Goal: Task Accomplishment & Management: Complete application form

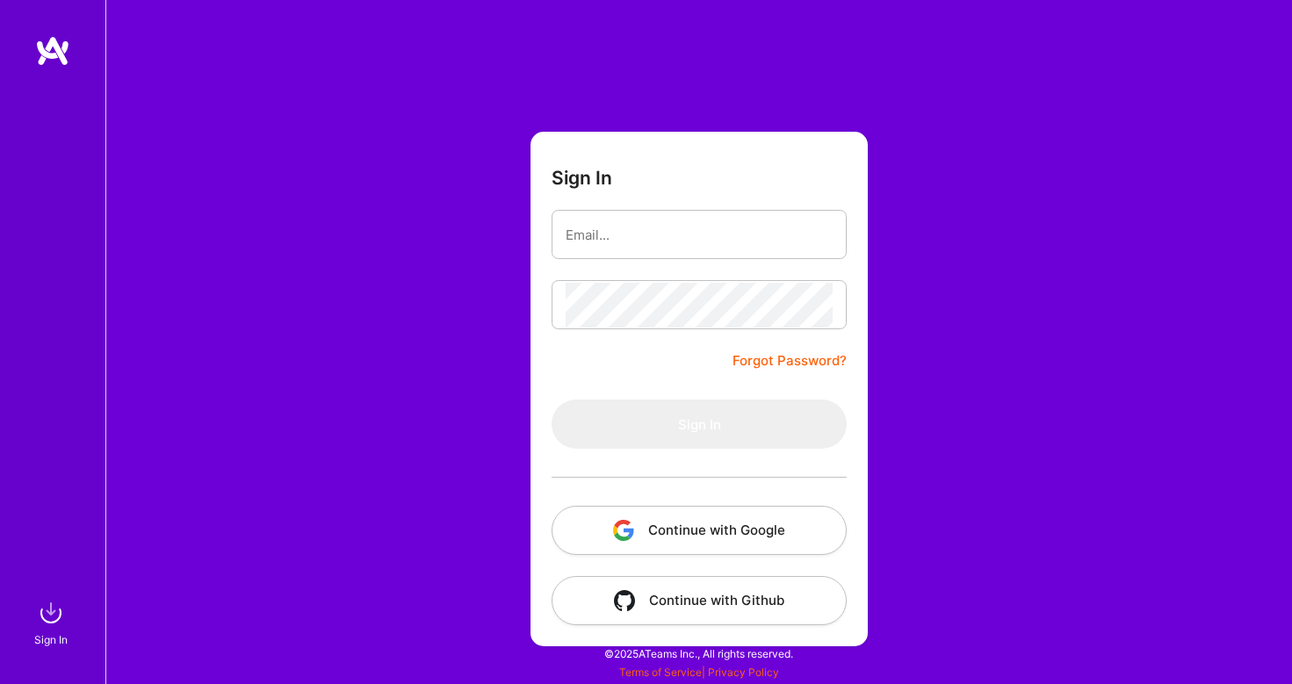
click at [738, 532] on button "Continue with Google" at bounding box center [699, 530] width 295 height 49
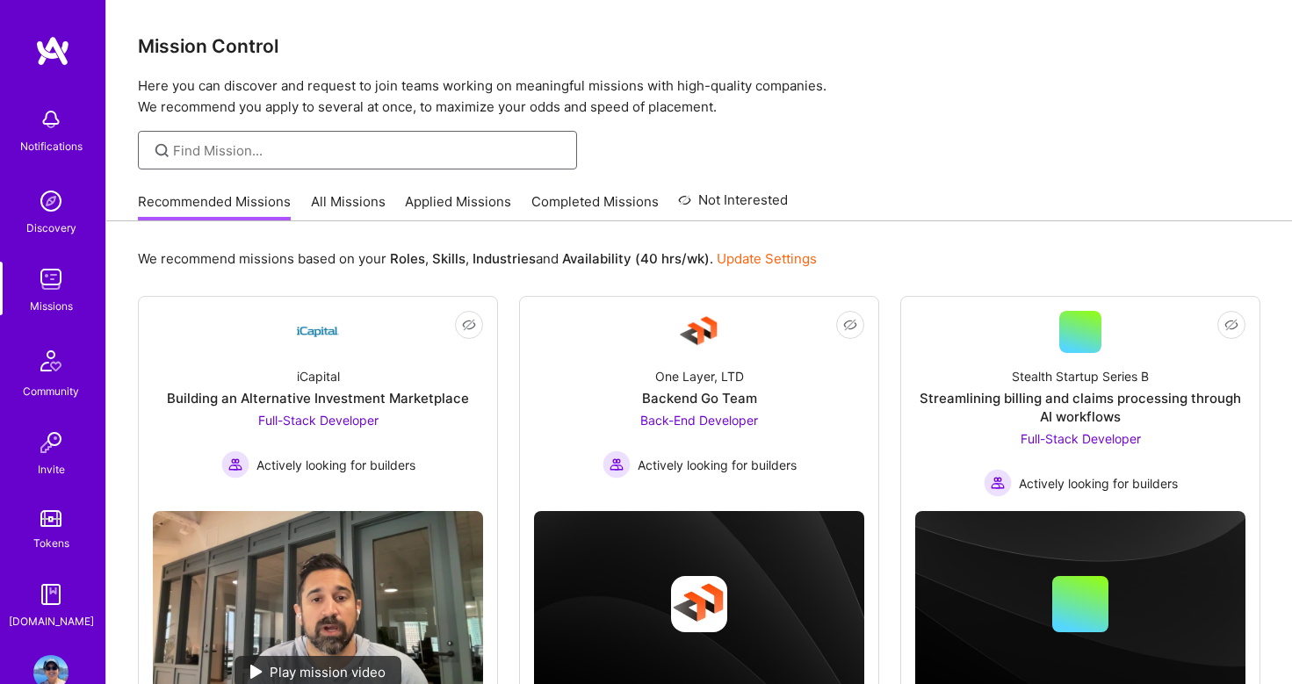
click at [358, 148] on input at bounding box center [368, 150] width 391 height 18
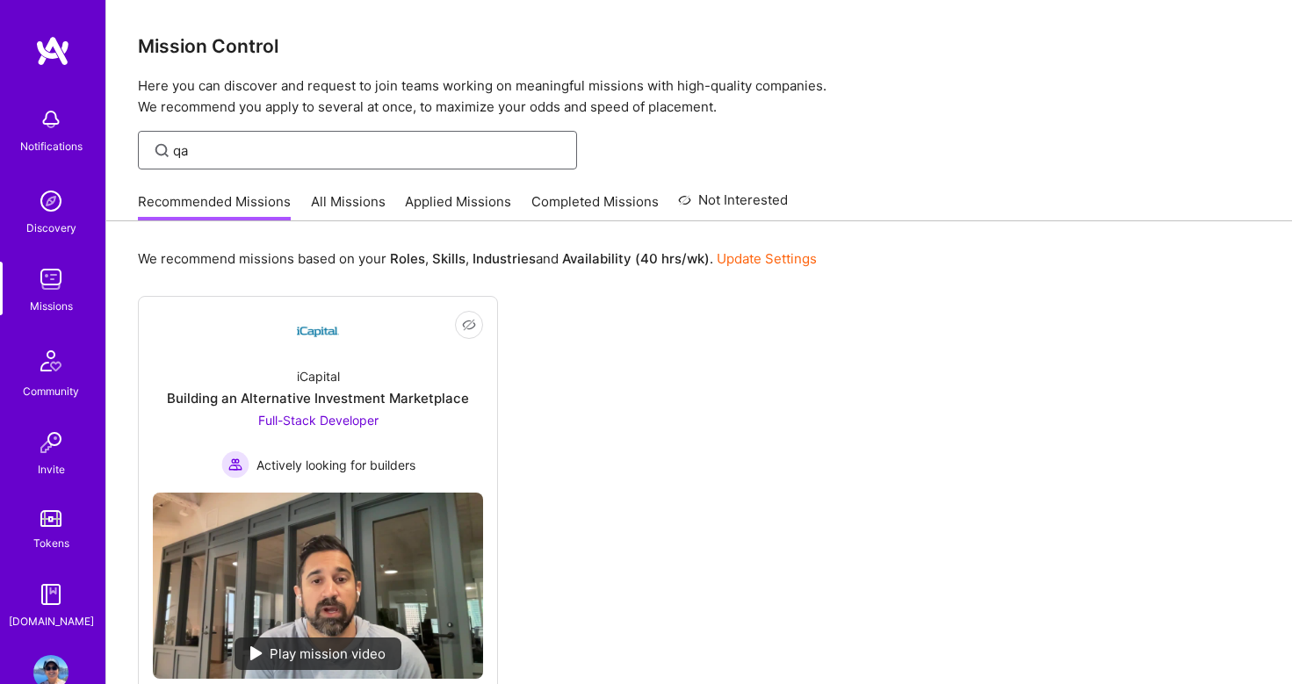
type input "qa"
click at [359, 206] on link "All Missions" at bounding box center [348, 206] width 75 height 29
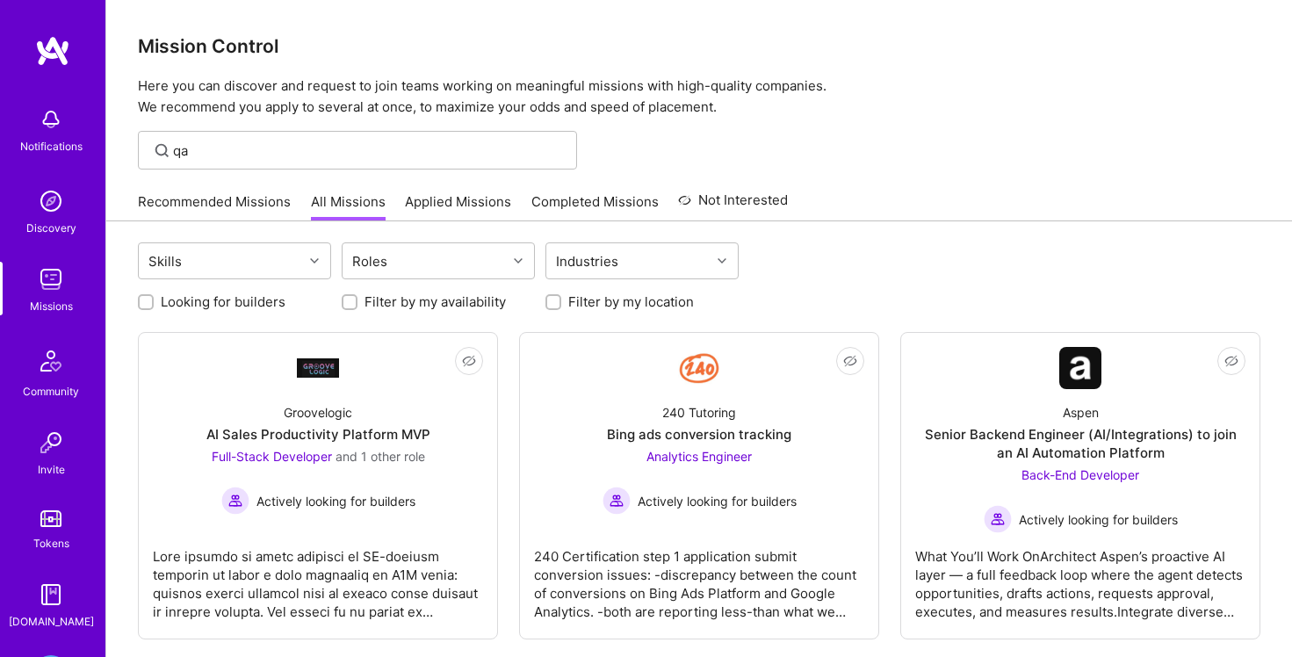
scroll to position [1114, 0]
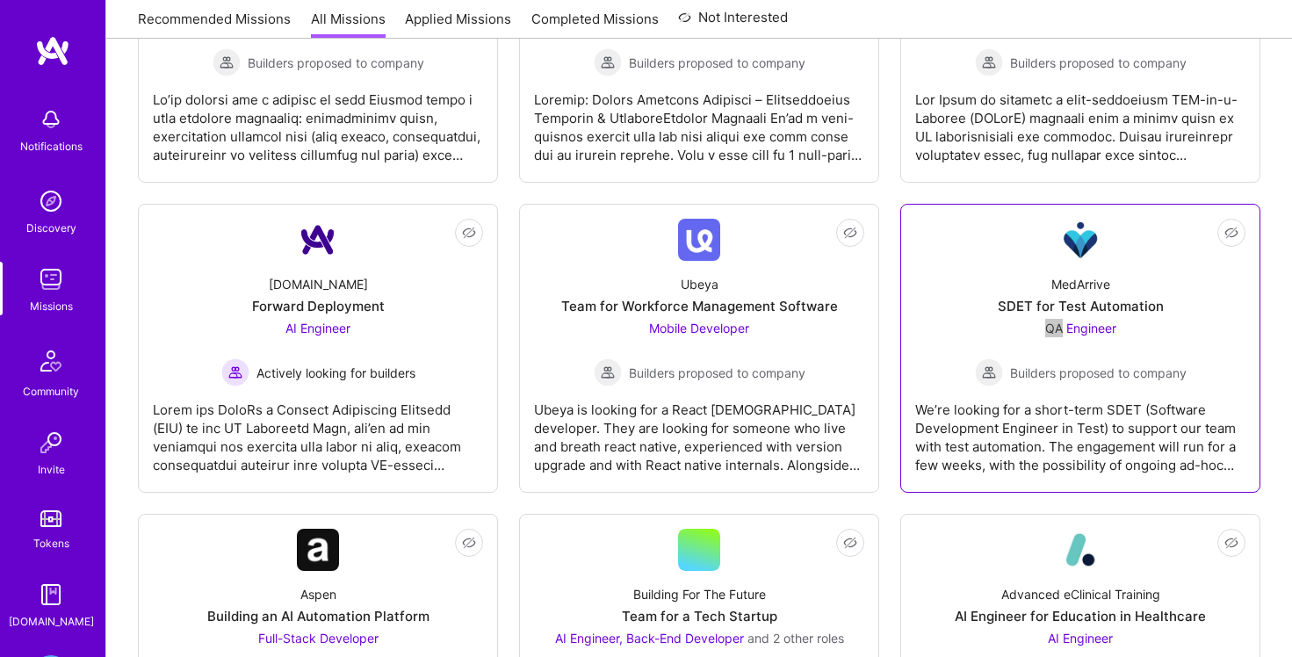
click at [1102, 337] on div "QA Engineer Builders proposed to company" at bounding box center [1081, 353] width 212 height 68
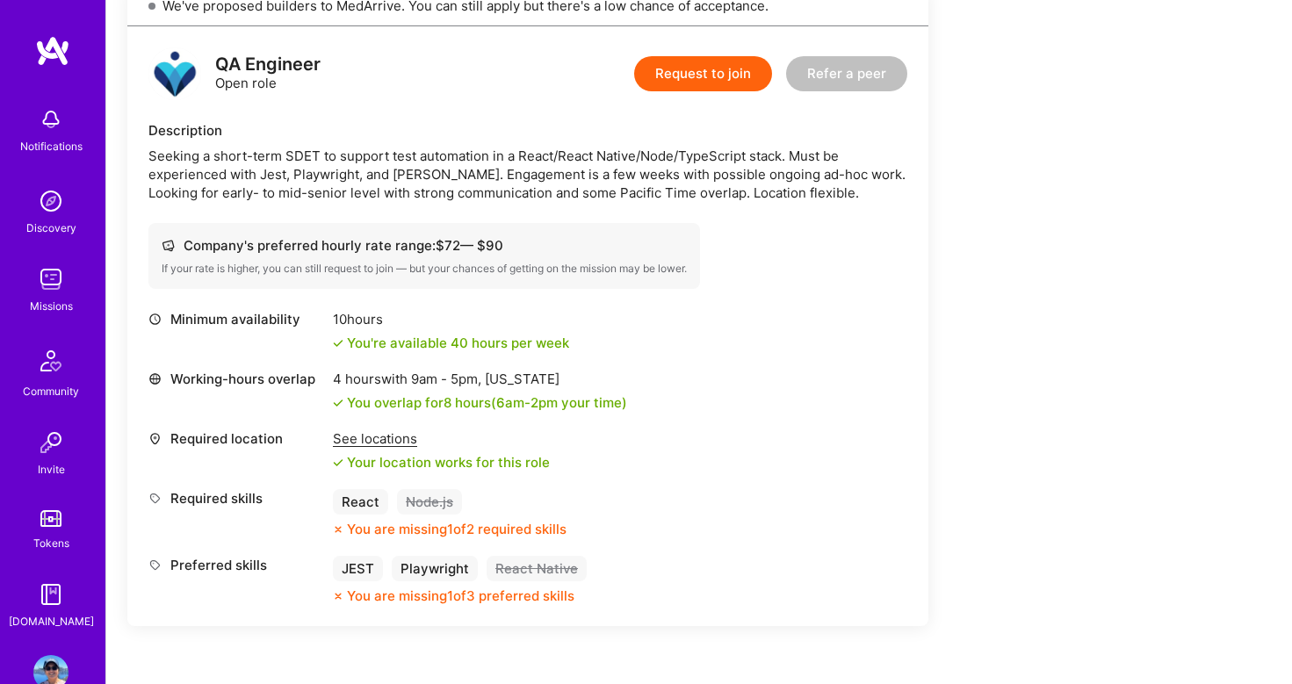
scroll to position [430, 0]
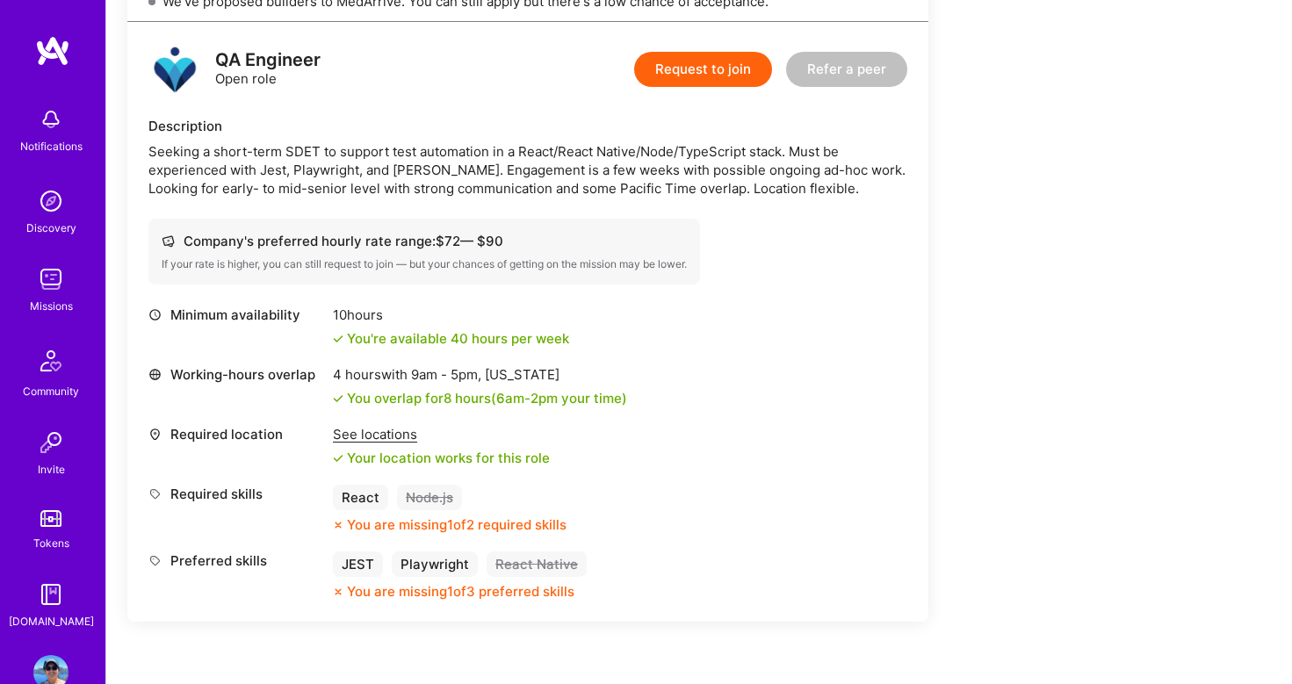
click at [723, 77] on button "Request to join" at bounding box center [703, 69] width 138 height 35
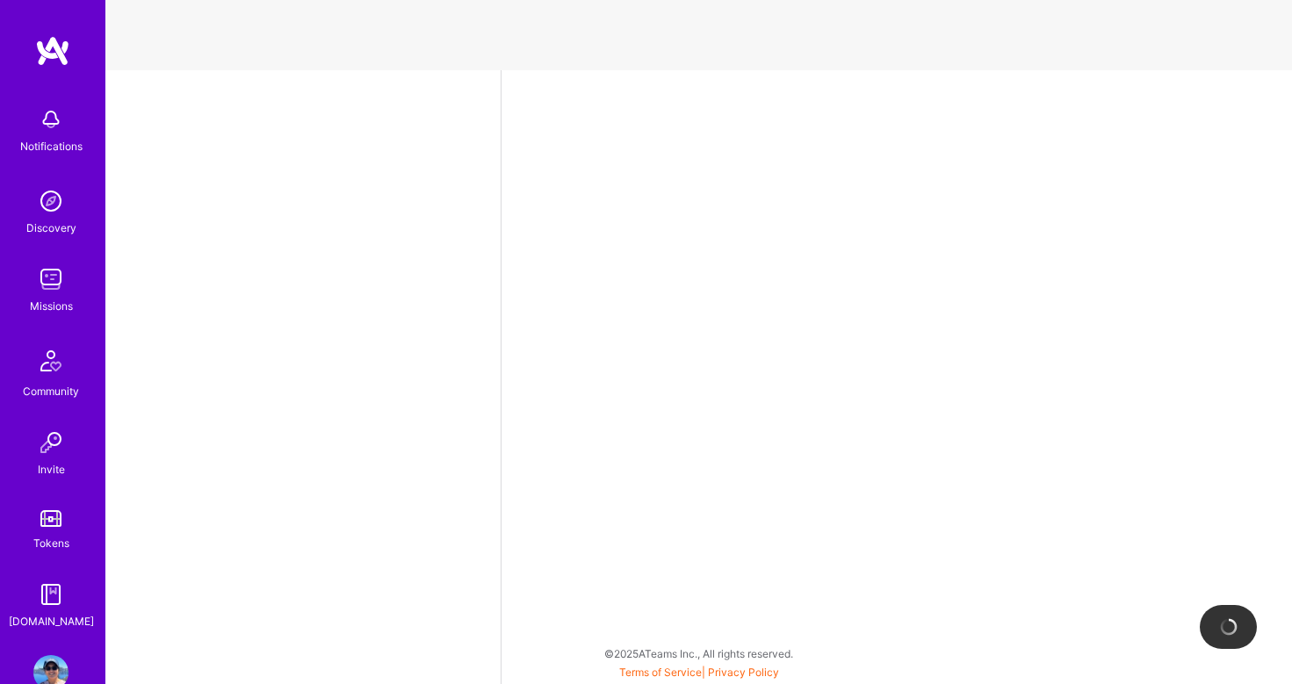
select select "US"
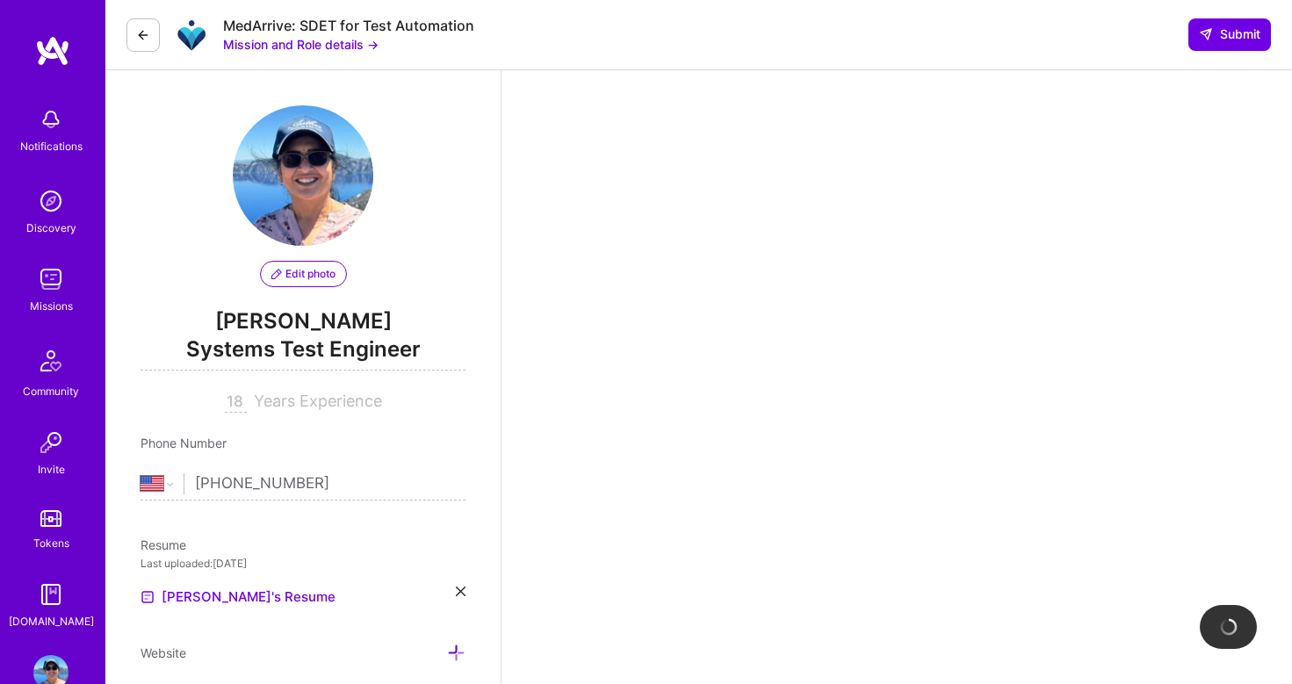
scroll to position [366, 0]
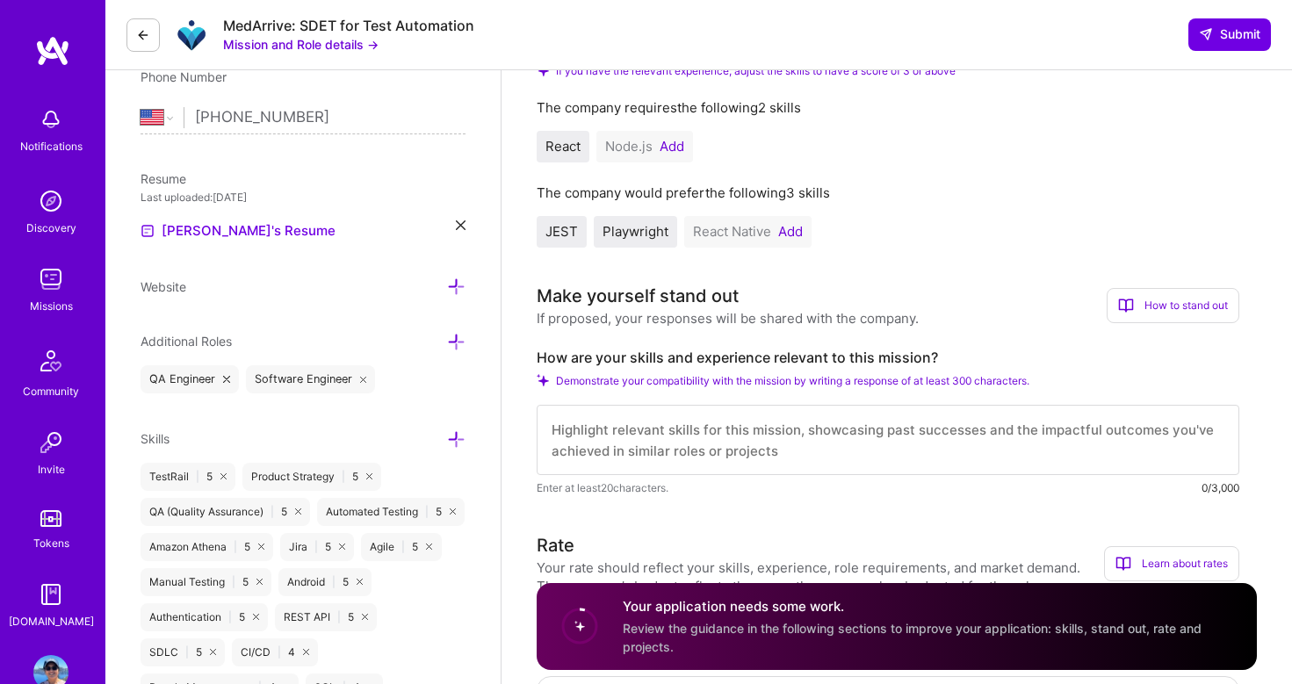
click at [796, 227] on button "Add" at bounding box center [790, 232] width 25 height 14
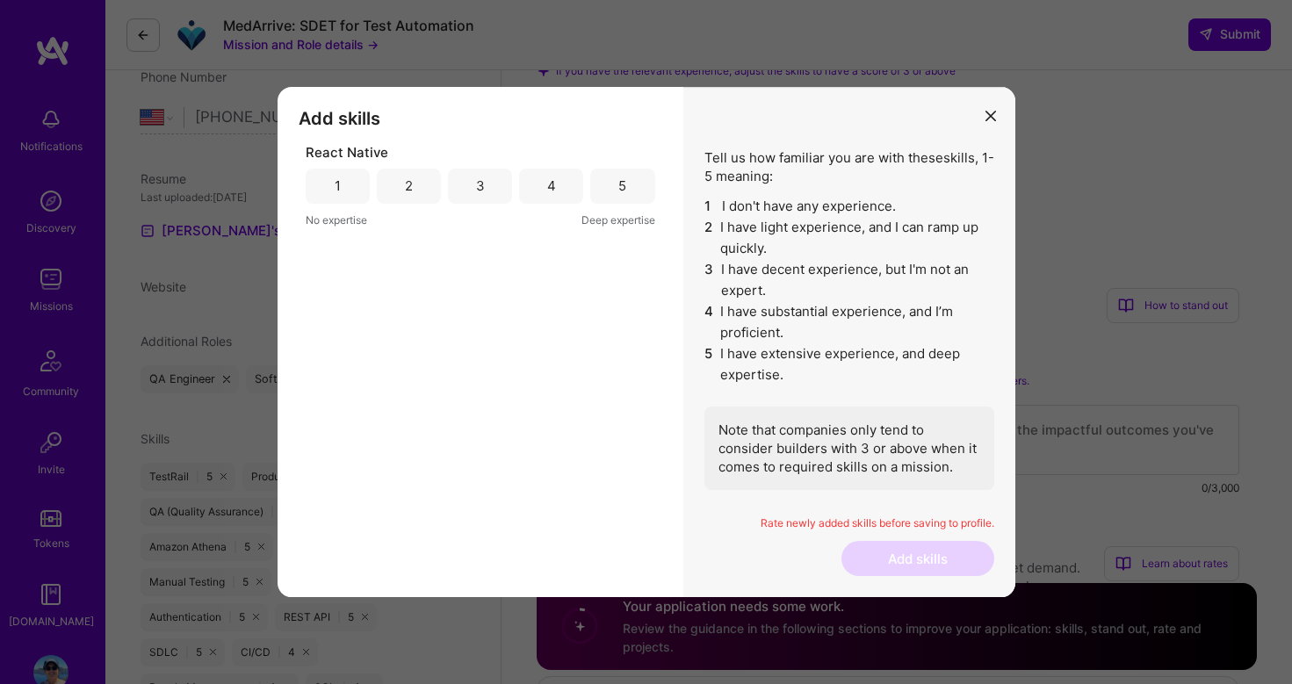
click at [467, 180] on div "3" at bounding box center [480, 186] width 64 height 35
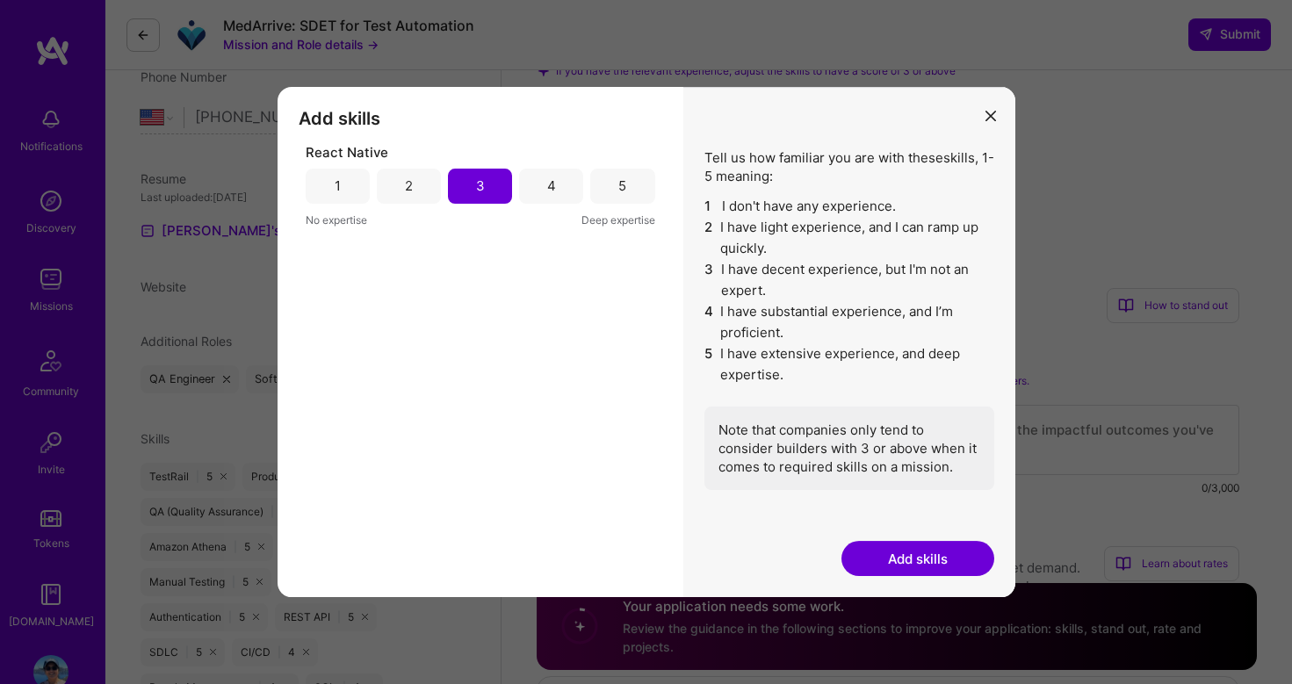
click at [937, 563] on button "Add skills" at bounding box center [918, 558] width 153 height 35
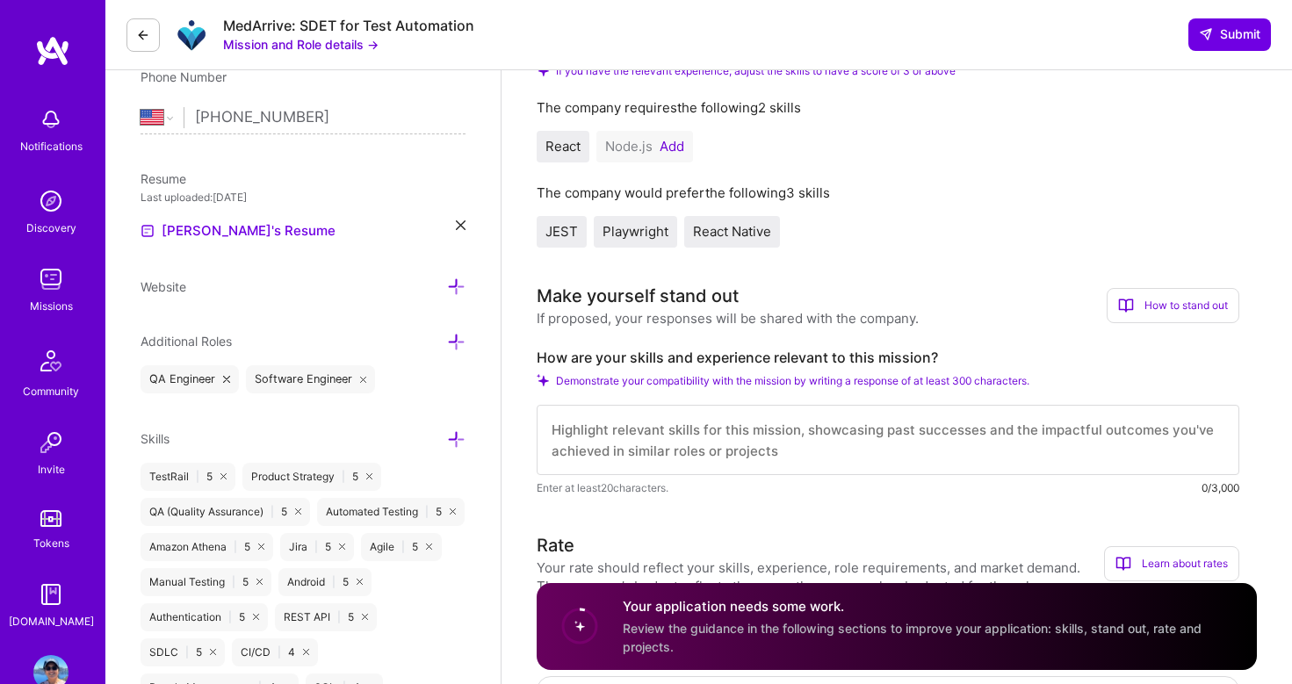
click at [671, 143] on button "Add" at bounding box center [672, 147] width 25 height 14
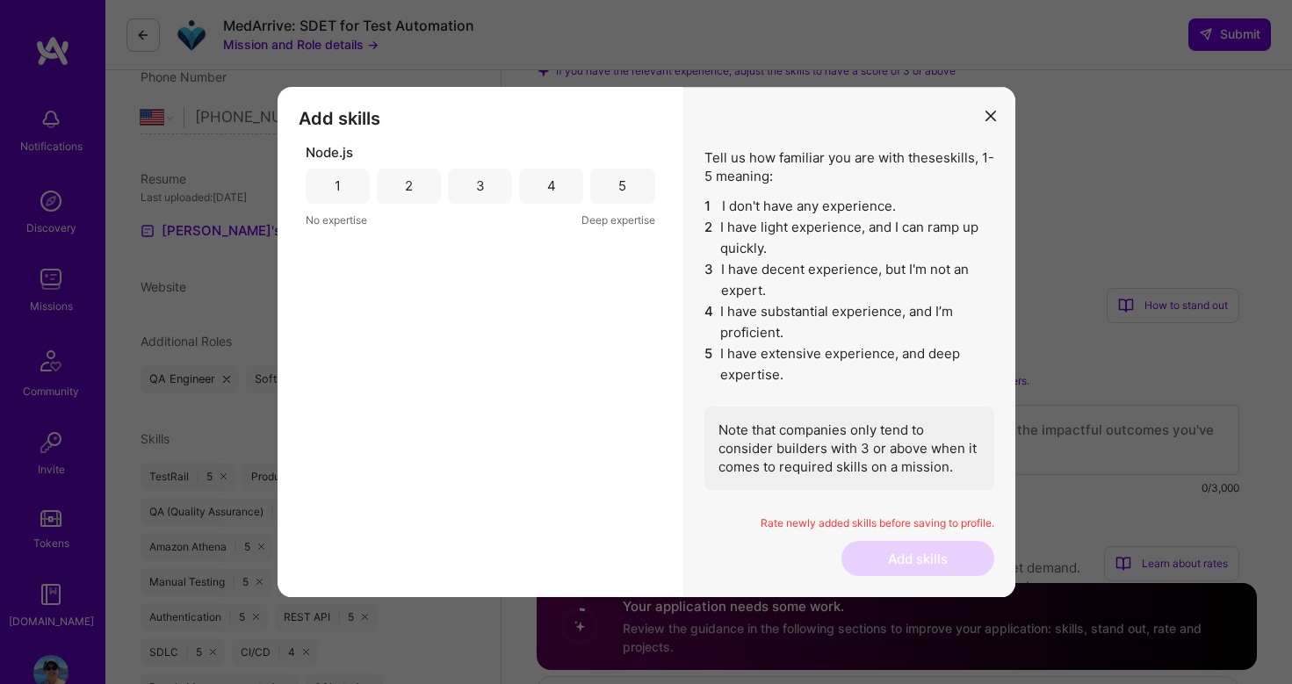
click at [496, 185] on div "3" at bounding box center [480, 186] width 64 height 35
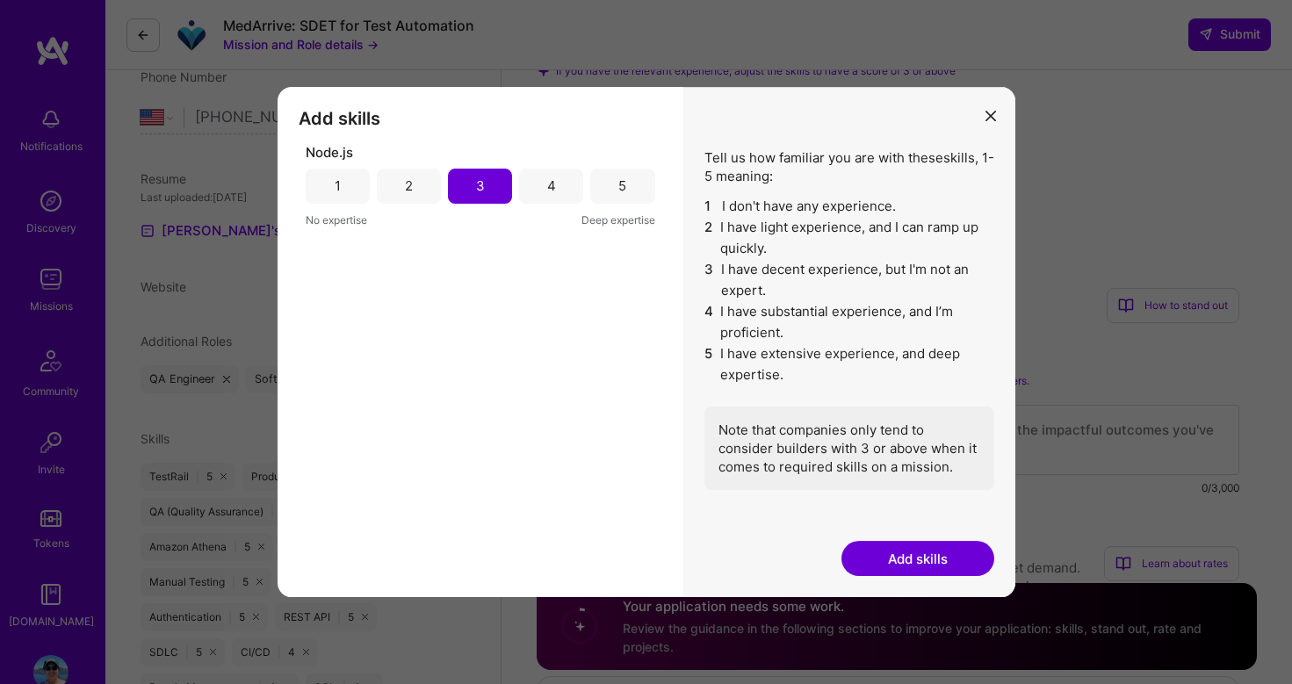
click at [931, 563] on button "Add skills" at bounding box center [918, 558] width 153 height 35
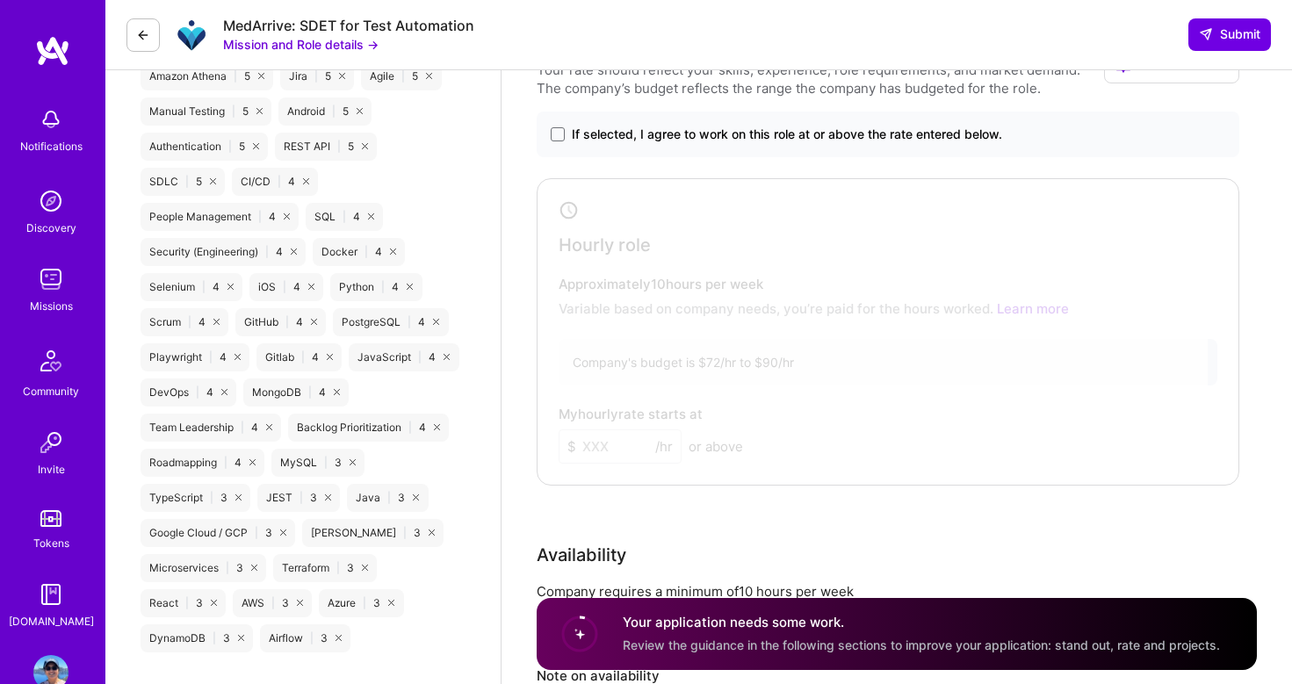
scroll to position [838, 0]
click at [554, 138] on span at bounding box center [558, 134] width 14 height 14
click at [0, 0] on input "If selected, I agree to work on this role at or above the rate entered below." at bounding box center [0, 0] width 0 height 0
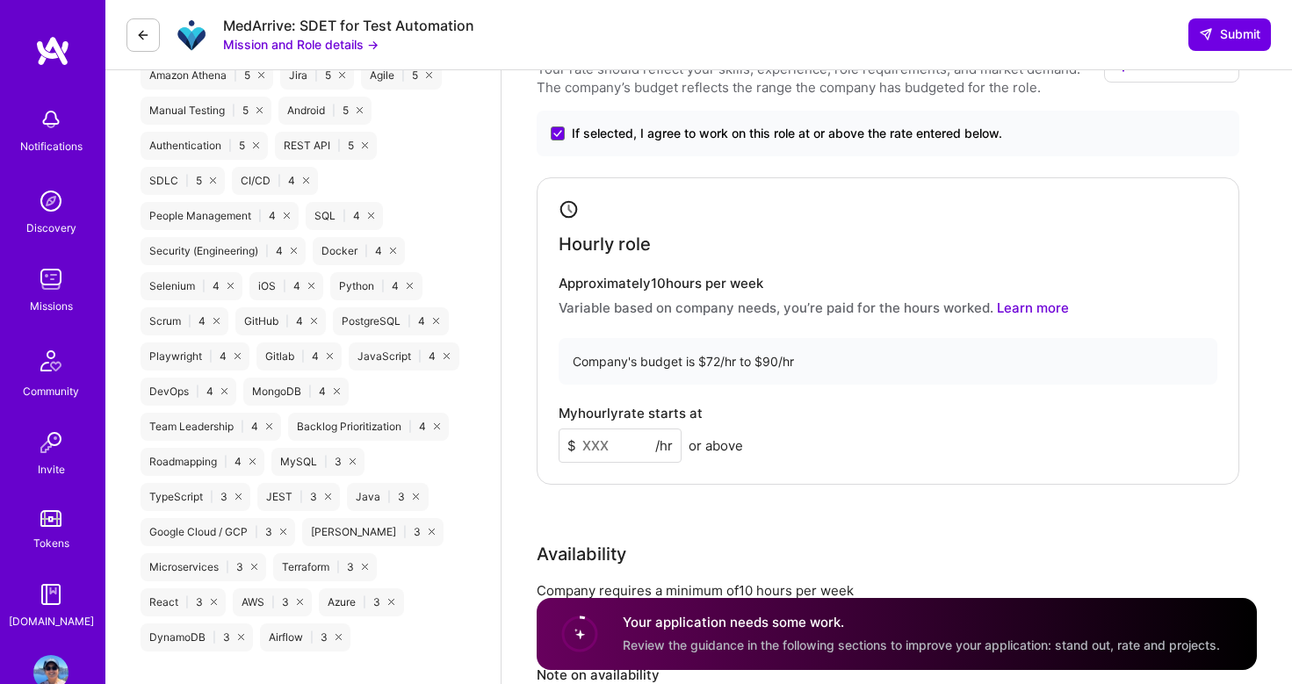
click at [618, 447] on input at bounding box center [620, 446] width 123 height 34
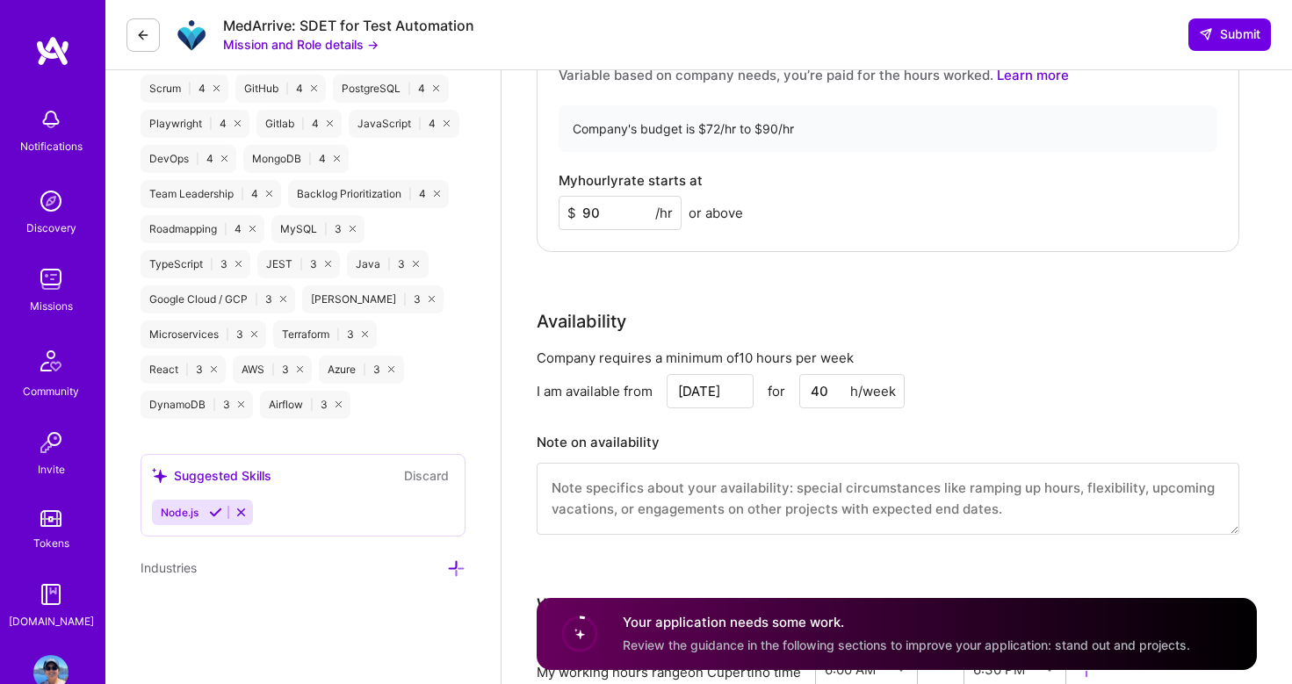
scroll to position [1073, 0]
type input "90"
drag, startPoint x: 816, startPoint y: 387, endPoint x: 807, endPoint y: 388, distance: 9.0
click at [807, 388] on input "40" at bounding box center [852, 390] width 105 height 34
type input "10"
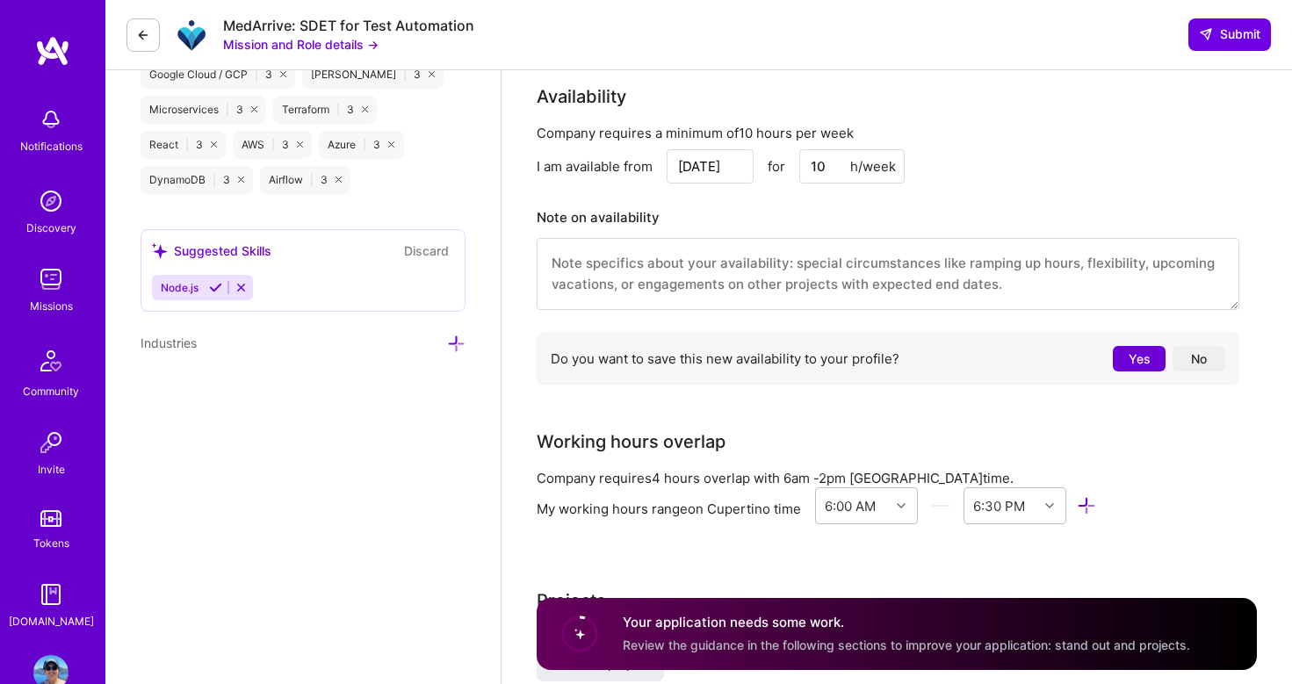
scroll to position [1299, 0]
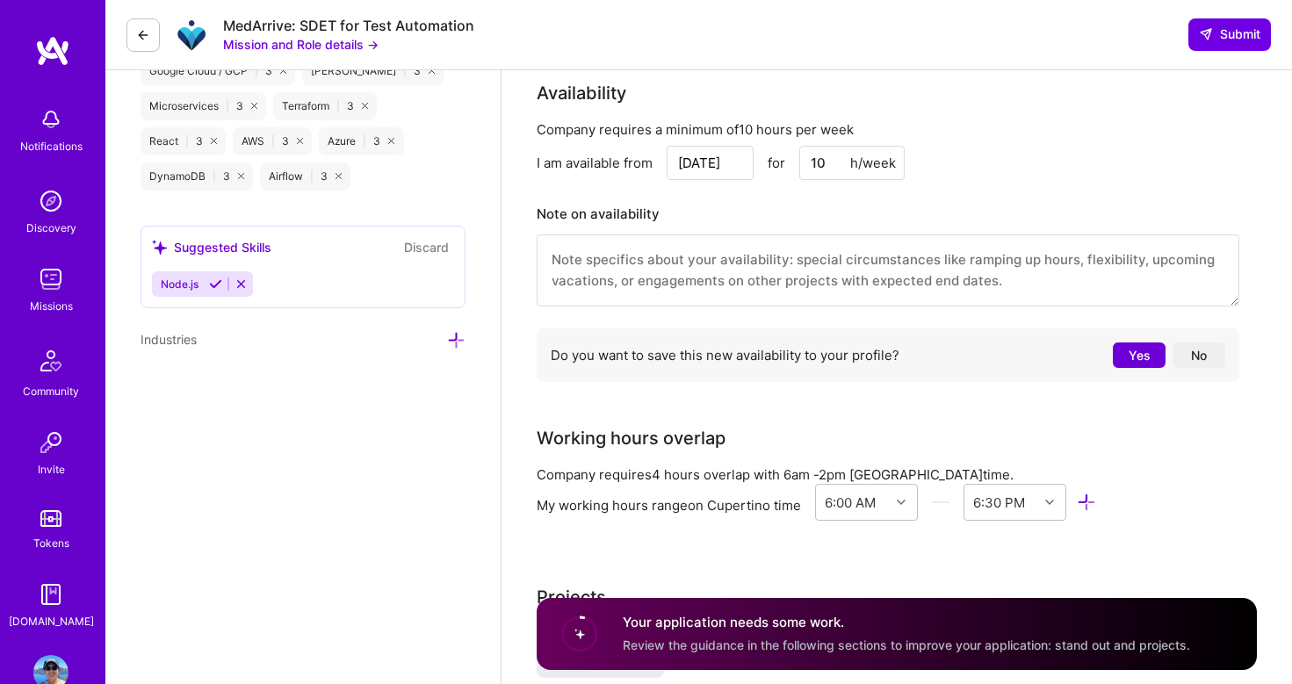
click at [1138, 347] on button "Yes" at bounding box center [1139, 355] width 53 height 25
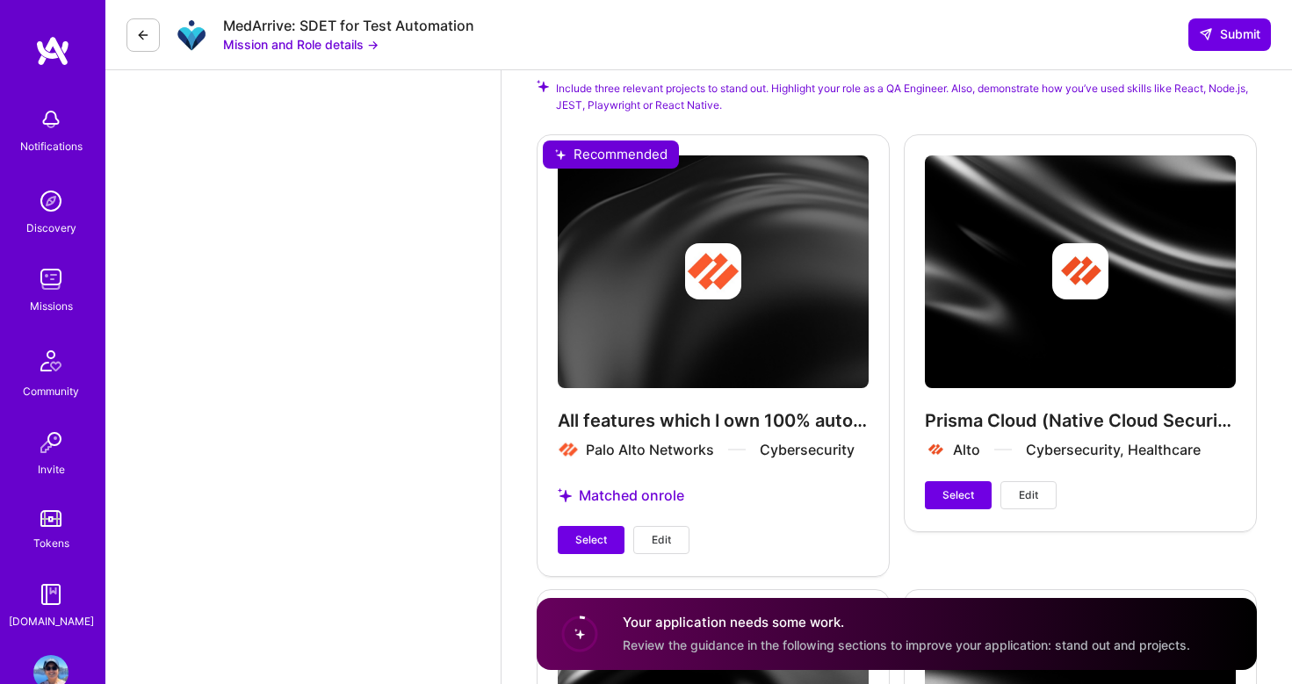
scroll to position [1870, 0]
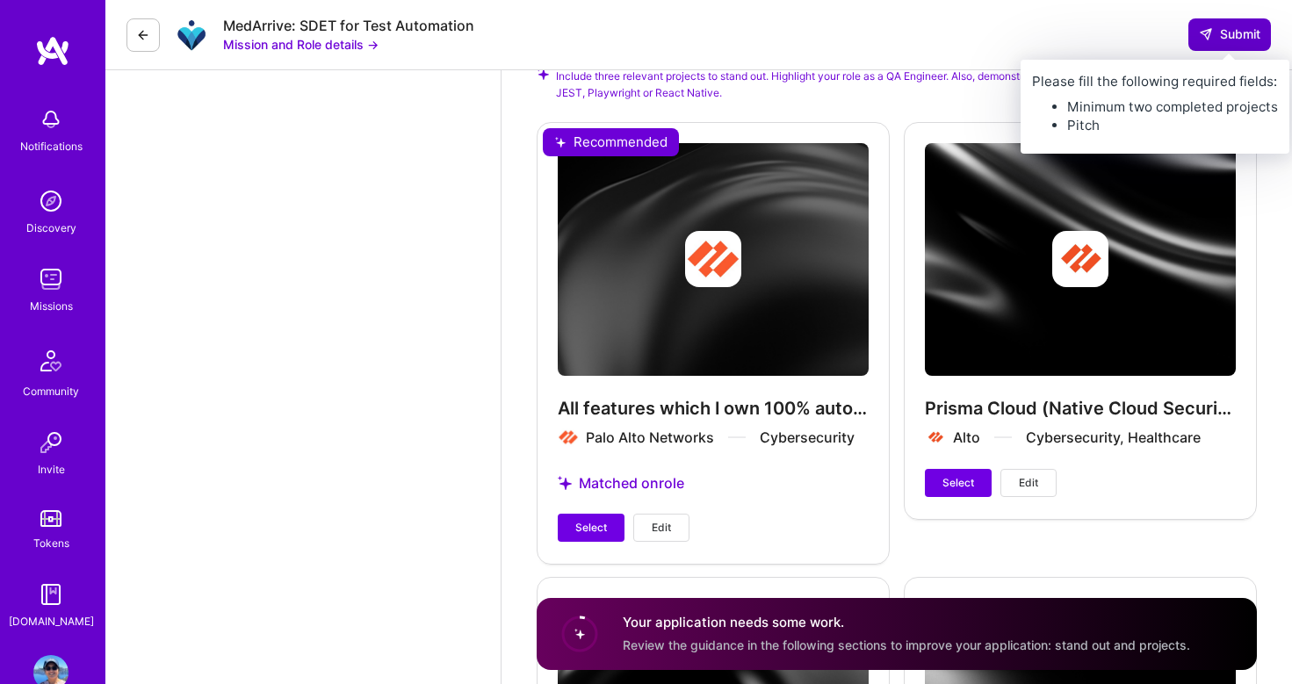
click at [1237, 43] on span "Submit" at bounding box center [1230, 34] width 62 height 18
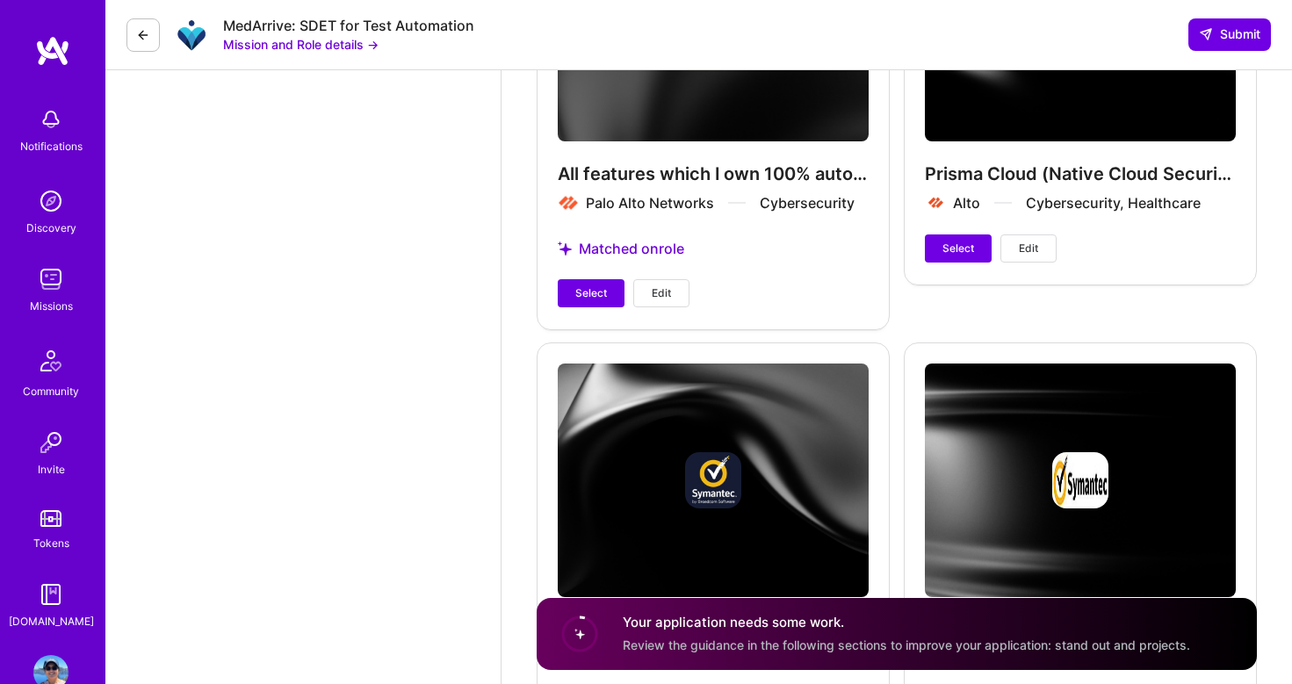
scroll to position [2121, 0]
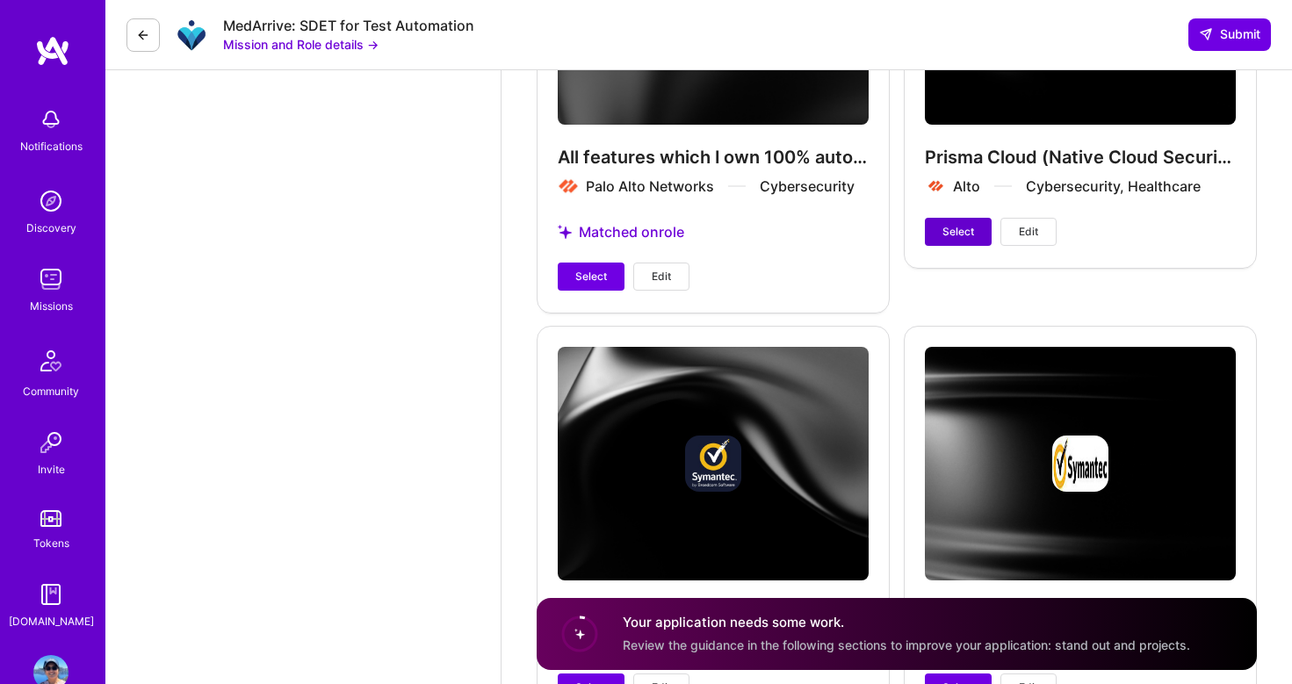
click at [959, 233] on span "Select" at bounding box center [959, 232] width 32 height 16
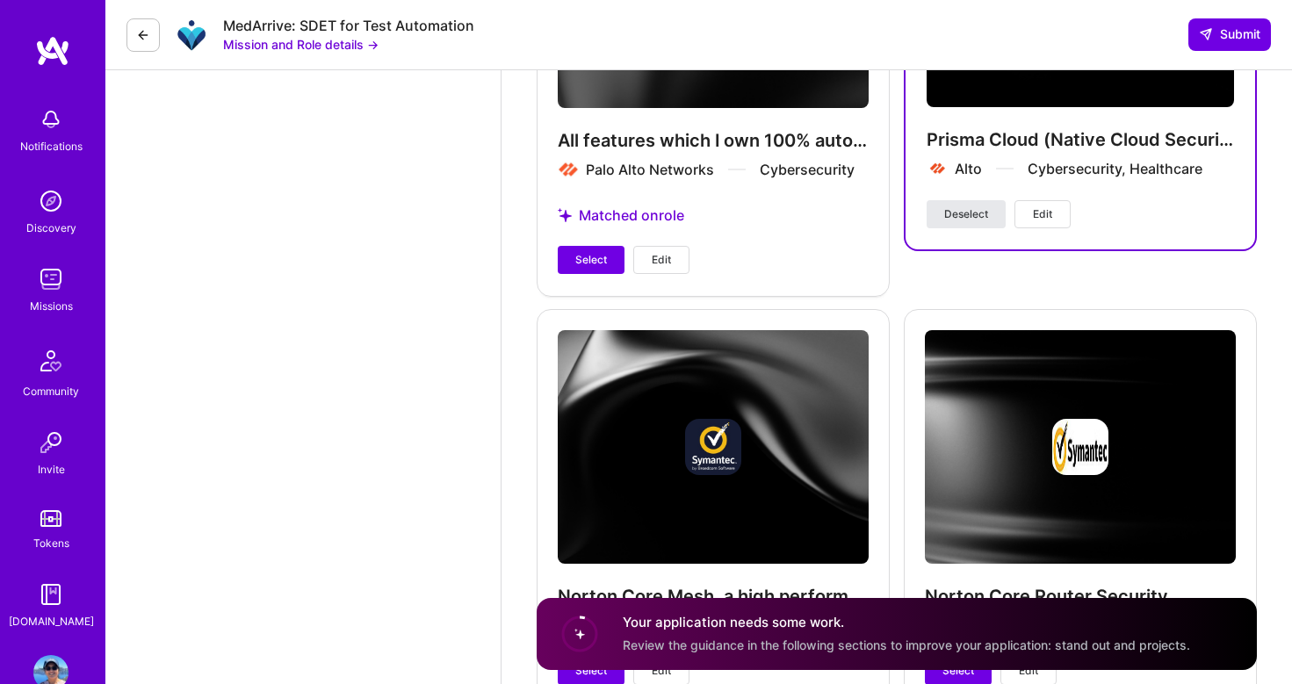
click at [966, 216] on span "Deselect" at bounding box center [967, 214] width 44 height 16
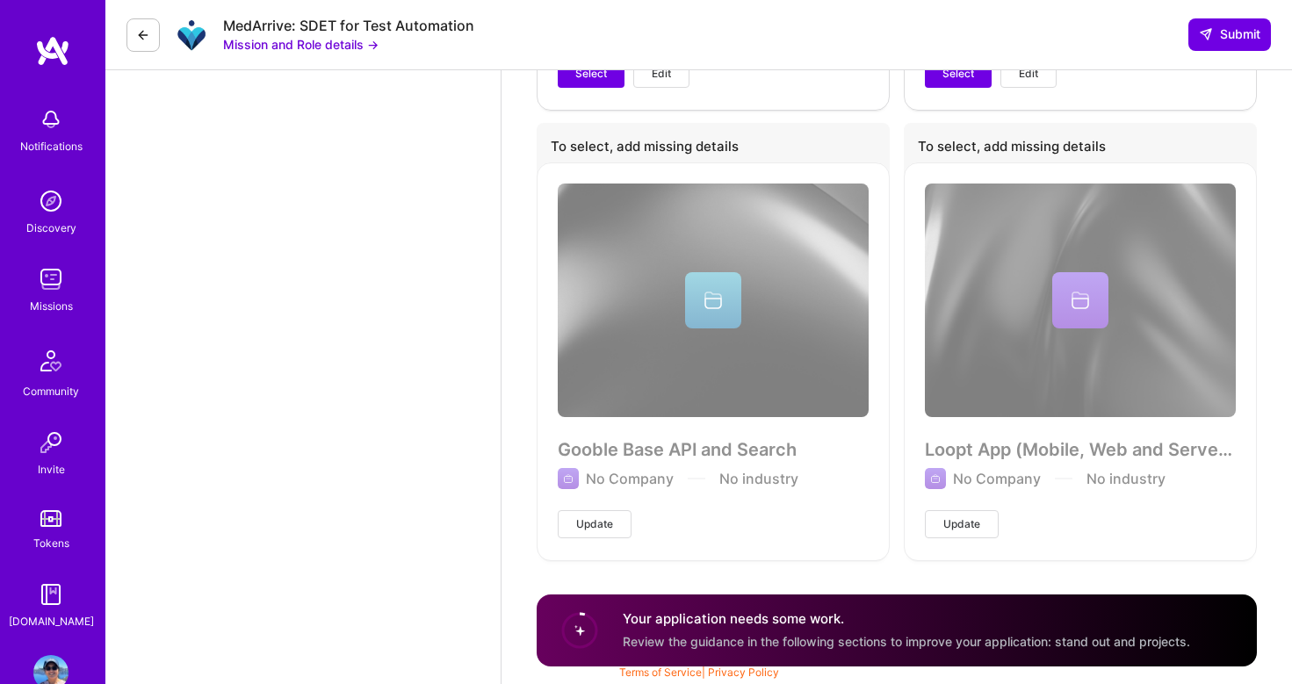
scroll to position [3190, 0]
click at [616, 520] on button "Update" at bounding box center [595, 524] width 74 height 28
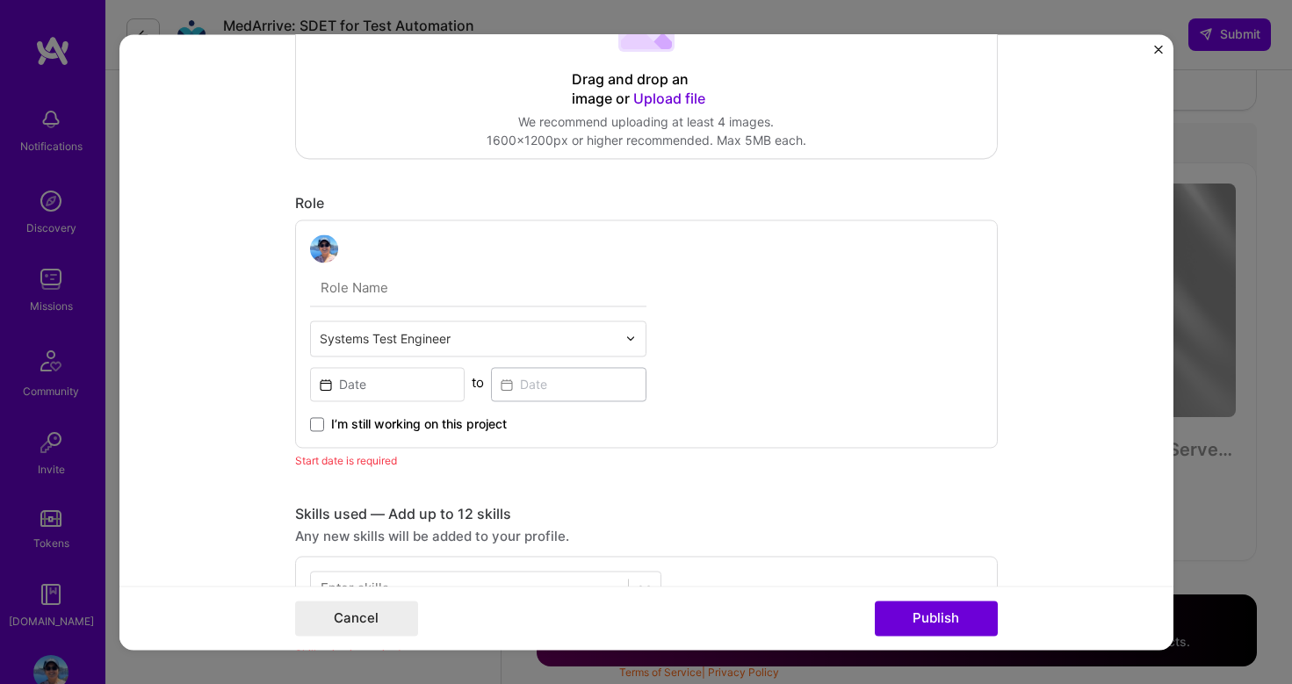
scroll to position [510, 0]
type input "QA Engineer"
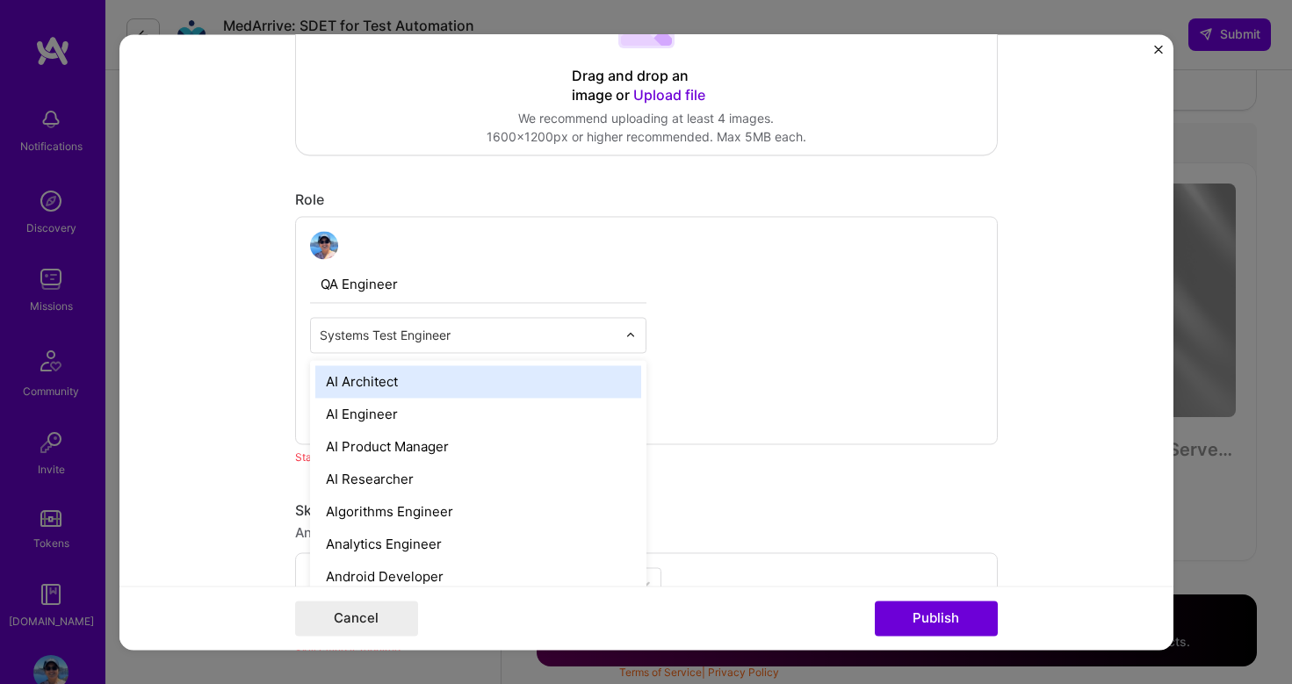
click at [569, 332] on input "text" at bounding box center [468, 335] width 297 height 18
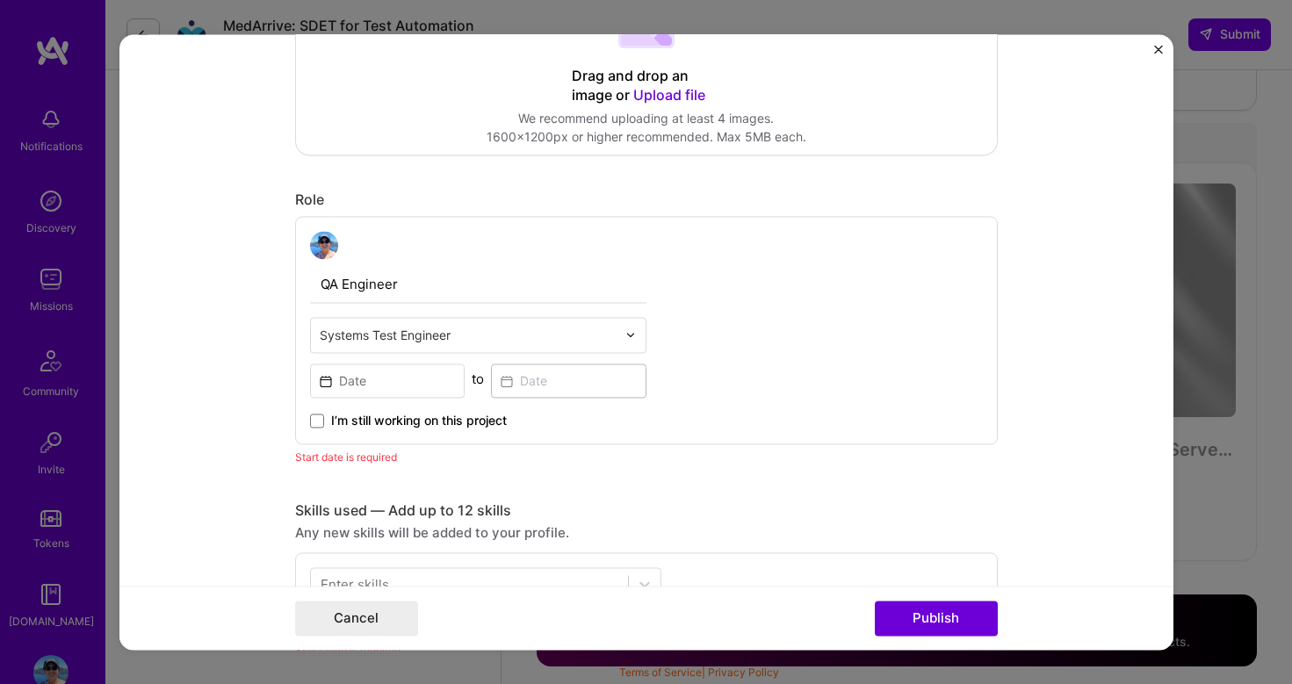
click at [683, 329] on div "QA Engineer Systems Test Engineer to I’m still working on this project" at bounding box center [646, 330] width 703 height 228
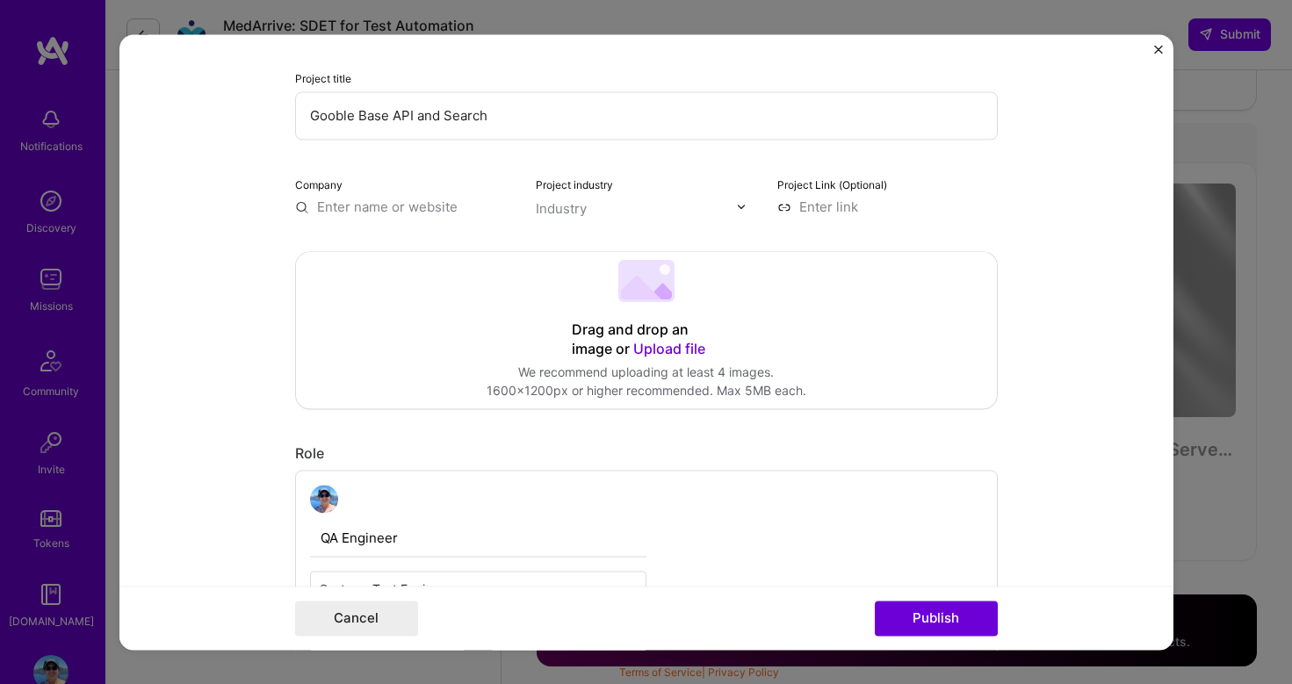
scroll to position [136, 0]
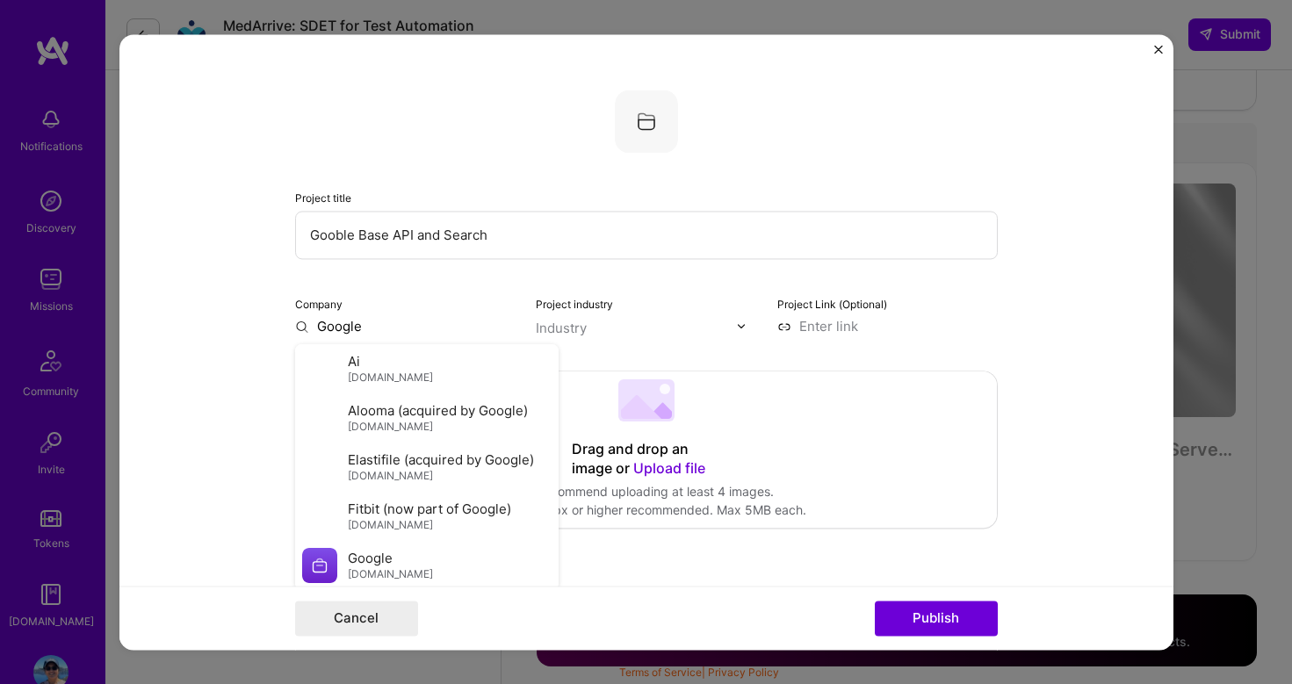
type input "Google"
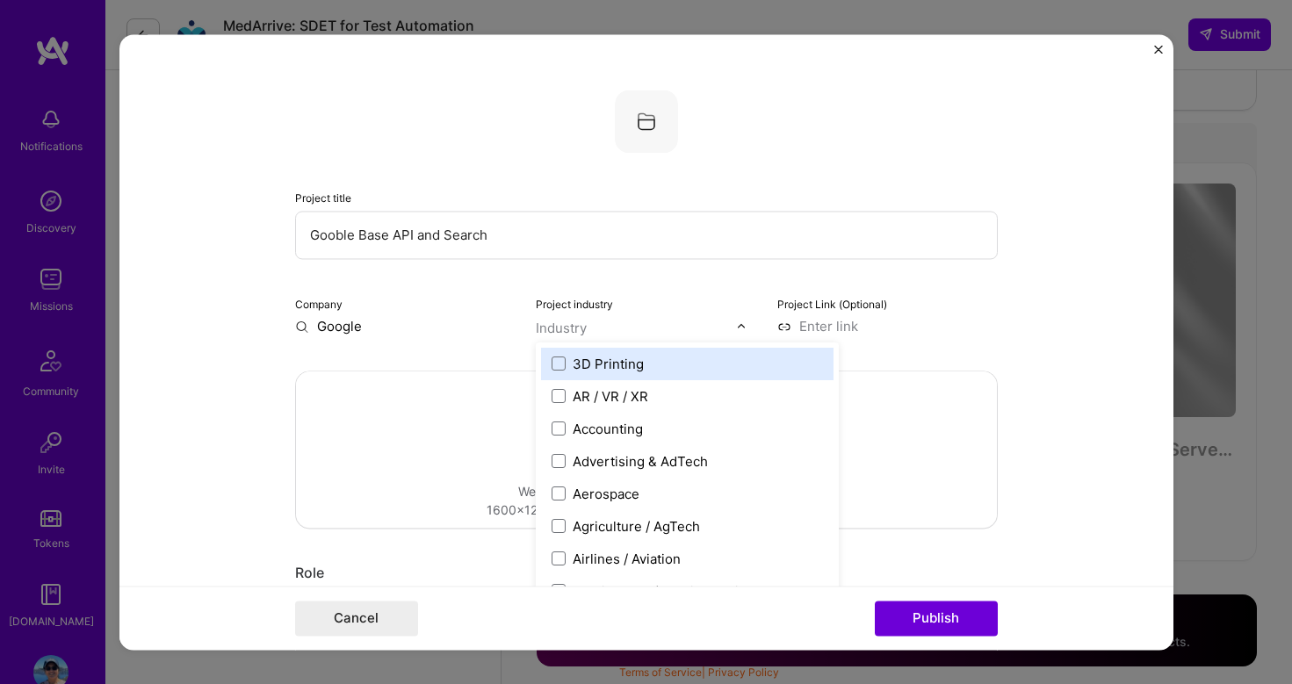
click at [650, 329] on input "text" at bounding box center [636, 328] width 200 height 18
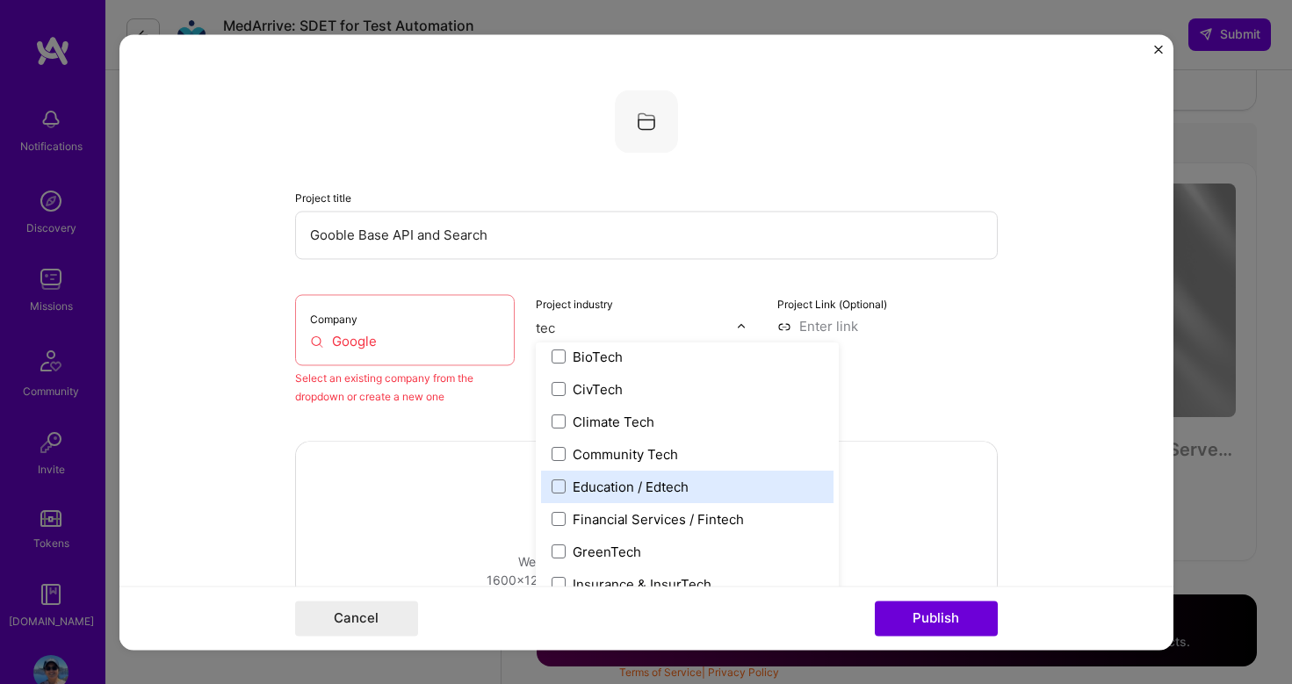
scroll to position [235, 0]
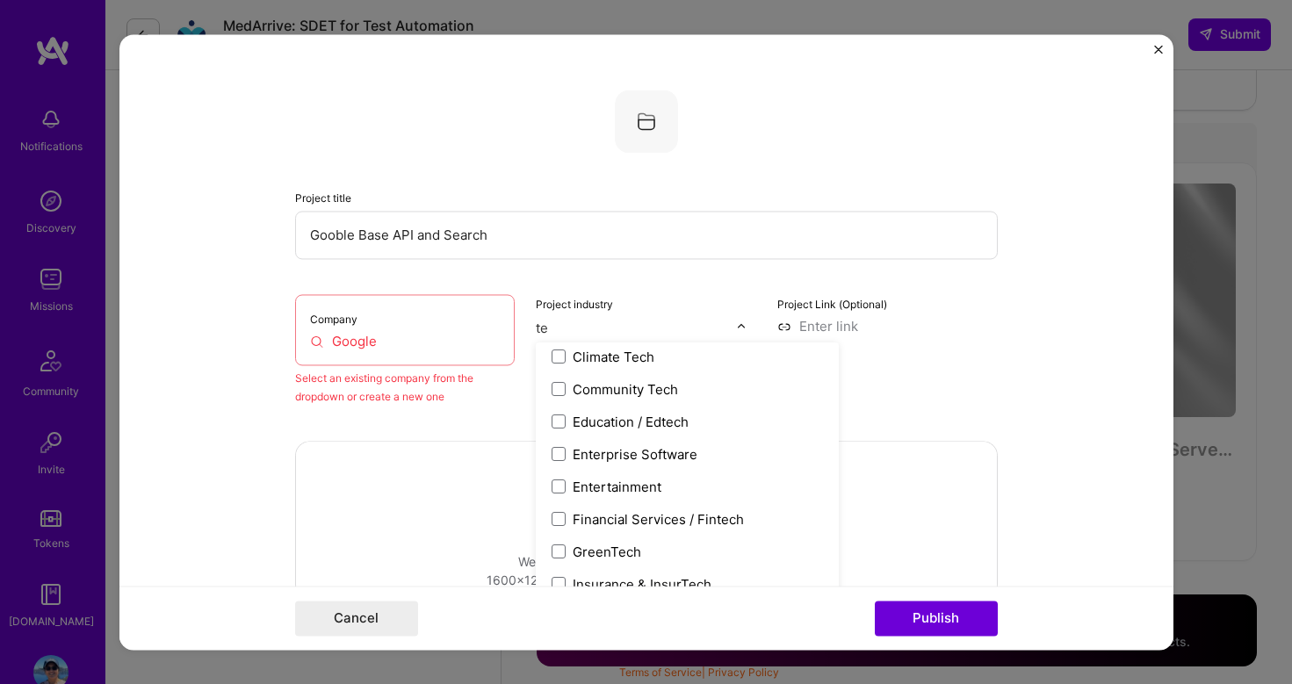
type input "t"
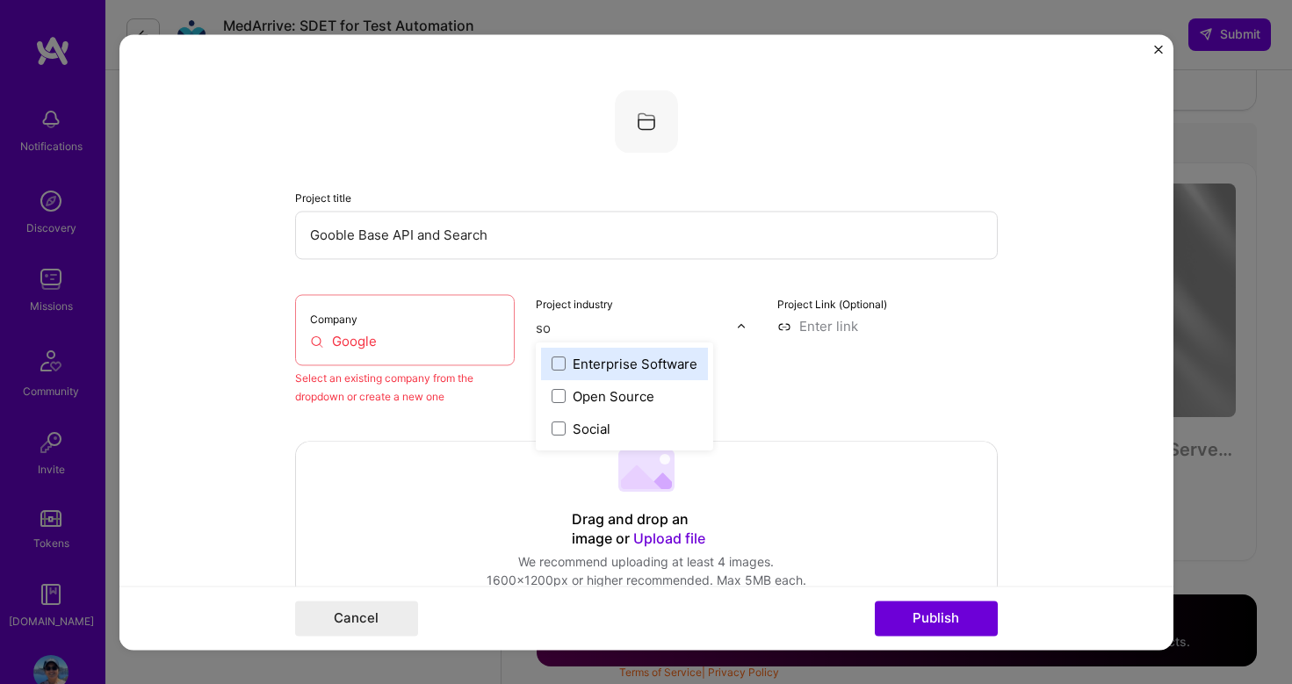
type input "soc"
click at [587, 372] on div "Social" at bounding box center [592, 364] width 38 height 18
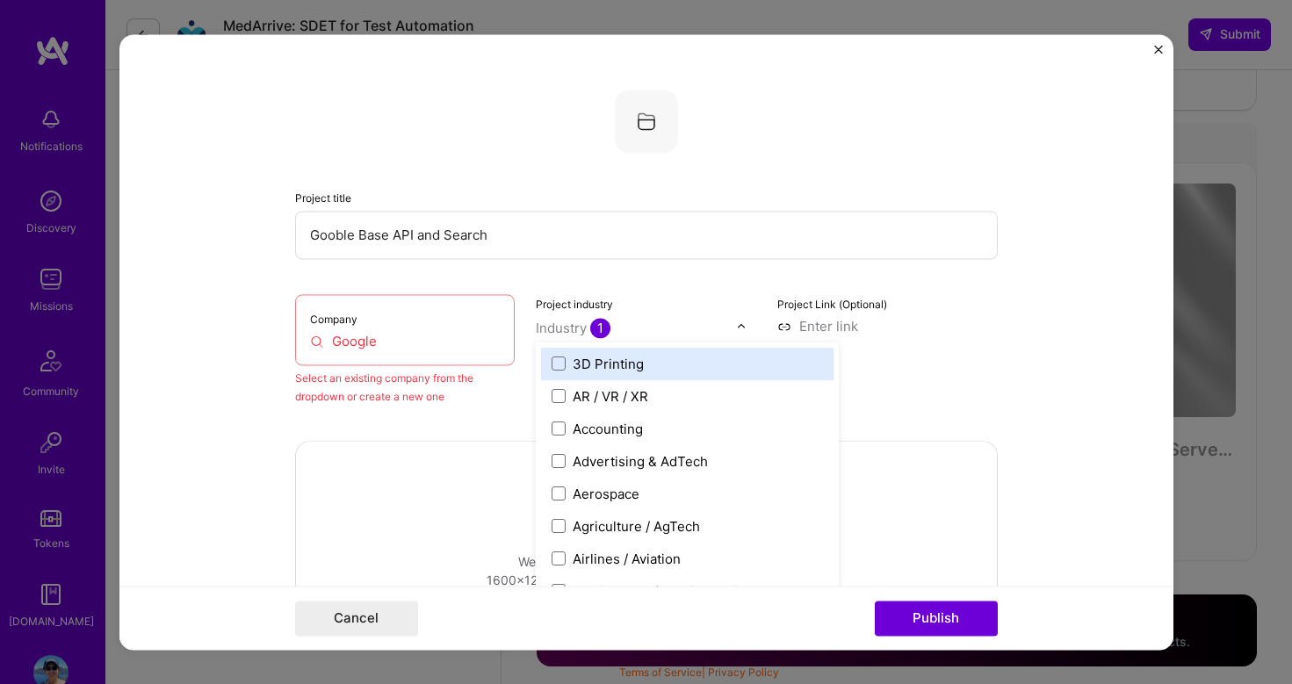
click at [431, 349] on input "Google" at bounding box center [405, 341] width 191 height 18
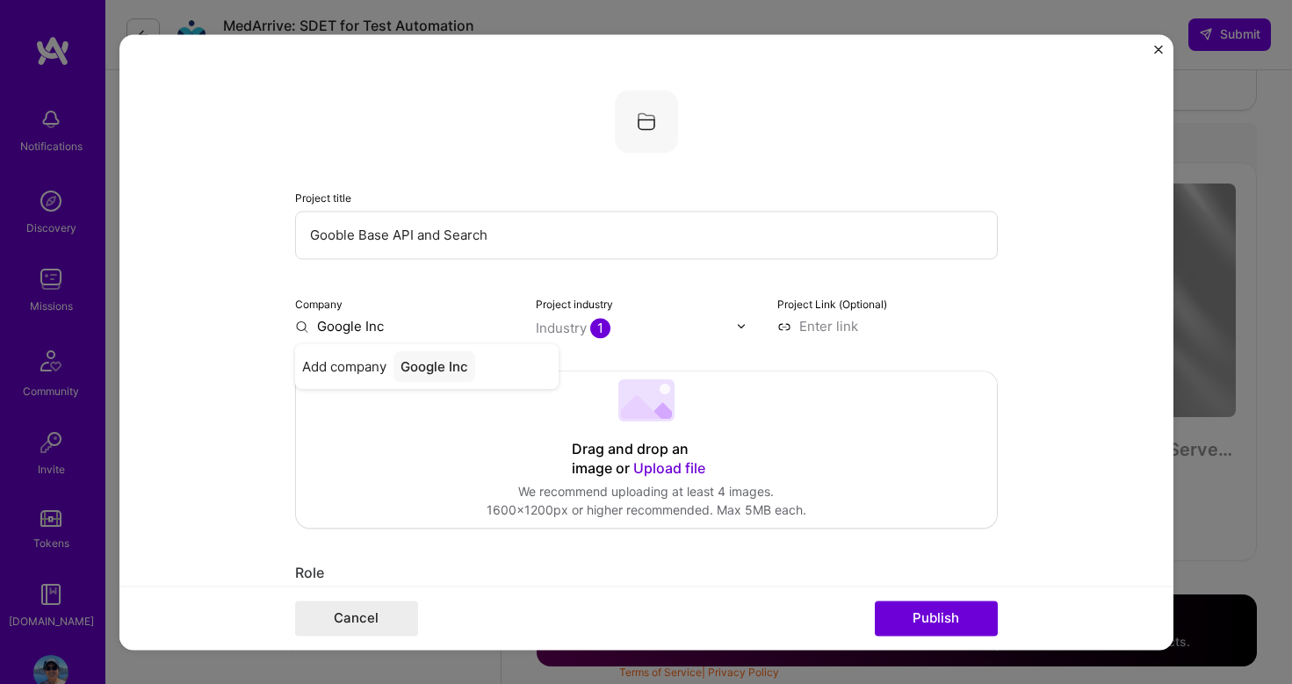
click at [829, 383] on div "Drag and drop an image or Upload file Upload file We recommend uploading at lea…" at bounding box center [646, 450] width 701 height 156
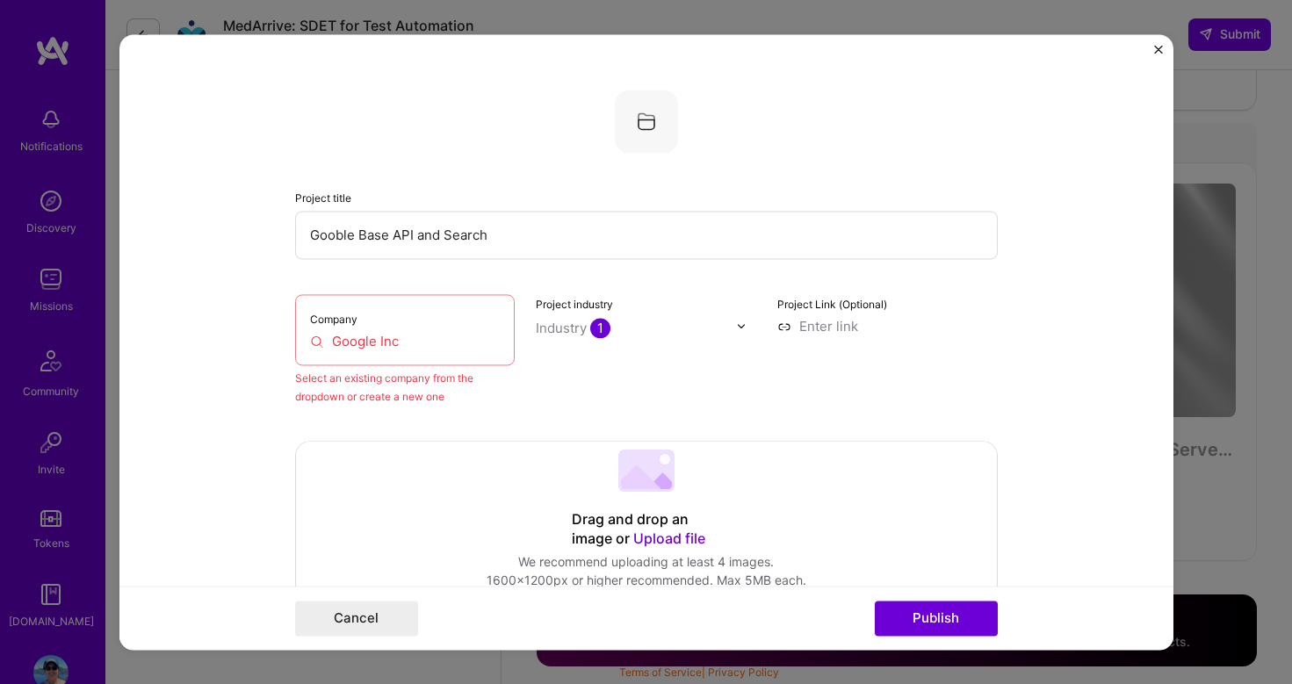
click at [422, 353] on div "Company Google Inc" at bounding box center [405, 329] width 221 height 71
click at [413, 337] on input "Google Inc" at bounding box center [405, 341] width 191 height 18
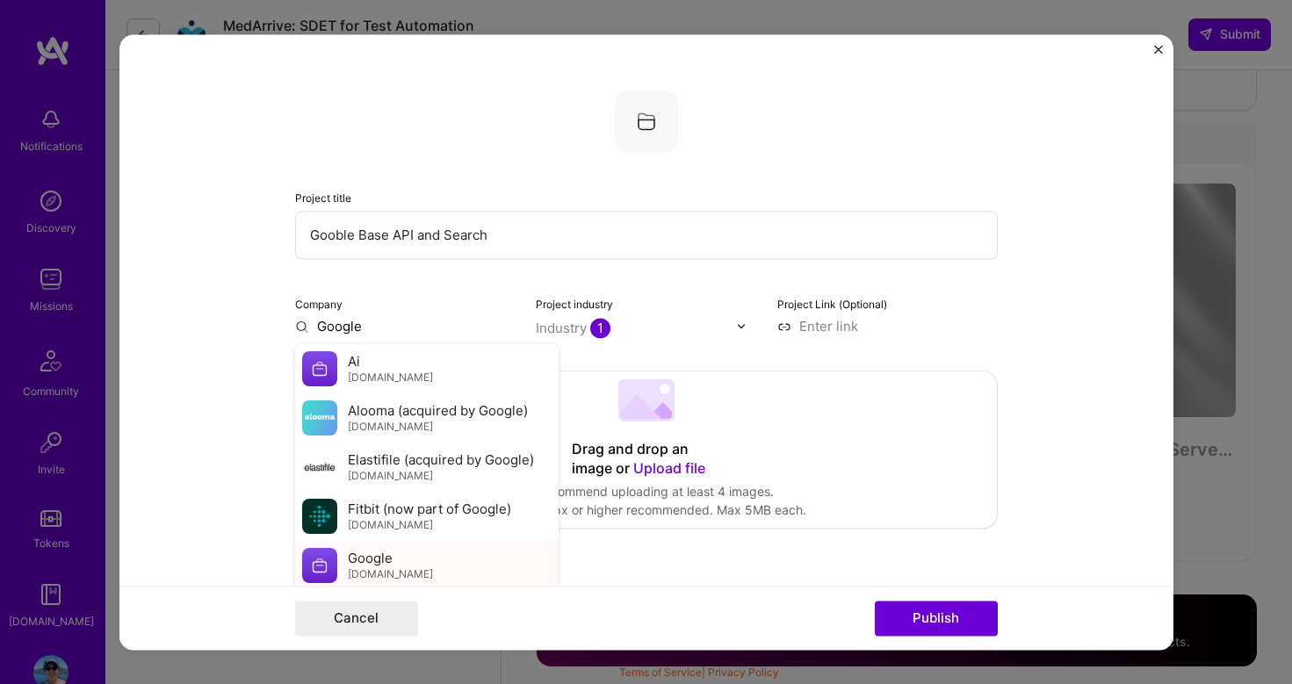
type input "Google"
click at [374, 554] on span "Google" at bounding box center [370, 558] width 45 height 18
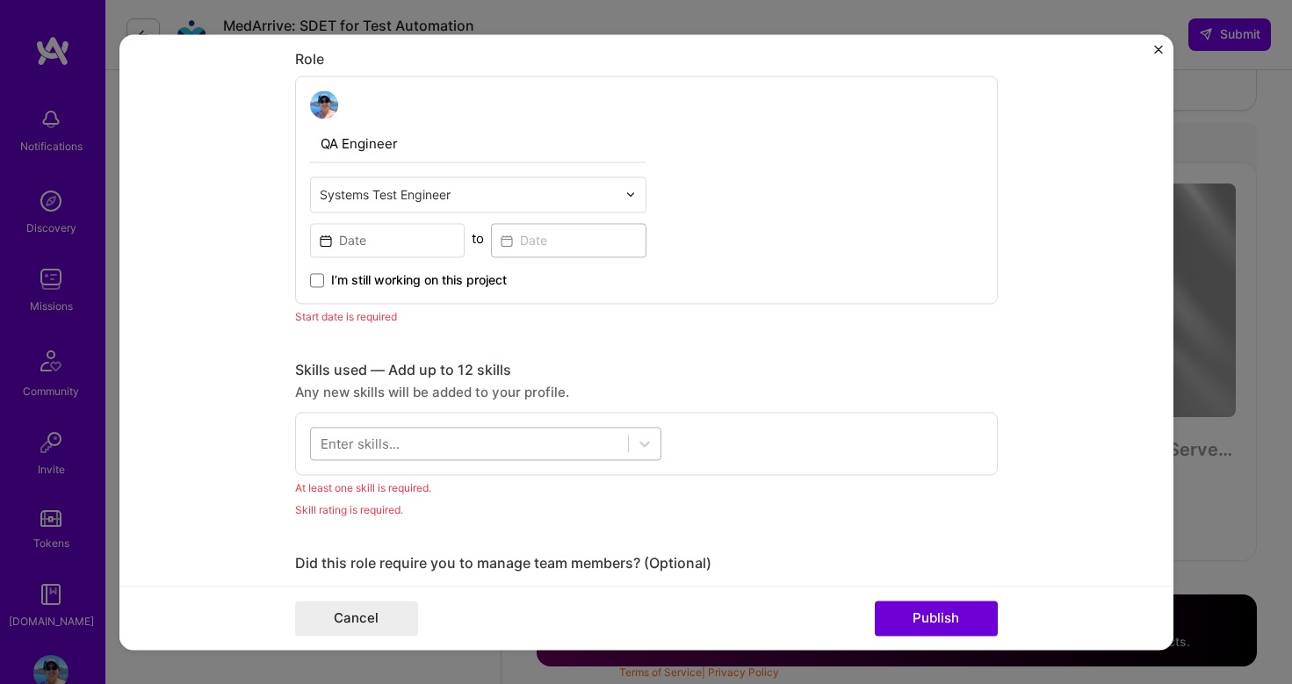
scroll to position [668, 0]
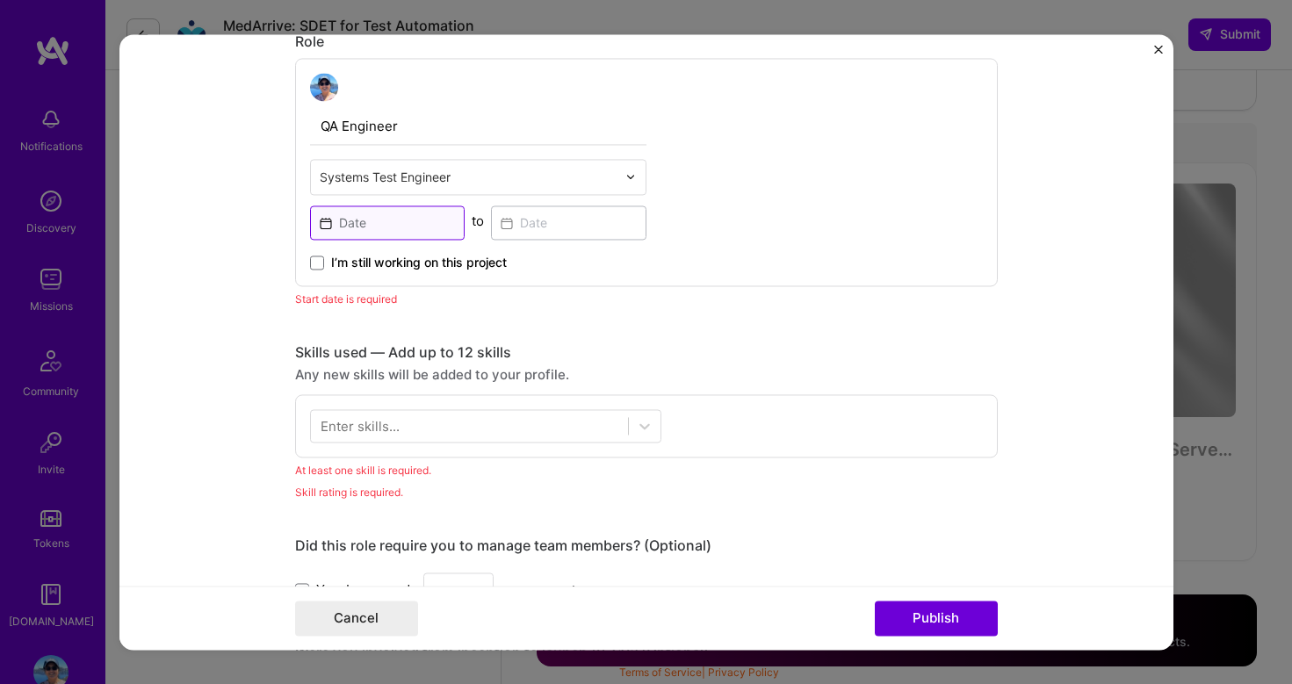
click at [328, 222] on input at bounding box center [388, 223] width 156 height 34
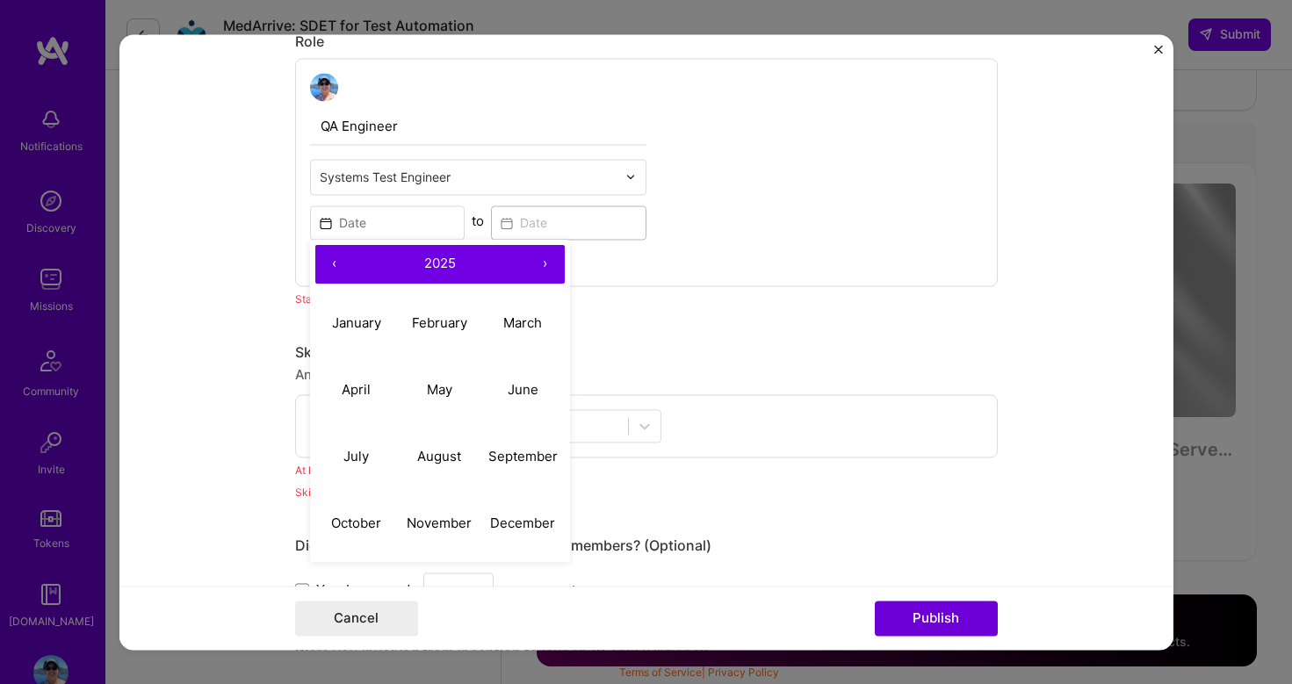
click at [335, 262] on button "‹" at bounding box center [334, 264] width 39 height 39
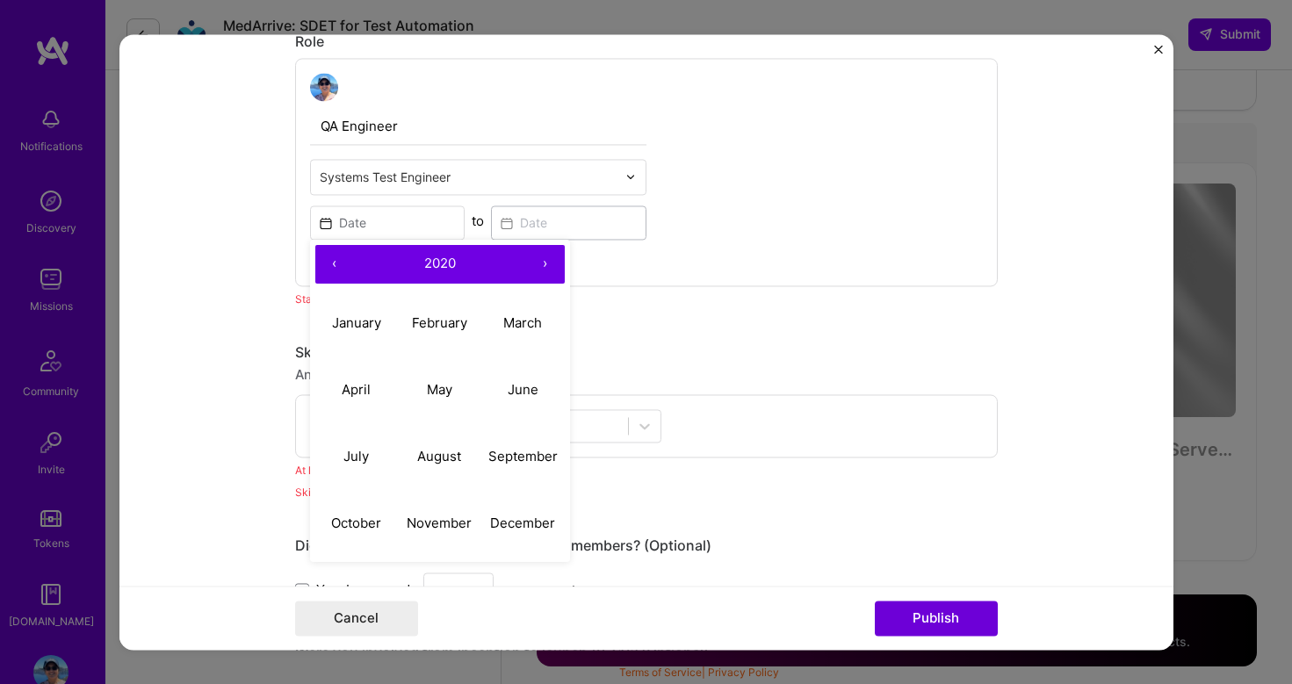
click at [335, 262] on button "‹" at bounding box center [334, 264] width 39 height 39
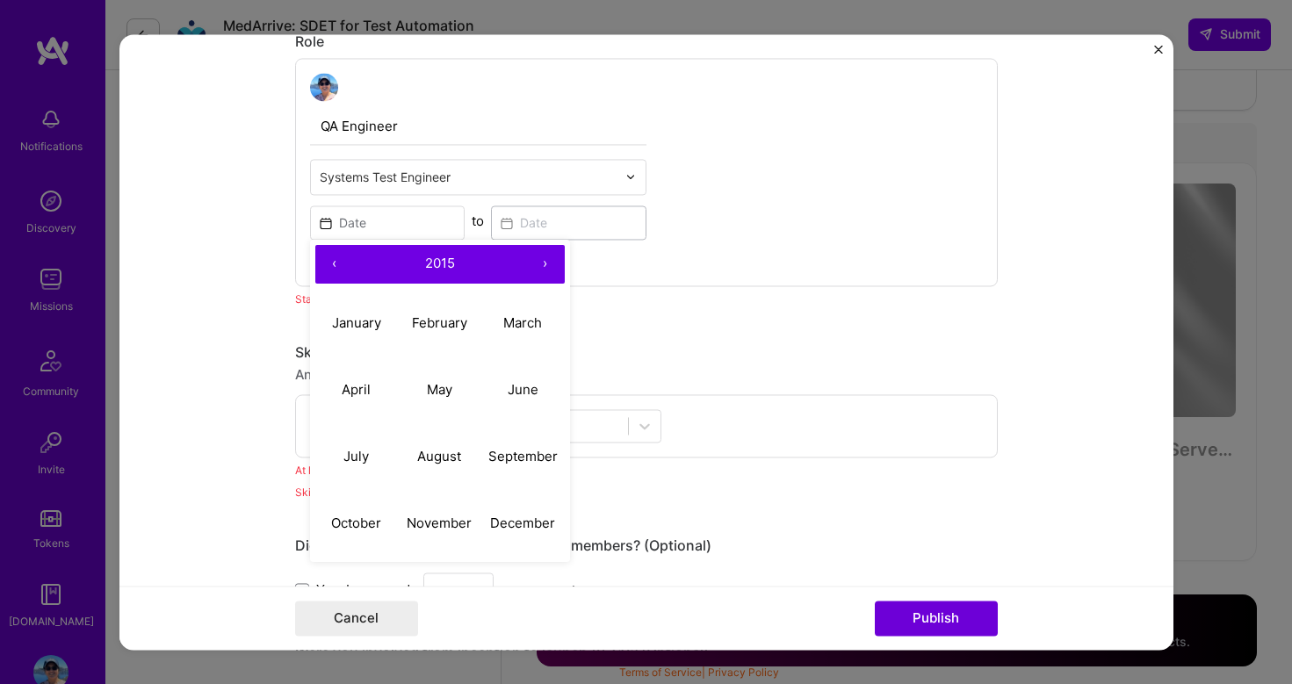
click at [335, 262] on button "‹" at bounding box center [334, 264] width 39 height 39
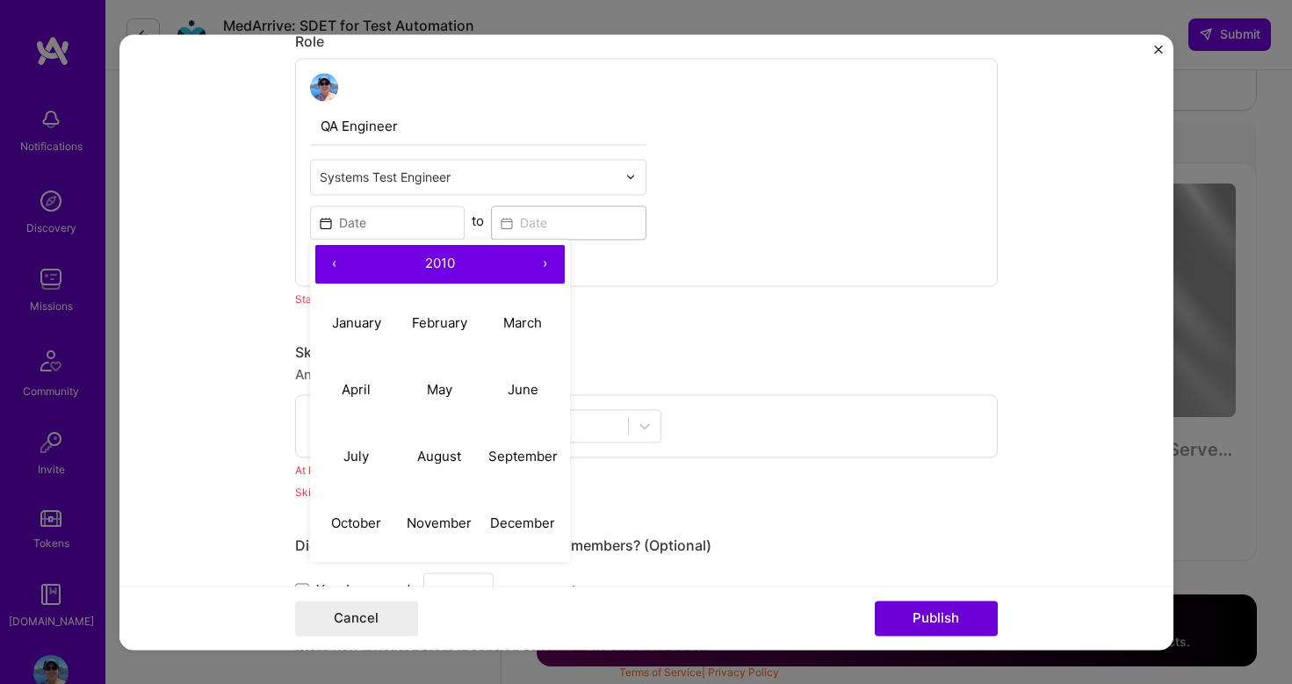
click at [335, 262] on button "‹" at bounding box center [334, 264] width 39 height 39
click at [516, 329] on abbr "March" at bounding box center [522, 323] width 39 height 17
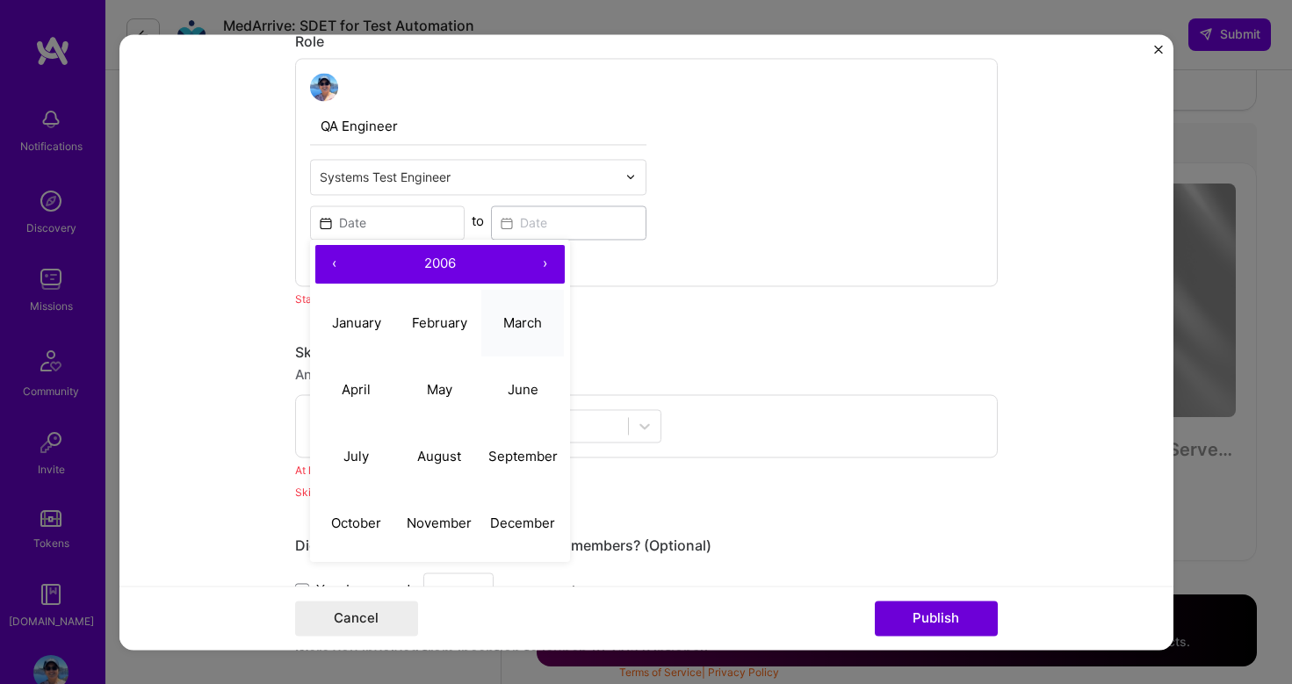
type input "[DATE]"
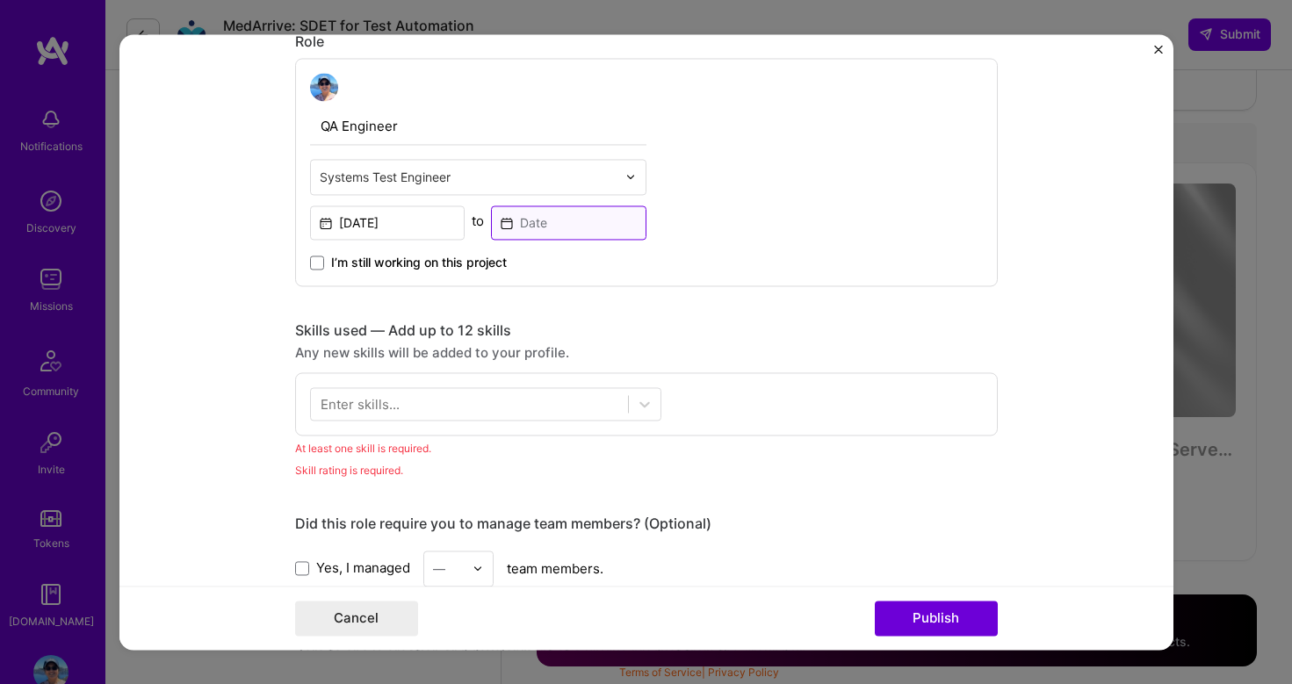
click at [506, 225] on input at bounding box center [569, 223] width 156 height 34
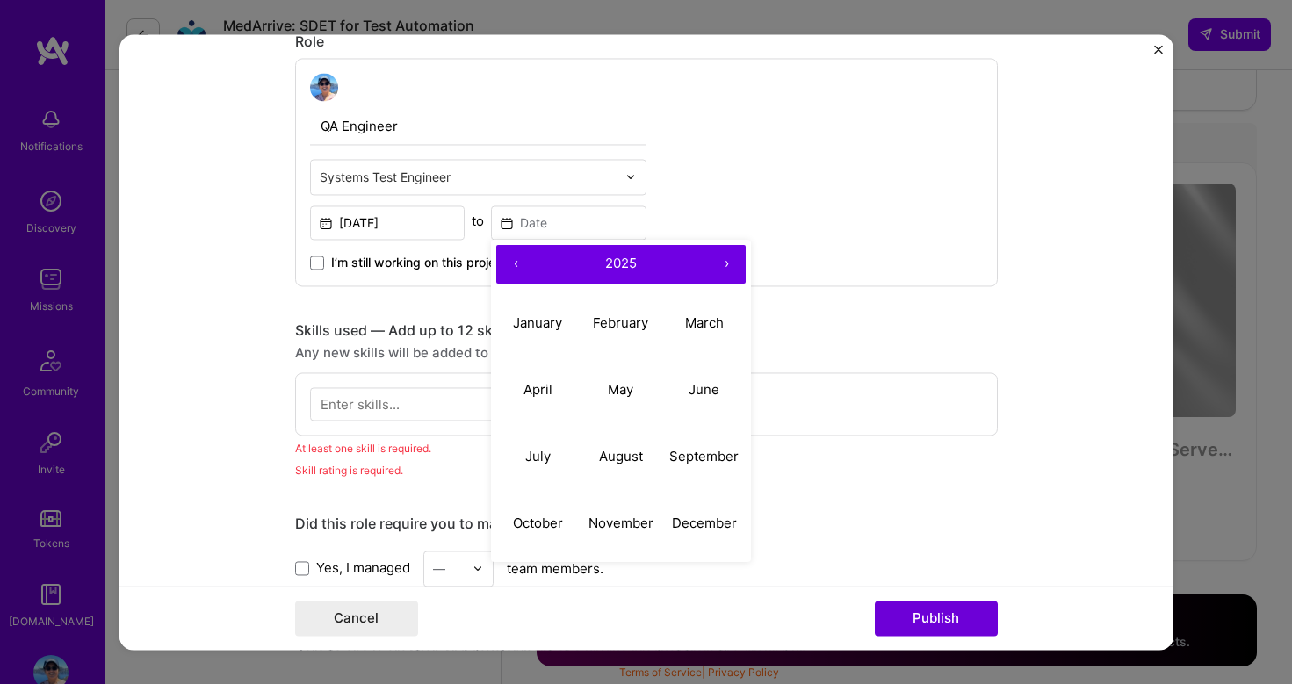
click at [515, 264] on button "‹" at bounding box center [515, 264] width 39 height 39
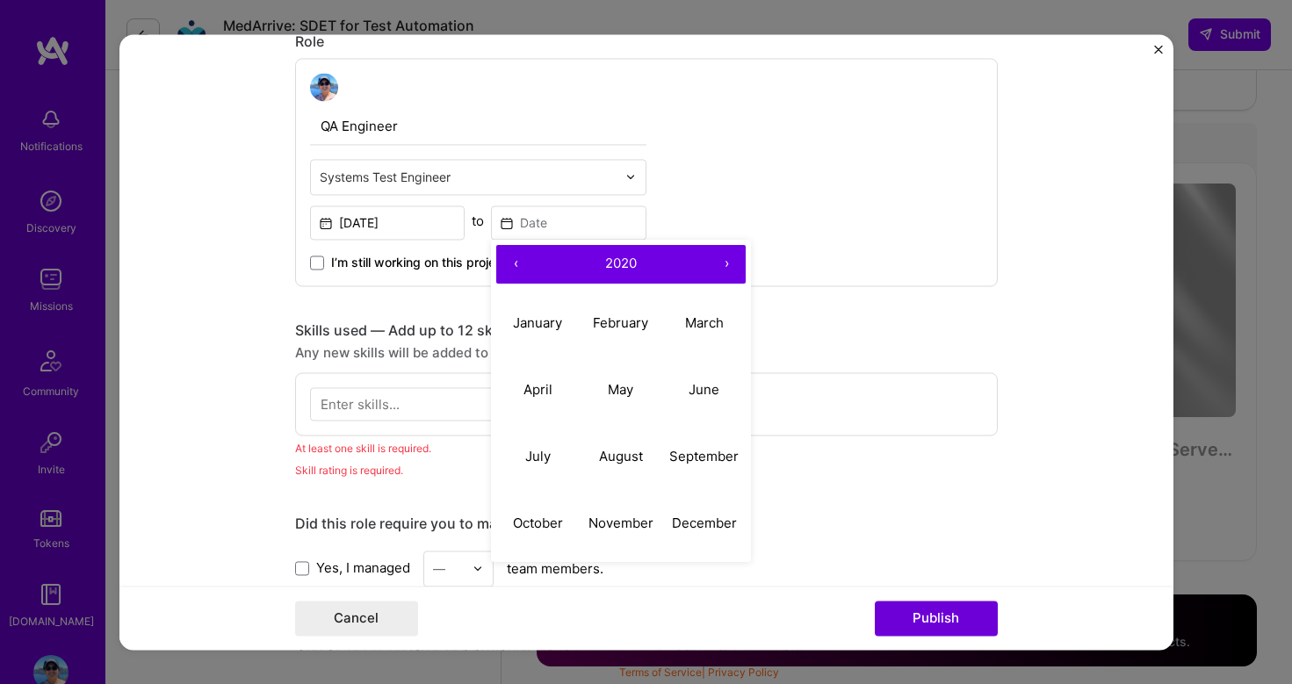
click at [515, 264] on button "‹" at bounding box center [515, 264] width 39 height 39
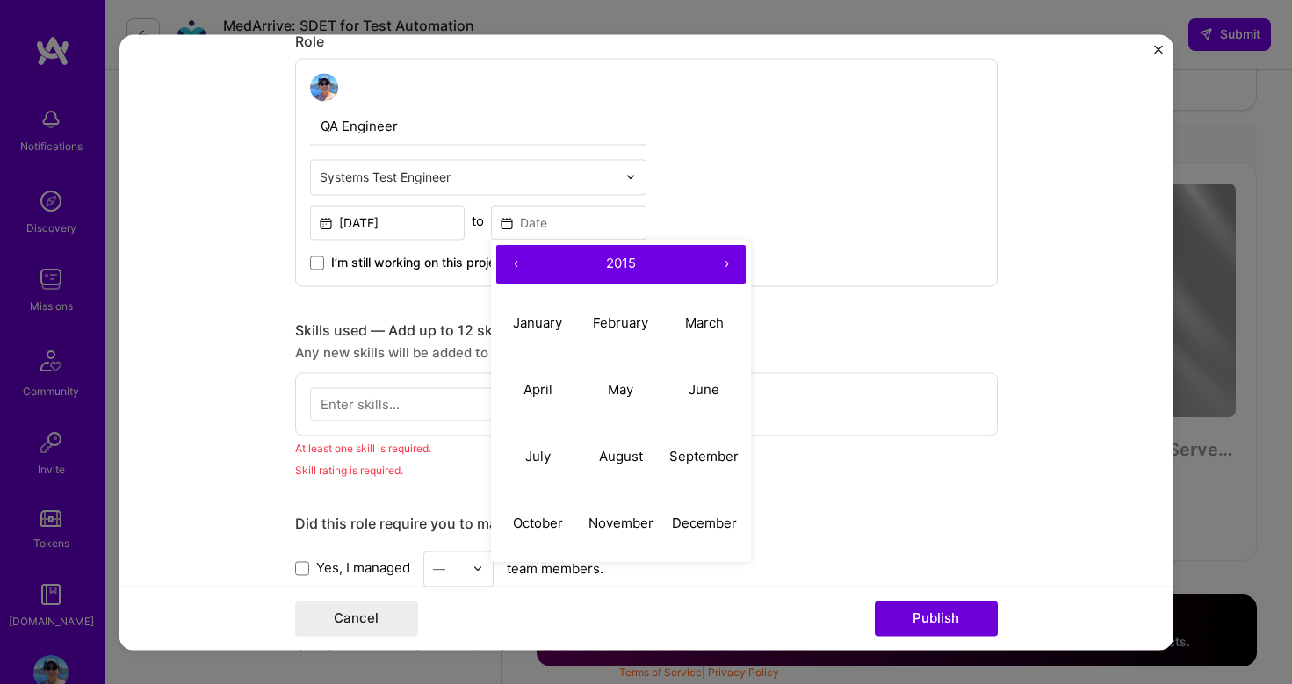
click at [515, 264] on button "‹" at bounding box center [515, 264] width 39 height 39
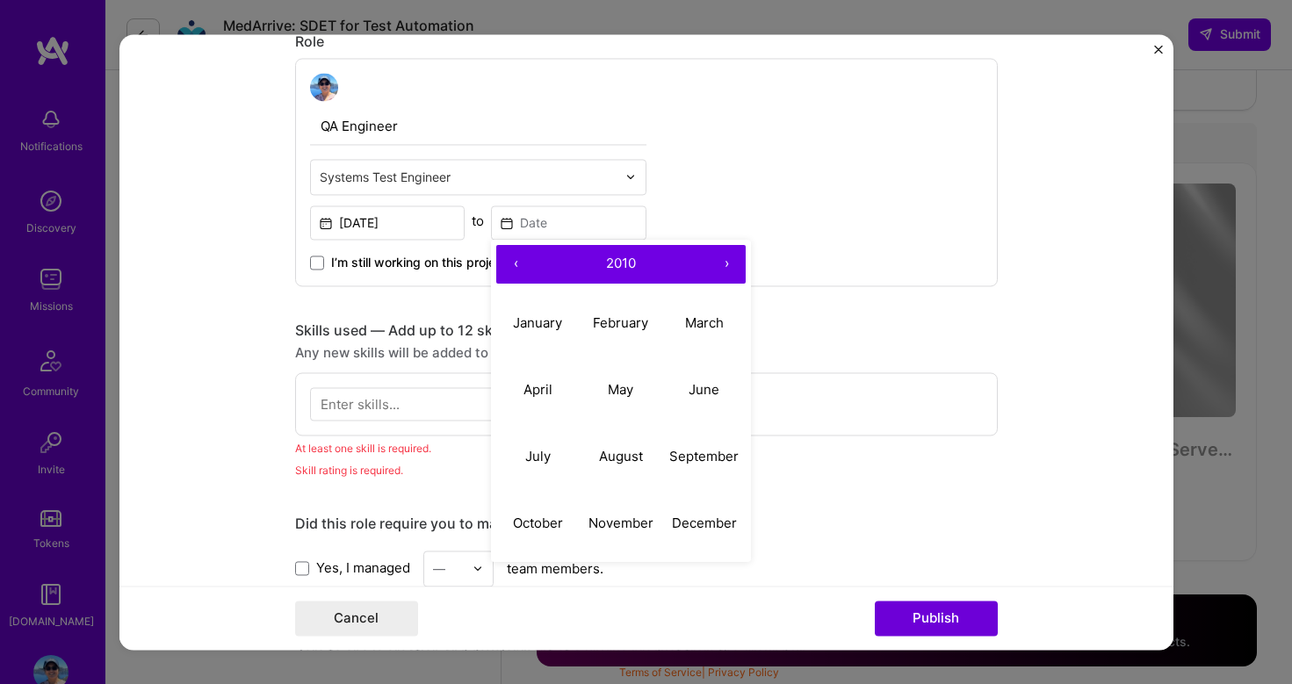
click at [515, 264] on button "‹" at bounding box center [515, 264] width 39 height 39
click at [700, 332] on button "March" at bounding box center [703, 324] width 83 height 67
type input "[DATE]"
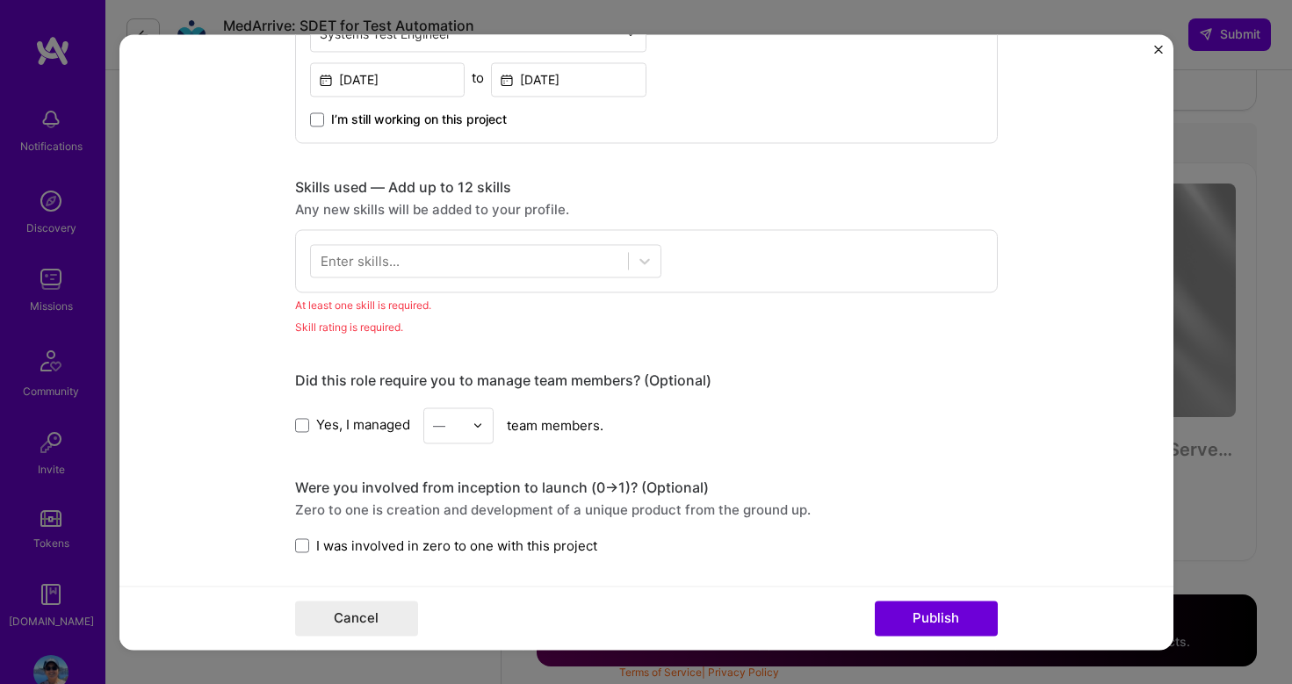
scroll to position [809, 0]
click at [479, 426] on img at bounding box center [478, 428] width 11 height 11
click at [462, 528] on div "3" at bounding box center [459, 539] width 60 height 33
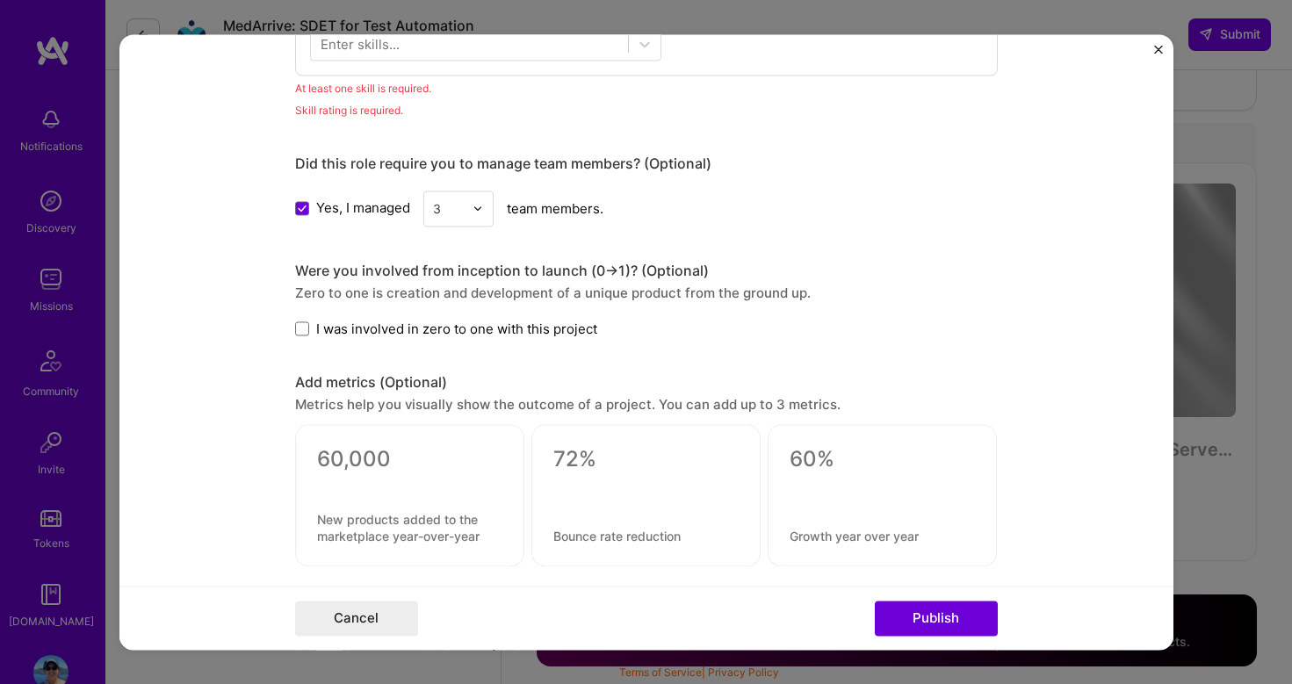
scroll to position [1013, 0]
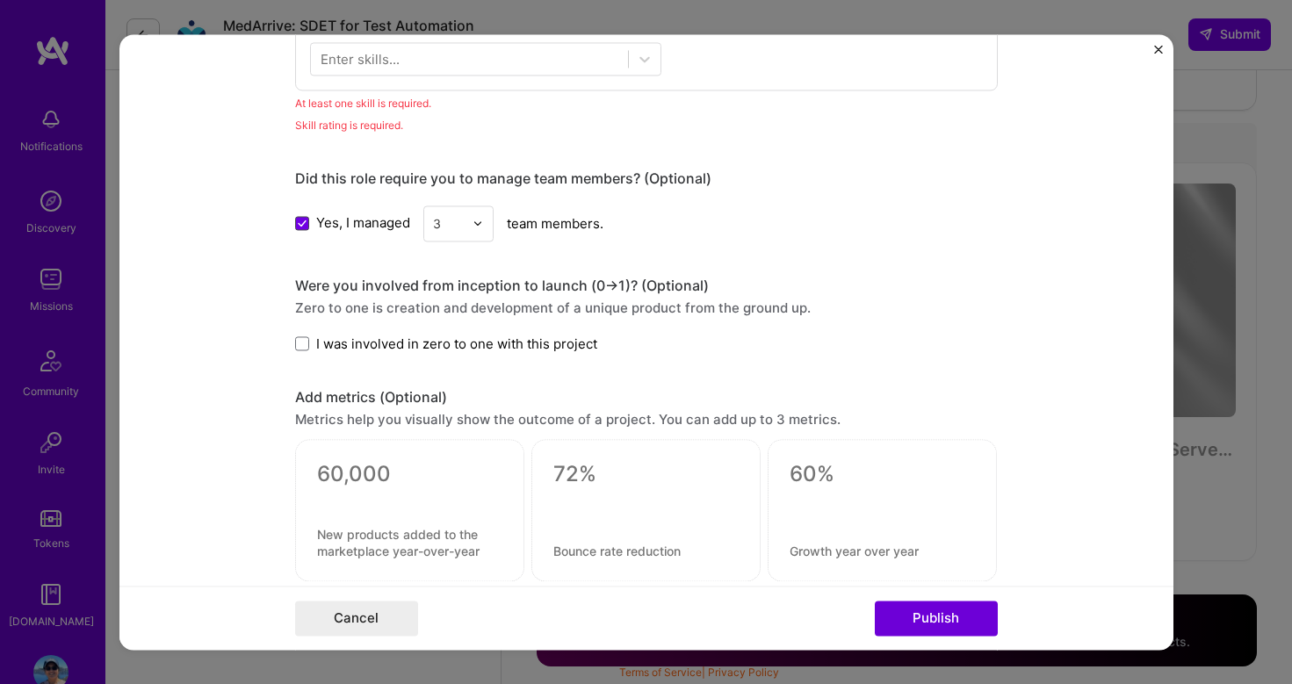
click at [297, 222] on span at bounding box center [302, 224] width 14 height 14
click at [0, 0] on input "Yes, I managed" at bounding box center [0, 0] width 0 height 0
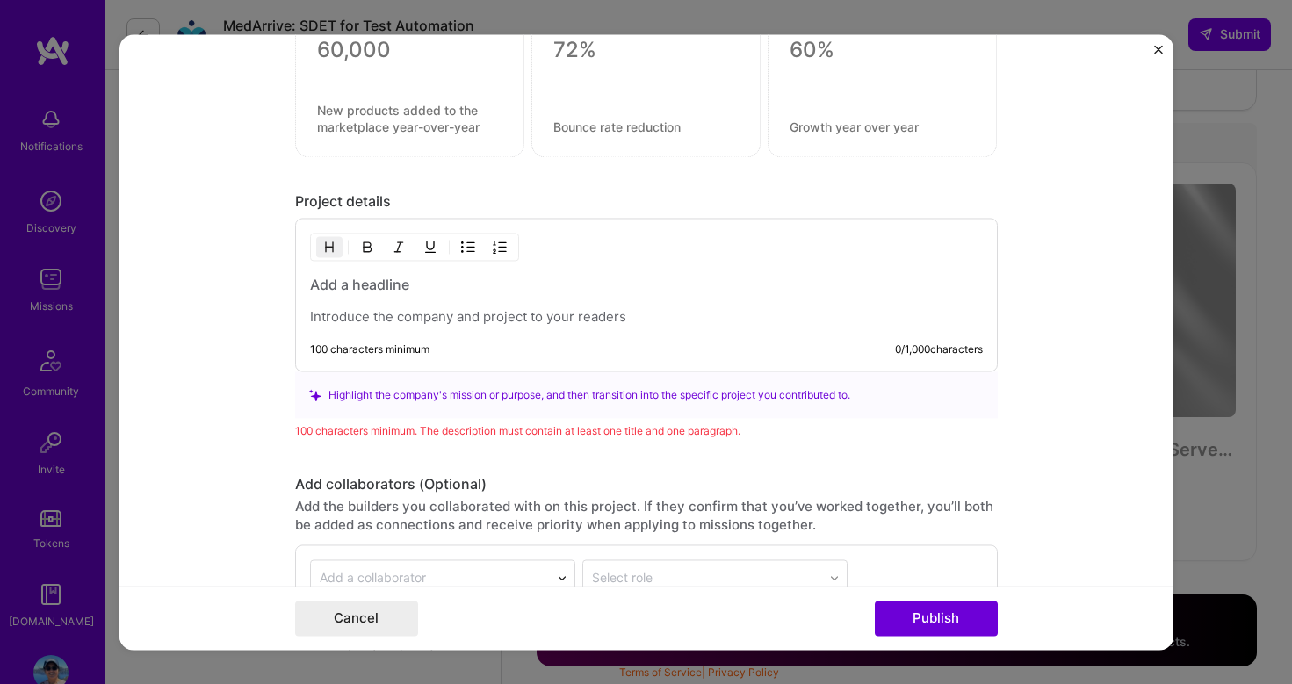
scroll to position [1463, 0]
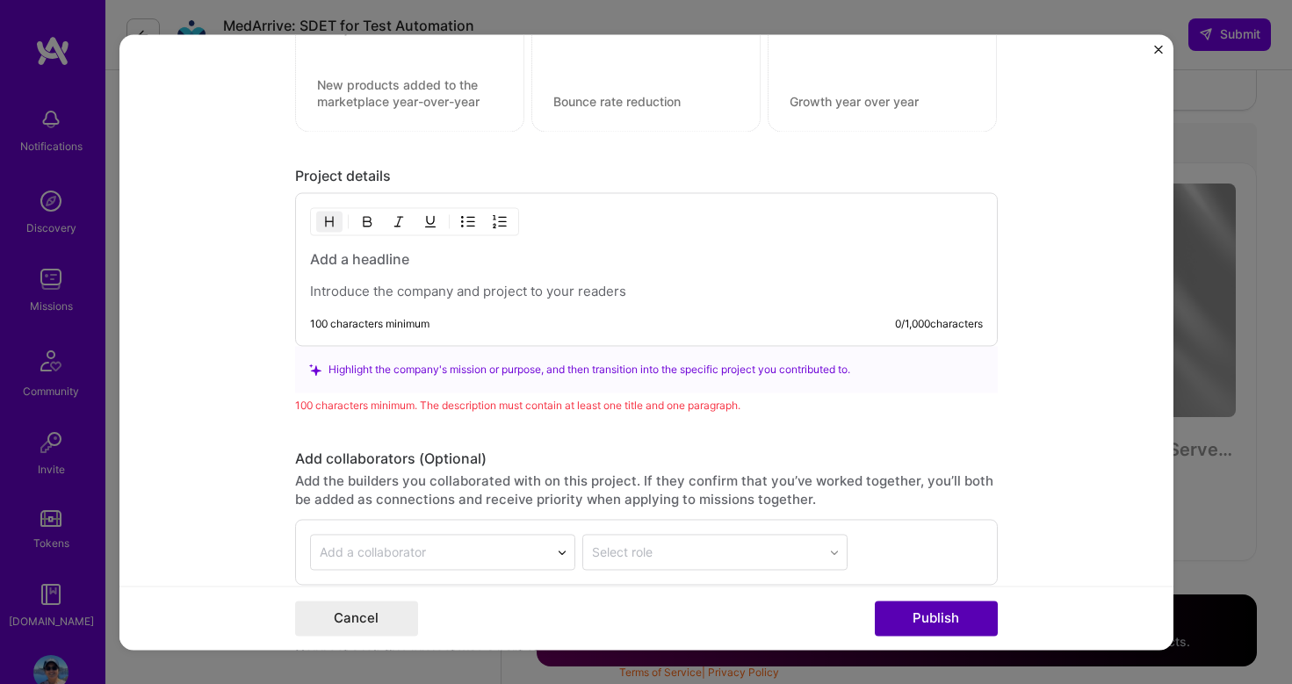
click at [920, 628] on button "Publish" at bounding box center [936, 618] width 123 height 35
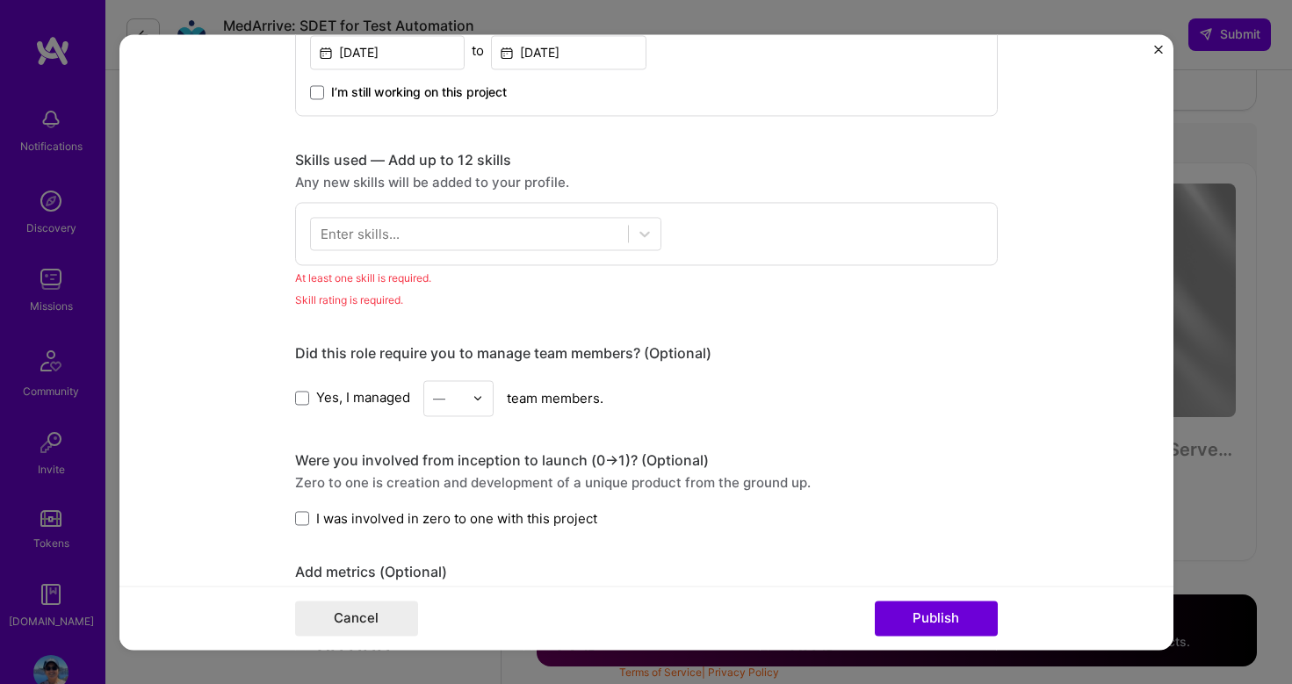
scroll to position [772, 0]
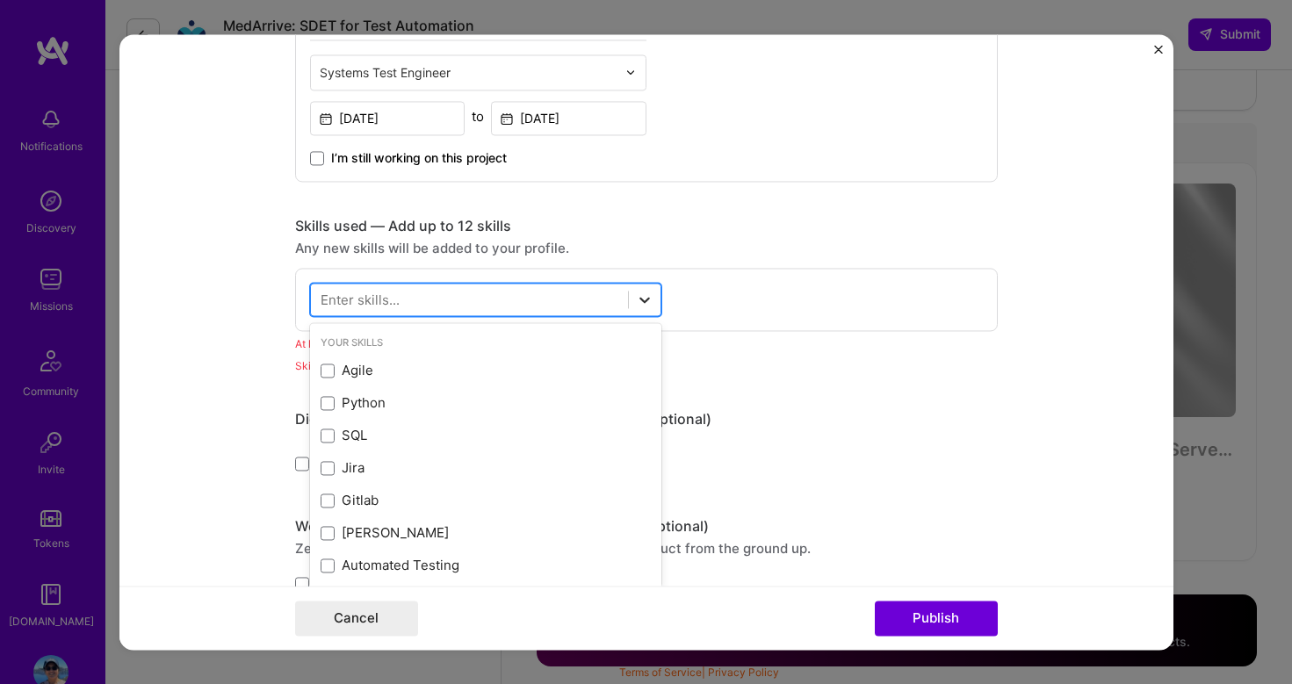
click at [641, 315] on div at bounding box center [645, 300] width 32 height 32
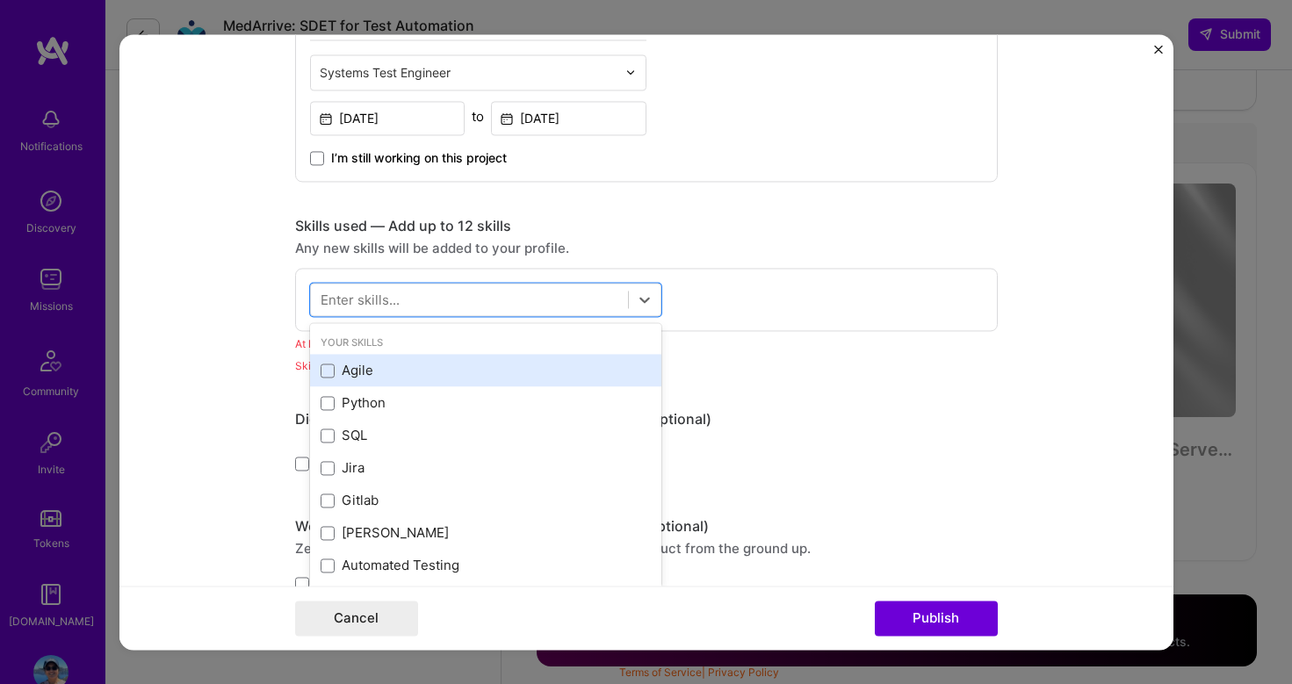
click at [566, 359] on div "Agile" at bounding box center [485, 371] width 351 height 33
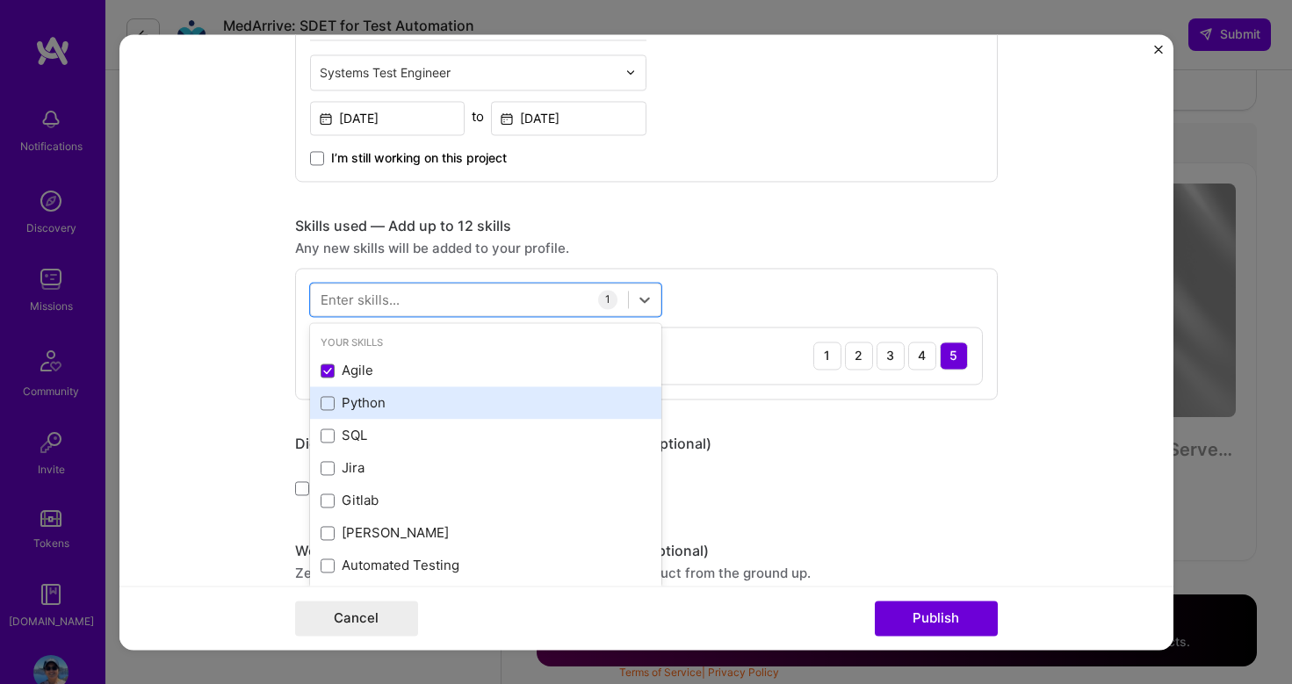
click at [465, 407] on div "Python" at bounding box center [486, 404] width 330 height 18
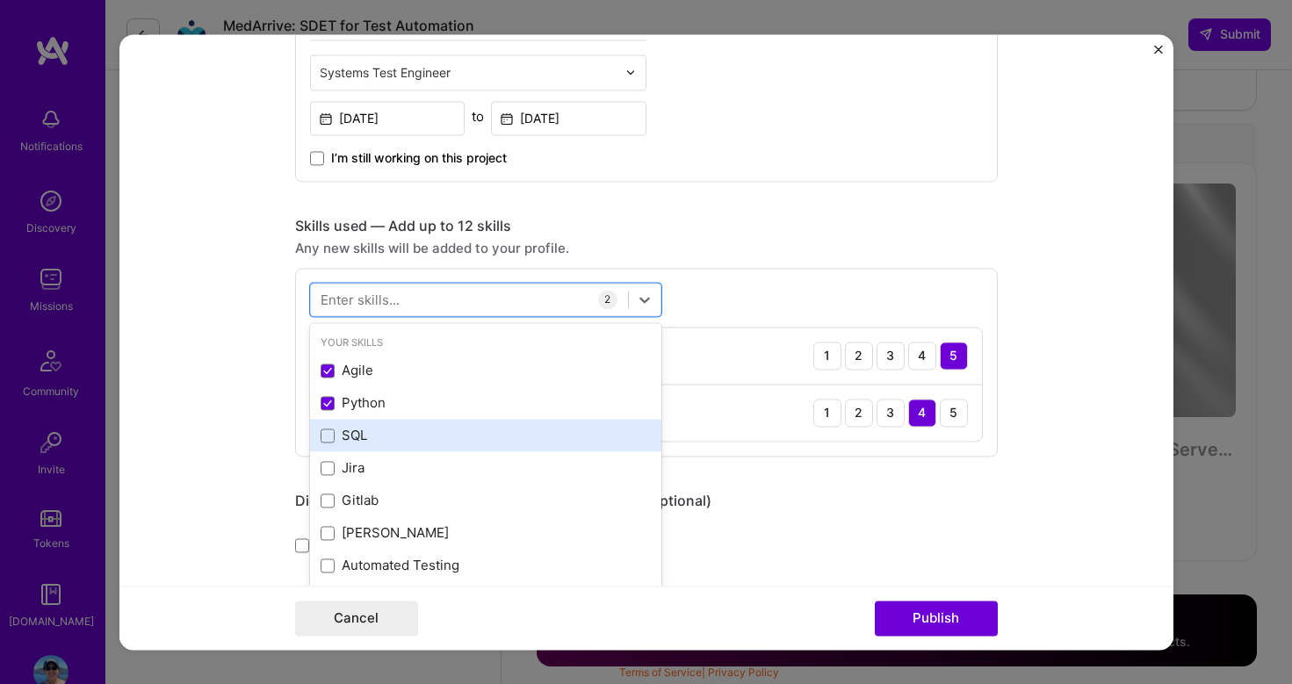
click at [460, 438] on div "SQL" at bounding box center [486, 436] width 330 height 18
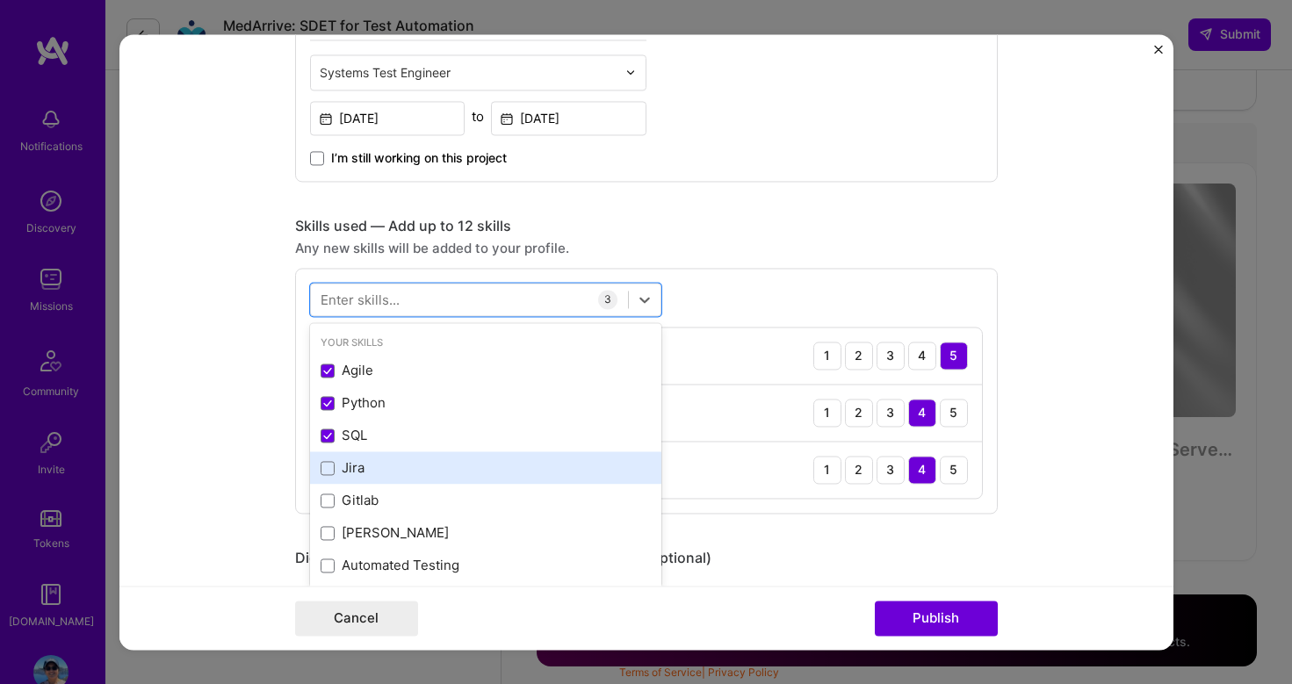
click at [459, 466] on div "Jira" at bounding box center [486, 469] width 330 height 18
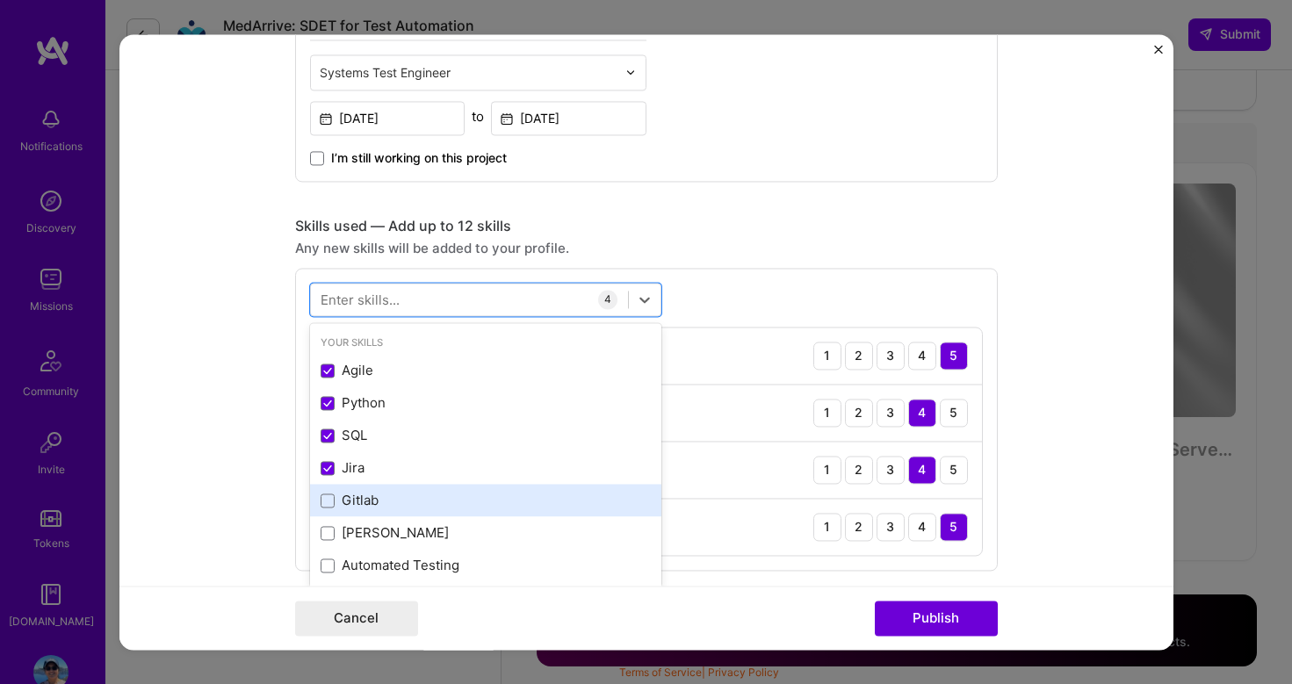
click at [459, 500] on div "Gitlab" at bounding box center [486, 501] width 330 height 18
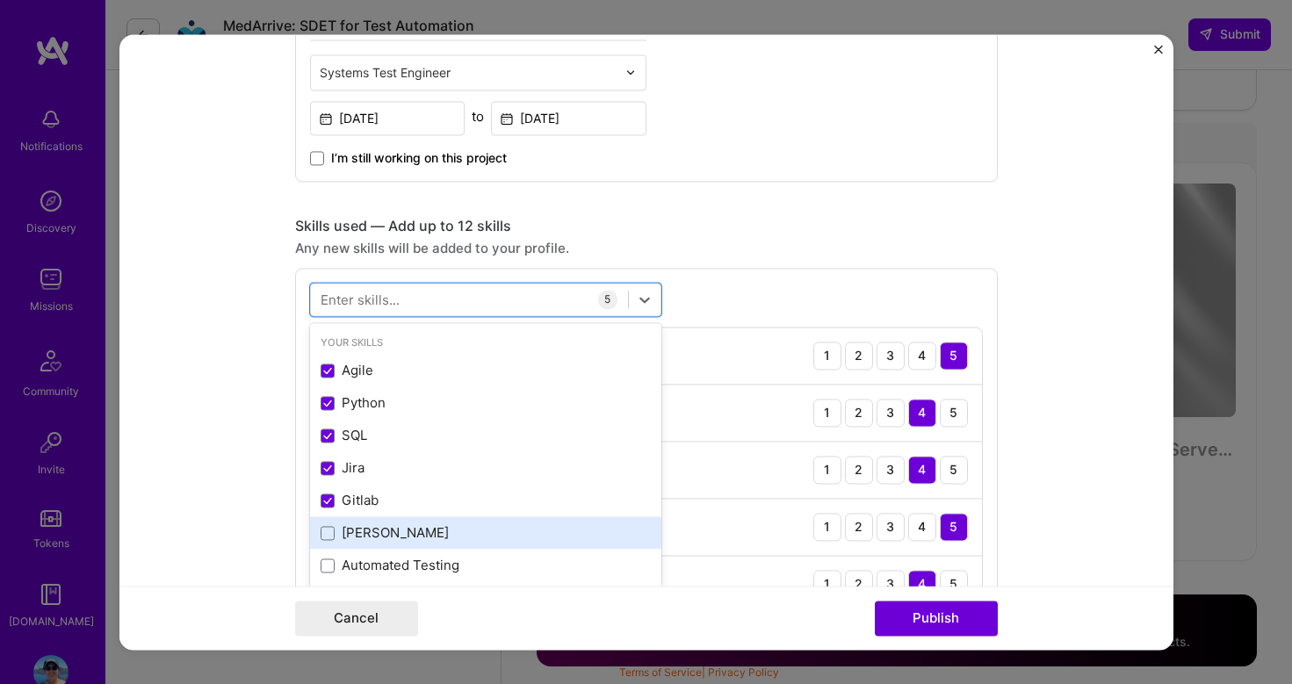
click at [459, 538] on div "[PERSON_NAME]" at bounding box center [486, 534] width 330 height 18
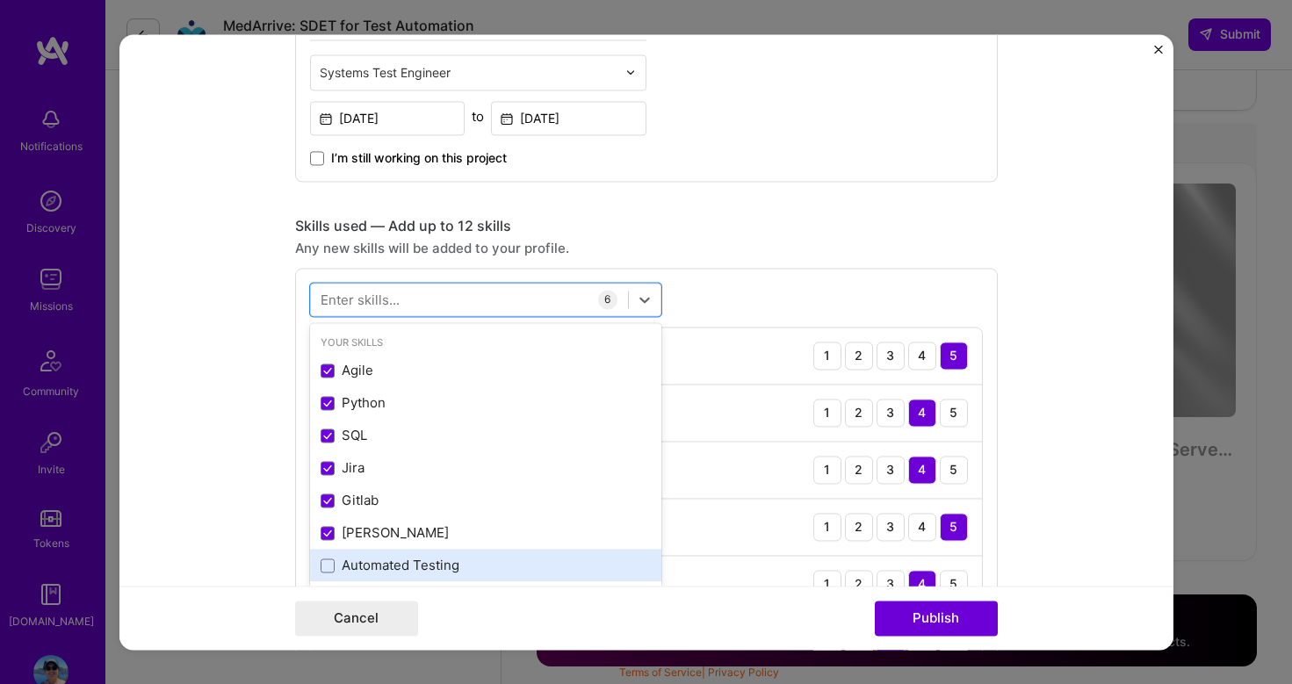
click at [460, 571] on div "Automated Testing" at bounding box center [486, 566] width 330 height 18
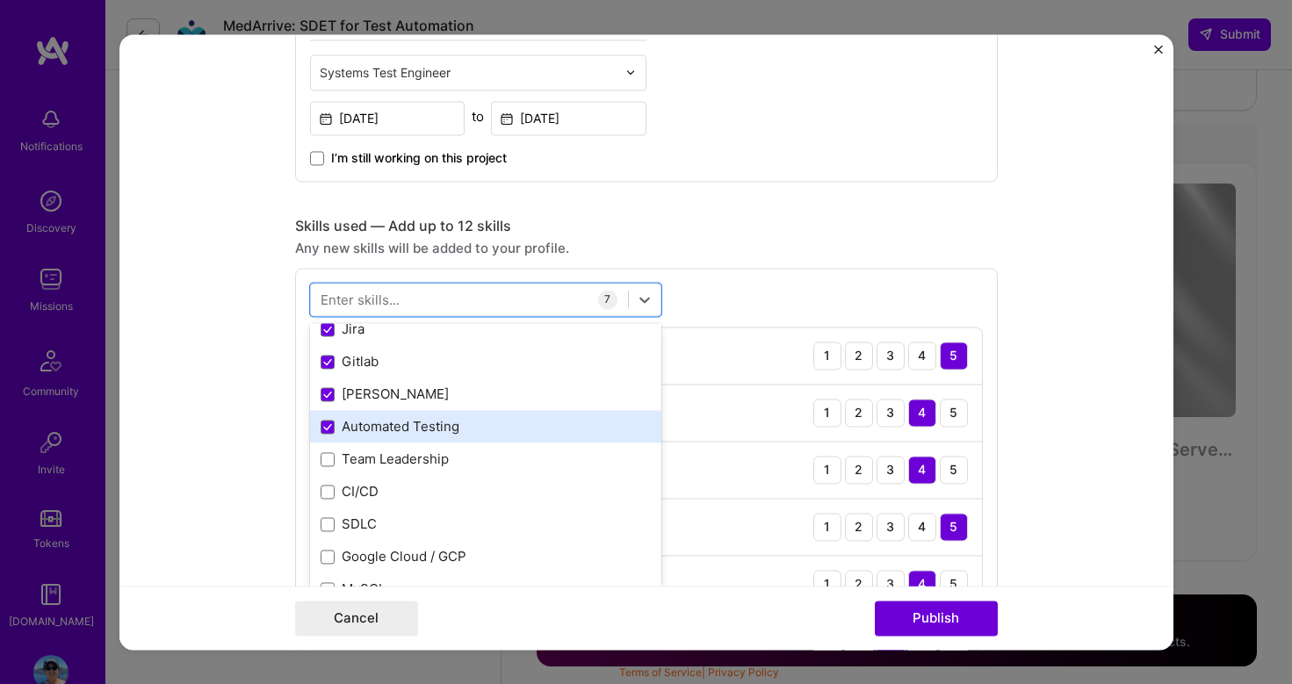
scroll to position [151, 0]
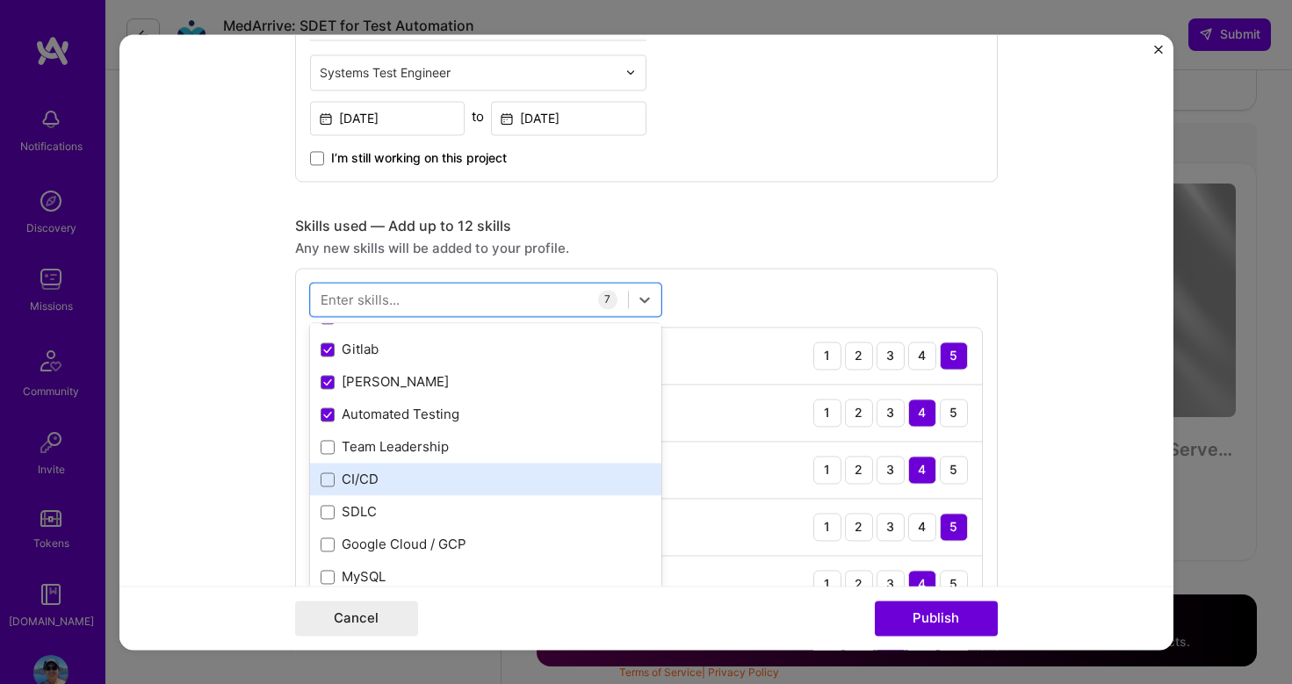
click at [453, 477] on div "CI/CD" at bounding box center [486, 480] width 330 height 18
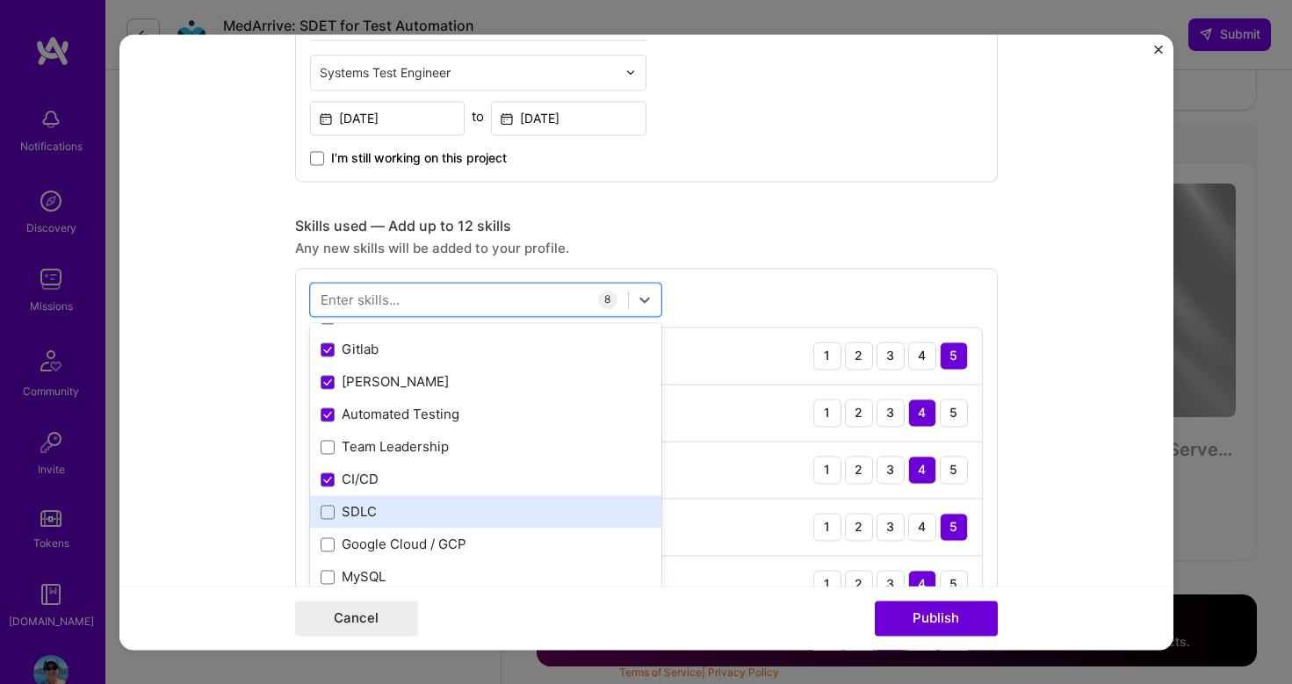
click at [453, 508] on div "SDLC" at bounding box center [486, 512] width 330 height 18
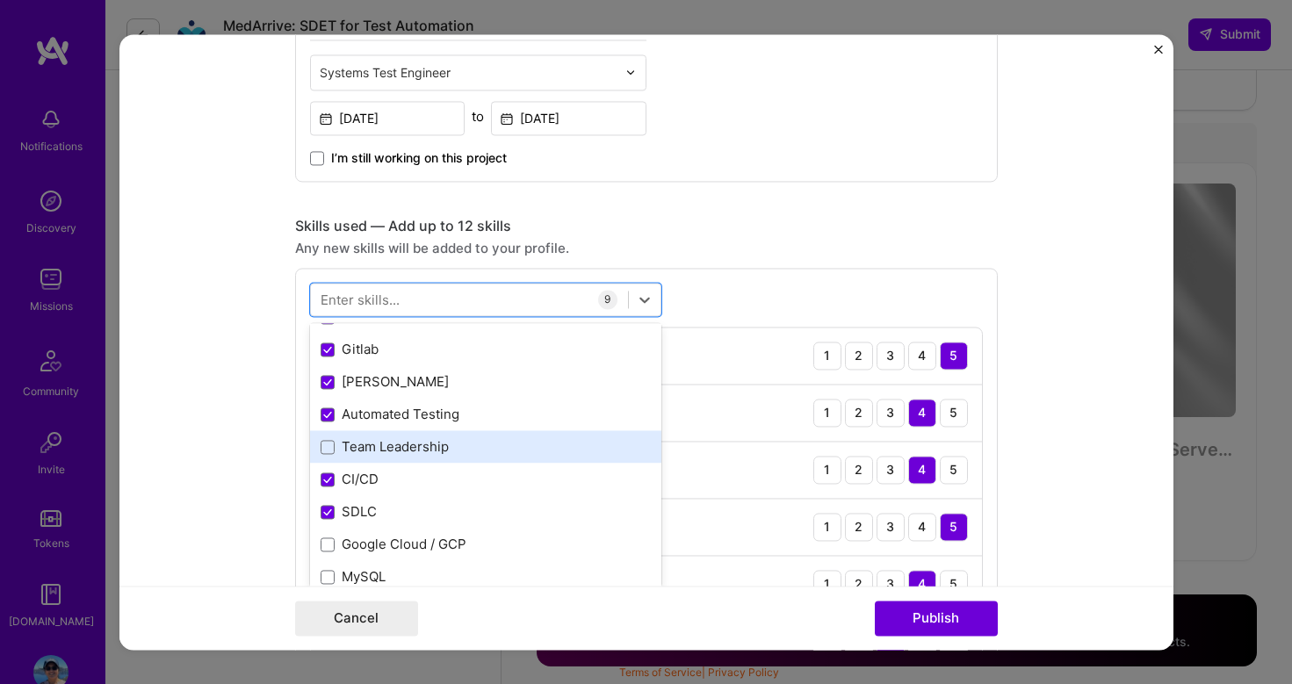
click at [453, 441] on div "Team Leadership" at bounding box center [486, 447] width 330 height 18
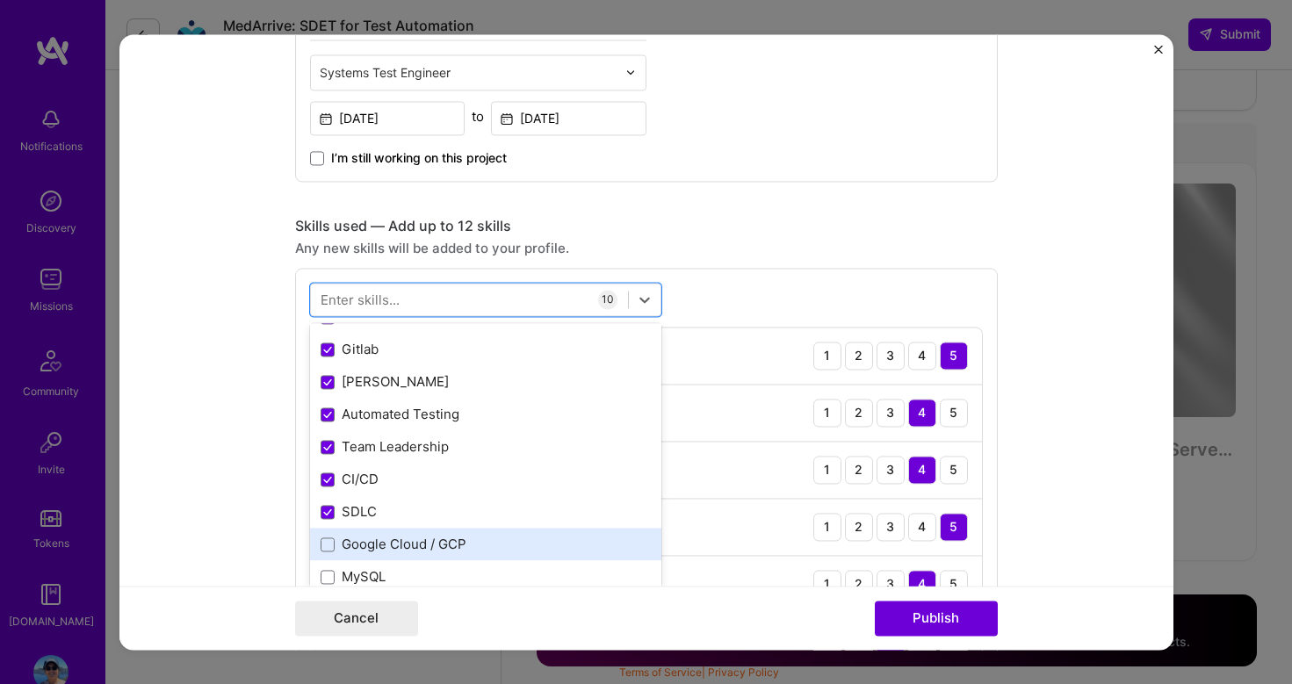
click at [441, 547] on div "Google Cloud / GCP" at bounding box center [486, 545] width 330 height 18
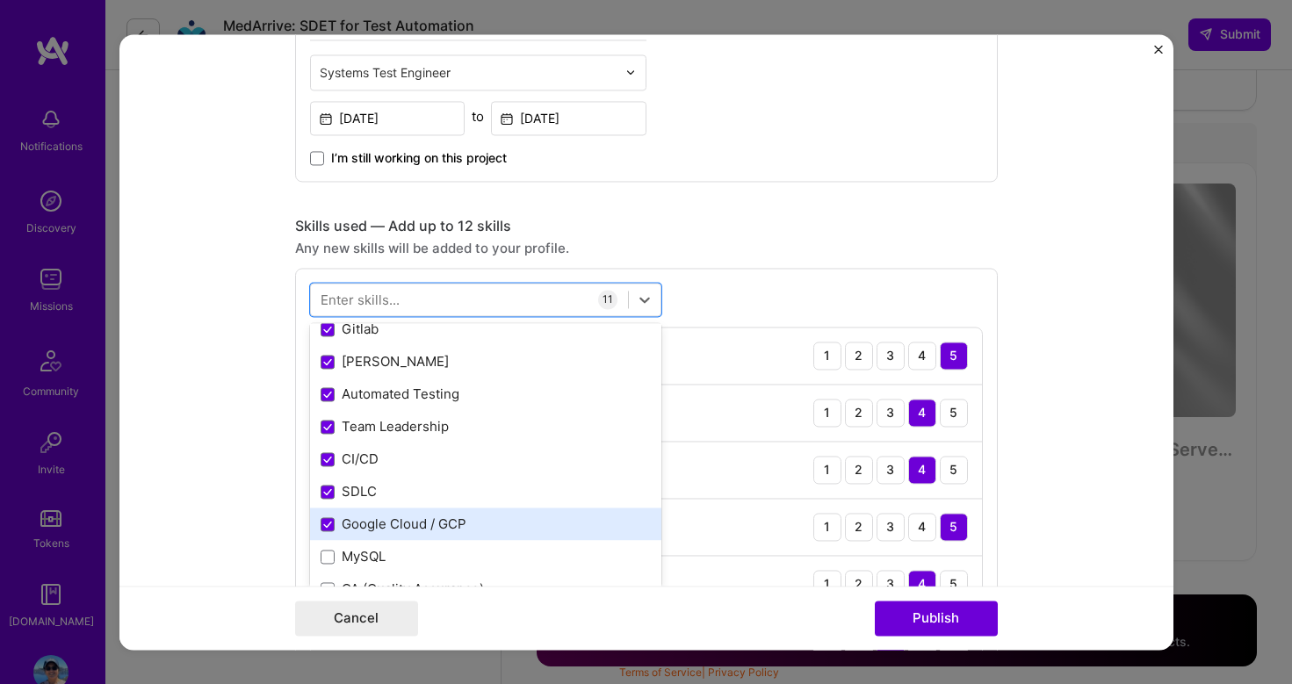
scroll to position [182, 0]
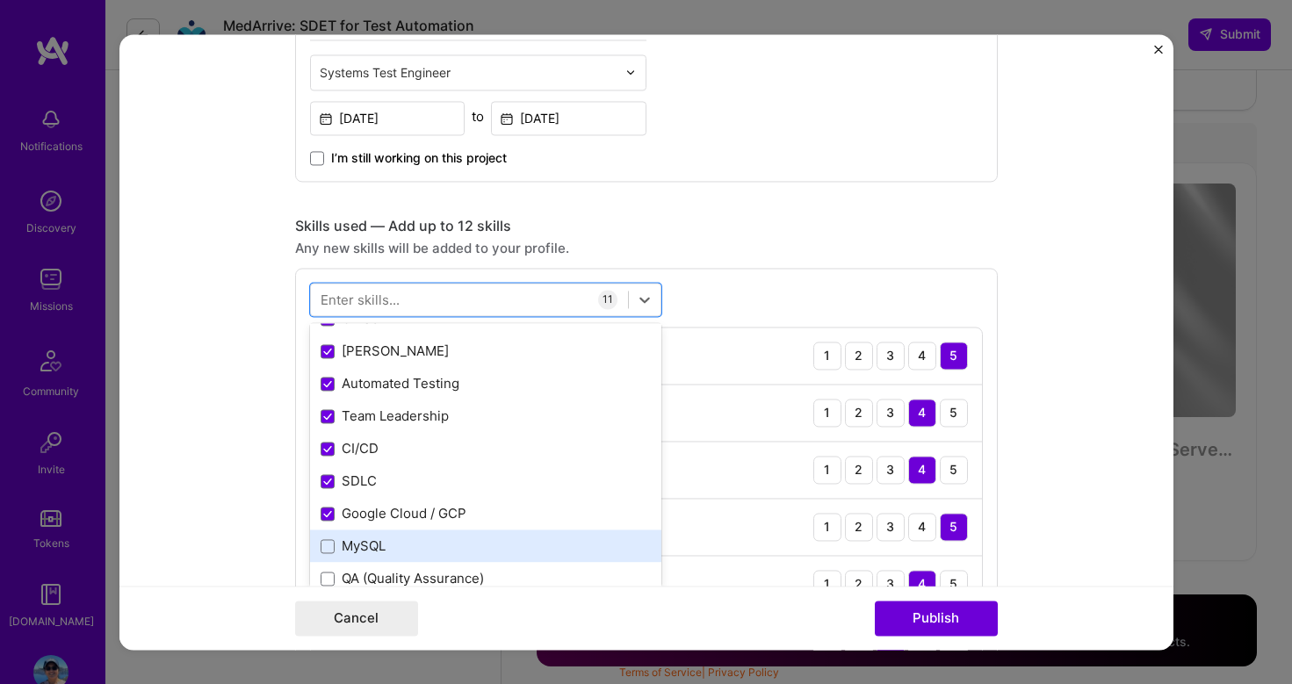
click at [441, 542] on div "MySQL" at bounding box center [486, 547] width 330 height 18
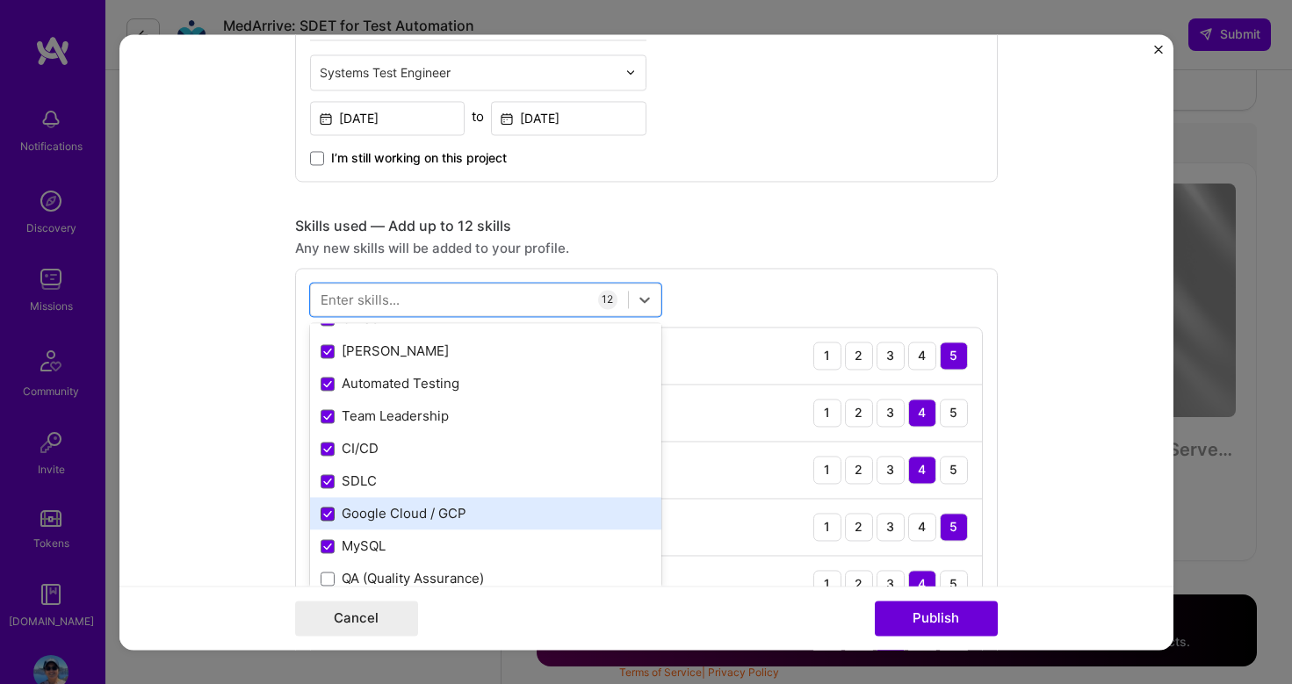
click at [331, 521] on span at bounding box center [328, 514] width 14 height 14
click at [0, 0] on input "checkbox" at bounding box center [0, 0] width 0 height 0
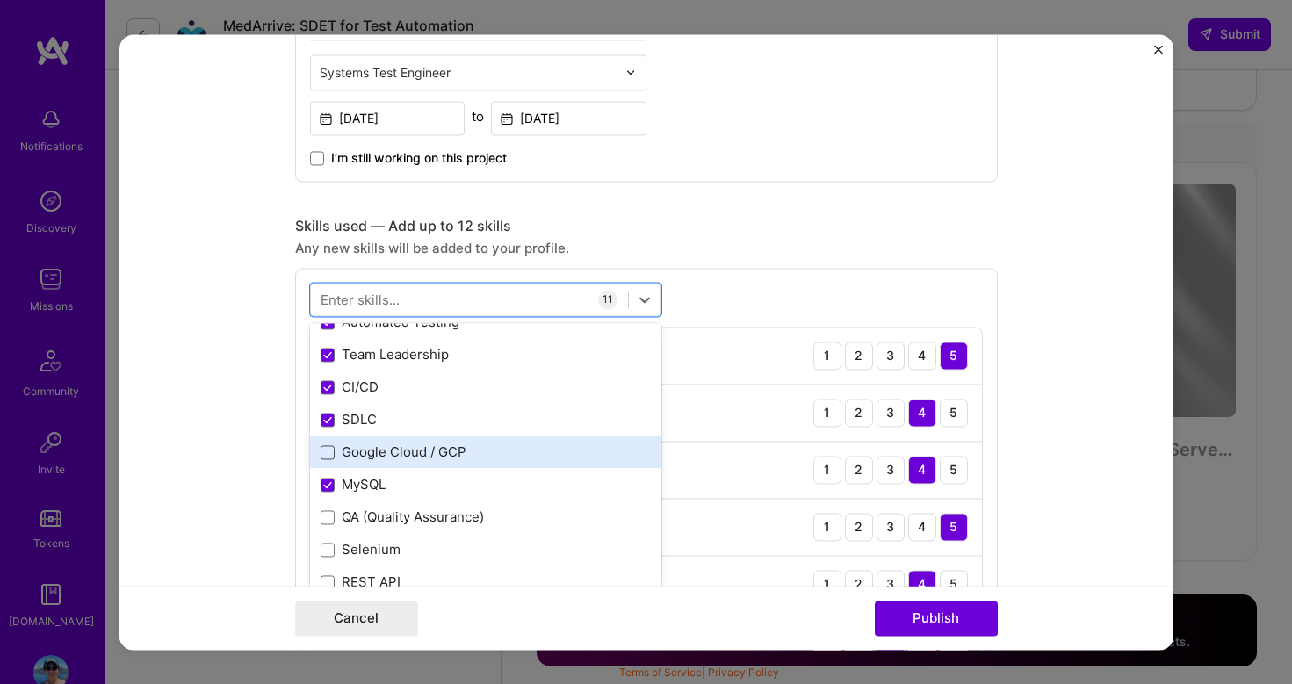
scroll to position [263, 0]
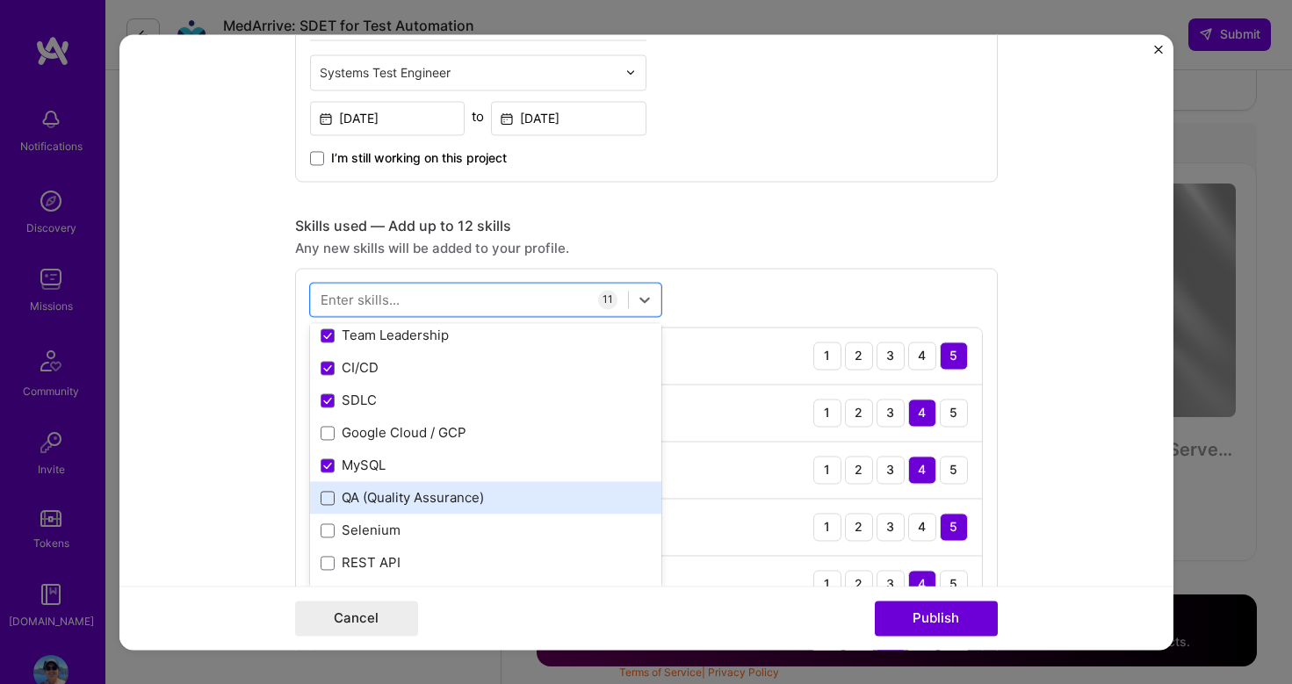
click at [324, 499] on span at bounding box center [328, 498] width 14 height 14
click at [0, 0] on input "checkbox" at bounding box center [0, 0] width 0 height 0
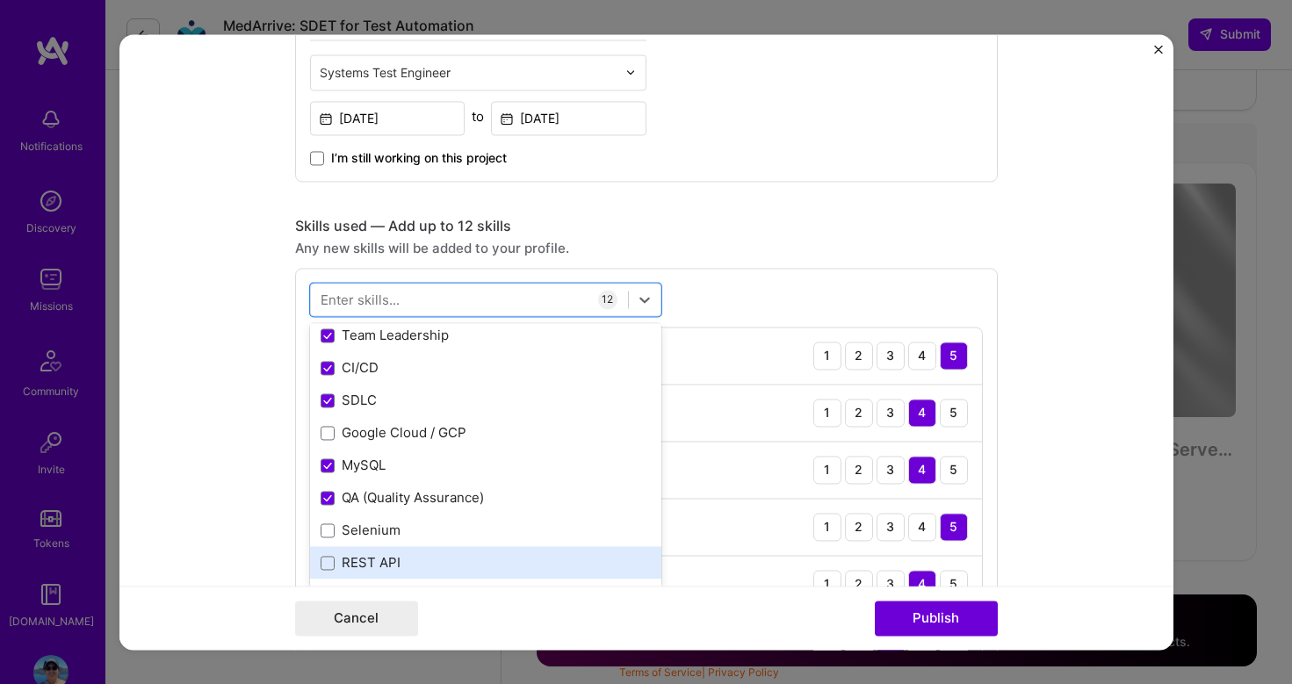
click at [326, 547] on div "REST API" at bounding box center [485, 563] width 351 height 33
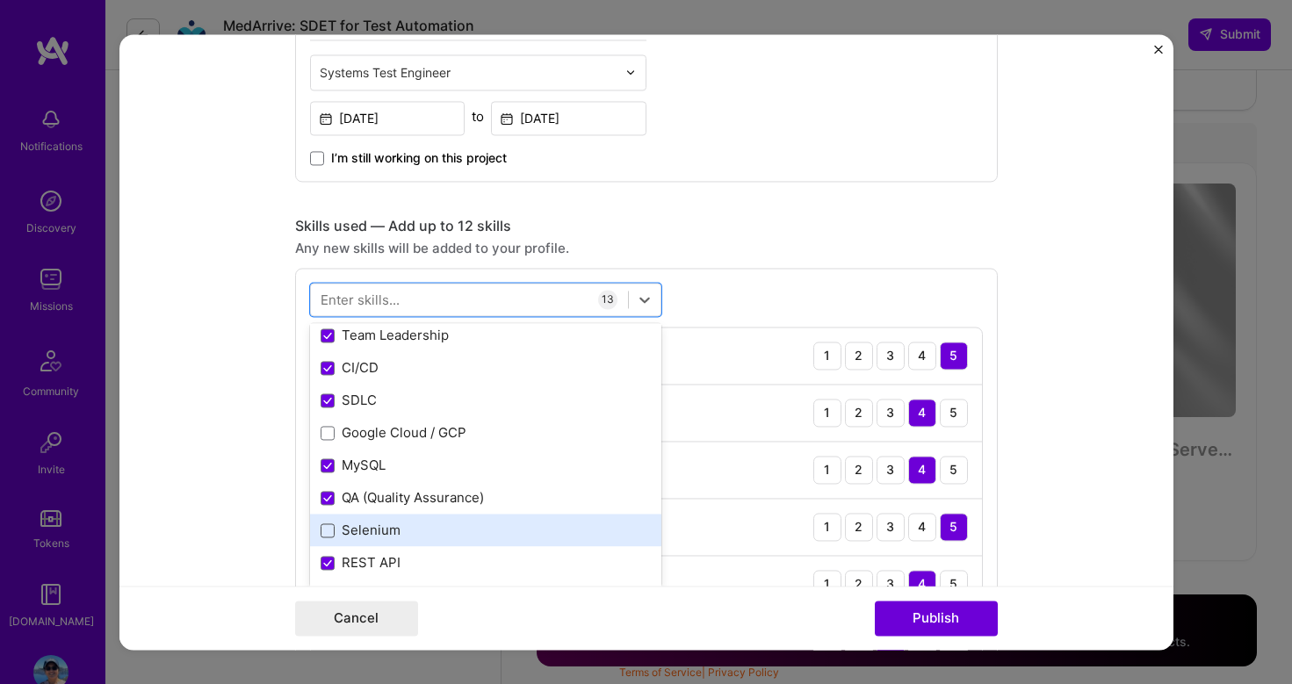
click at [326, 533] on span at bounding box center [328, 531] width 14 height 14
click at [0, 0] on input "checkbox" at bounding box center [0, 0] width 0 height 0
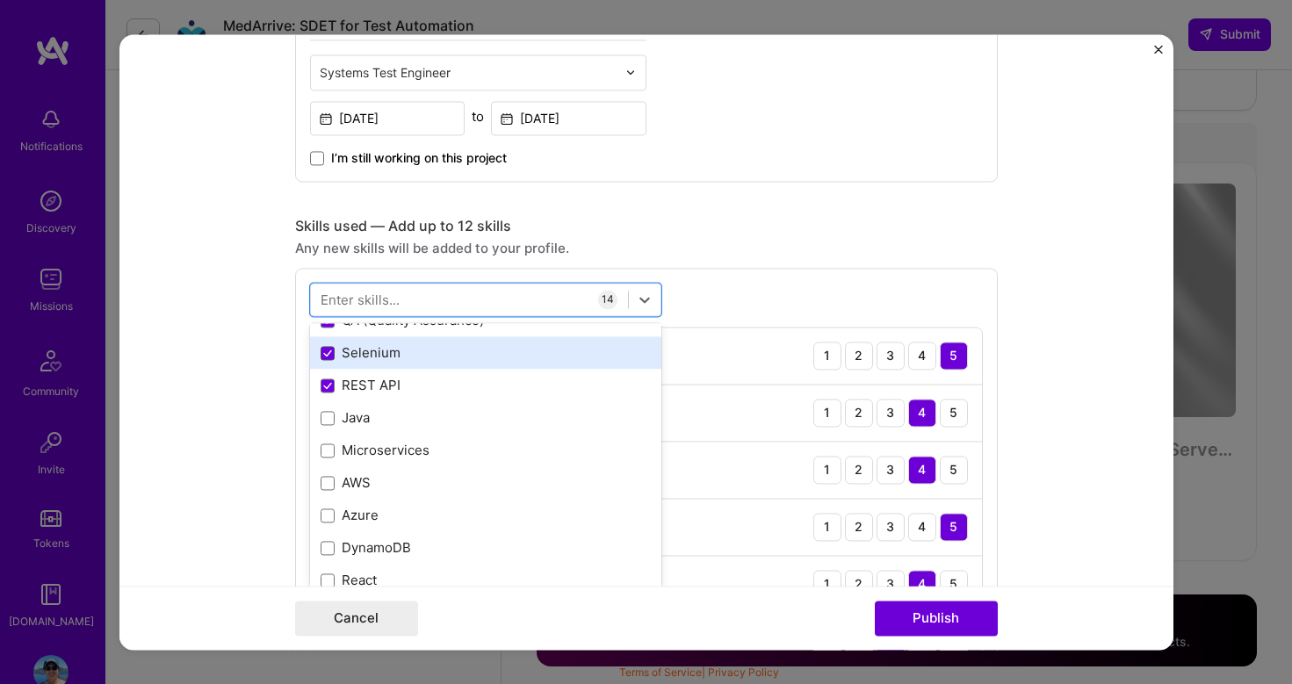
scroll to position [451, 0]
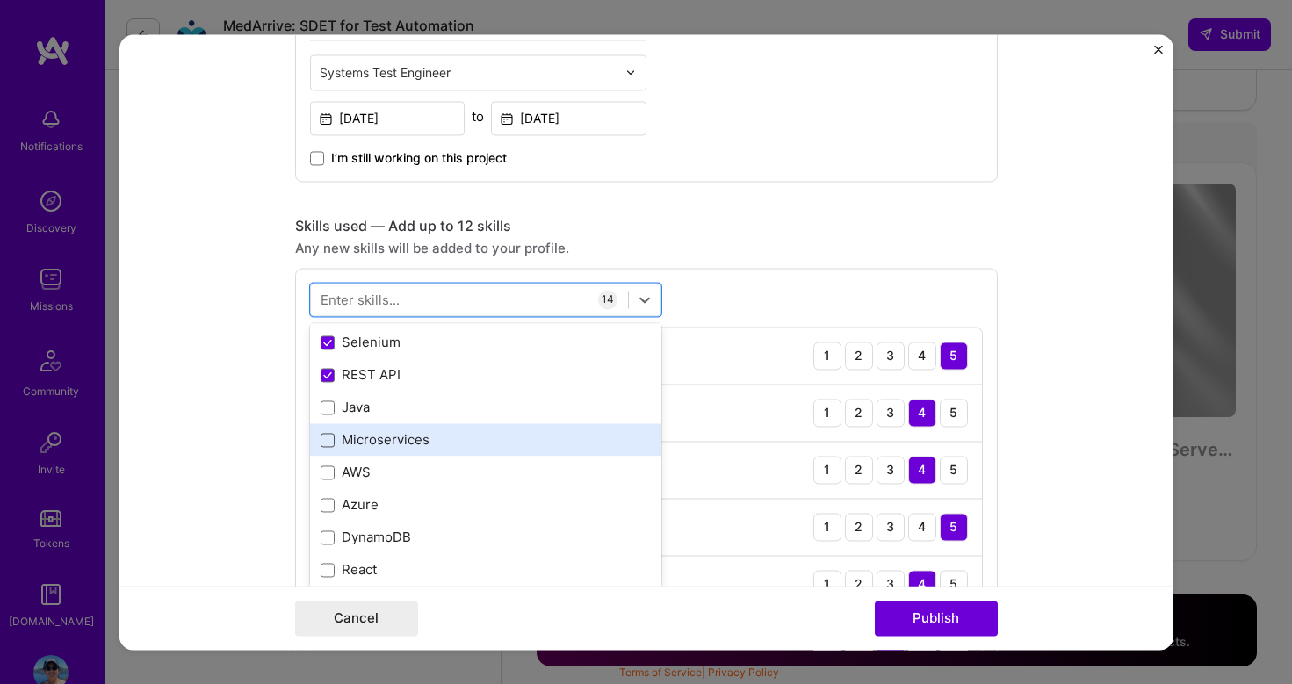
click at [326, 443] on span at bounding box center [328, 440] width 14 height 14
click at [0, 0] on input "checkbox" at bounding box center [0, 0] width 0 height 0
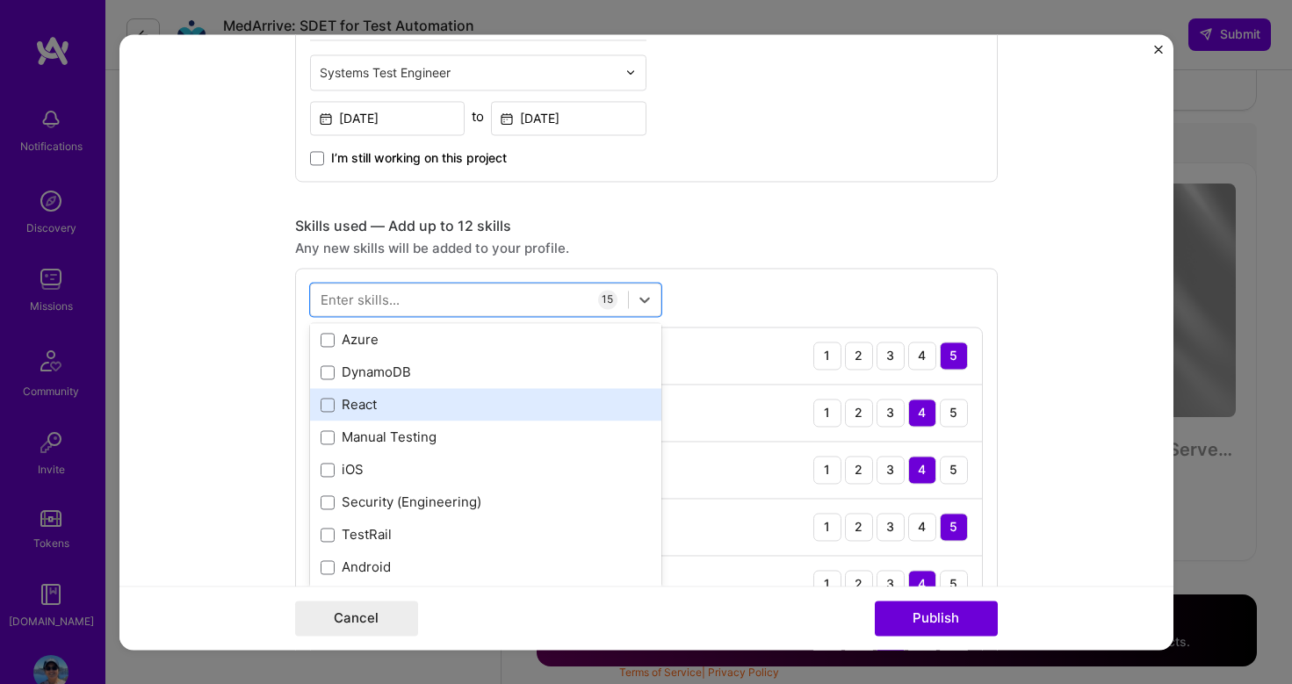
scroll to position [626, 0]
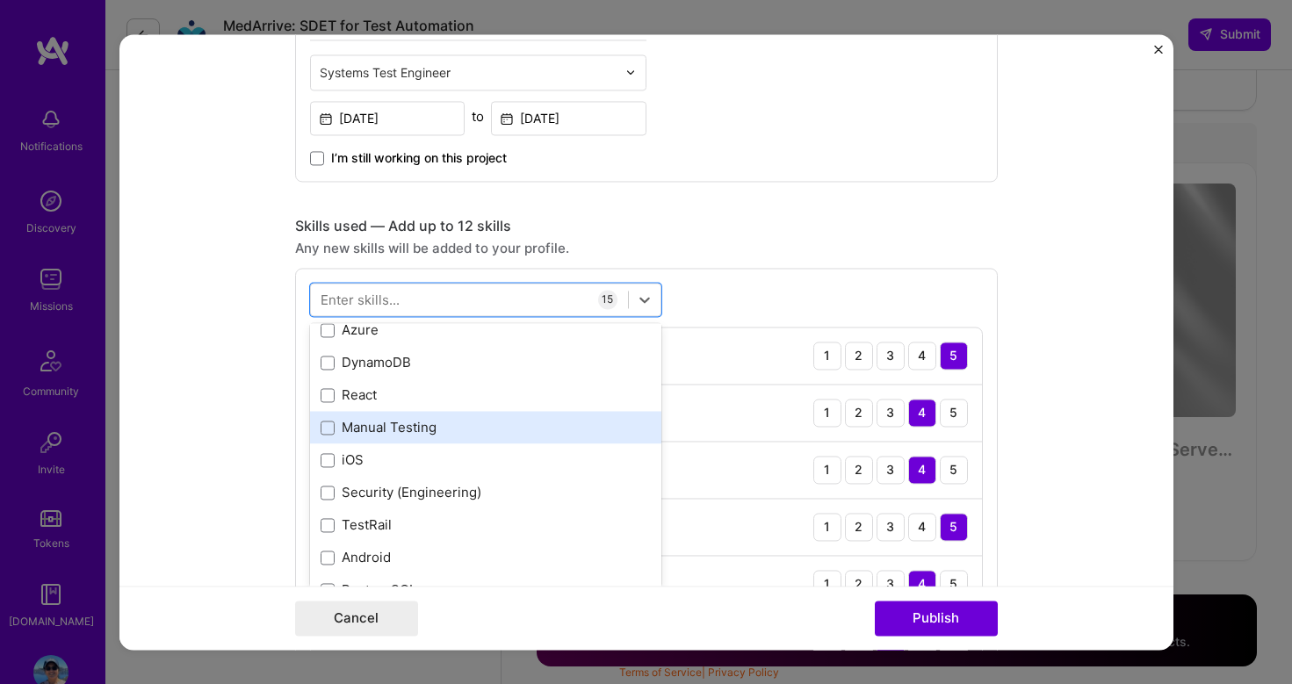
click at [319, 430] on div "Manual Testing" at bounding box center [485, 428] width 351 height 33
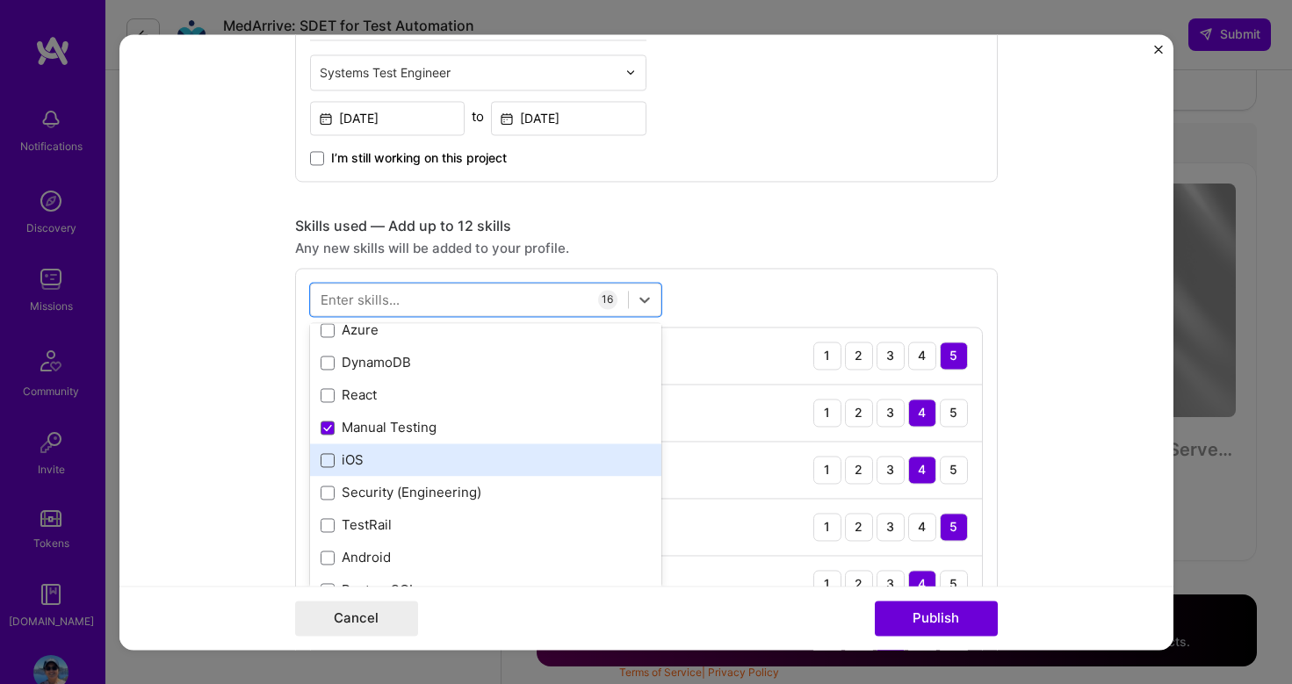
click at [321, 455] on span at bounding box center [328, 460] width 14 height 14
click at [0, 0] on input "checkbox" at bounding box center [0, 0] width 0 height 0
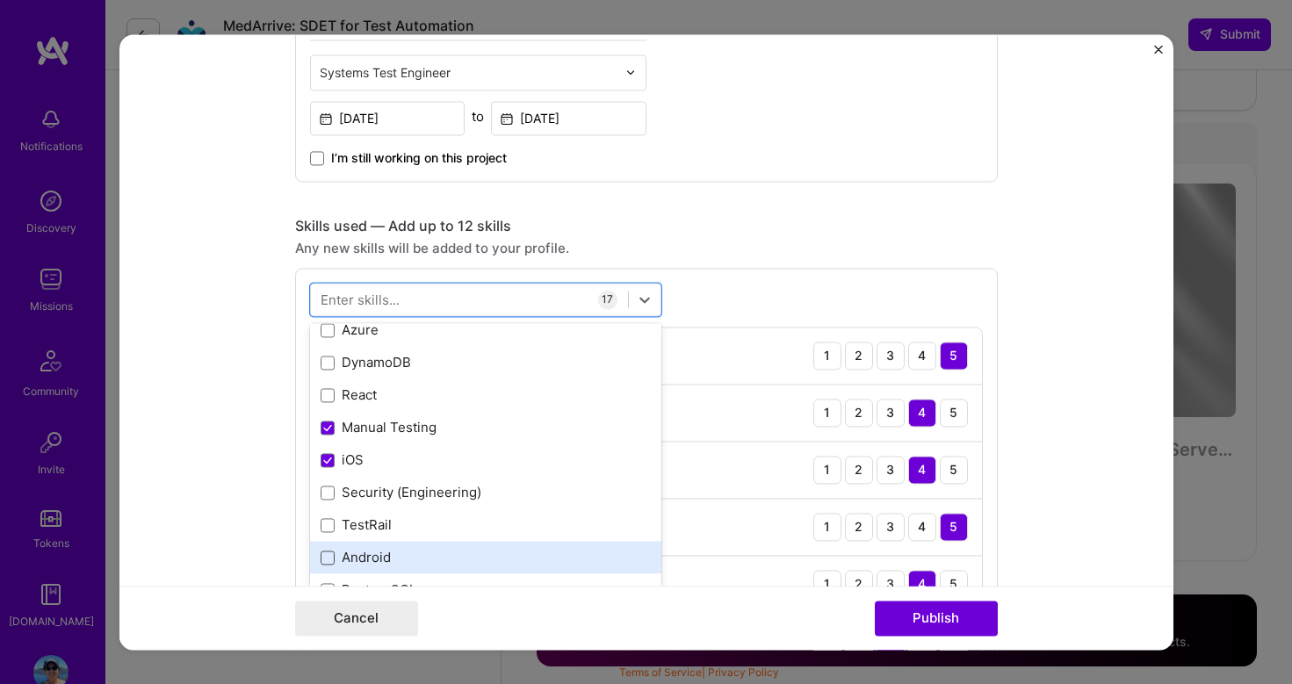
click at [331, 554] on span at bounding box center [328, 558] width 14 height 14
click at [0, 0] on input "checkbox" at bounding box center [0, 0] width 0 height 0
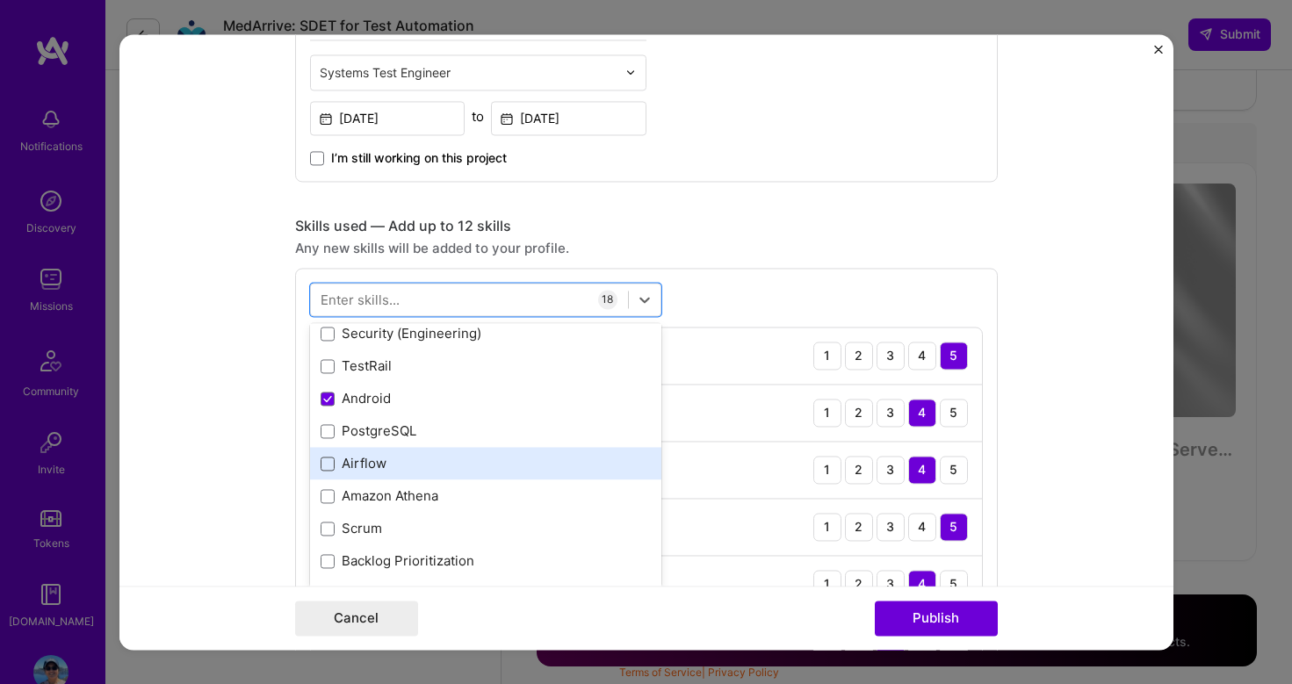
scroll to position [771, 0]
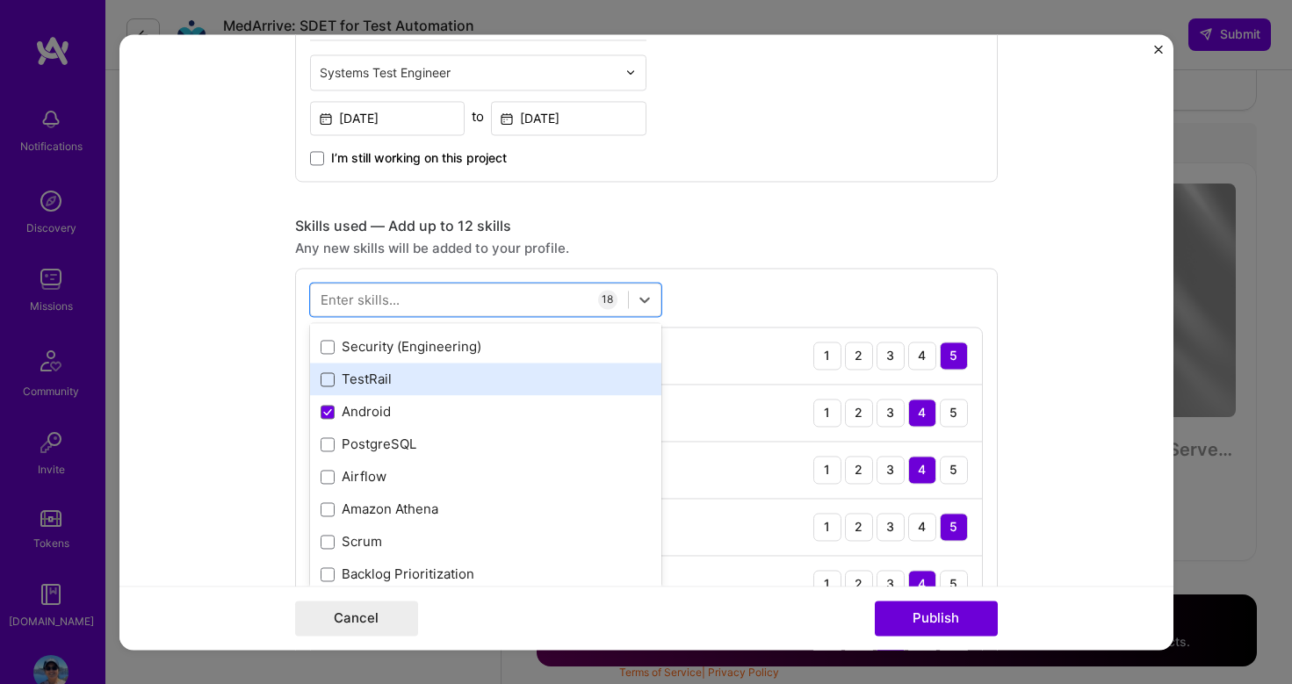
click at [326, 381] on span at bounding box center [328, 380] width 14 height 14
click at [0, 0] on input "checkbox" at bounding box center [0, 0] width 0 height 0
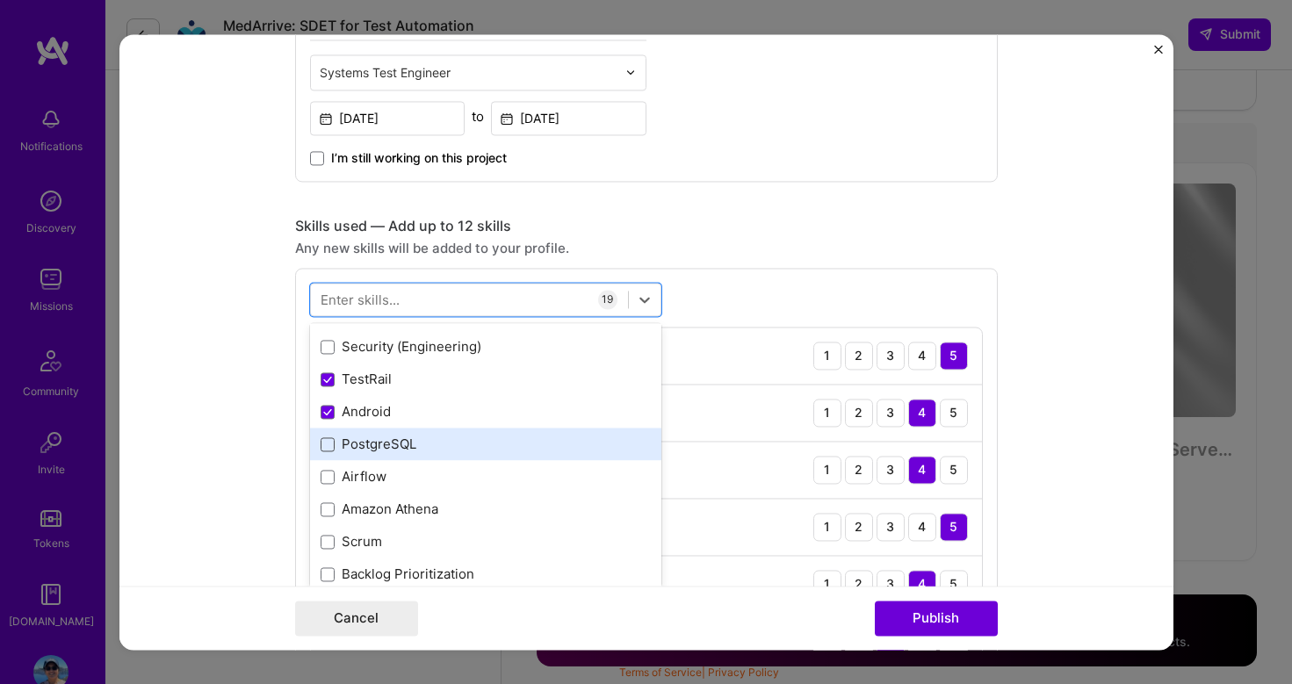
click at [322, 447] on span at bounding box center [328, 445] width 14 height 14
click at [0, 0] on input "checkbox" at bounding box center [0, 0] width 0 height 0
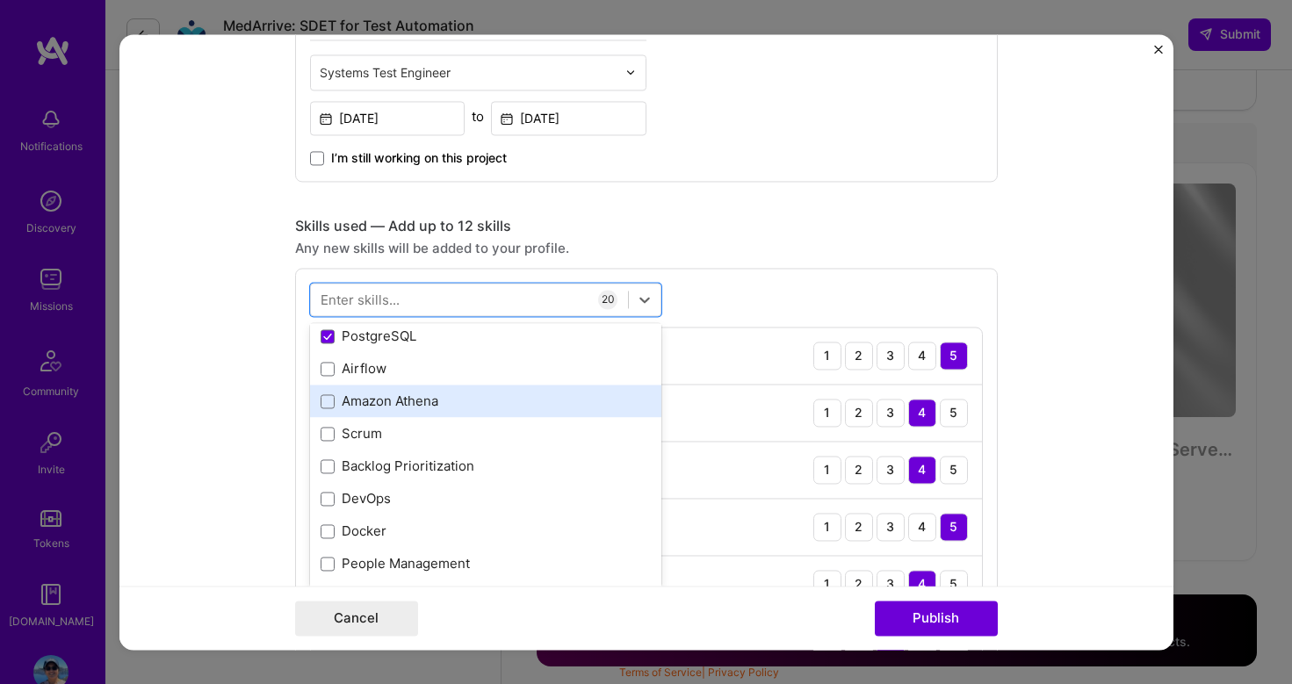
scroll to position [791, 0]
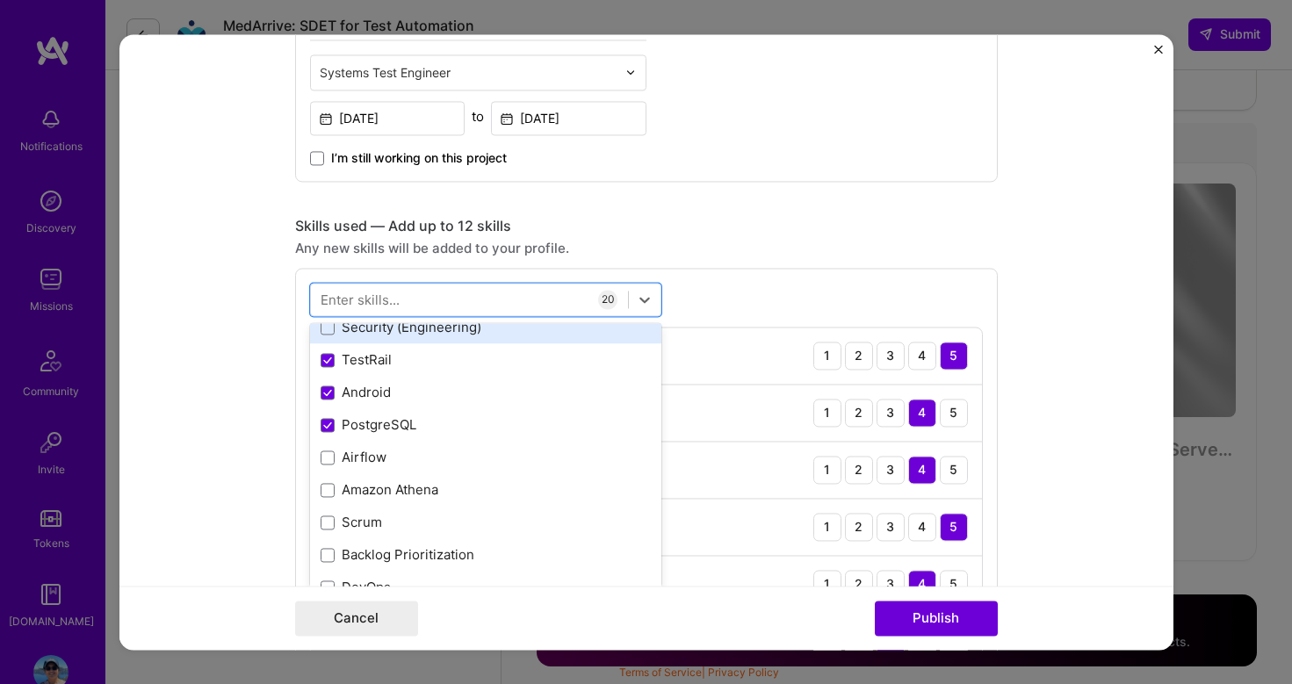
click at [331, 339] on div "Security (Engineering)" at bounding box center [485, 328] width 351 height 33
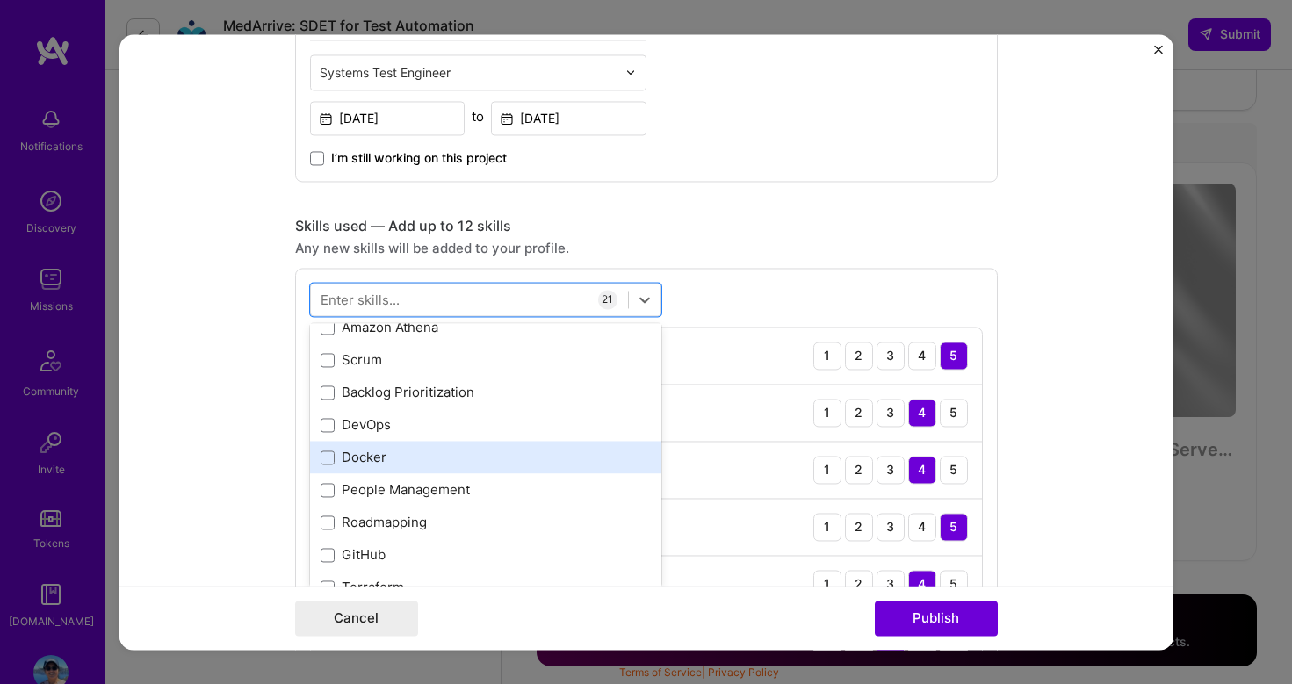
scroll to position [983, 0]
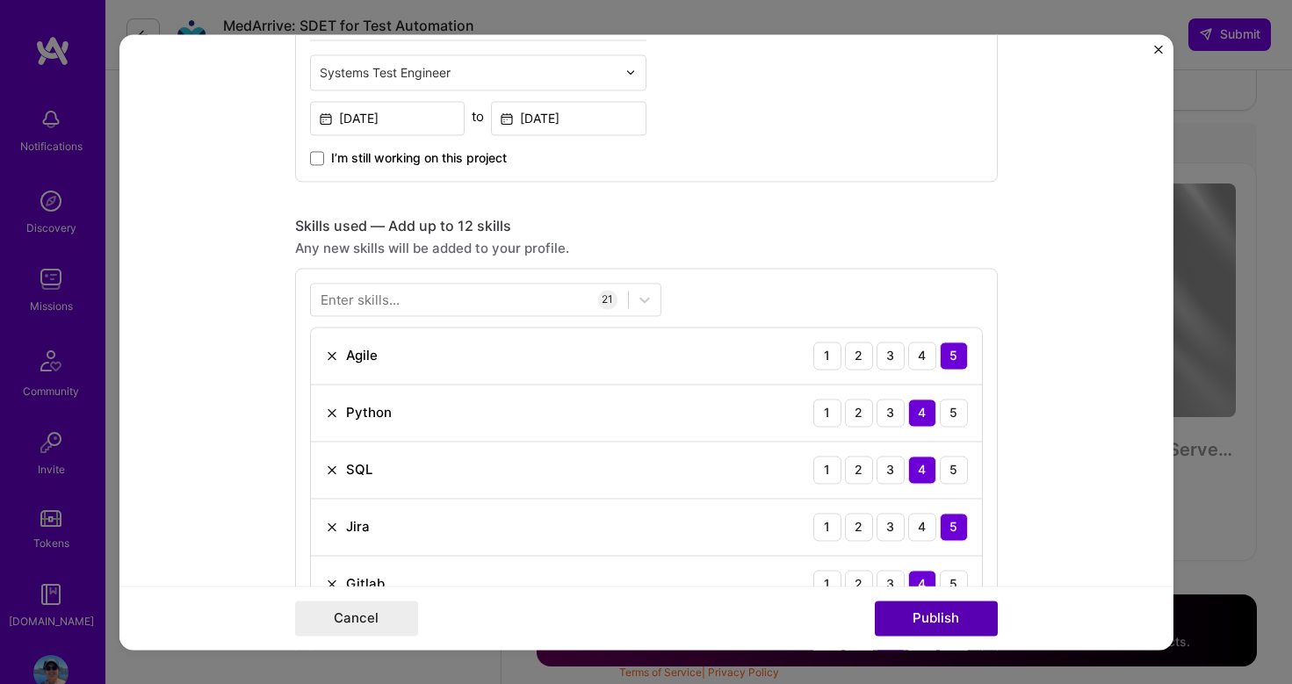
click at [935, 609] on button "Publish" at bounding box center [936, 618] width 123 height 35
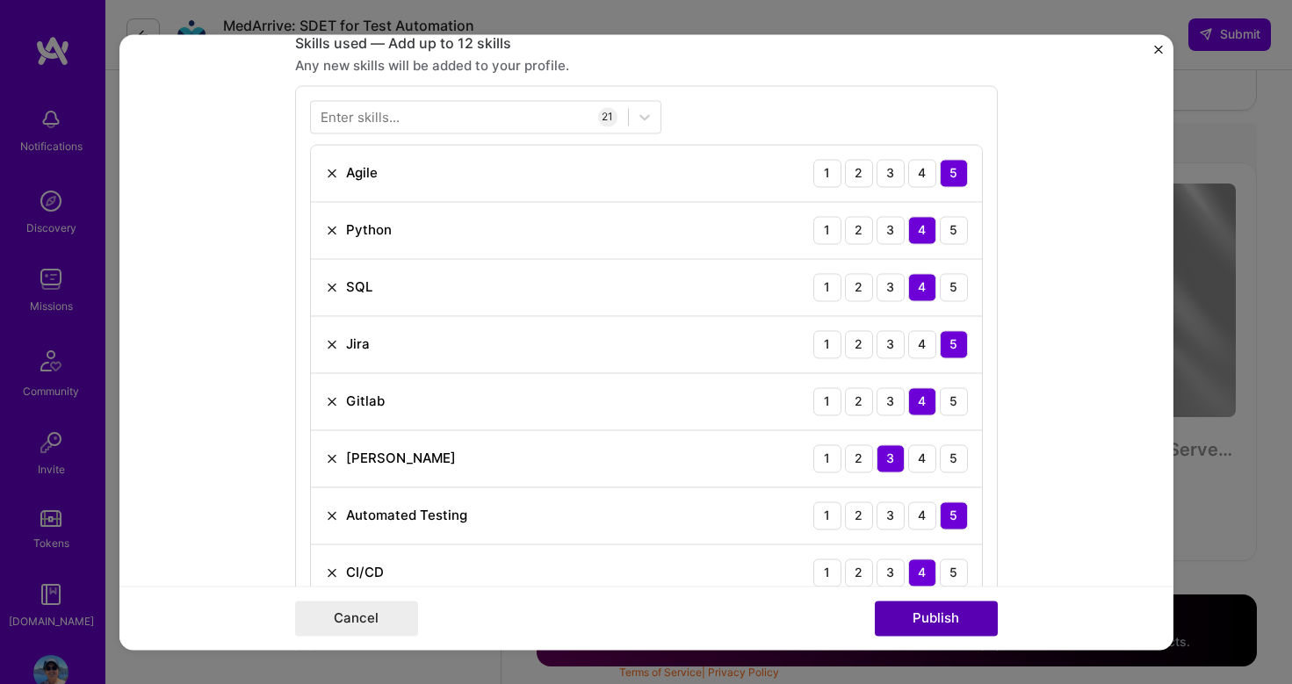
click at [936, 621] on button "Publish" at bounding box center [936, 618] width 123 height 35
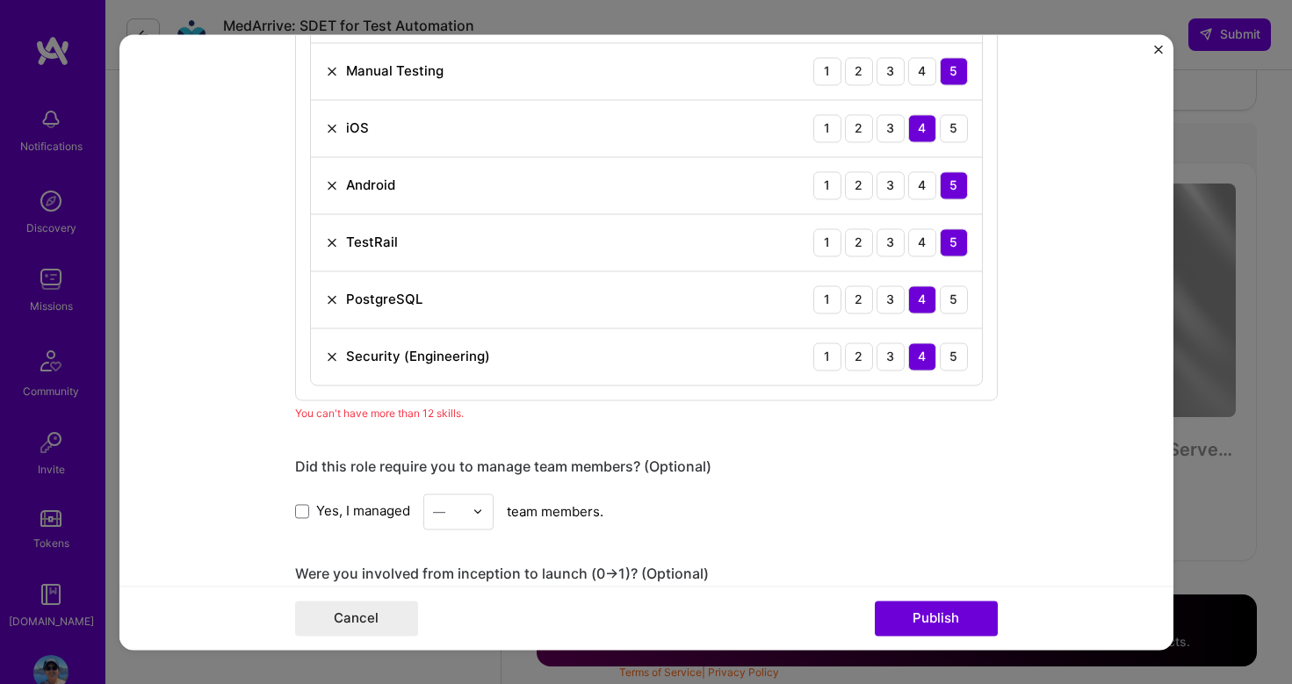
scroll to position [1957, 0]
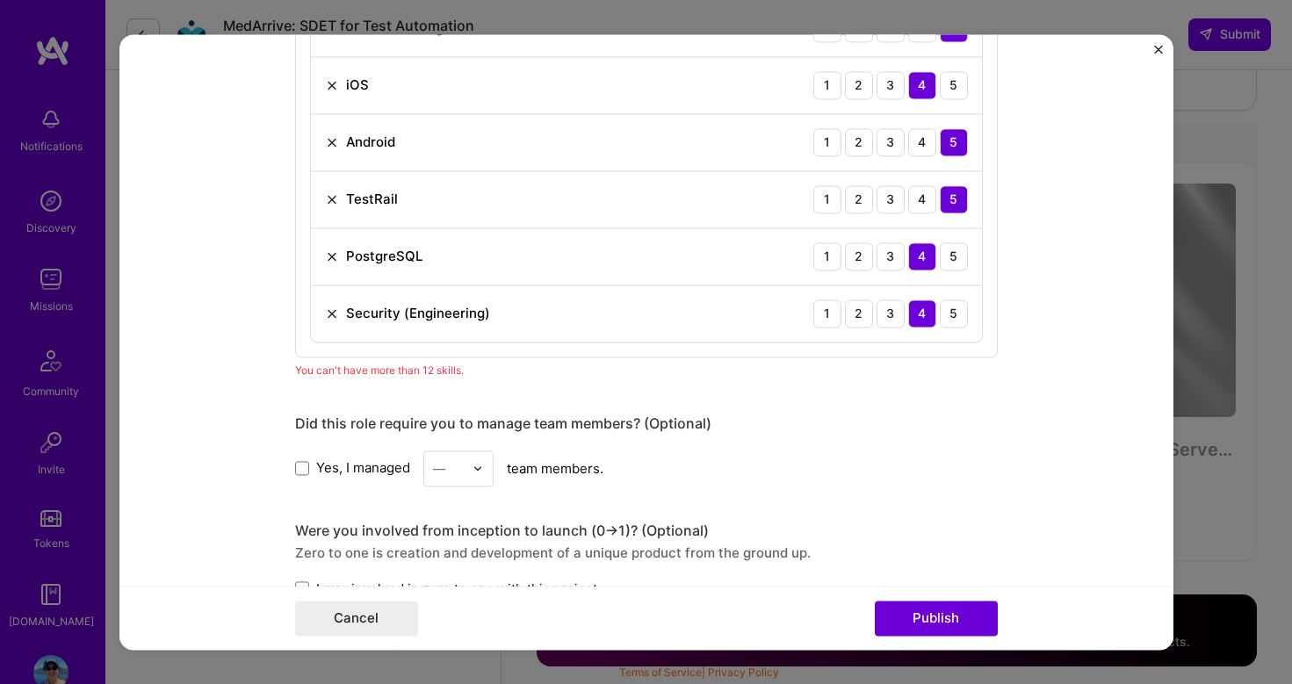
click at [331, 307] on img at bounding box center [332, 314] width 14 height 14
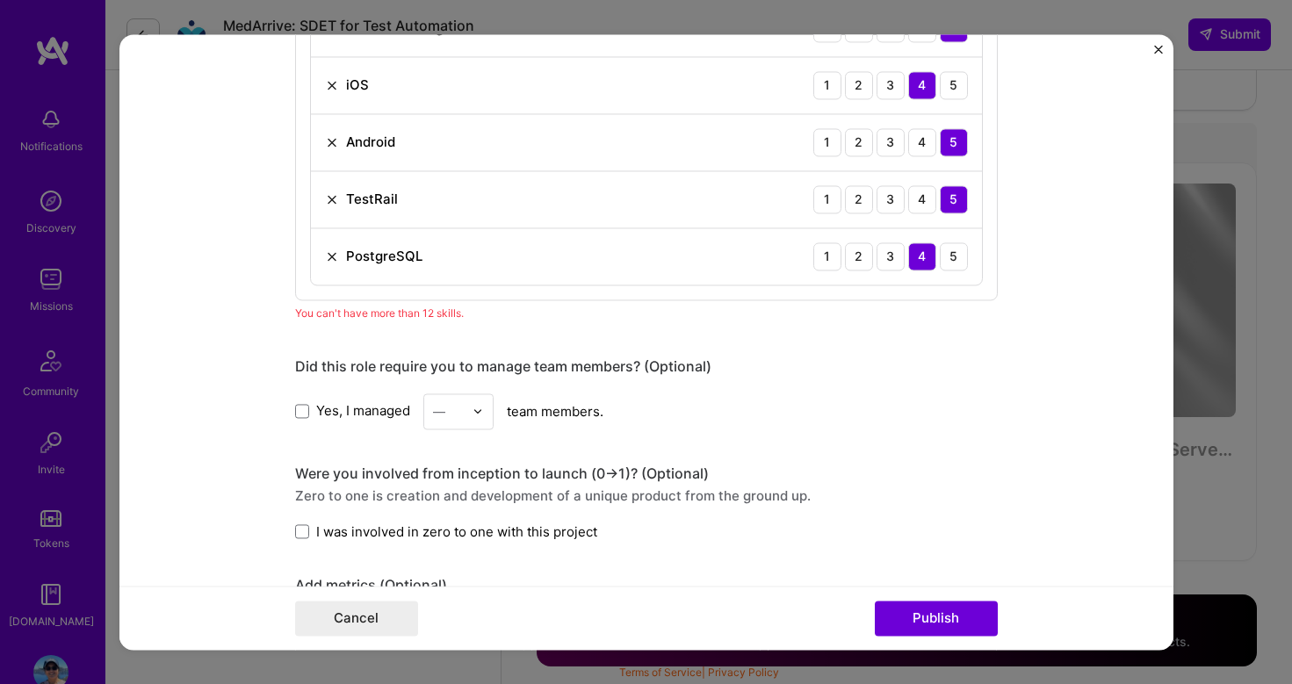
click at [334, 248] on div "PostgreSQL" at bounding box center [374, 257] width 98 height 18
click at [330, 248] on div "PostgreSQL" at bounding box center [374, 257] width 98 height 18
click at [332, 256] on img at bounding box center [332, 257] width 14 height 14
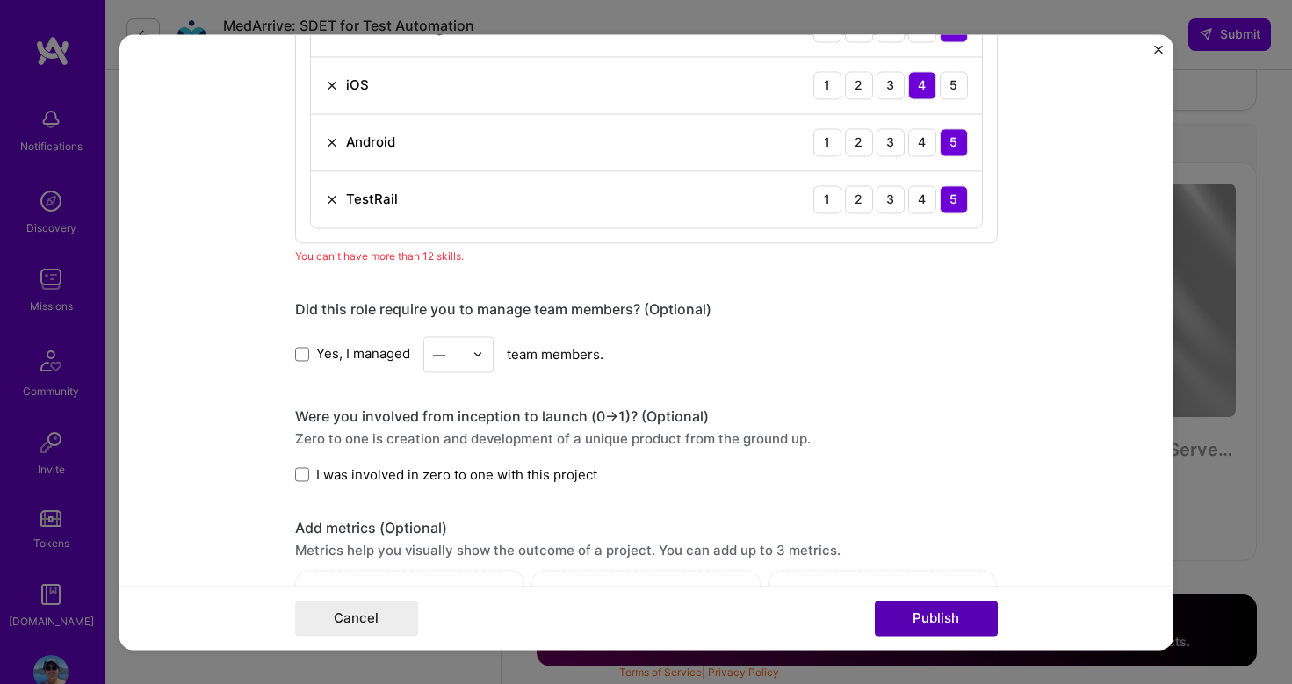
click at [908, 620] on button "Publish" at bounding box center [936, 618] width 123 height 35
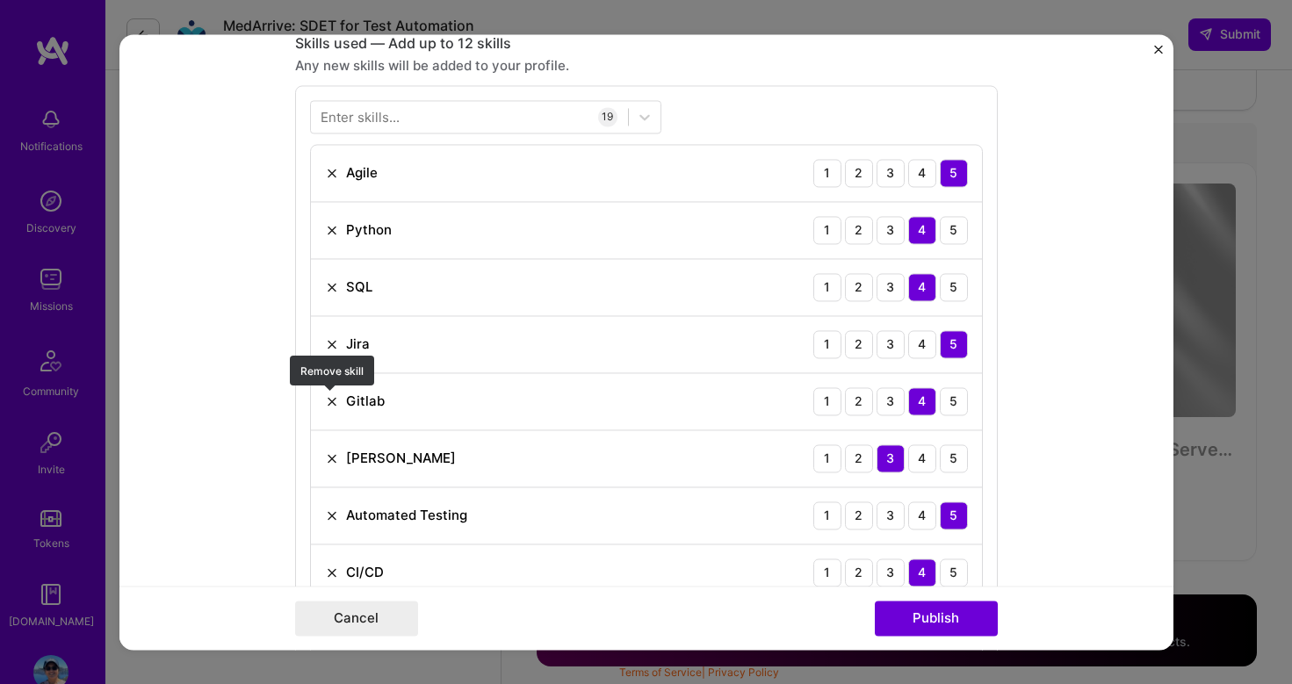
click at [329, 400] on img at bounding box center [332, 402] width 14 height 14
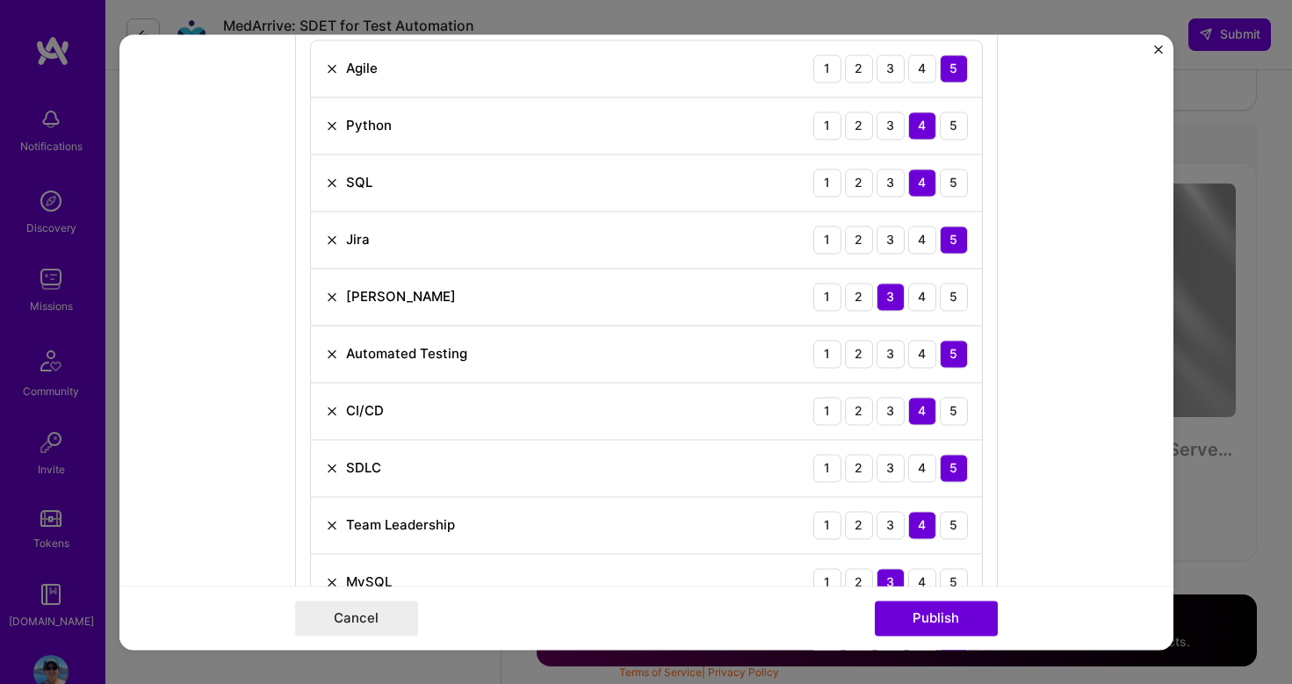
scroll to position [1079, 0]
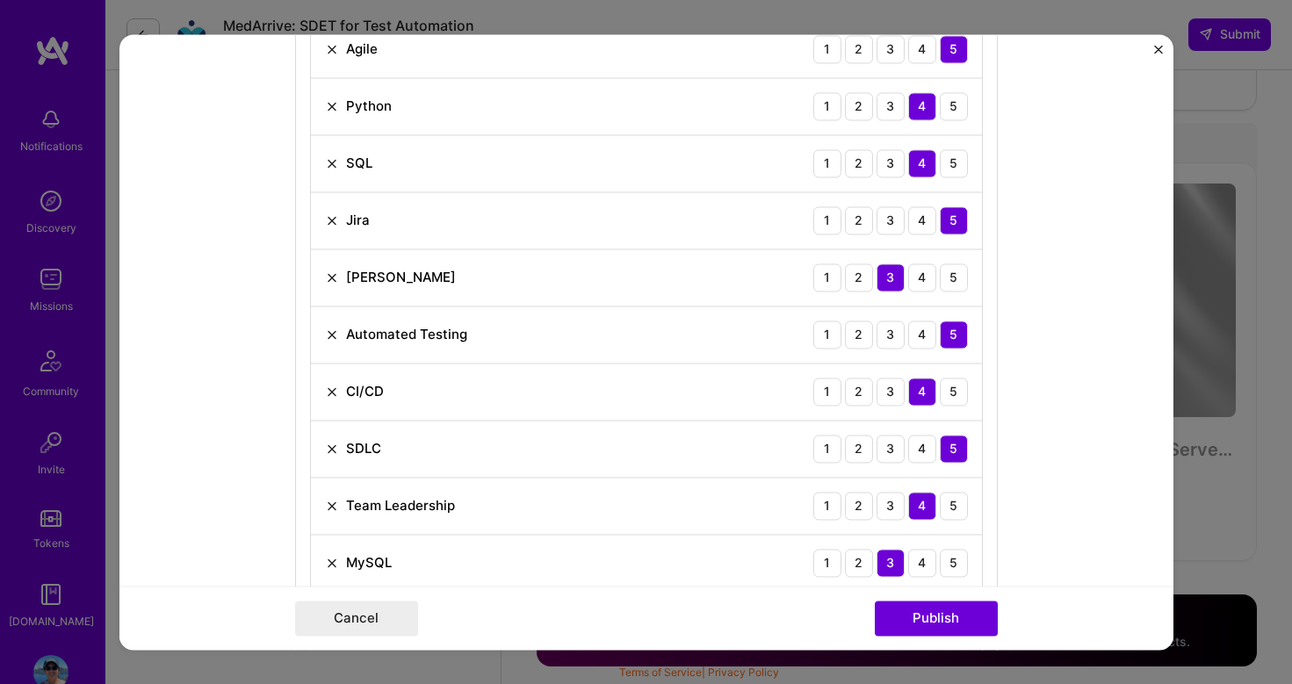
click at [328, 559] on img at bounding box center [332, 563] width 14 height 14
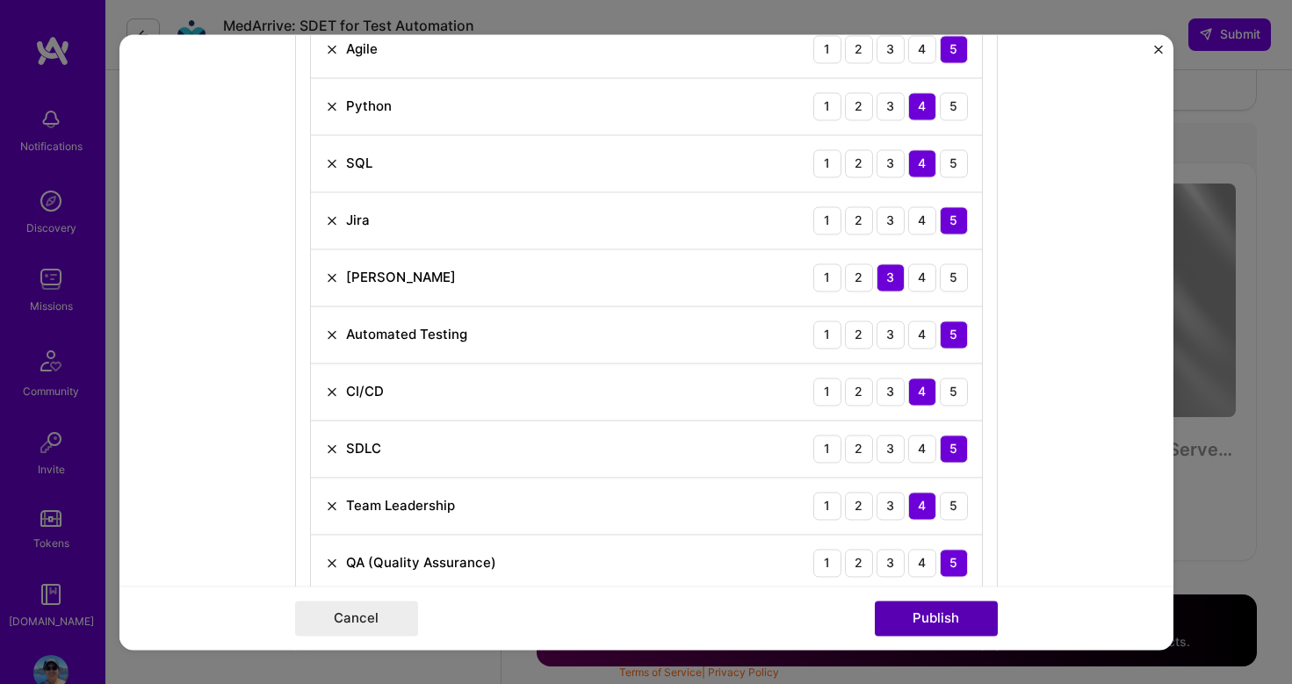
click at [909, 620] on button "Publish" at bounding box center [936, 618] width 123 height 35
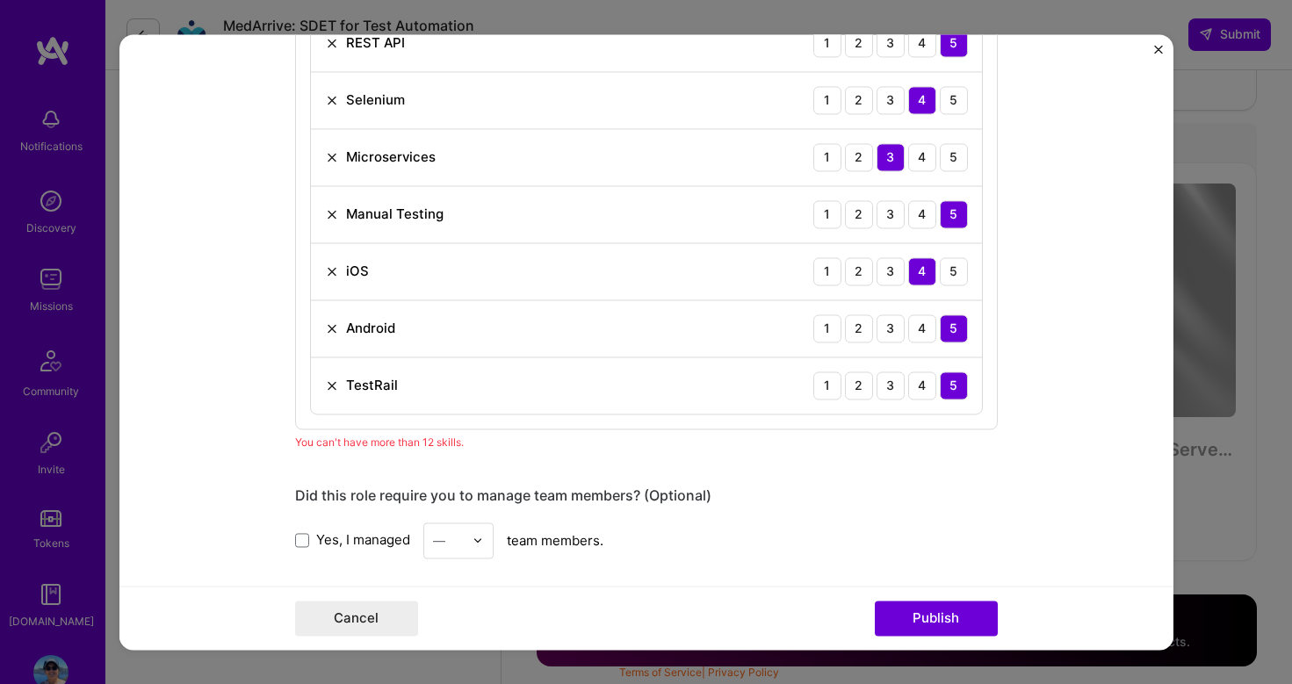
scroll to position [1654, 0]
click at [334, 380] on div "TestRail" at bounding box center [361, 388] width 73 height 18
click at [331, 387] on img at bounding box center [332, 387] width 14 height 14
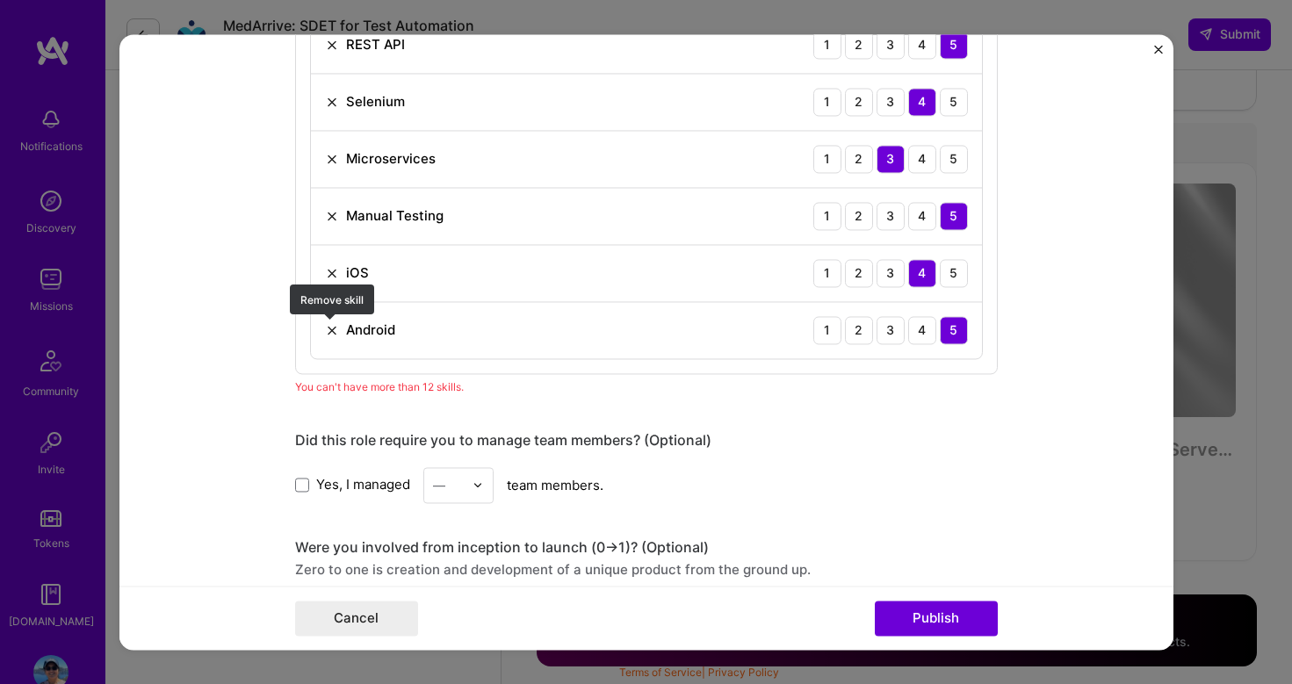
click at [330, 327] on img at bounding box center [332, 330] width 14 height 14
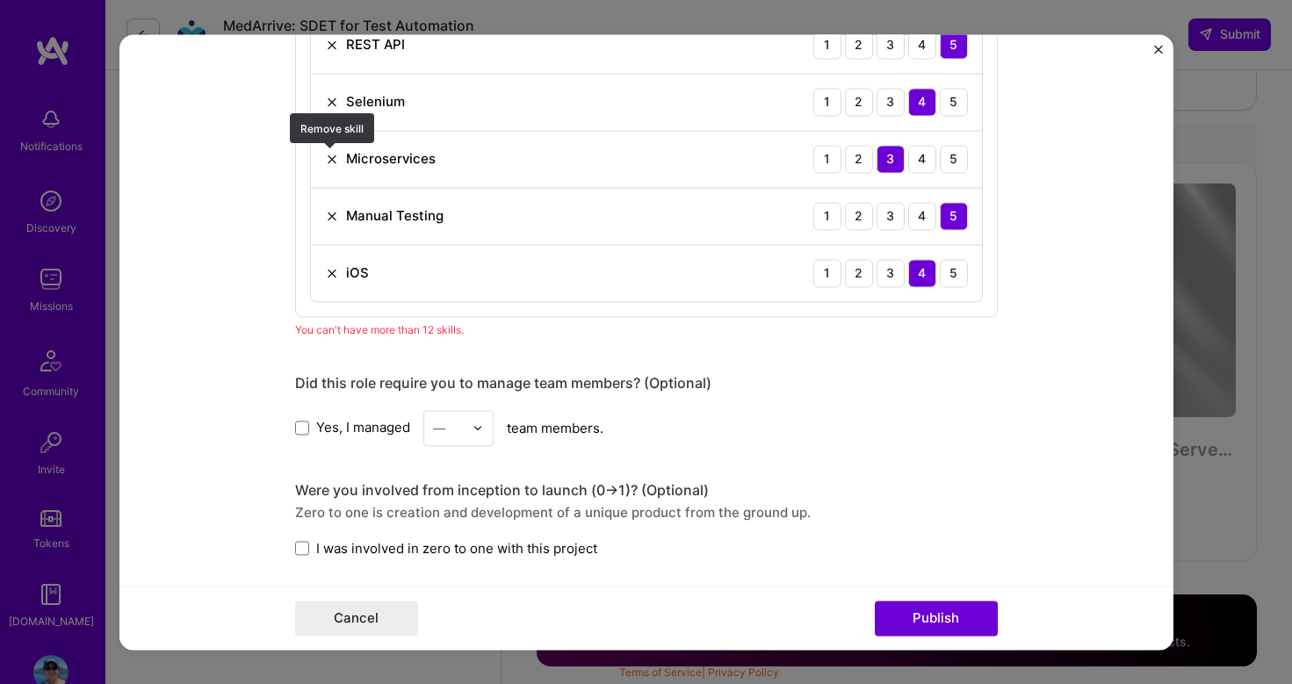
click at [329, 154] on img at bounding box center [332, 159] width 14 height 14
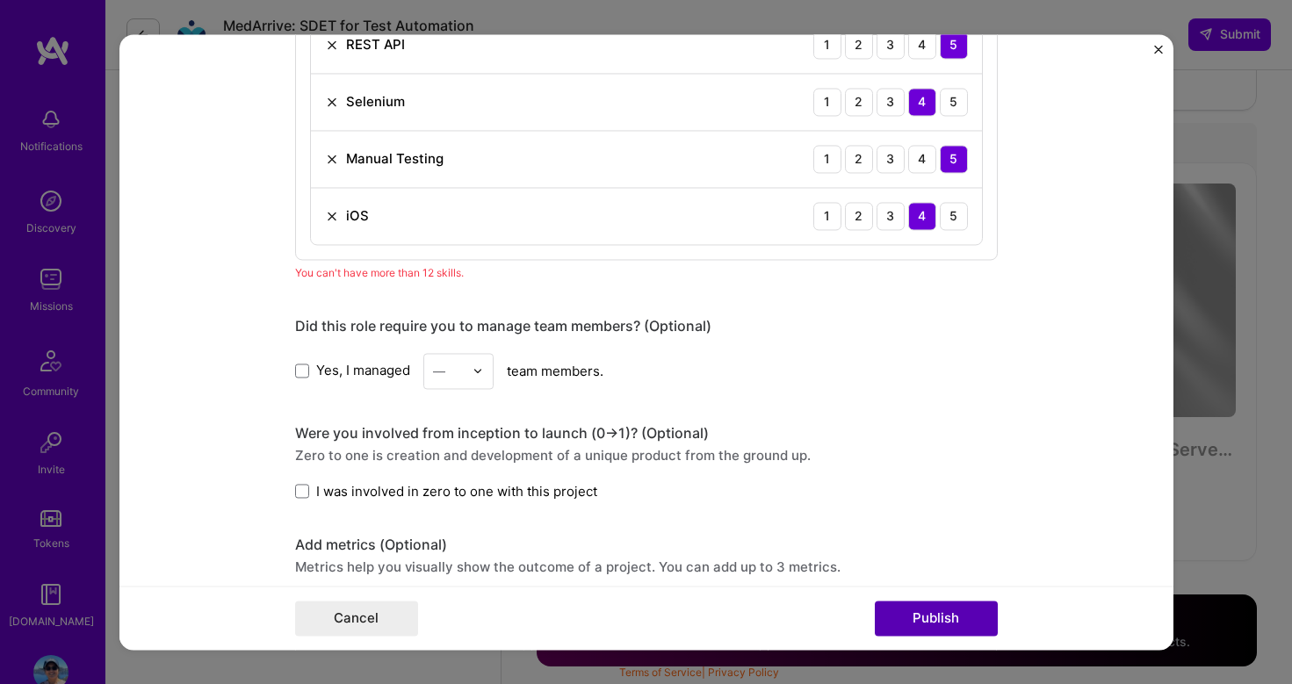
click at [912, 606] on button "Publish" at bounding box center [936, 618] width 123 height 35
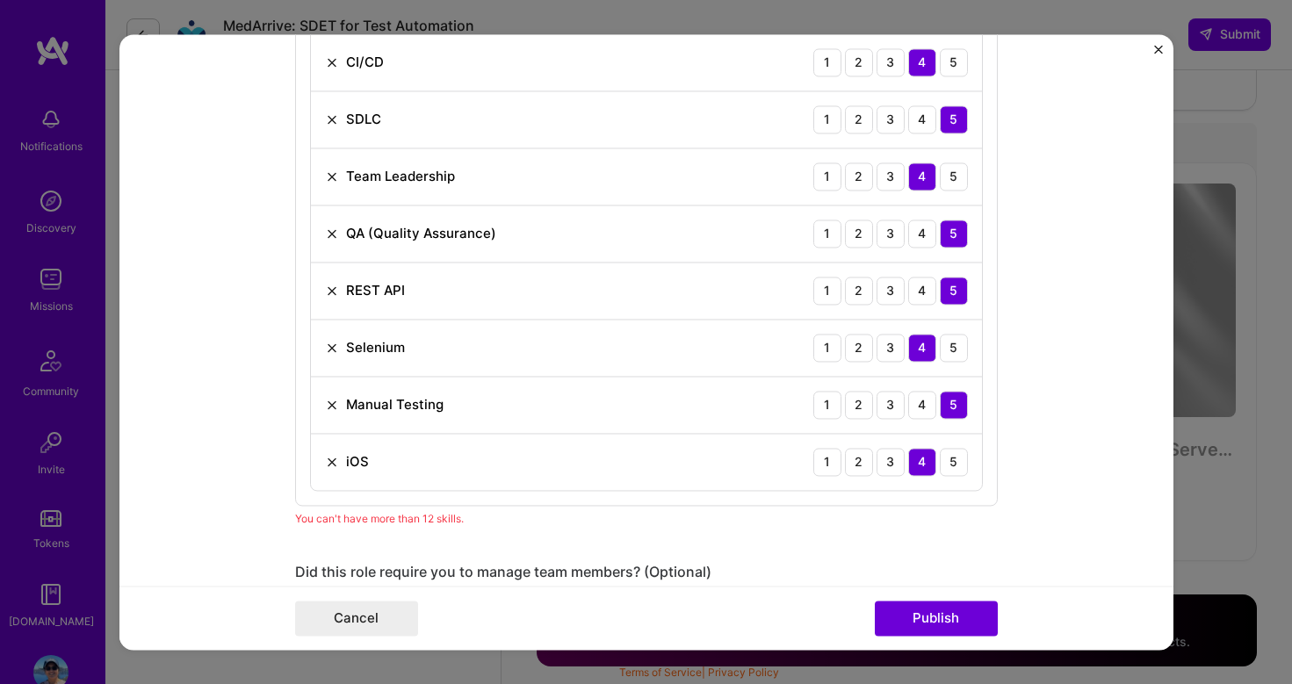
scroll to position [1404, 0]
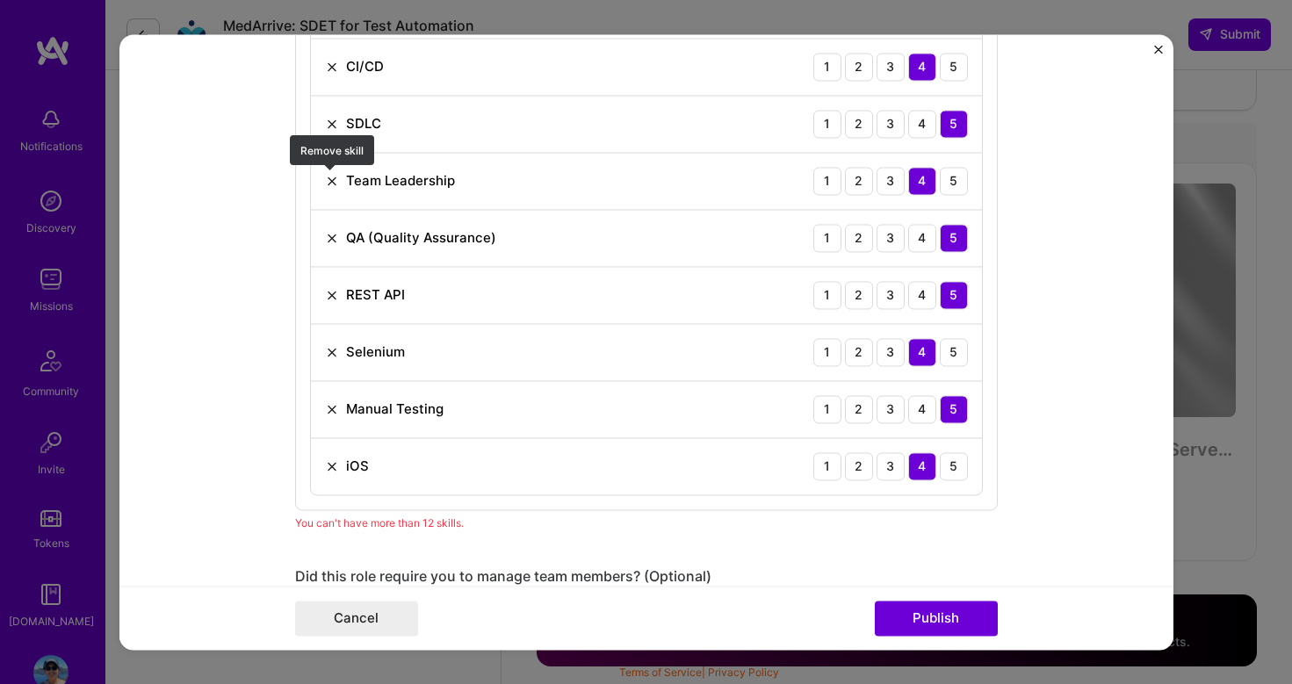
click at [332, 178] on img at bounding box center [332, 181] width 14 height 14
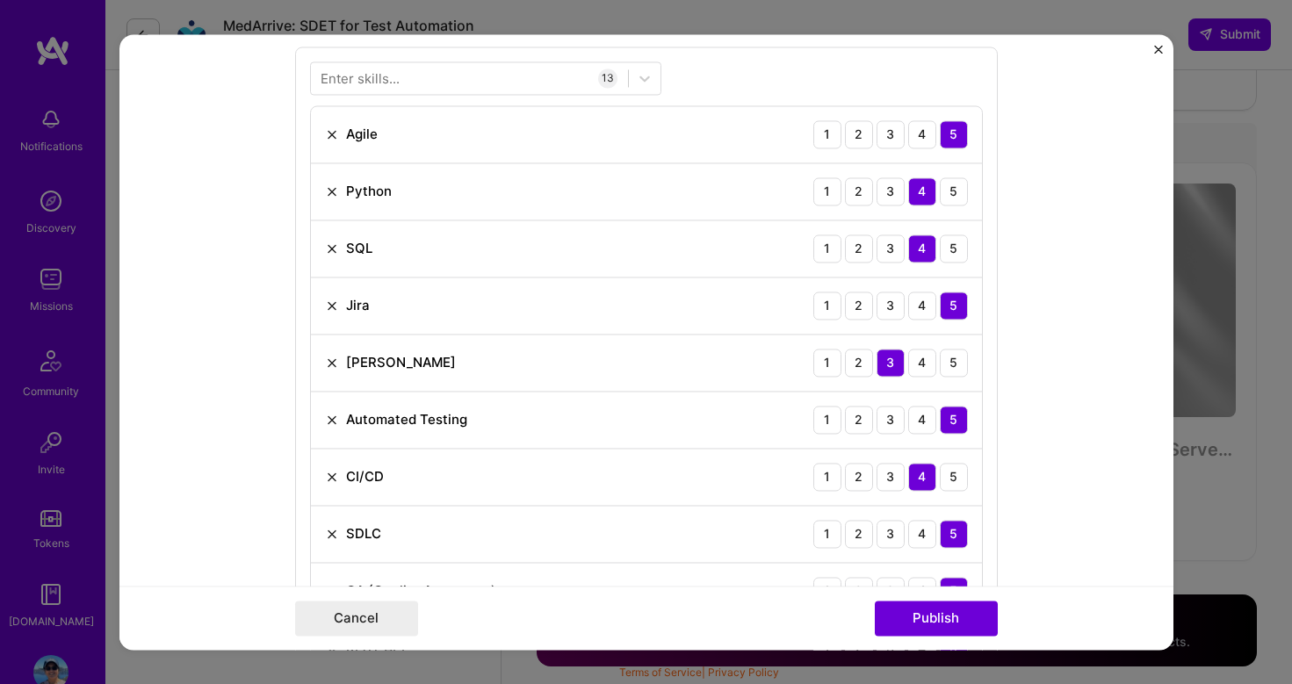
scroll to position [991, 0]
click at [333, 140] on img at bounding box center [332, 137] width 14 height 14
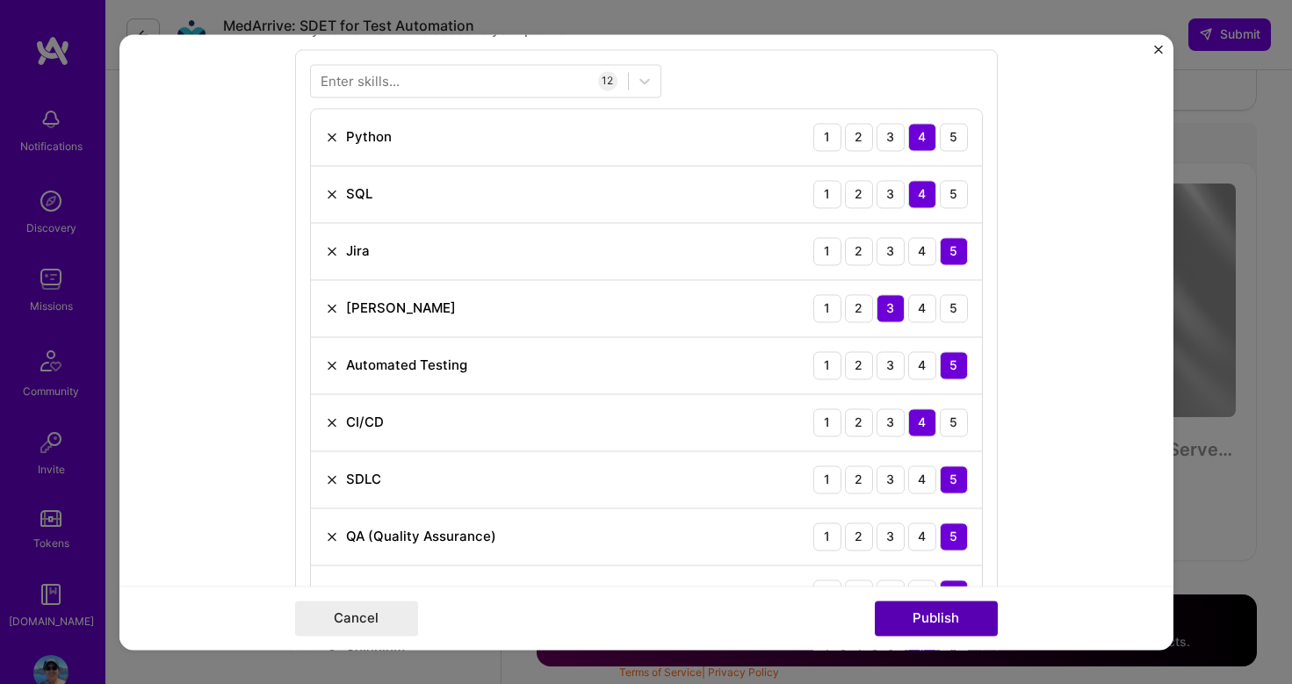
click at [923, 622] on button "Publish" at bounding box center [936, 618] width 123 height 35
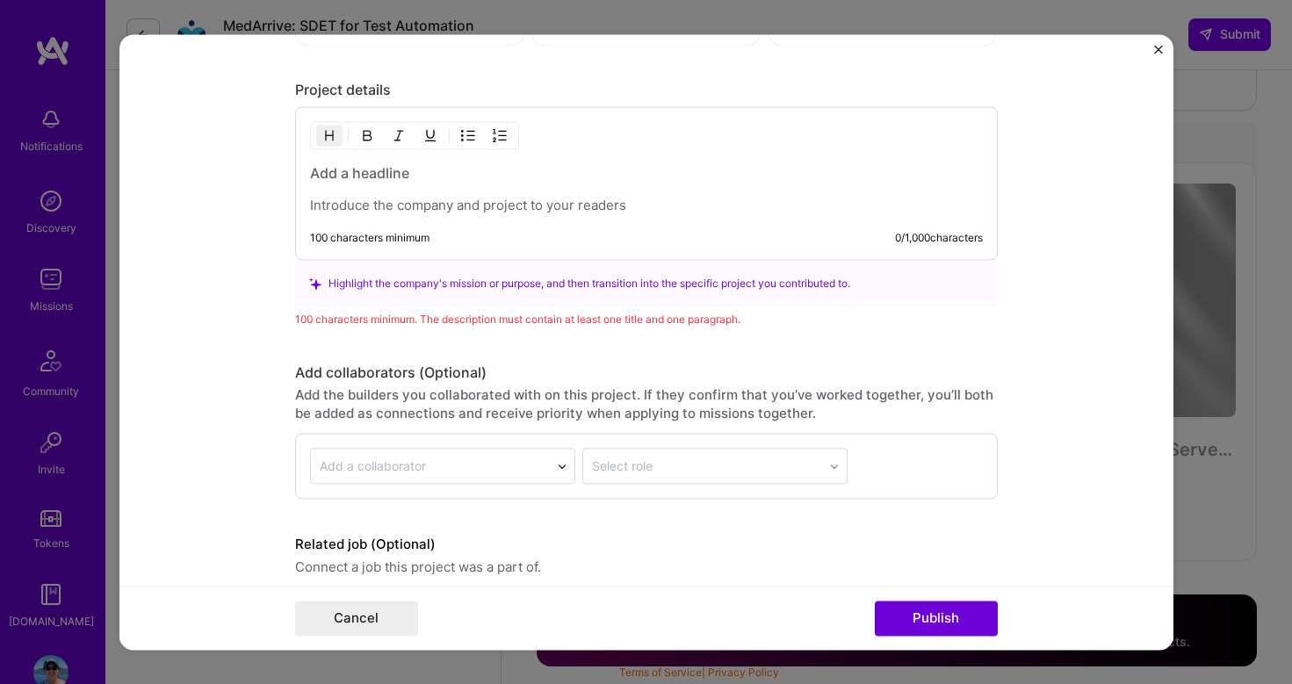
scroll to position [2196, 0]
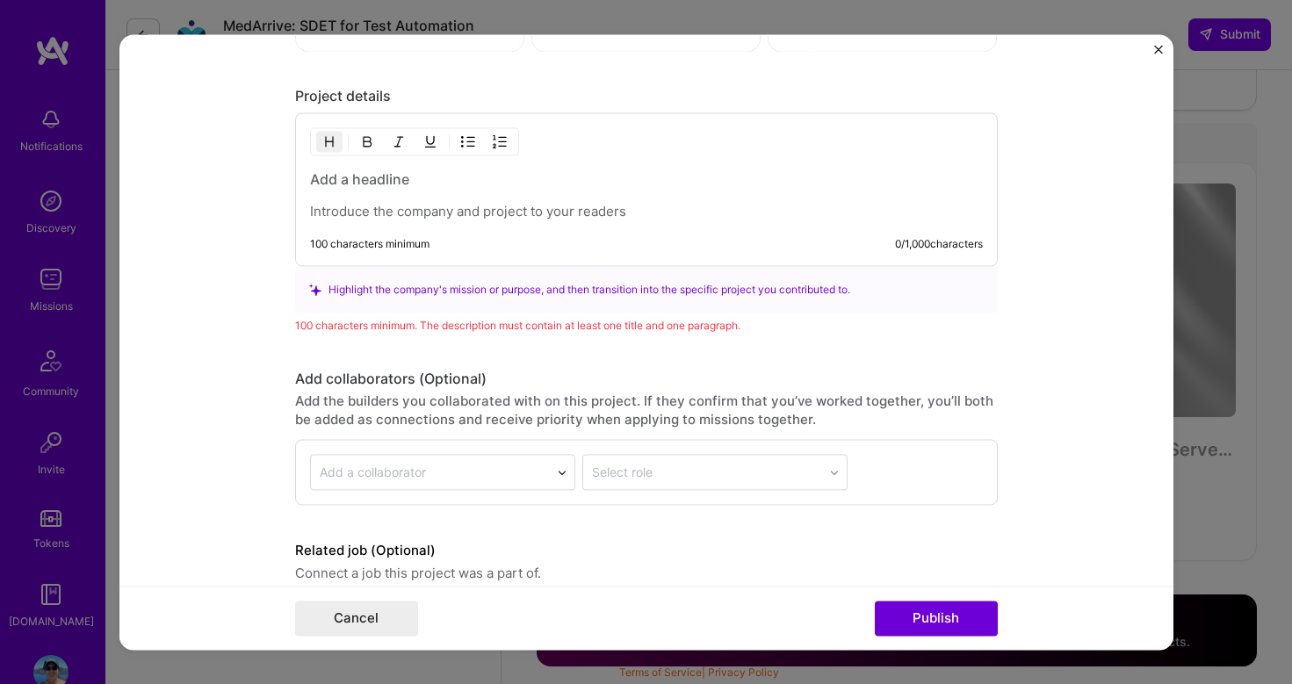
click at [677, 226] on div "100 characters minimum 0 / 1,000 characters" at bounding box center [646, 189] width 703 height 154
click at [668, 201] on div at bounding box center [646, 195] width 673 height 51
click at [950, 624] on button "Publish" at bounding box center [936, 618] width 123 height 35
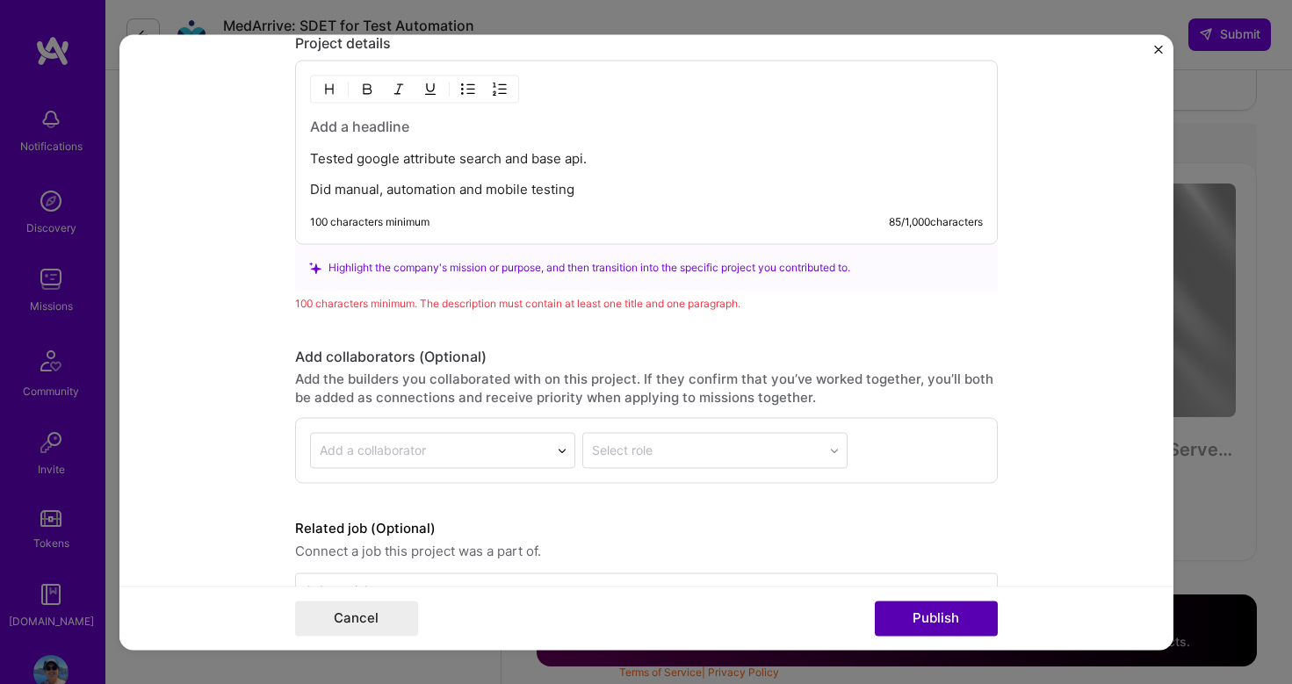
click at [970, 619] on button "Publish" at bounding box center [936, 618] width 123 height 35
click at [942, 616] on button "Publish" at bounding box center [936, 618] width 123 height 35
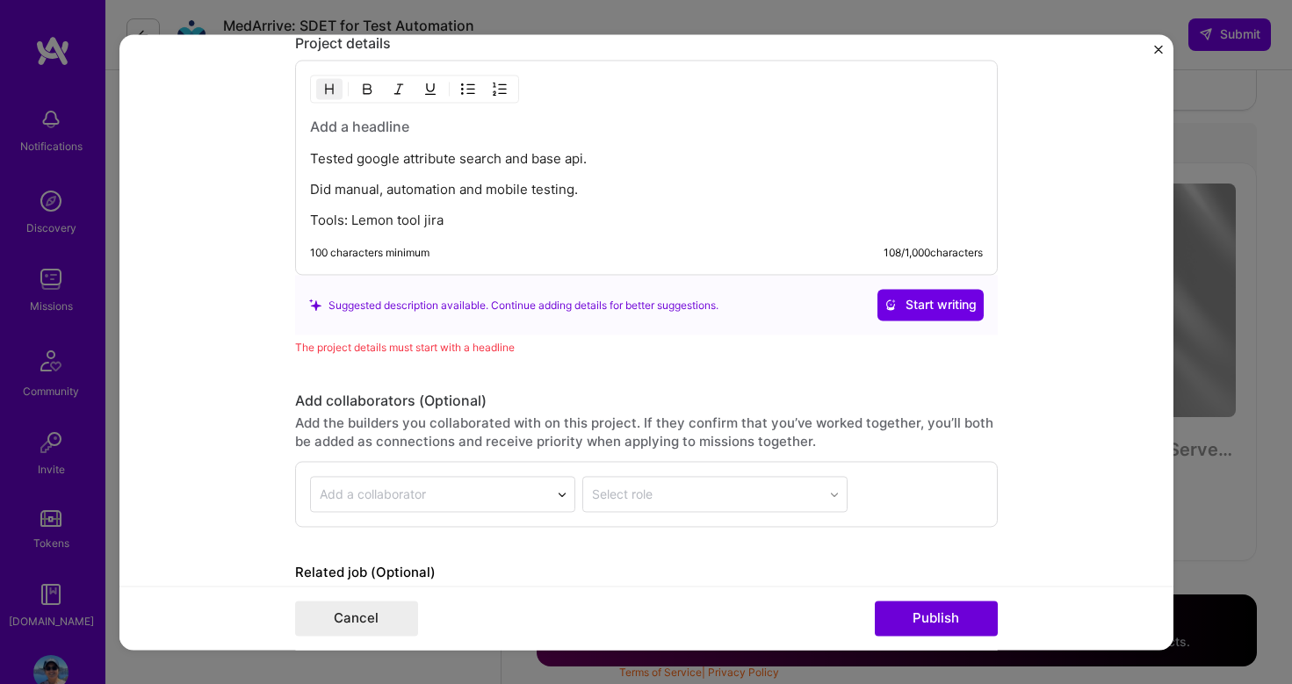
click at [327, 126] on h3 at bounding box center [646, 126] width 673 height 19
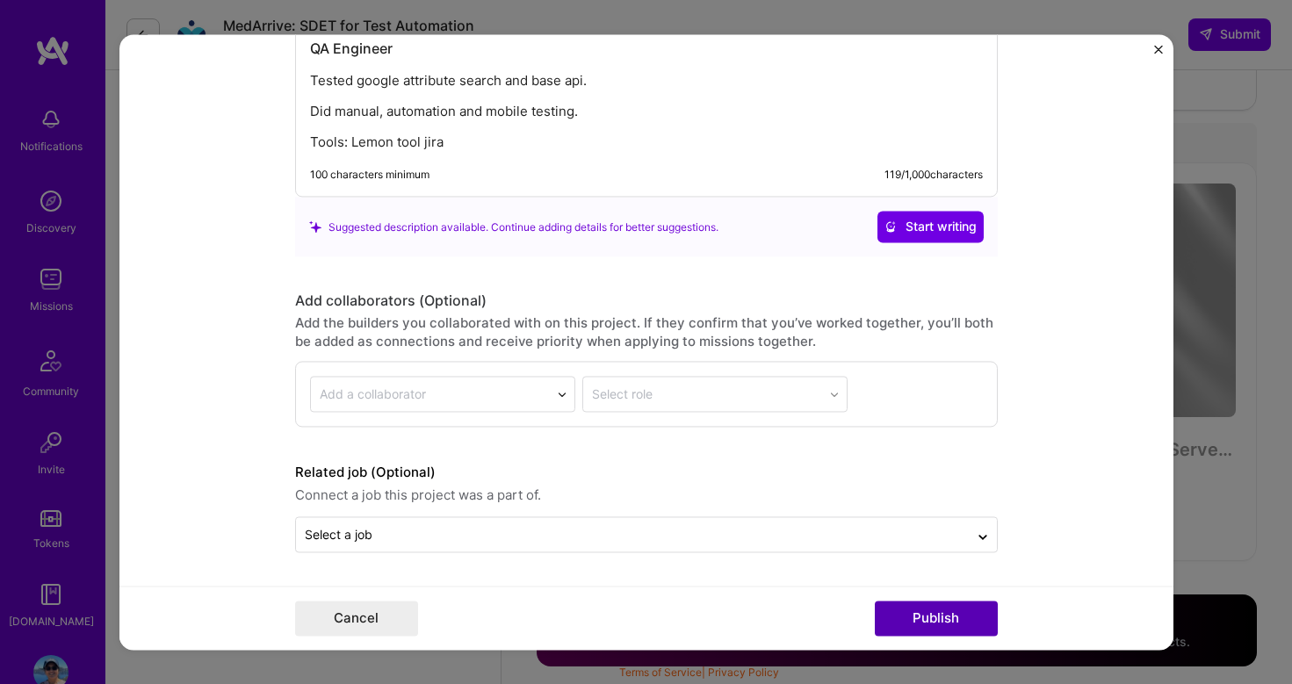
scroll to position [2326, 0]
click at [946, 616] on button "Publish" at bounding box center [936, 618] width 123 height 35
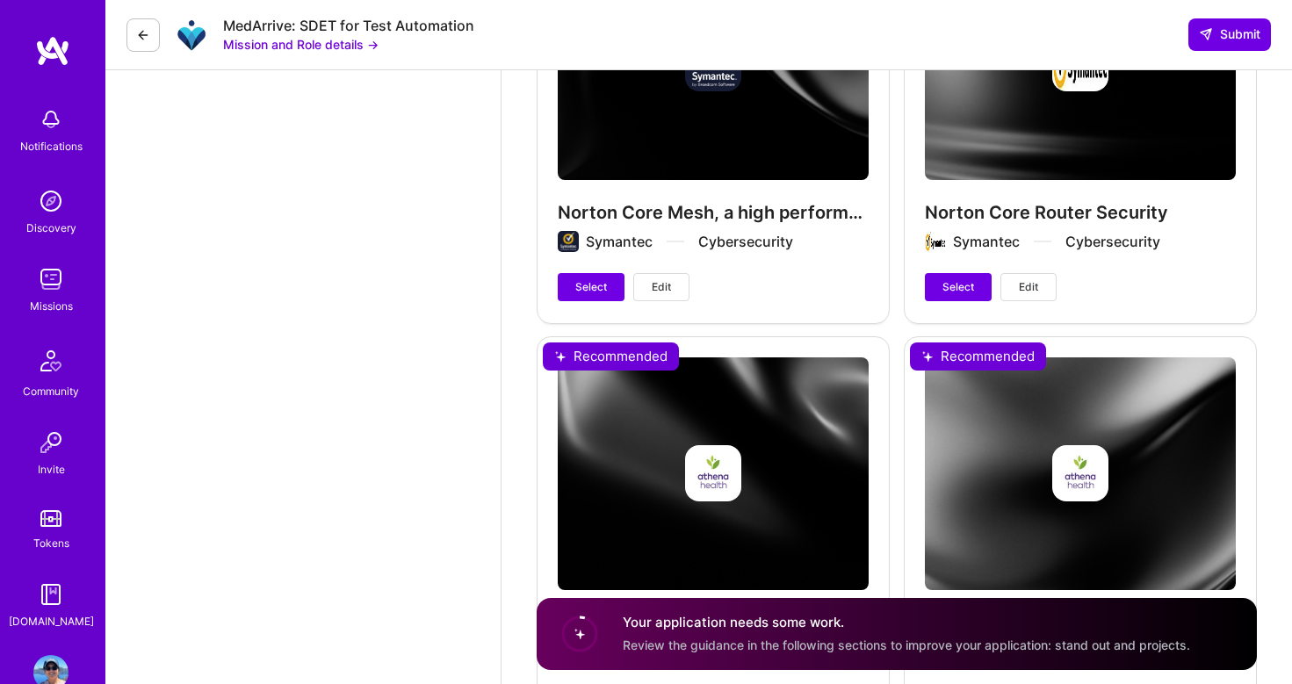
scroll to position [1922, 0]
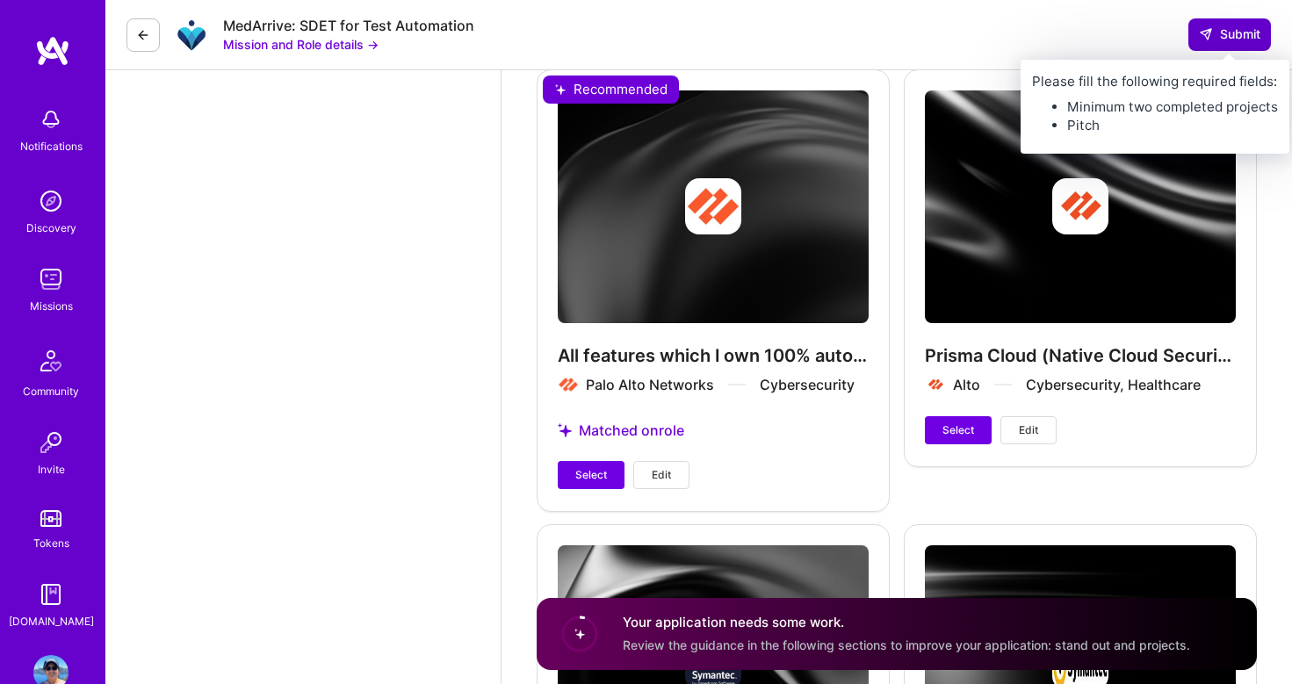
click at [1239, 40] on span "Submit" at bounding box center [1230, 34] width 62 height 18
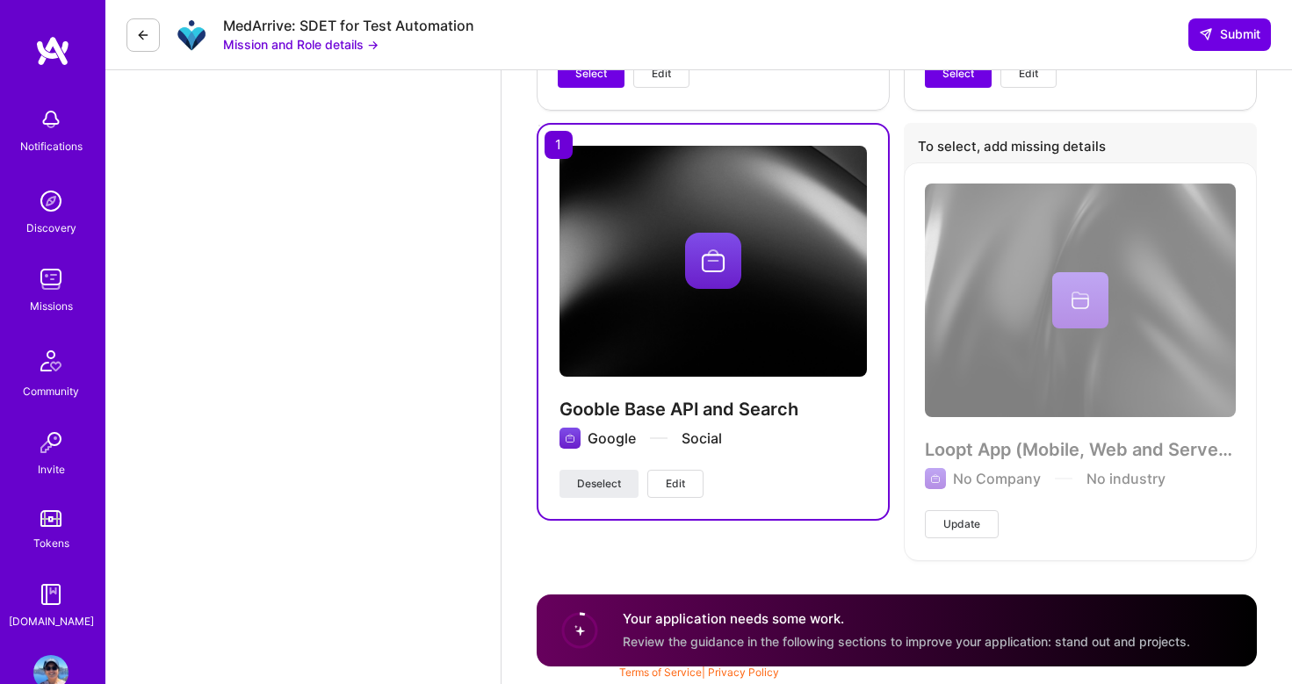
scroll to position [3190, 0]
click at [765, 630] on div "Your application needs some work. Review the guidance in the following sections…" at bounding box center [907, 630] width 568 height 40
click at [767, 621] on h4 "Your application needs some work." at bounding box center [907, 619] width 568 height 18
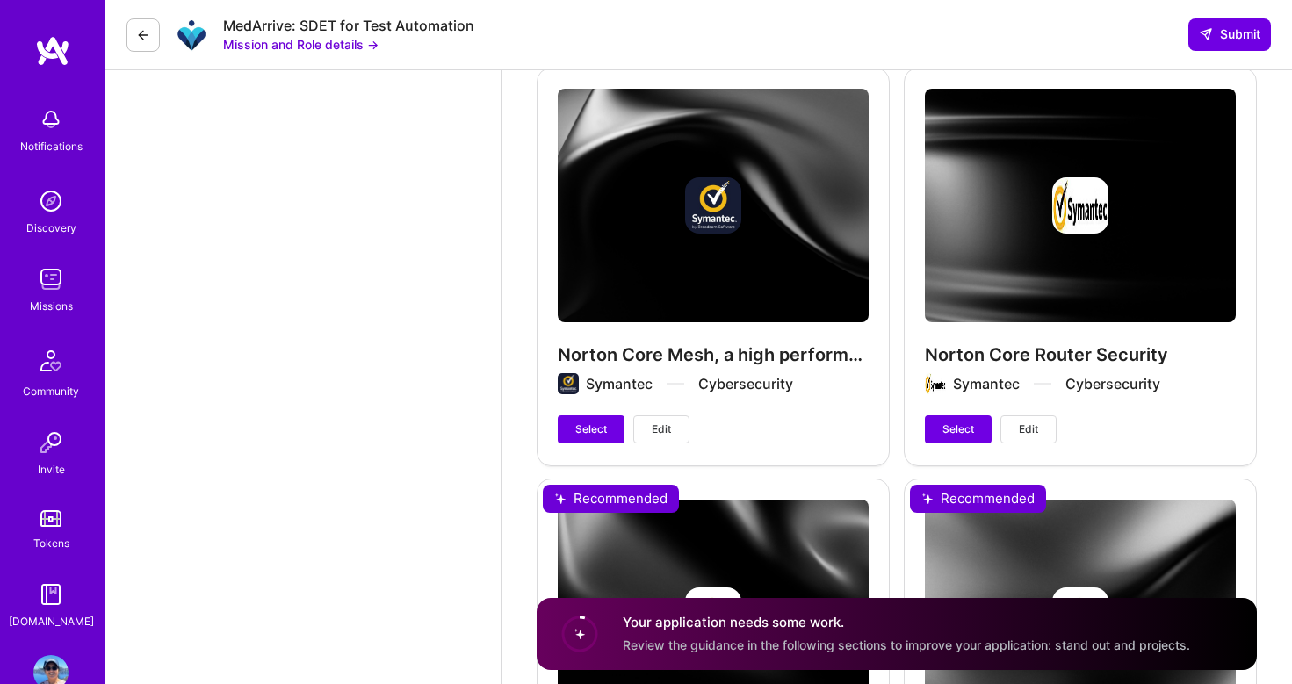
scroll to position [2371, 0]
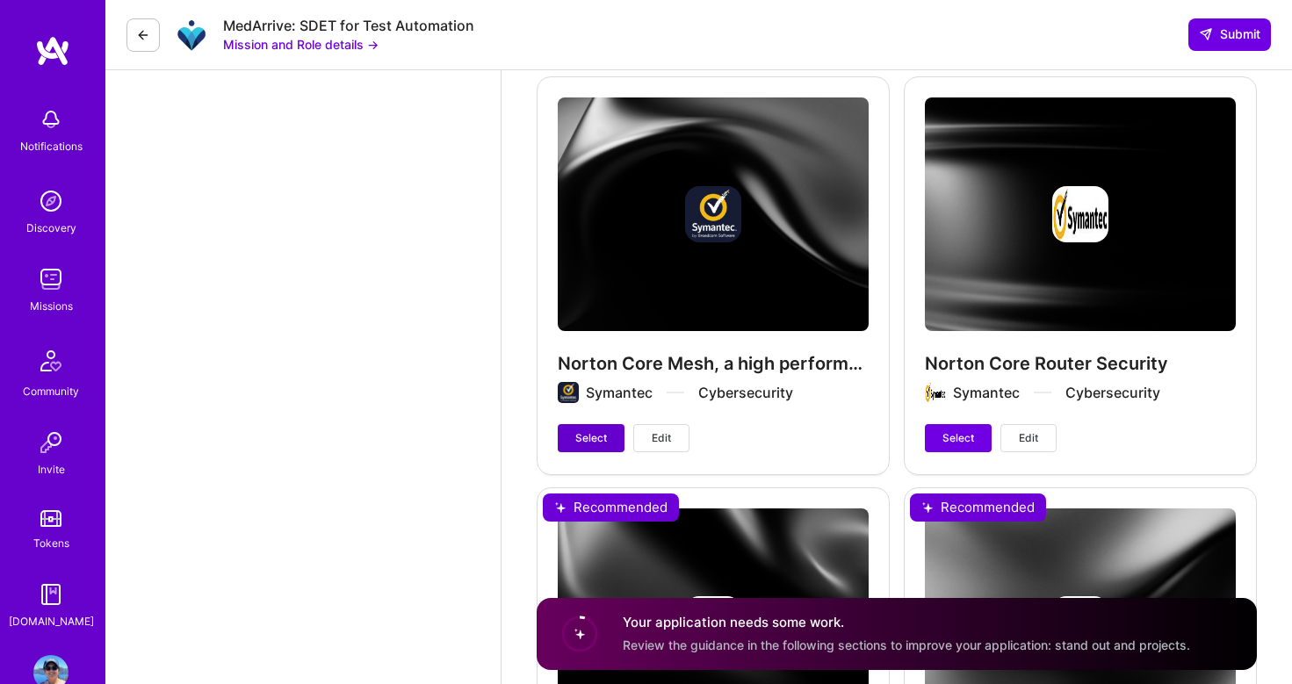
click at [593, 445] on span "Select" at bounding box center [592, 439] width 32 height 16
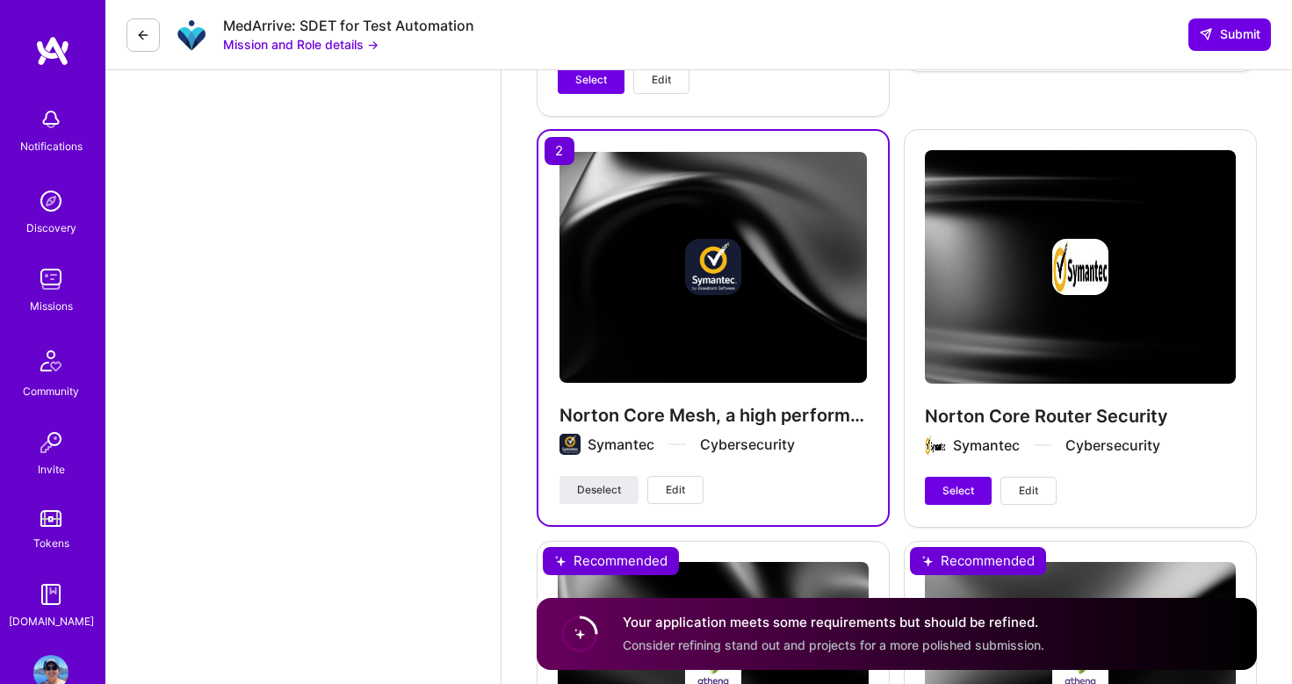
scroll to position [2289, 0]
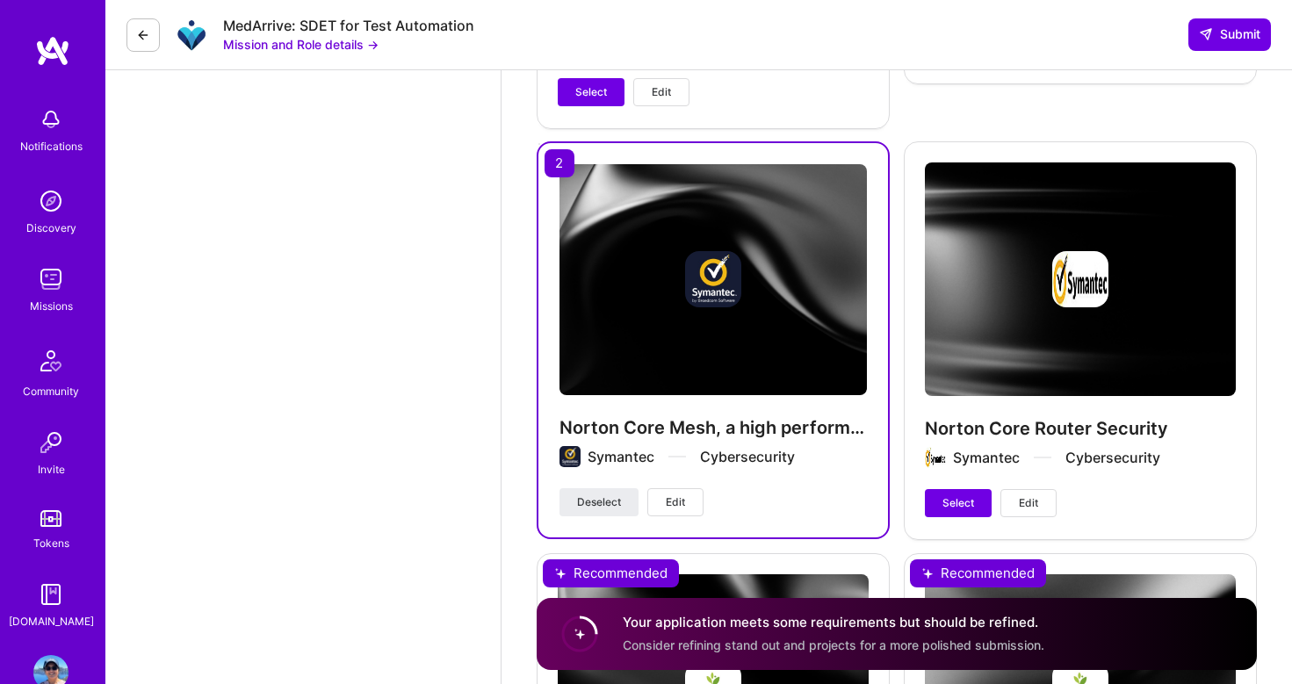
click at [564, 163] on div "Norton Core Mesh, a high performance WIFI secured router with built-in security…" at bounding box center [713, 340] width 353 height 398
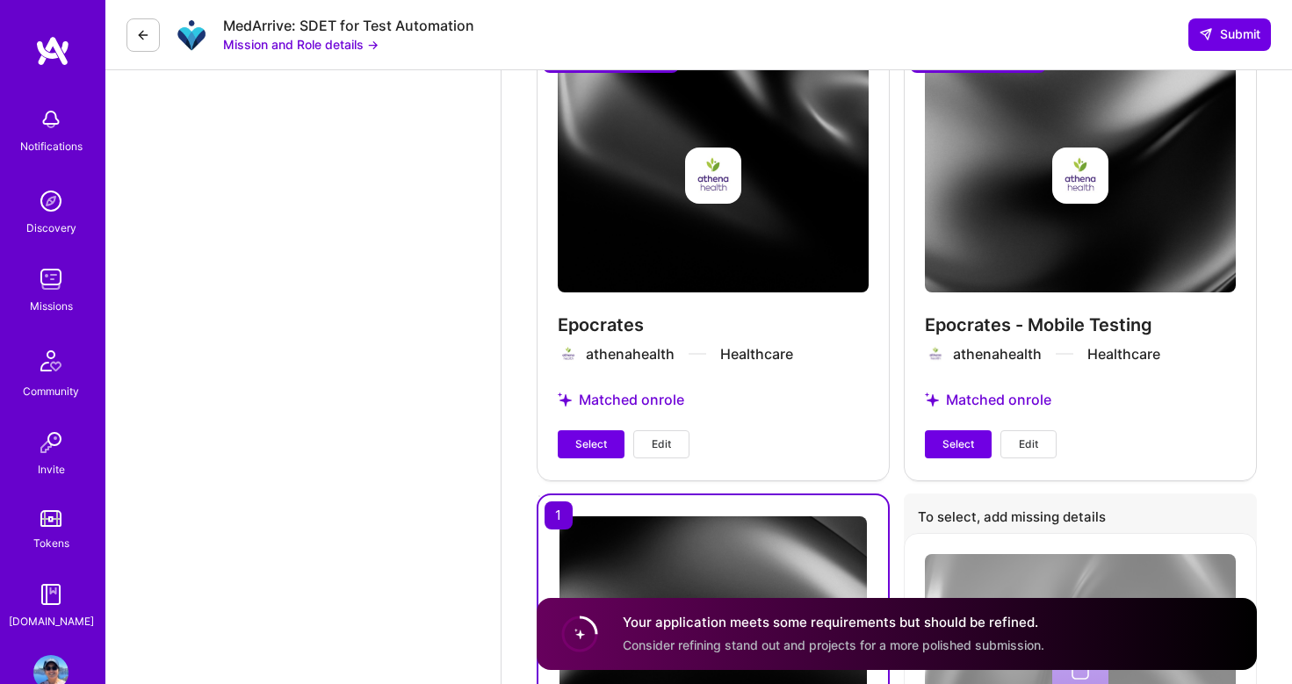
scroll to position [2810, 0]
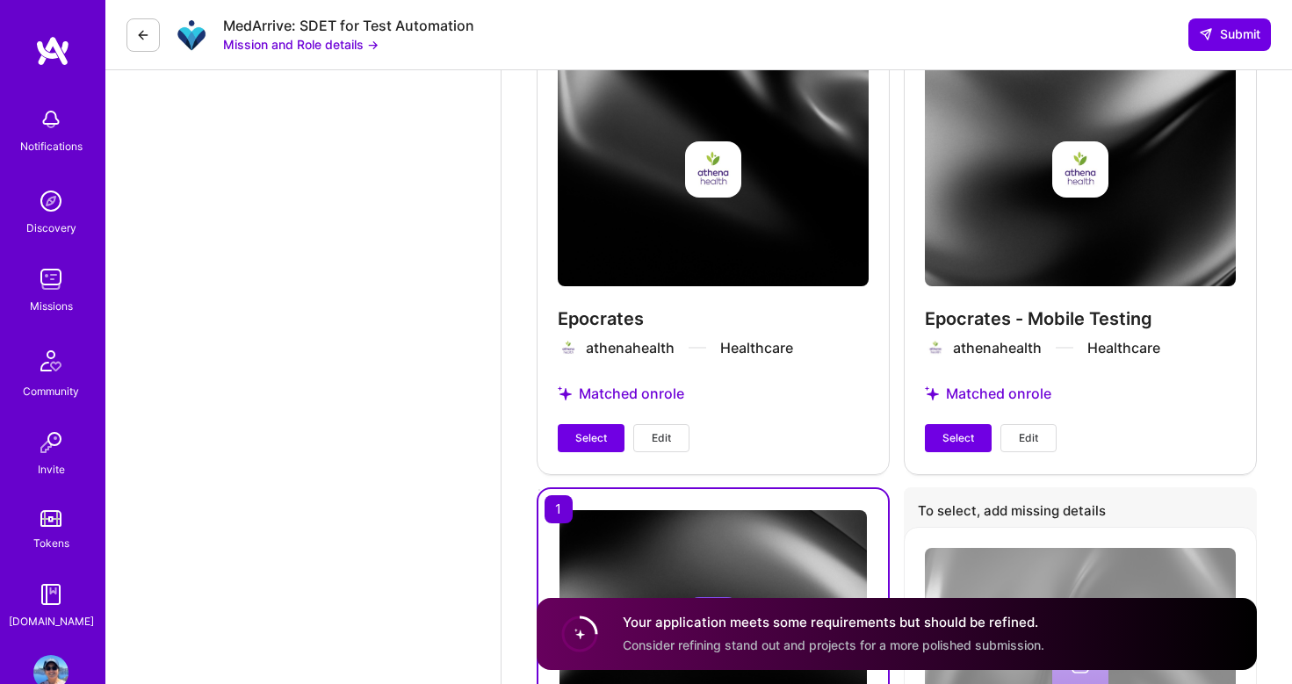
click at [564, 512] on div "Gooble Base API and Search Google Social Deselect Edit" at bounding box center [713, 687] width 353 height 398
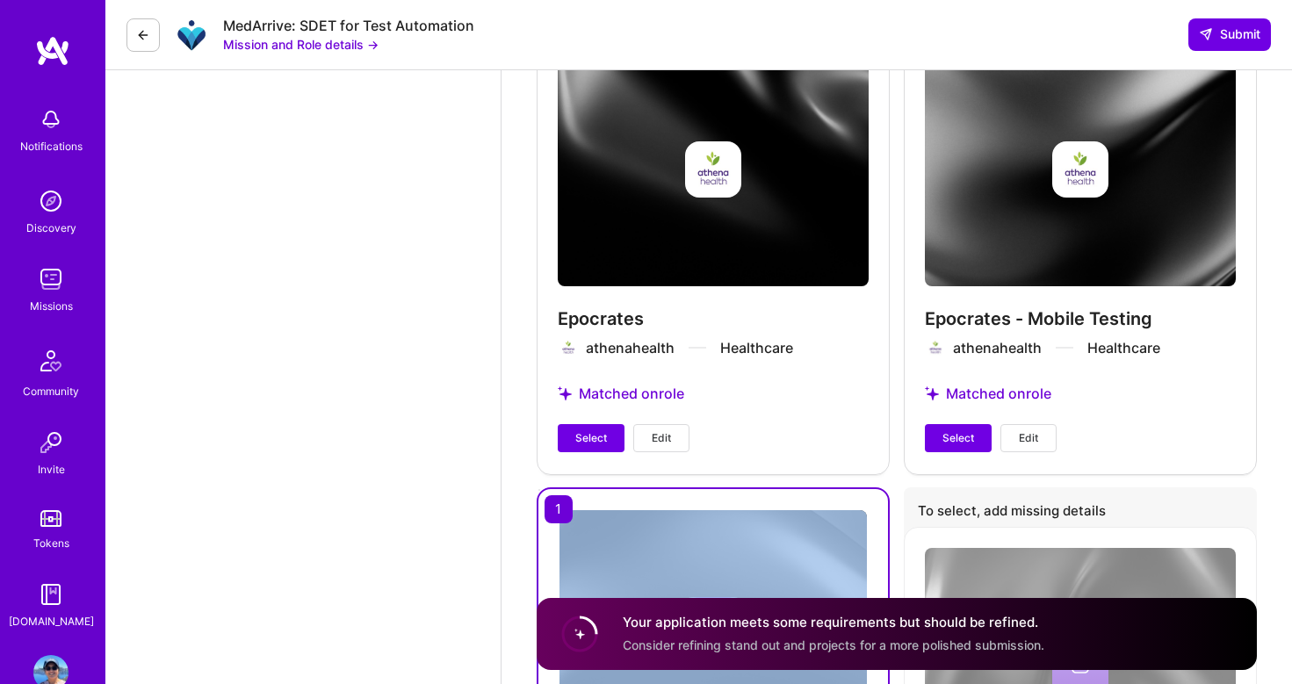
click at [564, 512] on div "Gooble Base API and Search Google Social Deselect Edit" at bounding box center [713, 687] width 353 height 398
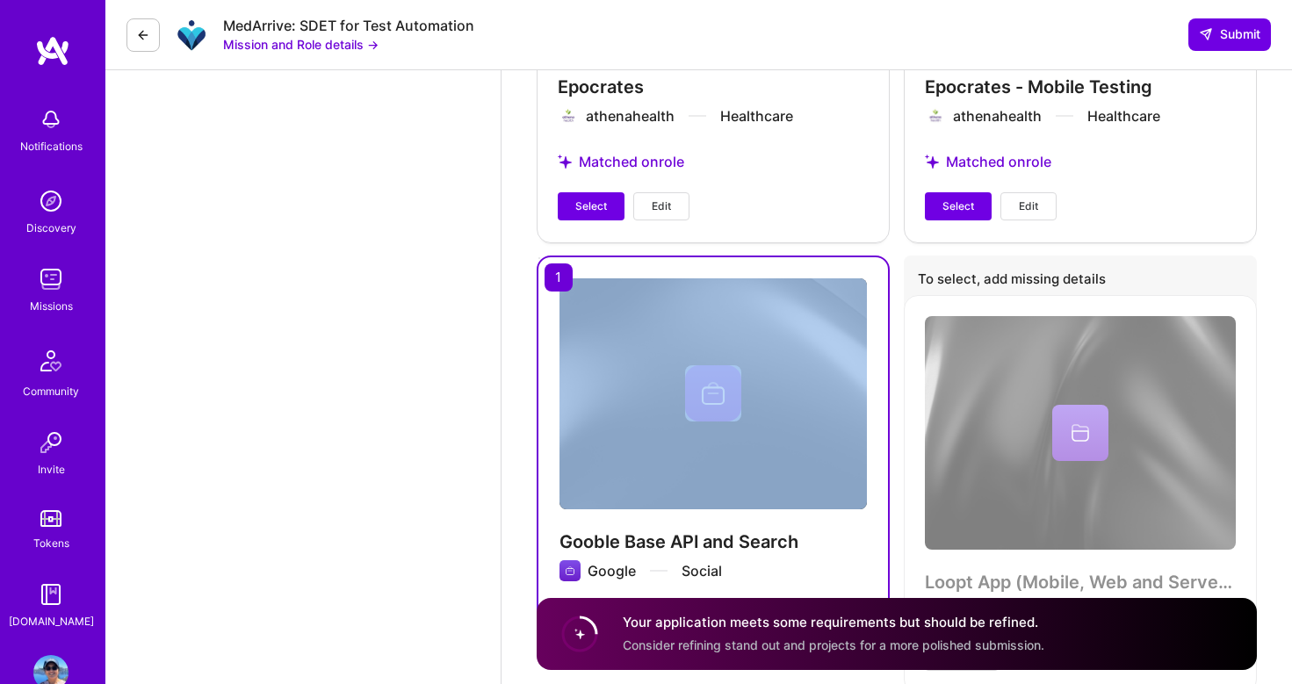
scroll to position [3103, 0]
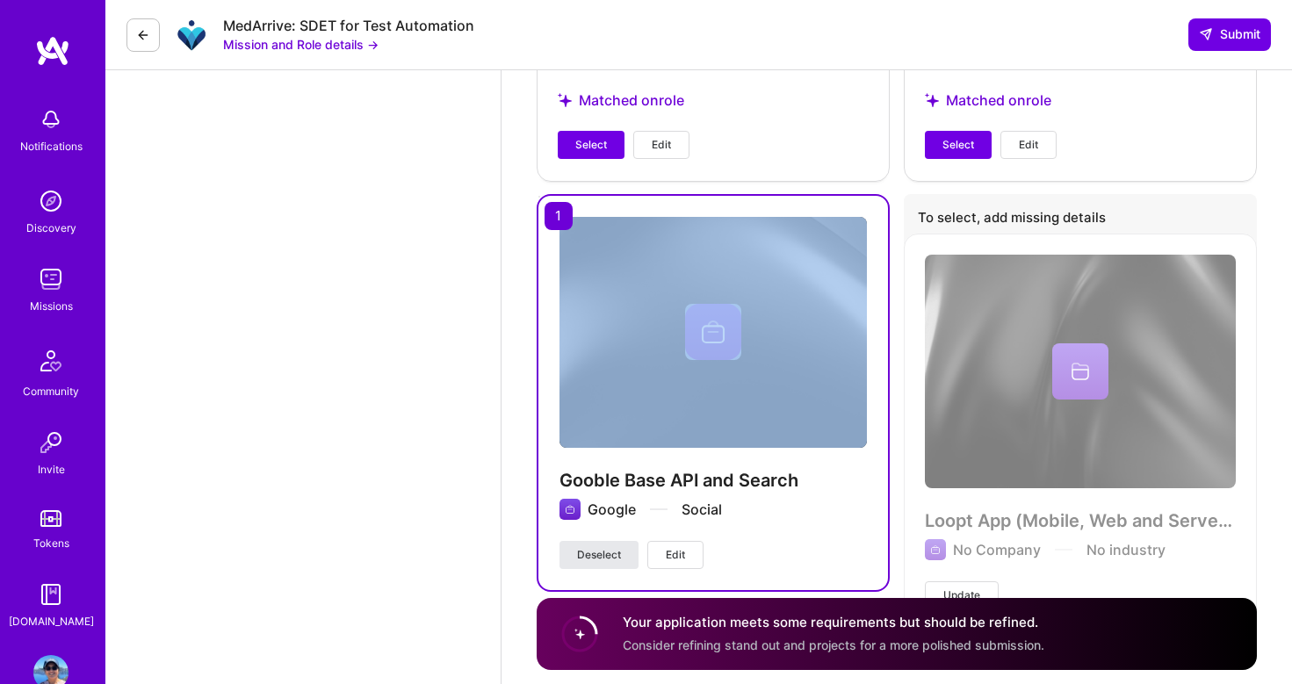
click at [612, 554] on span "Deselect" at bounding box center [599, 555] width 44 height 16
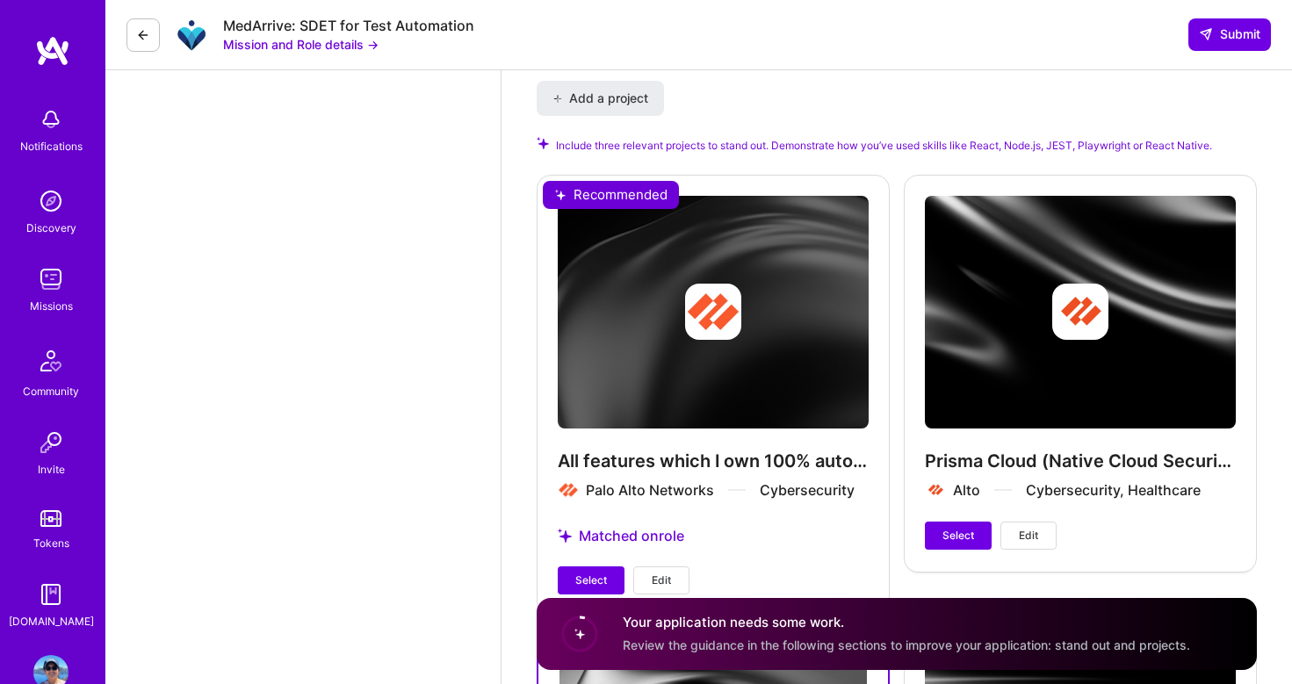
scroll to position [1809, 0]
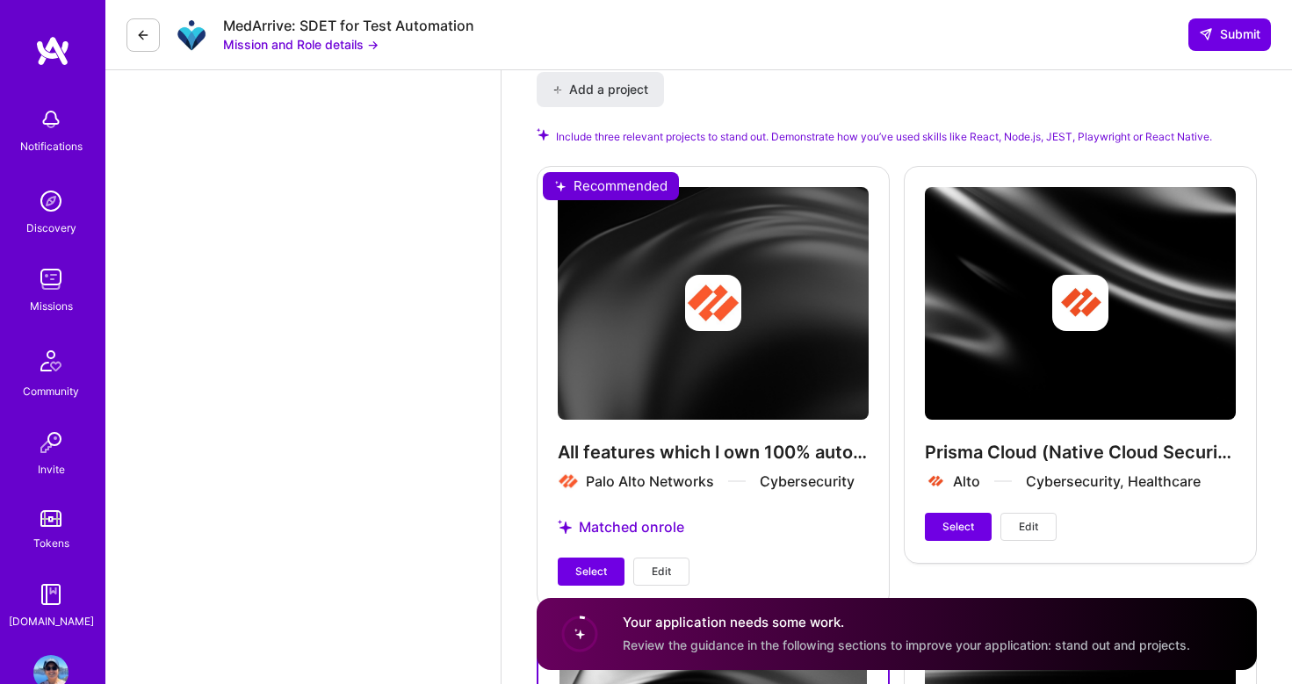
click at [625, 184] on div "All features which I own 100% automated, no flaky tests. Palo Alto Networks Cyb…" at bounding box center [713, 387] width 353 height 442
click at [607, 525] on div "All features which I own 100% automated, no flaky tests. Palo Alto Networks Cyb…" at bounding box center [713, 387] width 353 height 442
click at [610, 528] on div "All features which I own 100% automated, no flaky tests. Palo Alto Networks Cyb…" at bounding box center [713, 387] width 353 height 442
click at [952, 527] on span "Select" at bounding box center [959, 527] width 32 height 16
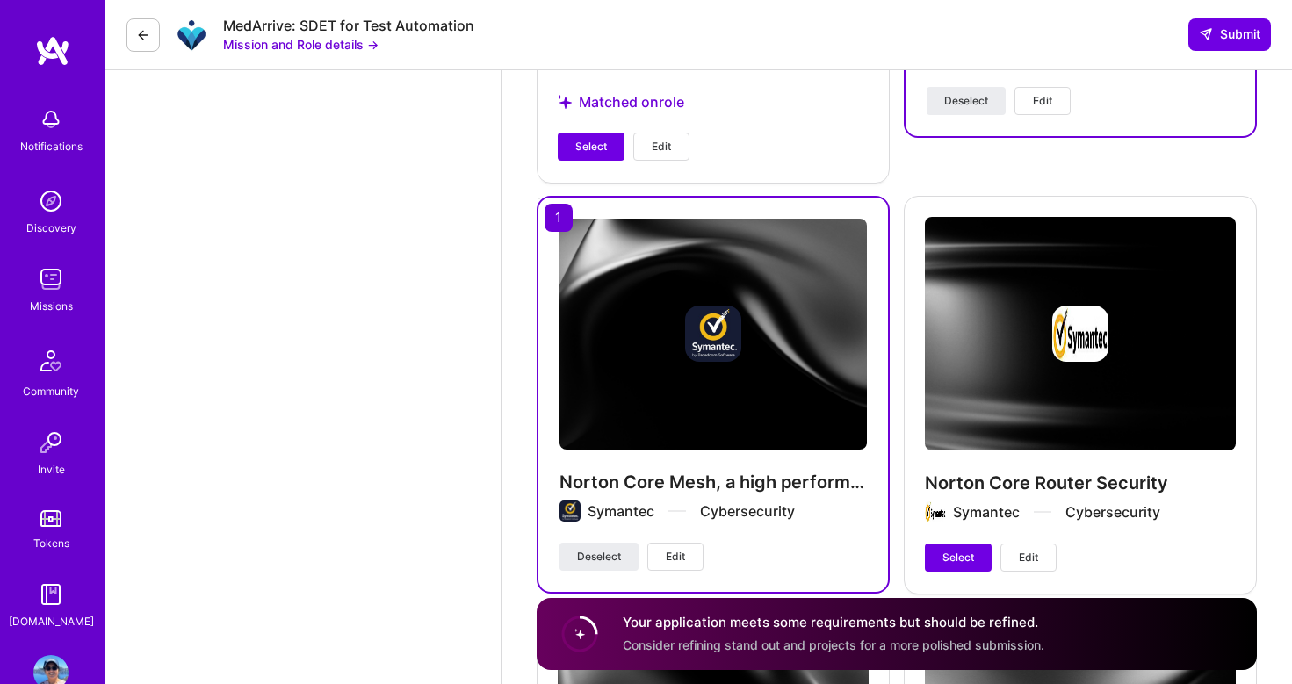
scroll to position [2231, 0]
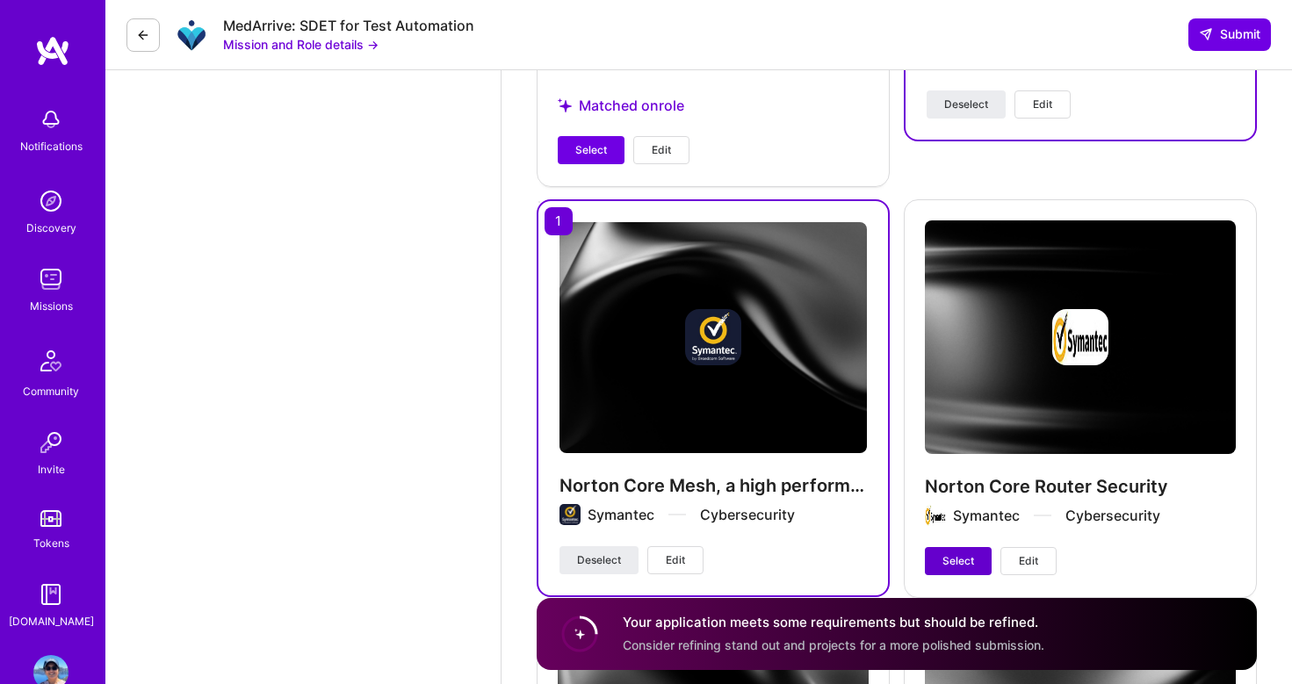
click at [957, 562] on span "Select" at bounding box center [959, 562] width 32 height 16
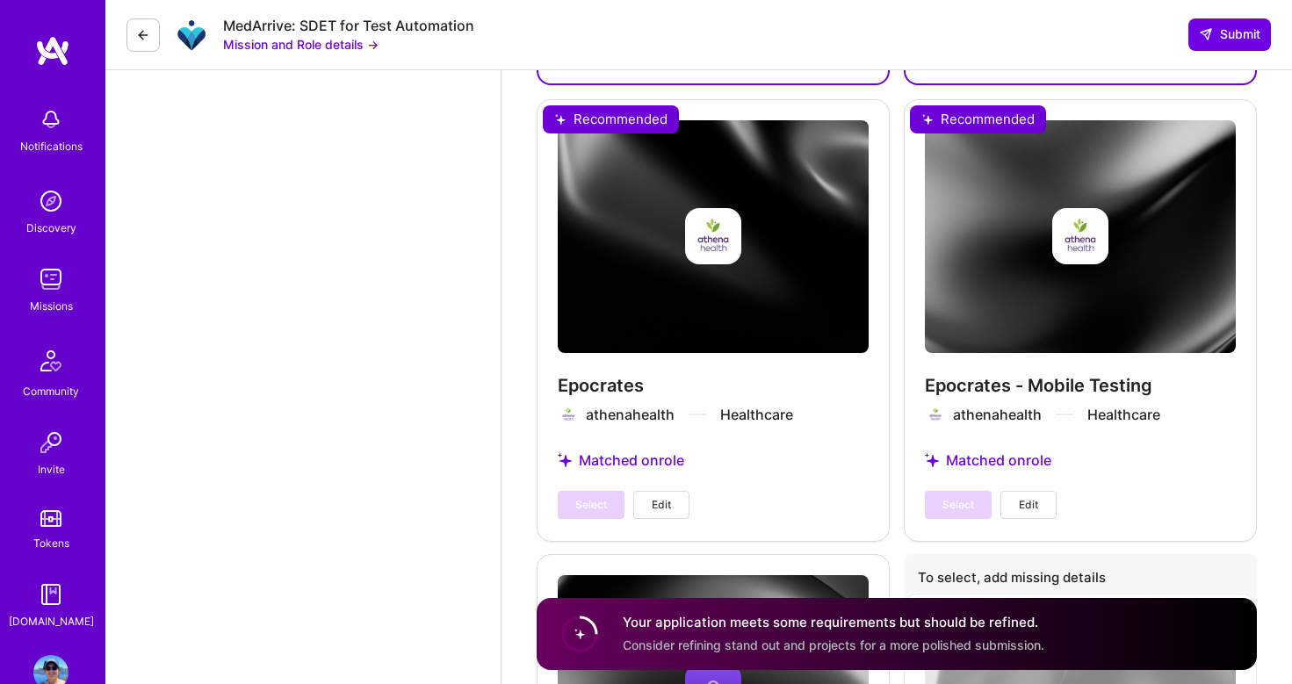
scroll to position [2787, 0]
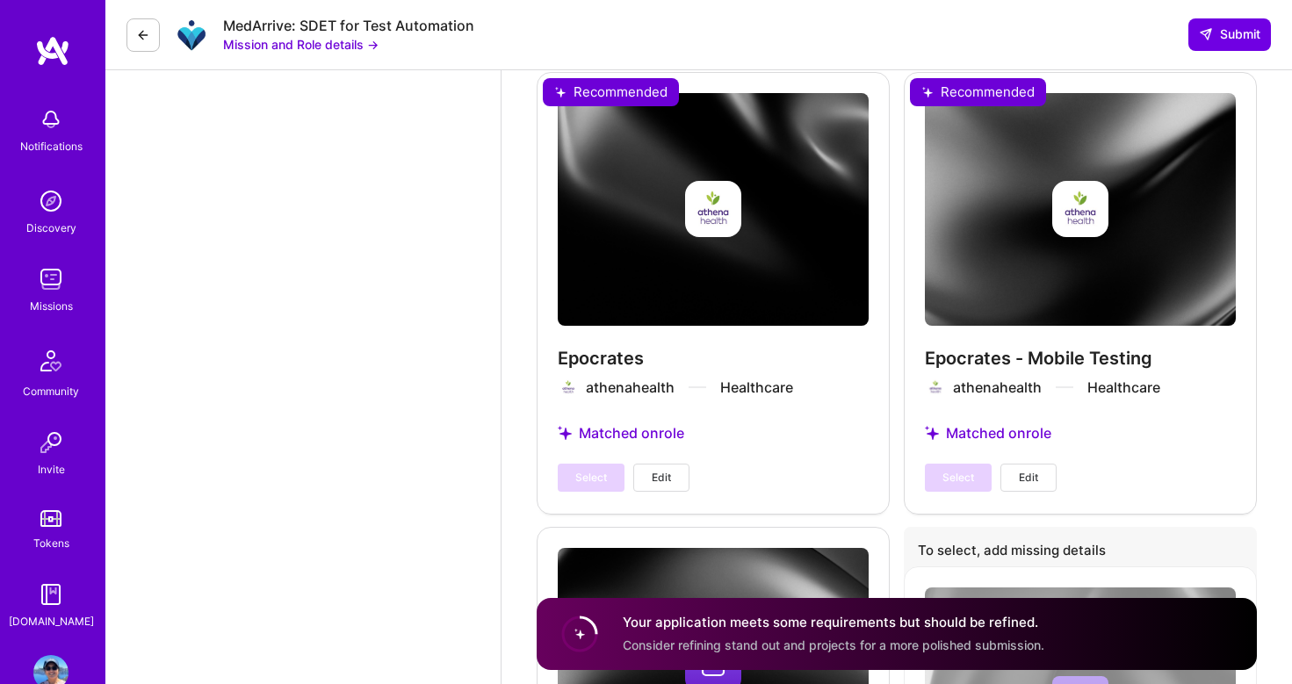
click at [973, 436] on div "Epocrates - Mobile Testing athenahealth Healthcare Matched on role Select Edit" at bounding box center [1080, 293] width 353 height 442
click at [973, 431] on div "Epocrates - Mobile Testing athenahealth Healthcare Matched on role Select Edit" at bounding box center [1080, 293] width 353 height 442
click at [951, 488] on div "Select Edit" at bounding box center [991, 478] width 132 height 28
click at [953, 479] on div "Select Edit" at bounding box center [991, 478] width 132 height 28
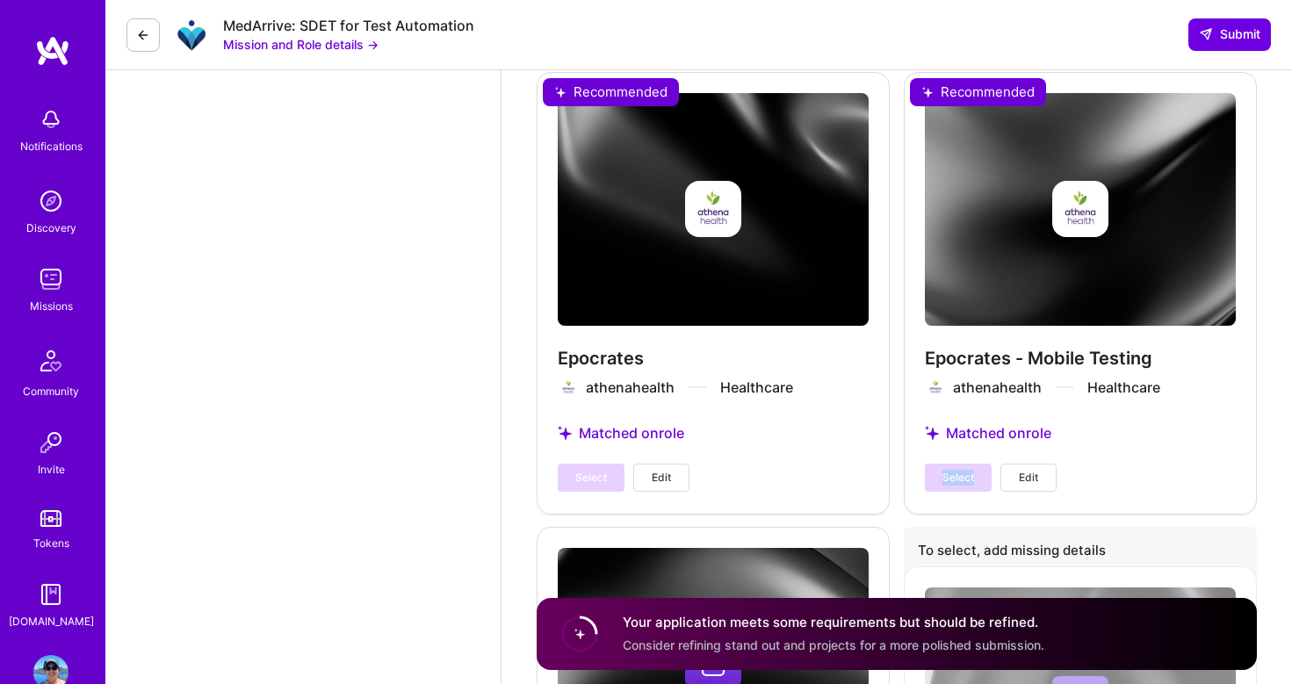
click at [953, 479] on div "Select Edit" at bounding box center [991, 478] width 132 height 28
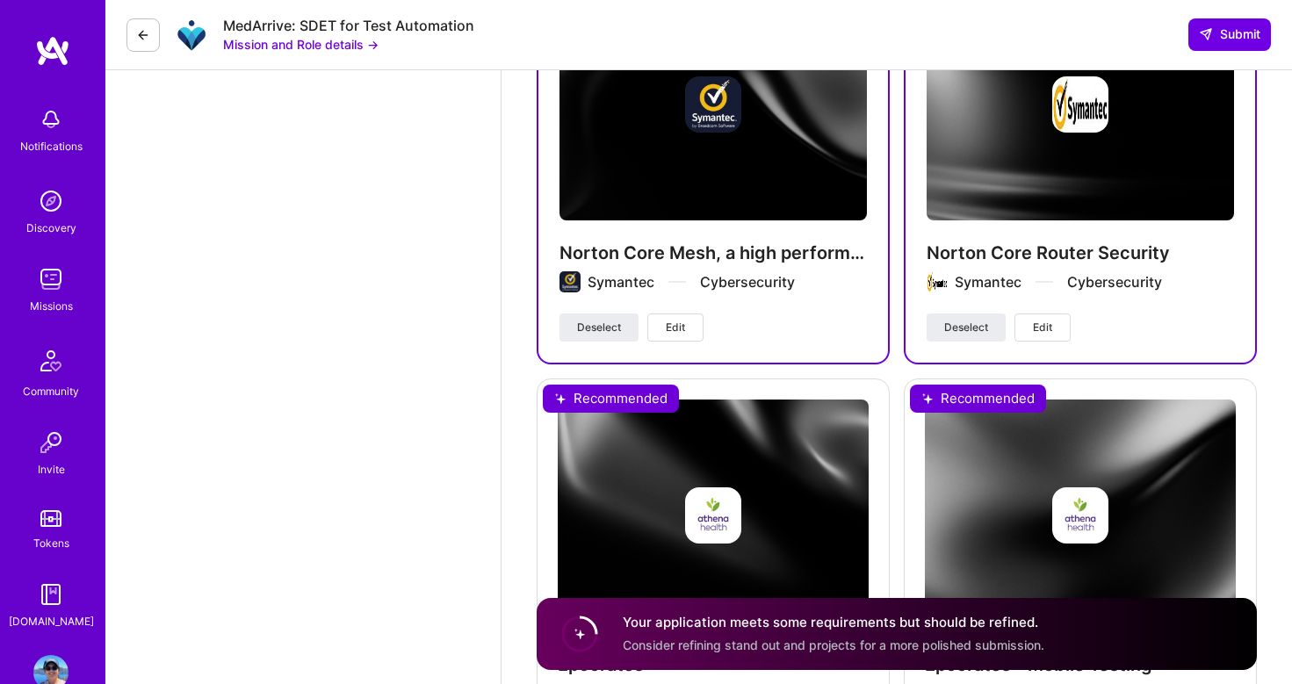
scroll to position [2474, 0]
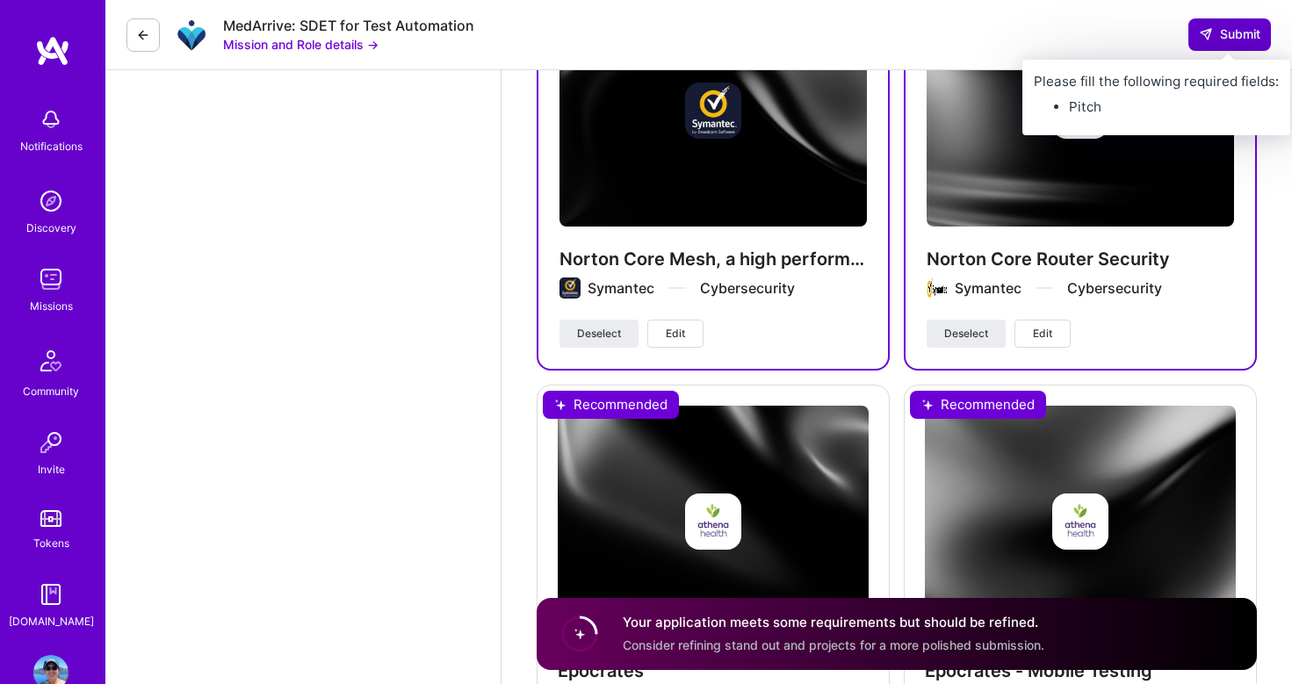
click at [1220, 29] on span "Submit" at bounding box center [1230, 34] width 62 height 18
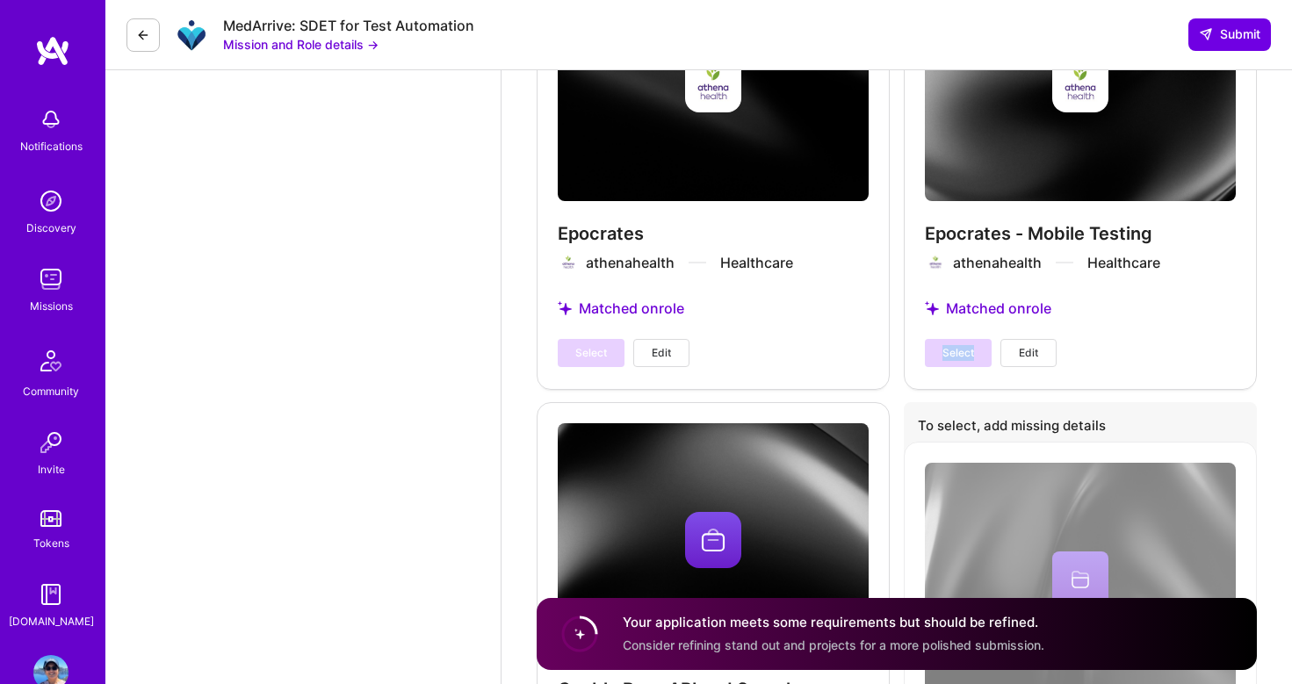
scroll to position [2914, 0]
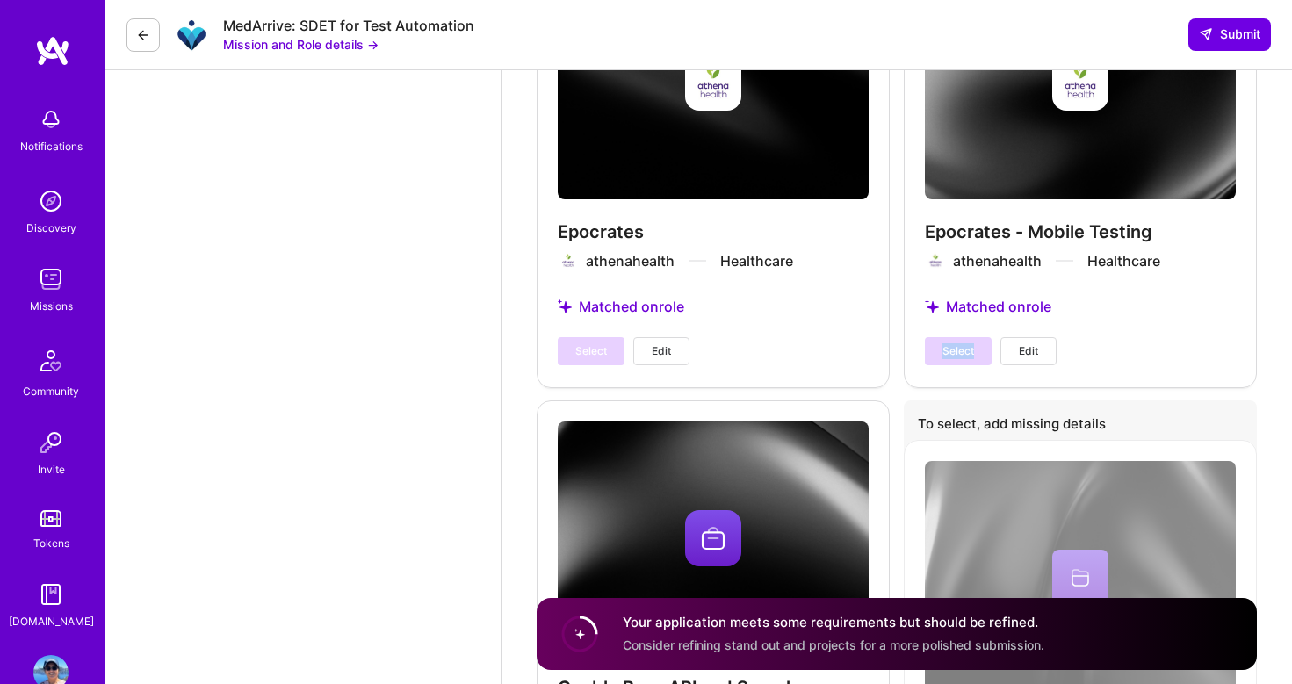
click at [656, 342] on button "Edit" at bounding box center [661, 351] width 56 height 28
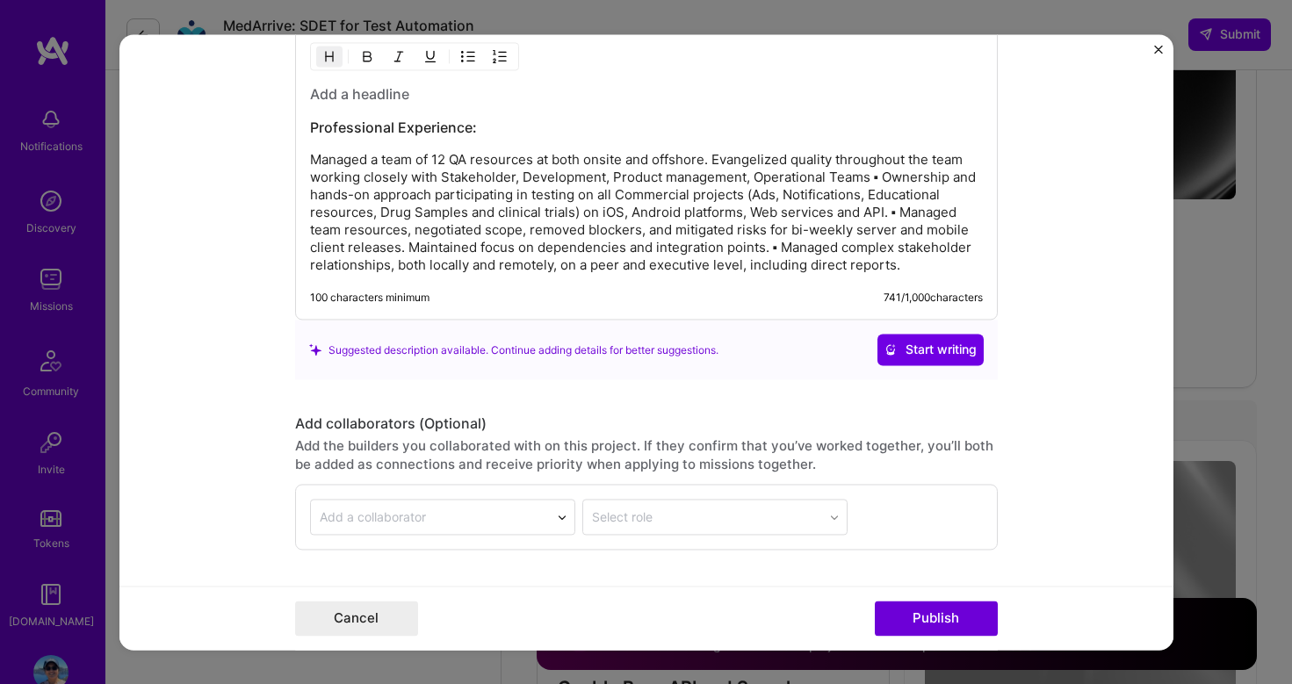
scroll to position [2150, 0]
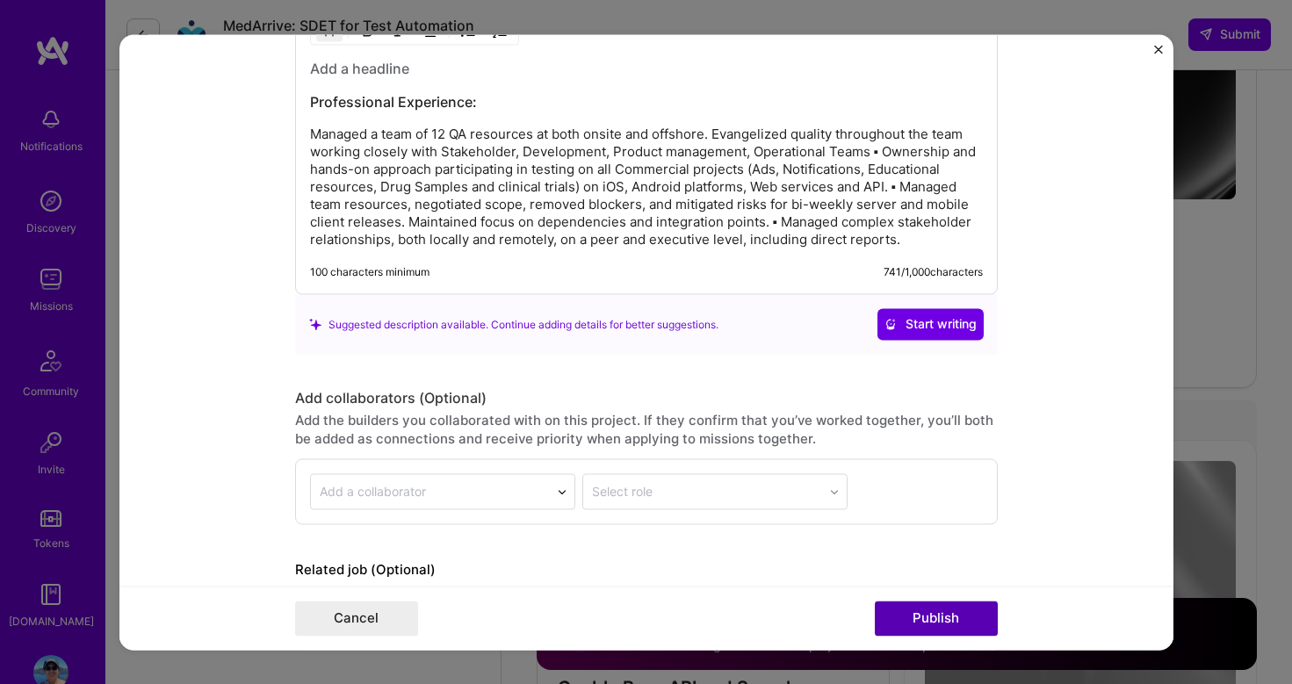
click at [941, 612] on button "Publish" at bounding box center [936, 618] width 123 height 35
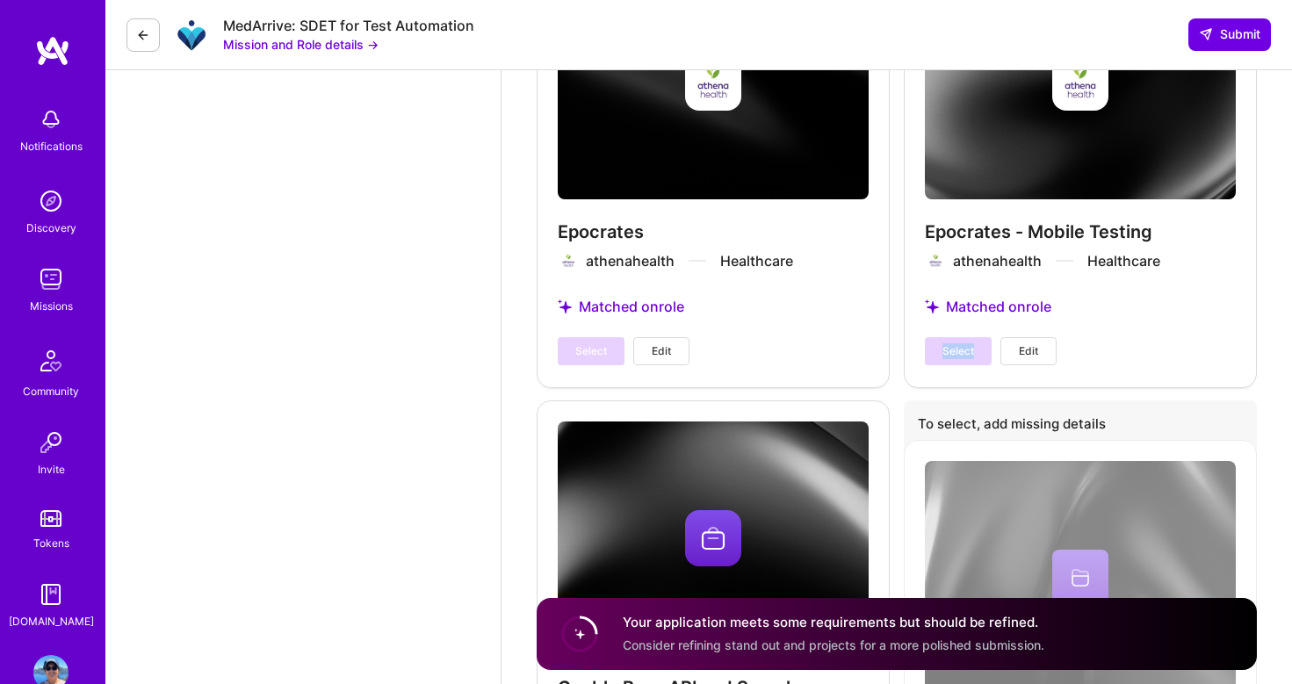
click at [960, 351] on div "Select Edit" at bounding box center [991, 351] width 132 height 28
click at [995, 301] on div "Epocrates - Mobile Testing athenahealth Healthcare Matched on role Select Edit" at bounding box center [1080, 167] width 353 height 442
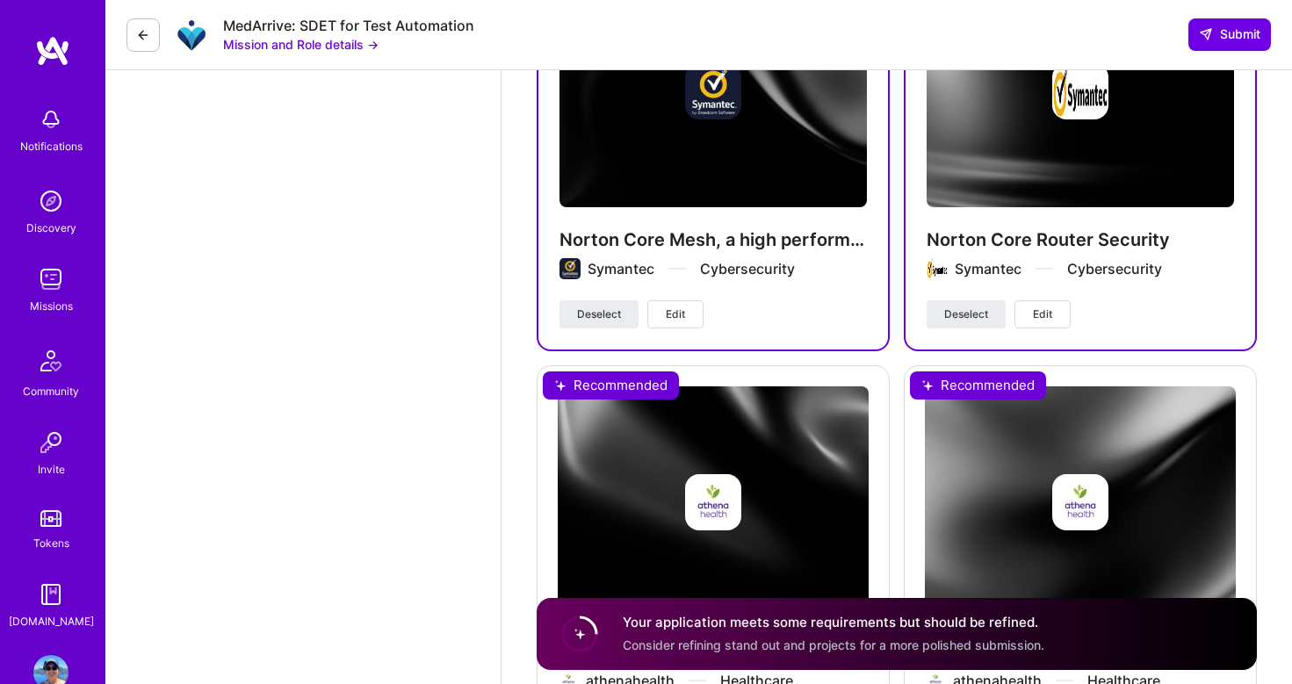
scroll to position [2881, 0]
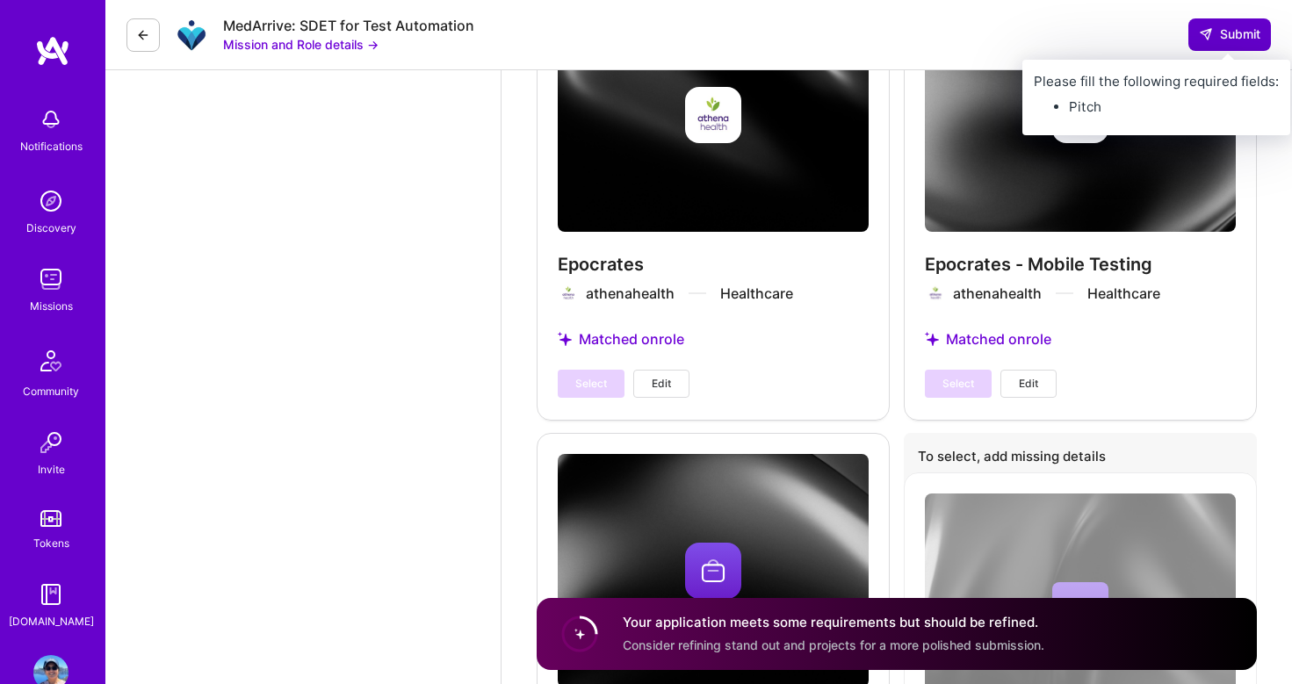
click at [1238, 38] on span "Submit" at bounding box center [1230, 34] width 62 height 18
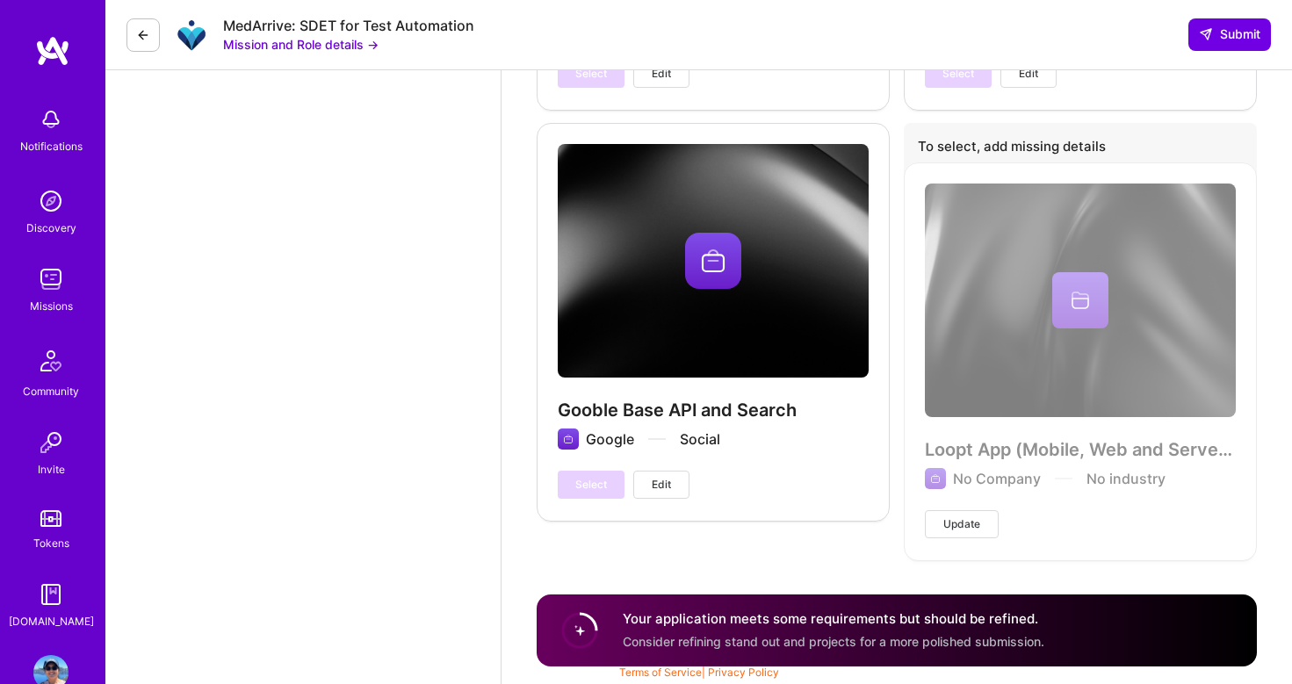
scroll to position [3191, 0]
click at [573, 441] on div "Gooble Base API and Search Google Social Select Edit" at bounding box center [713, 321] width 353 height 397
click at [699, 311] on div "Gooble Base API and Search Google Social Select Edit" at bounding box center [713, 321] width 353 height 397
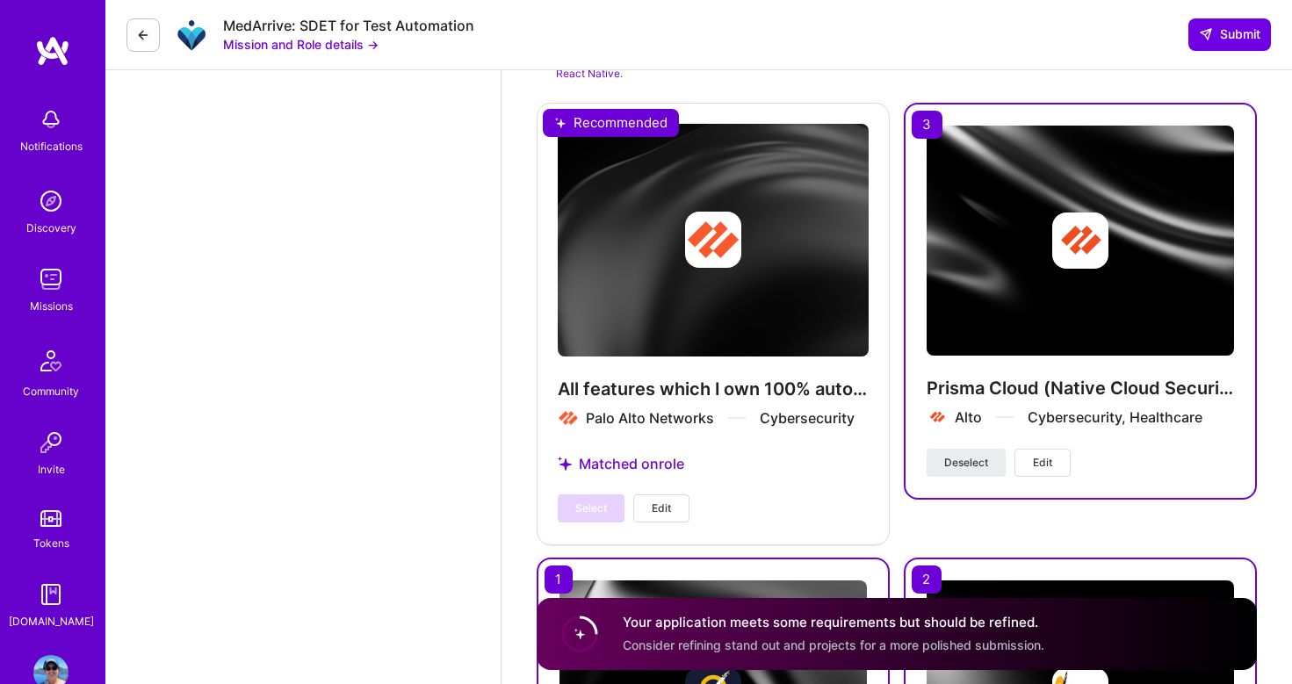
scroll to position [1844, 0]
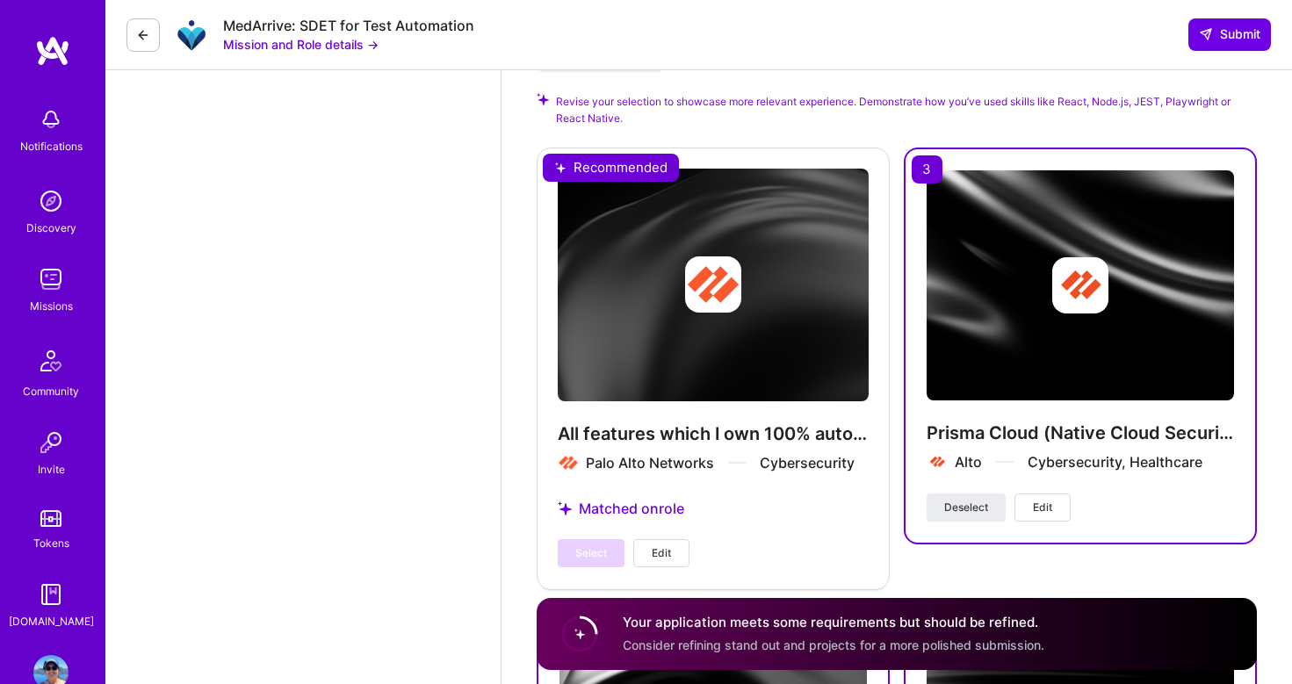
click at [616, 162] on div "All features which I own 100% automated, no flaky tests. Palo Alto Networks Cyb…" at bounding box center [713, 369] width 353 height 442
click at [667, 555] on span "Edit" at bounding box center [661, 554] width 19 height 16
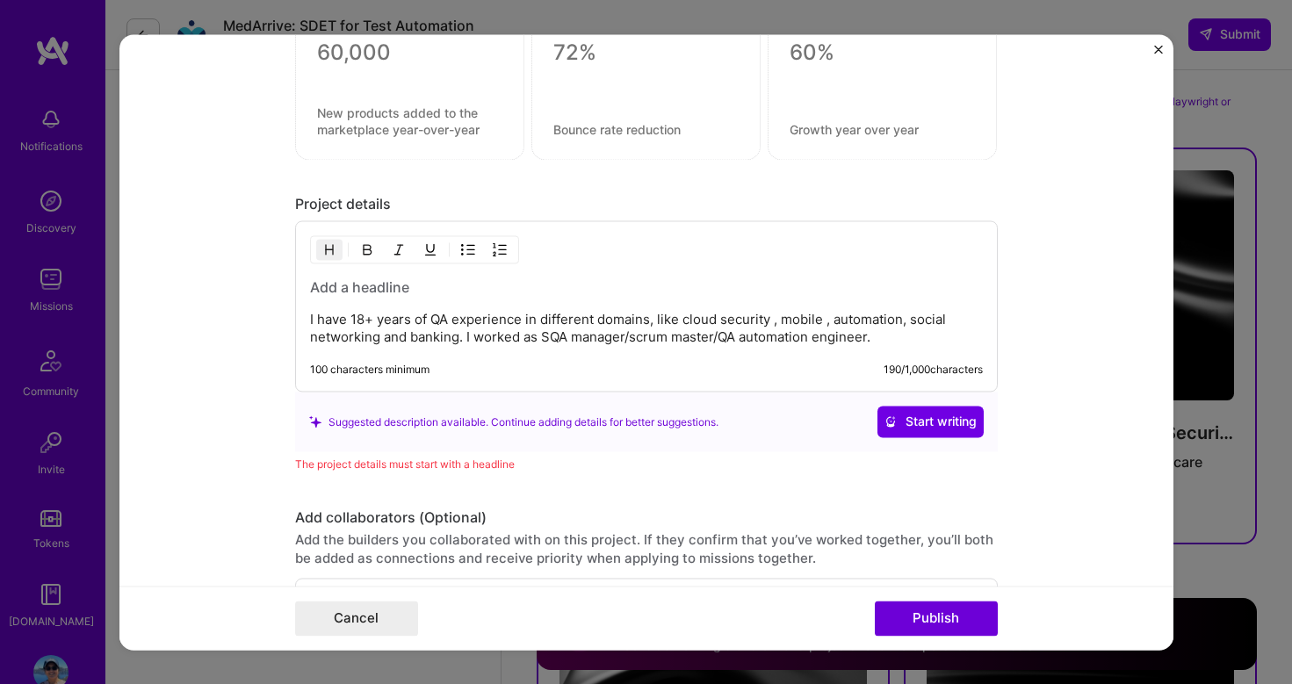
scroll to position [2218, 0]
click at [416, 289] on h3 at bounding box center [646, 286] width 673 height 19
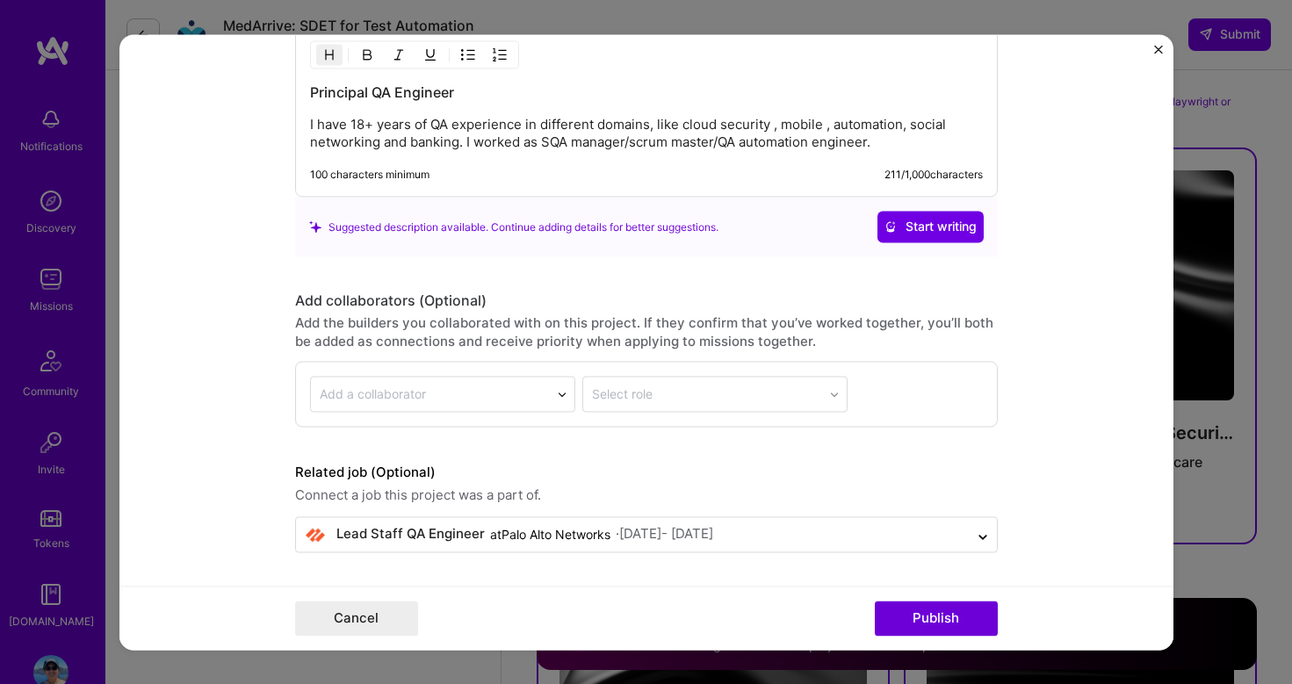
scroll to position [2411, 0]
click at [937, 614] on button "Publish" at bounding box center [936, 618] width 123 height 35
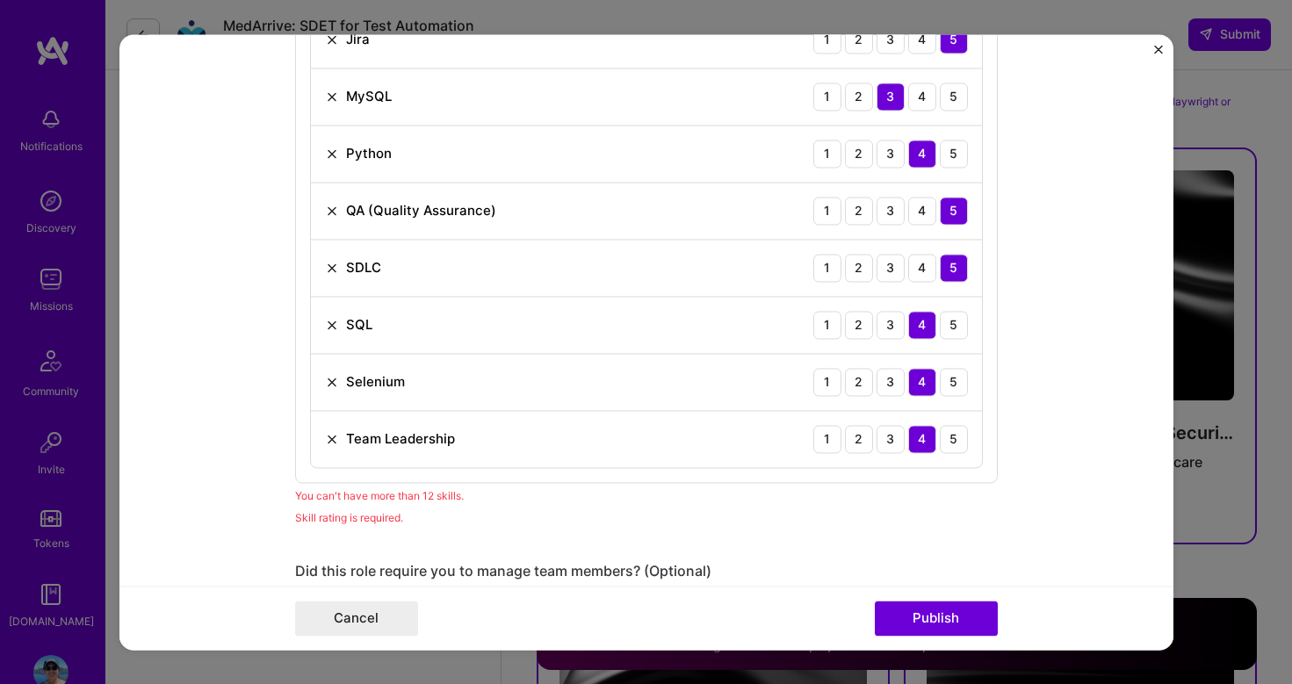
scroll to position [1509, 0]
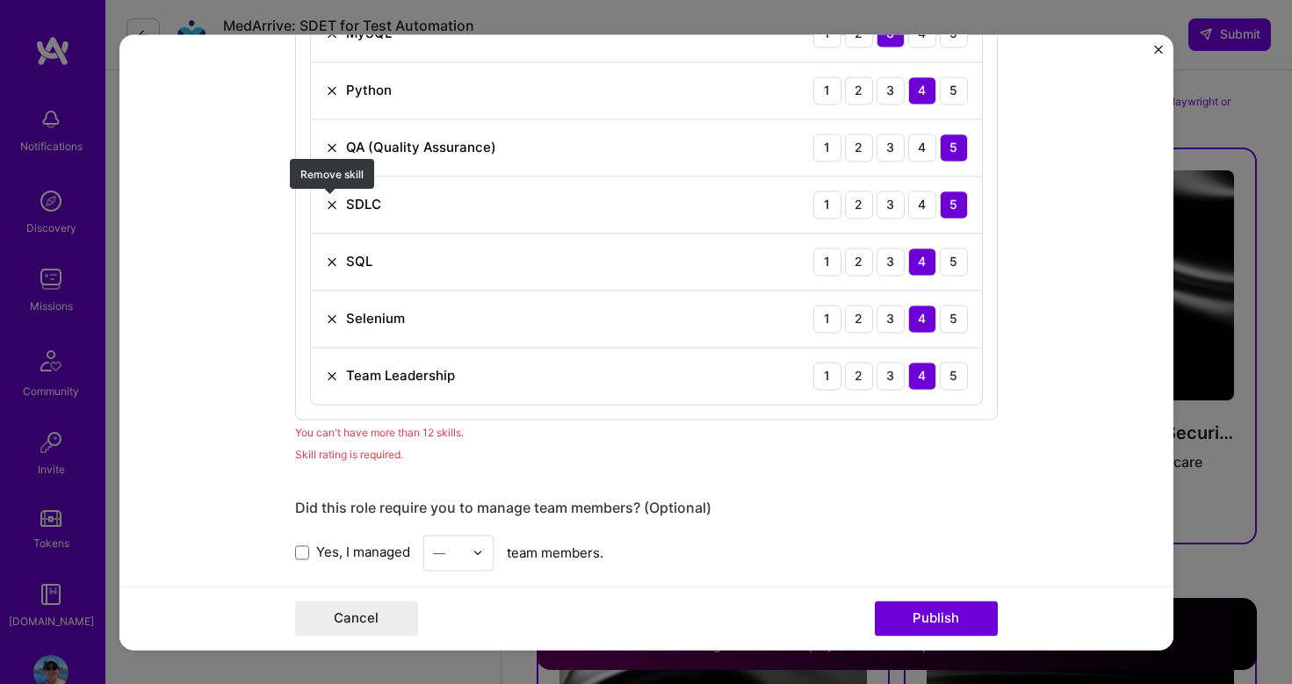
click at [328, 207] on img at bounding box center [332, 205] width 14 height 14
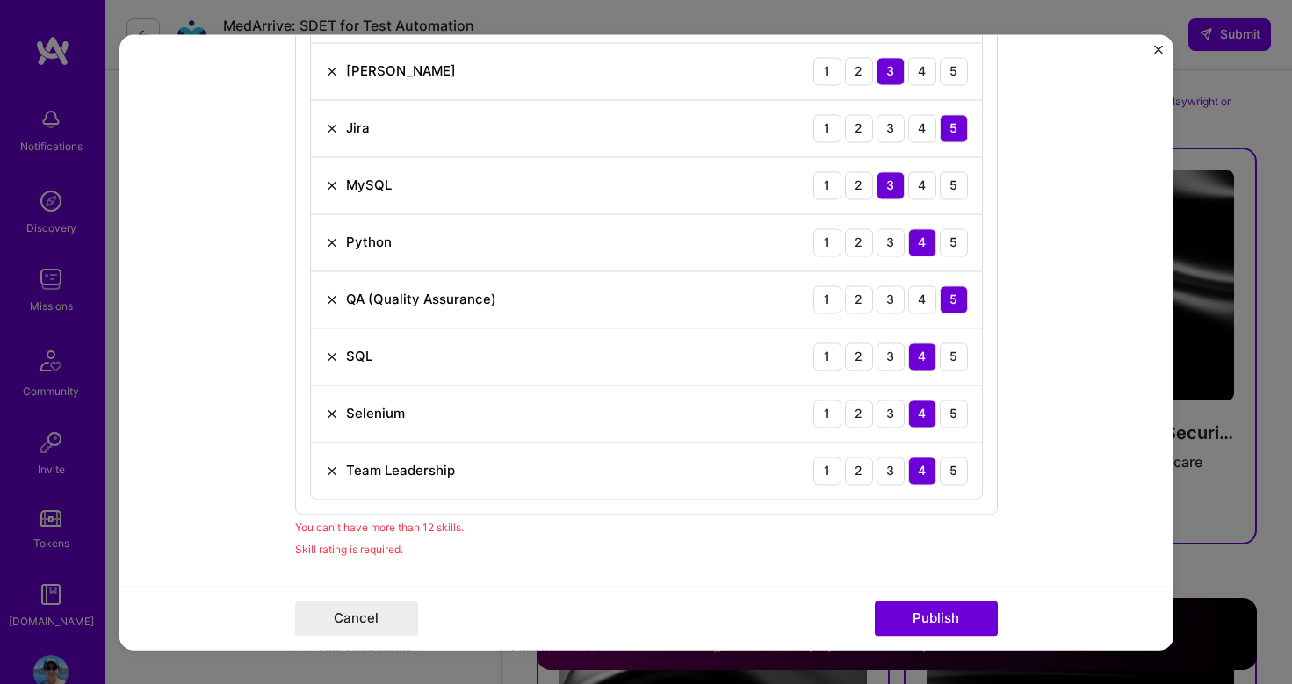
scroll to position [1327, 0]
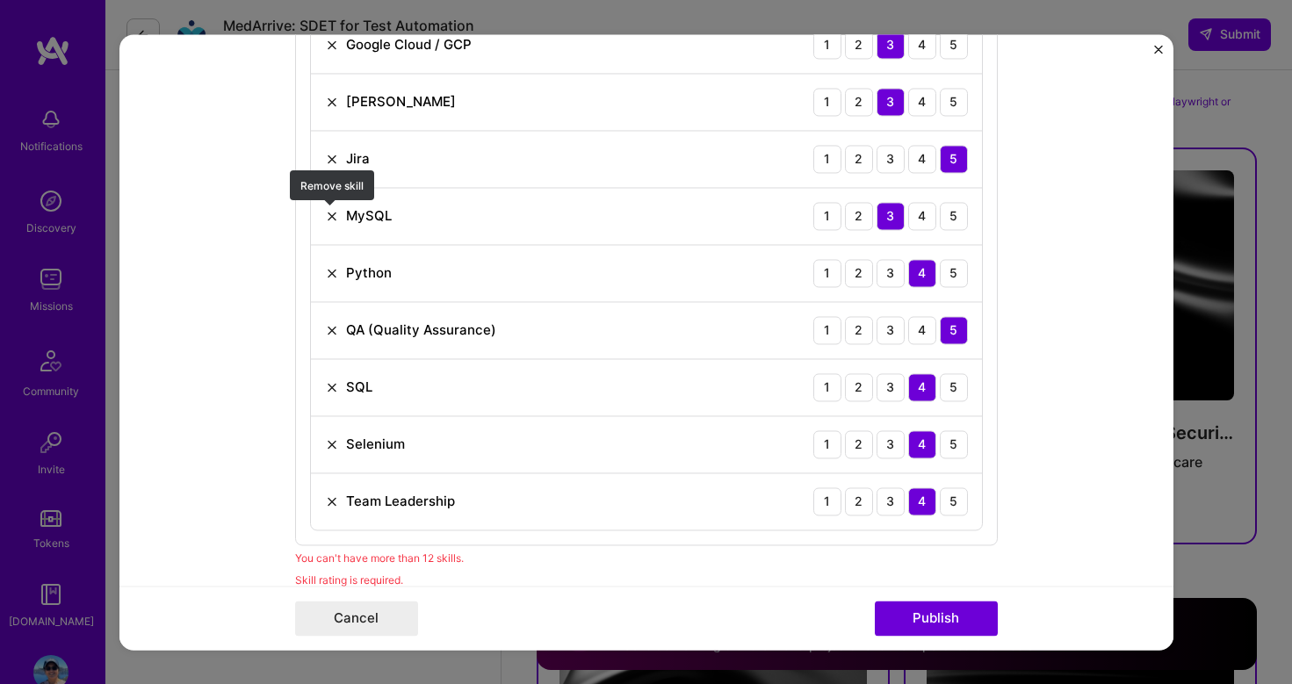
click at [329, 214] on img at bounding box center [332, 216] width 14 height 14
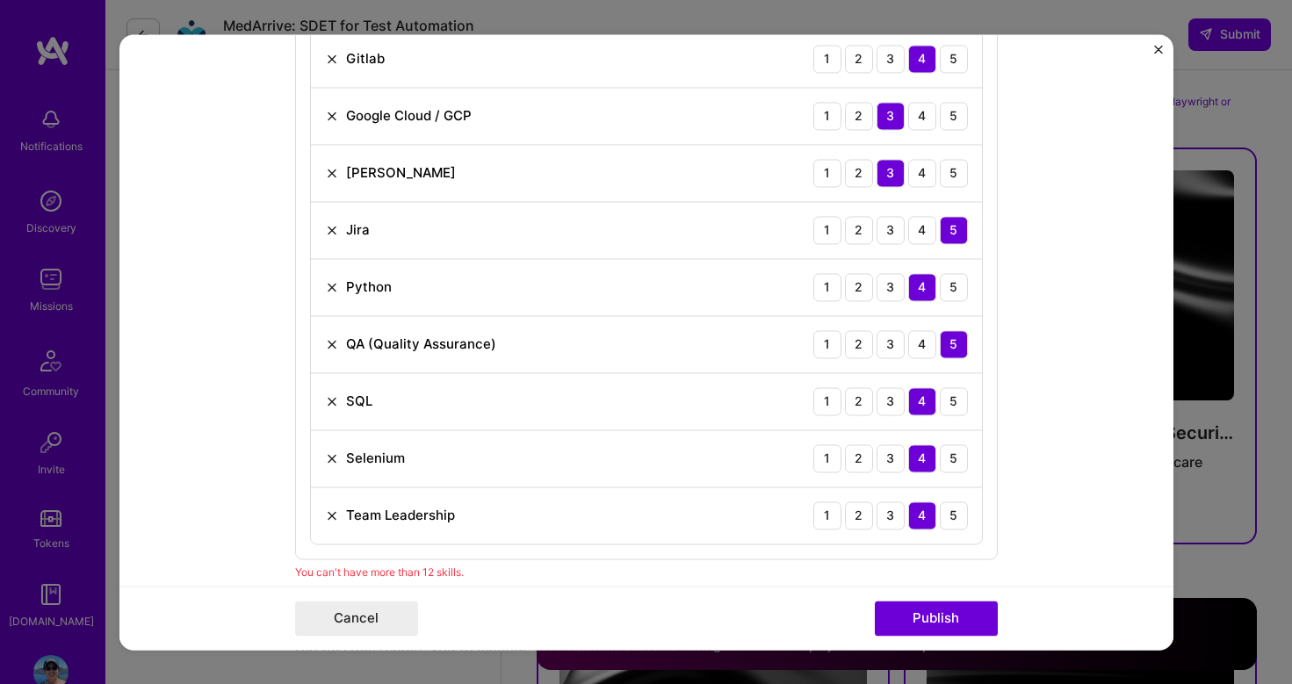
scroll to position [1232, 0]
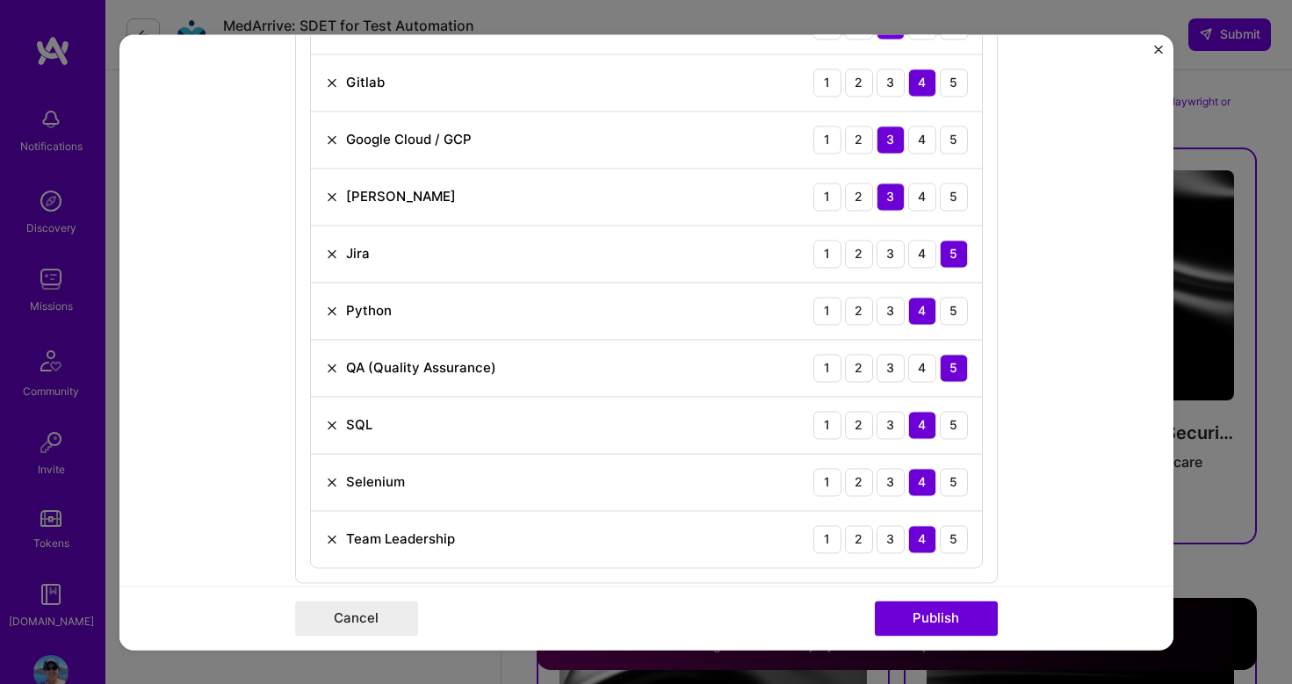
click at [329, 178] on div "[PERSON_NAME] 1 2 3 4 5" at bounding box center [646, 197] width 671 height 57
click at [330, 196] on img at bounding box center [332, 197] width 14 height 14
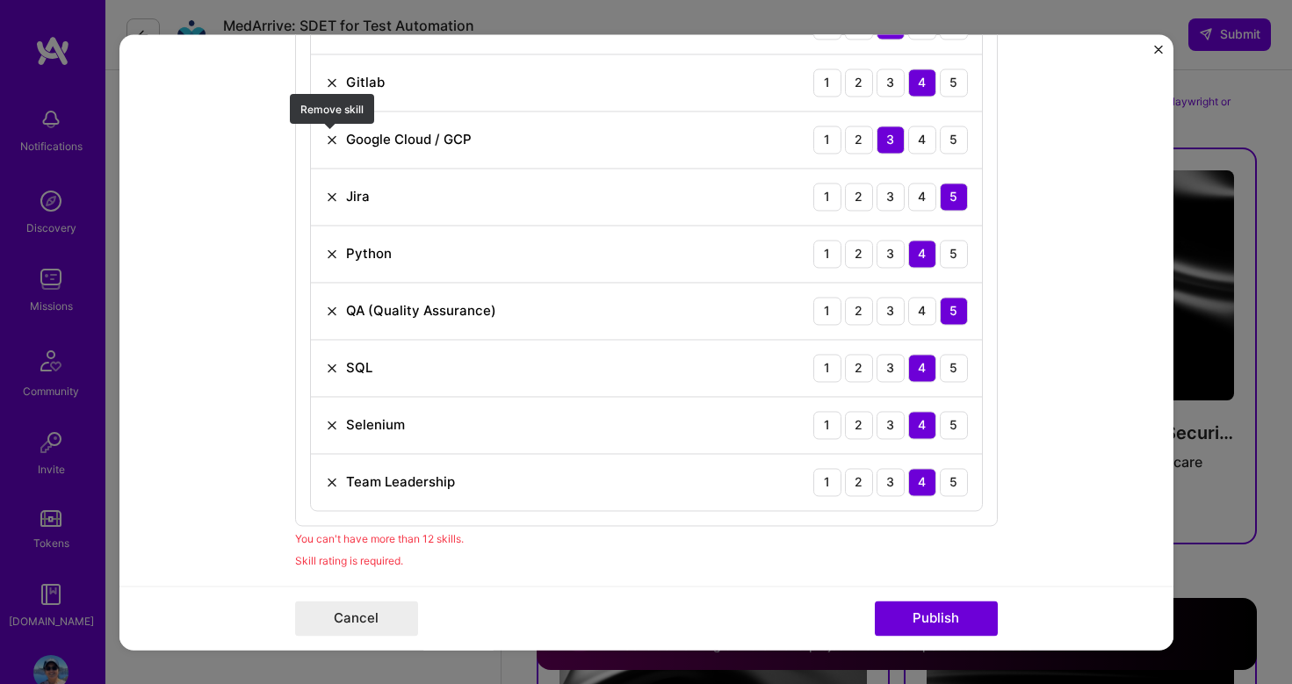
click at [330, 141] on img at bounding box center [332, 140] width 14 height 14
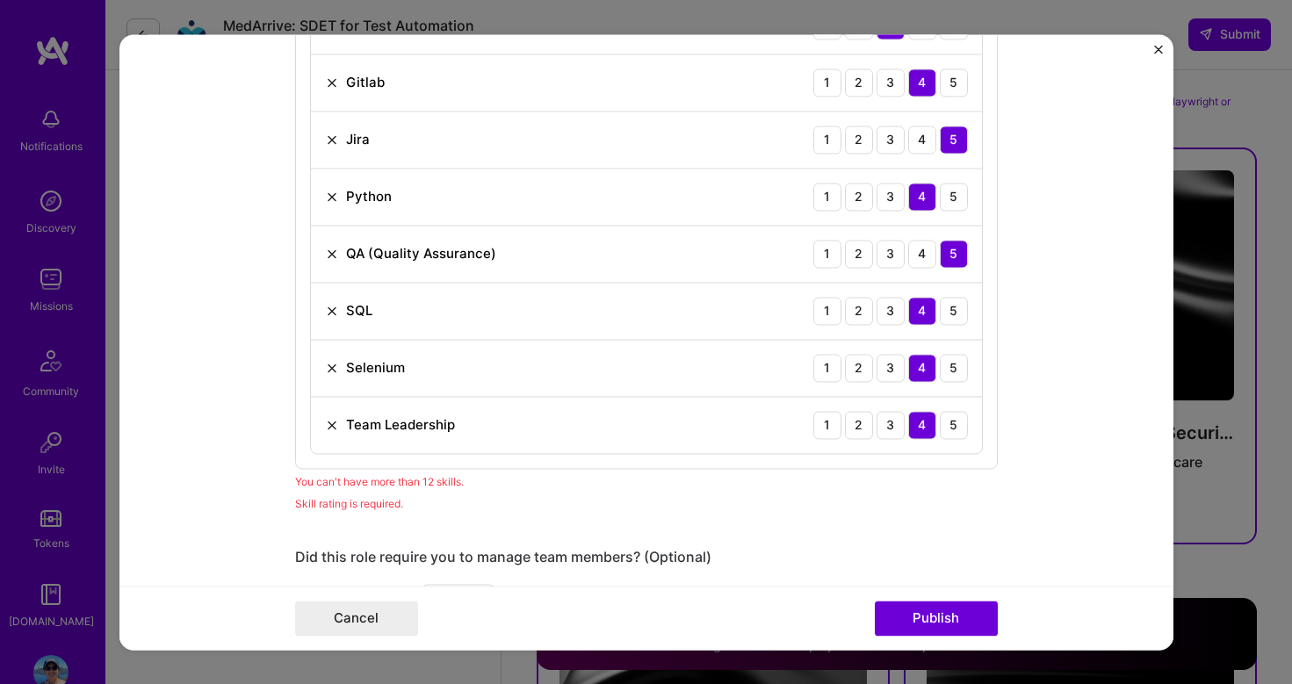
click at [333, 82] on img at bounding box center [332, 83] width 14 height 14
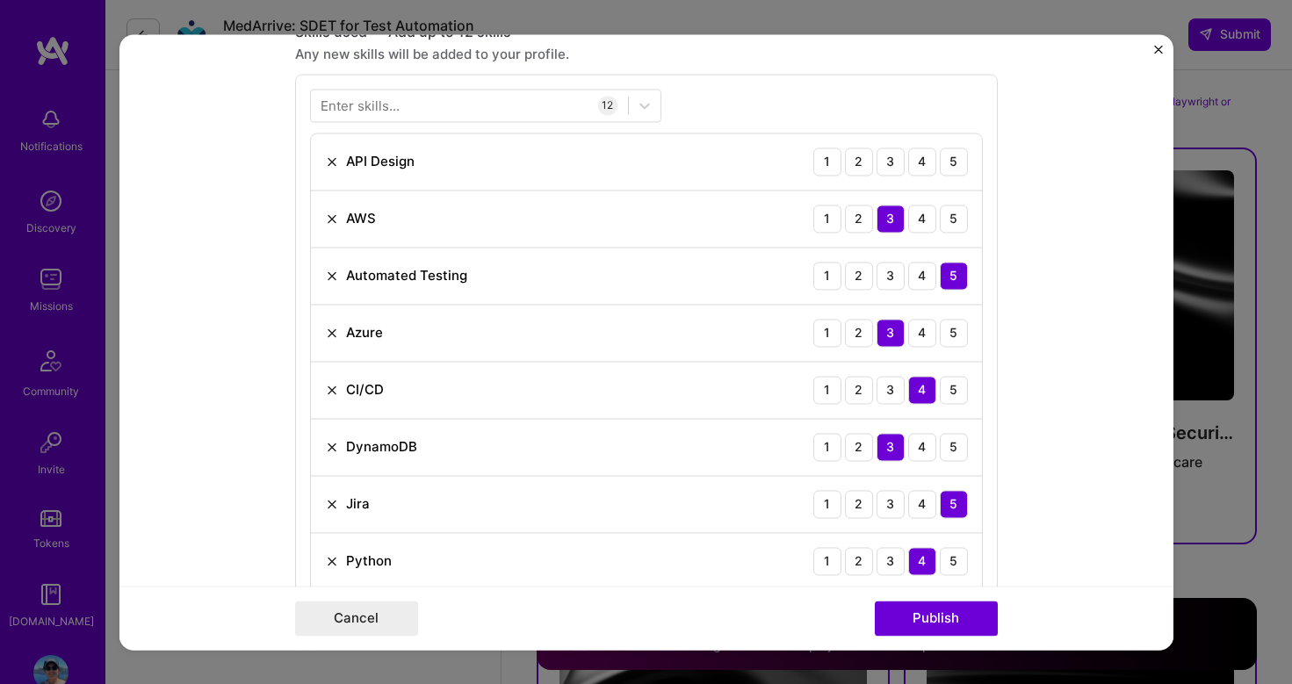
scroll to position [807, 0]
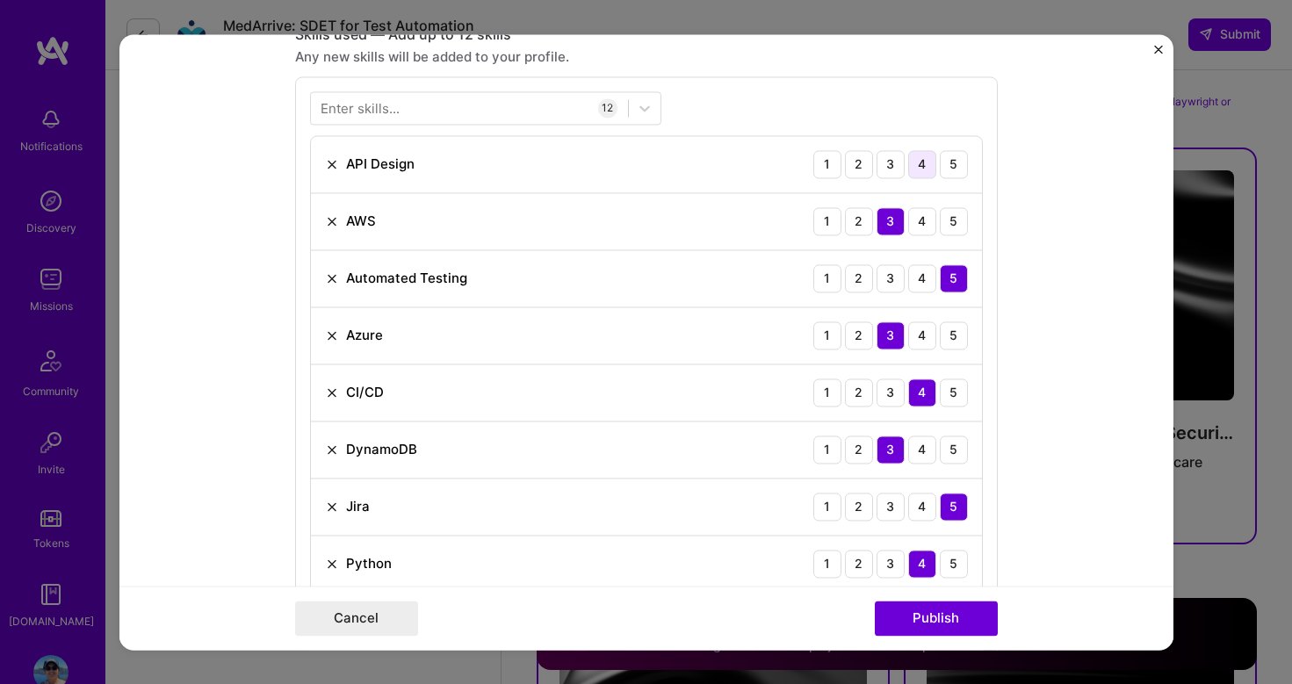
click at [925, 169] on div "4" at bounding box center [923, 164] width 28 height 28
click at [331, 169] on img at bounding box center [332, 164] width 14 height 14
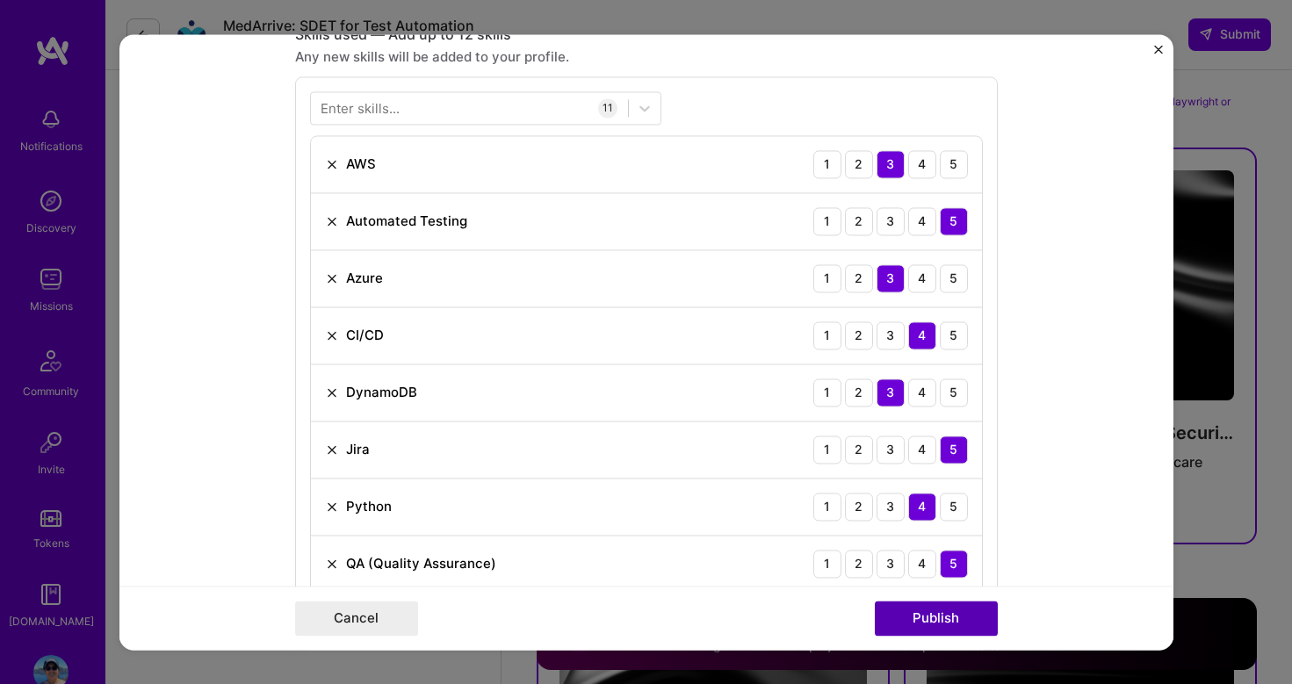
click at [930, 625] on button "Publish" at bounding box center [936, 618] width 123 height 35
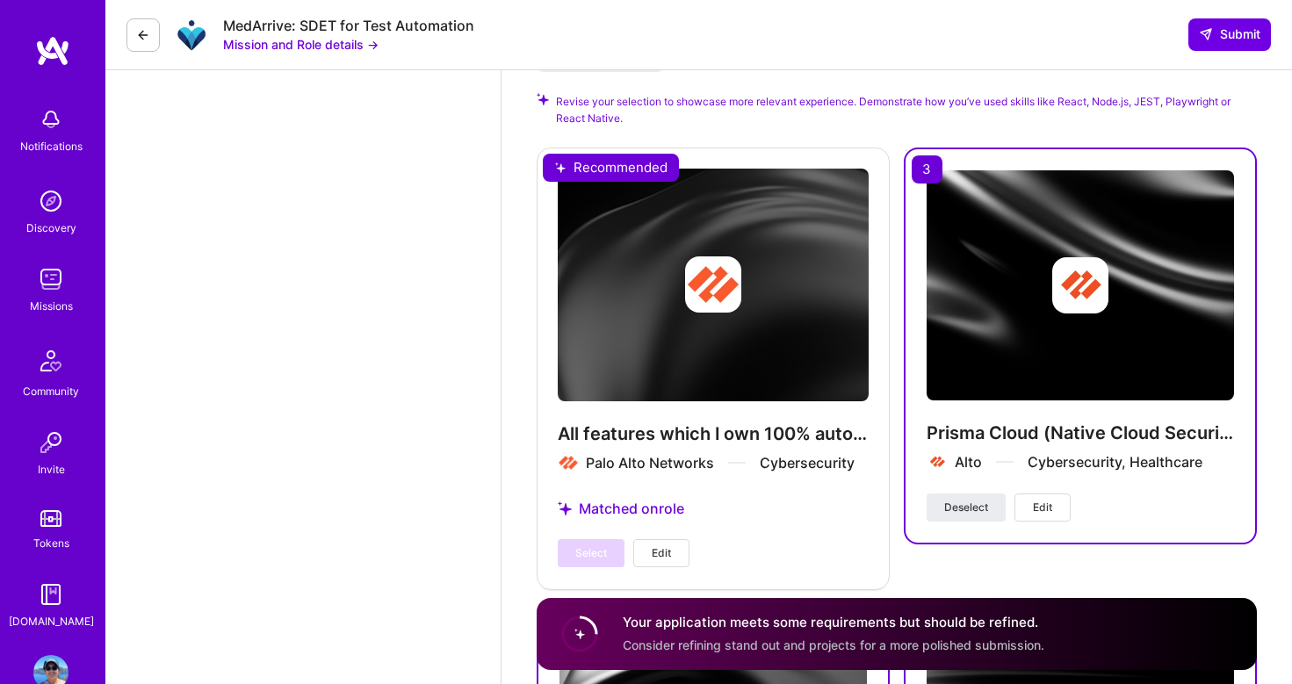
click at [615, 171] on div "All features which I own 100% automated, no flaky tests. Palo Alto Networks Cyb…" at bounding box center [713, 369] width 353 height 442
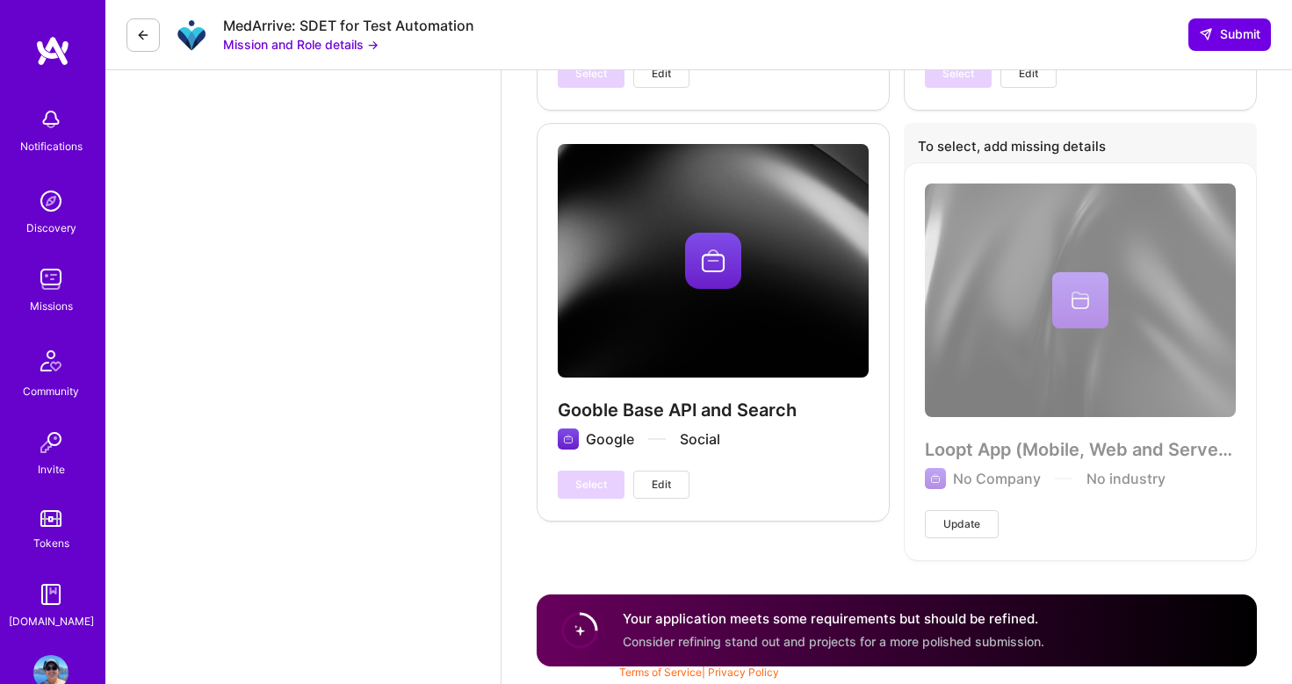
scroll to position [3191, 0]
